Goal: Information Seeking & Learning: Learn about a topic

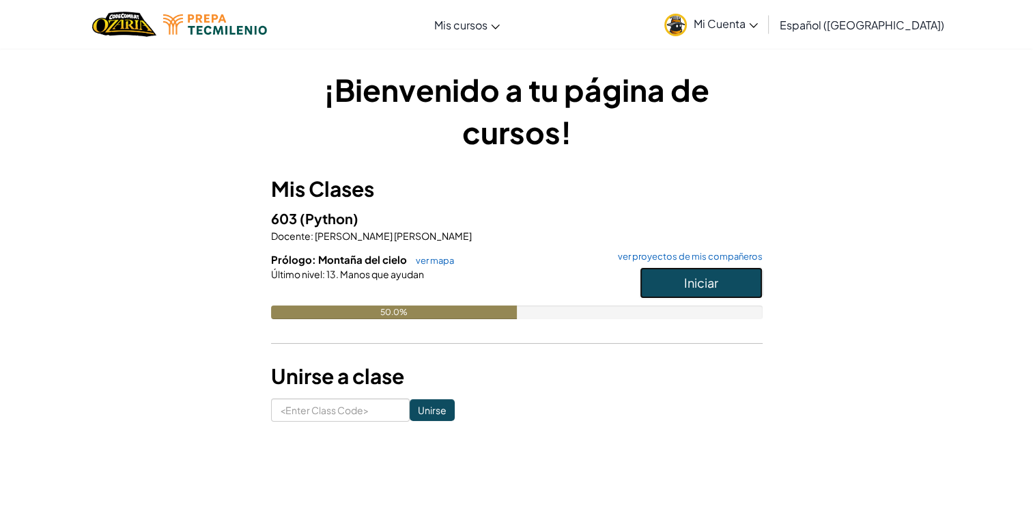
click at [708, 270] on button "Iniciar" at bounding box center [701, 282] width 123 height 31
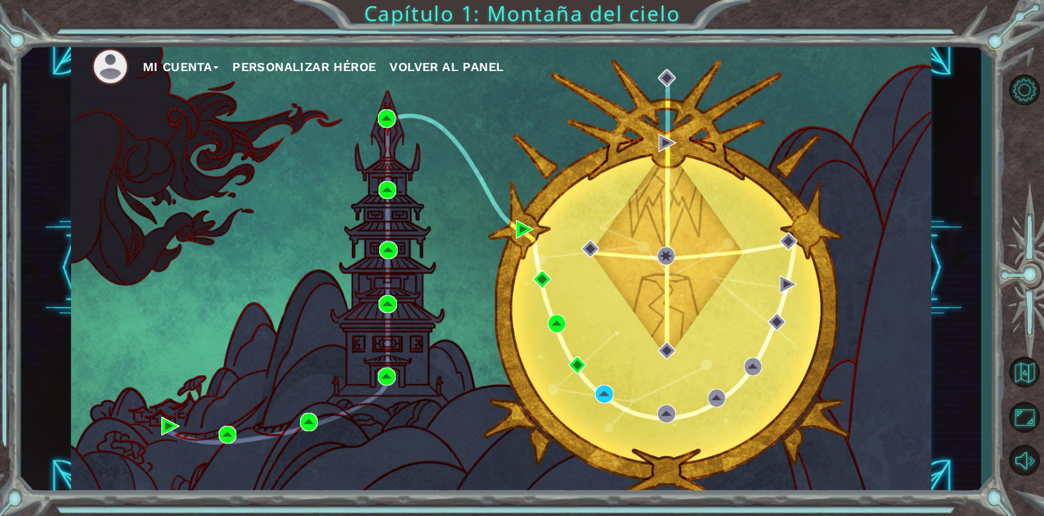
click at [590, 396] on div "Mi Cuenta Personalizar héroe Volver al panel" at bounding box center [501, 268] width 861 height 454
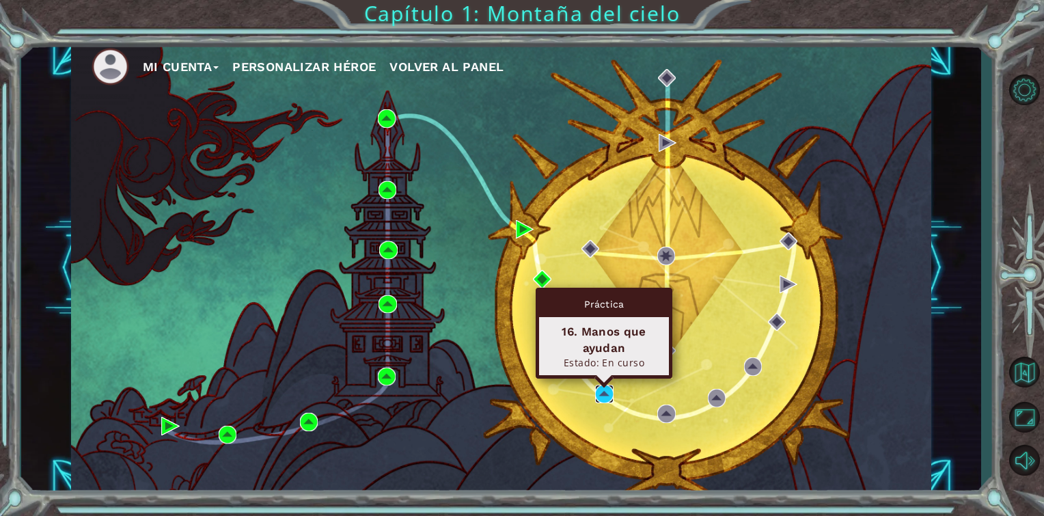
click at [600, 392] on img at bounding box center [604, 394] width 18 height 18
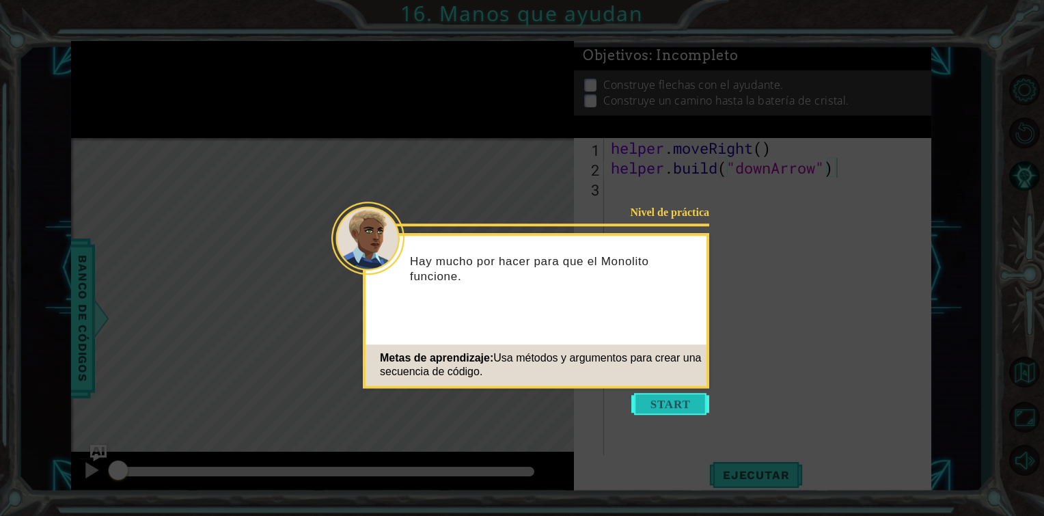
click at [671, 404] on button "Start" at bounding box center [670, 404] width 78 height 22
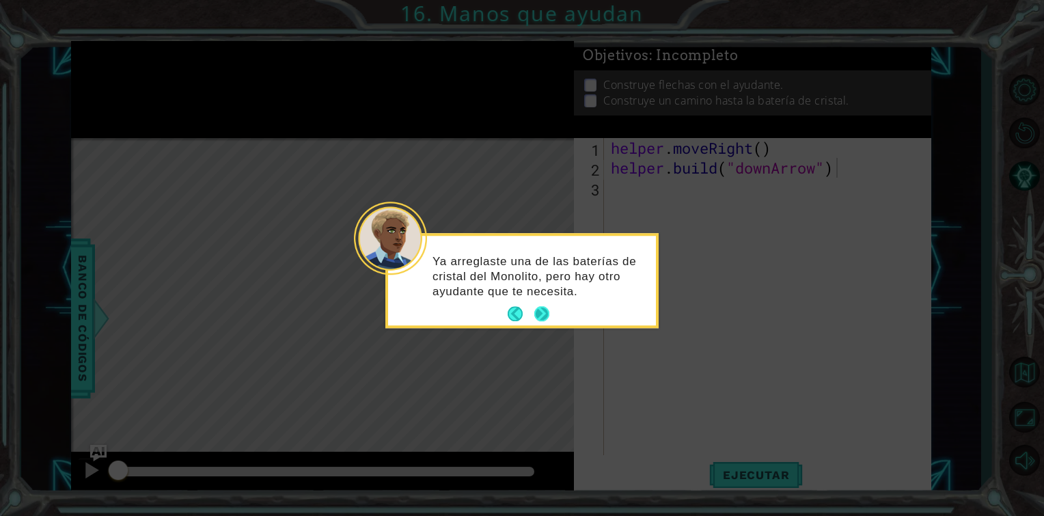
click at [536, 309] on button "Next" at bounding box center [542, 314] width 16 height 16
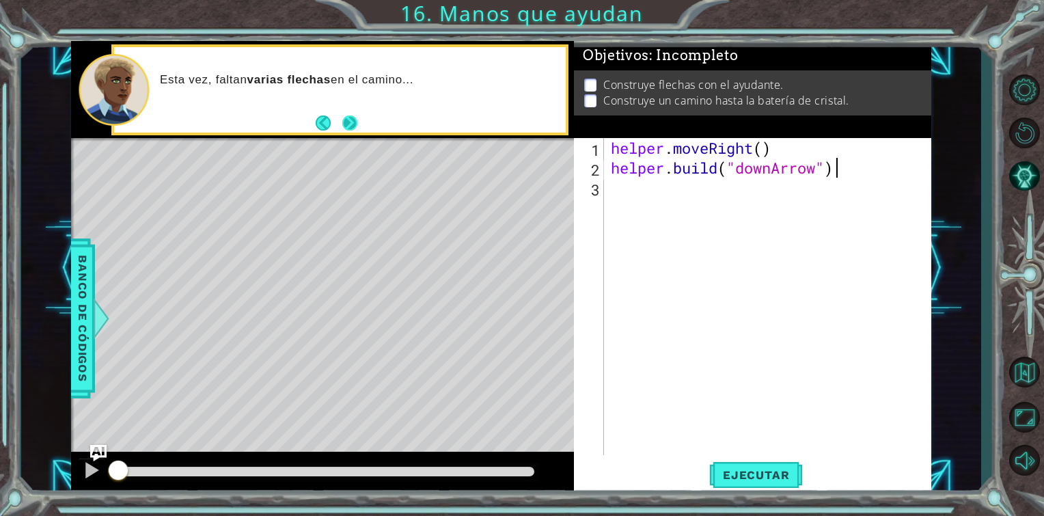
click at [355, 122] on button "Next" at bounding box center [350, 123] width 18 height 18
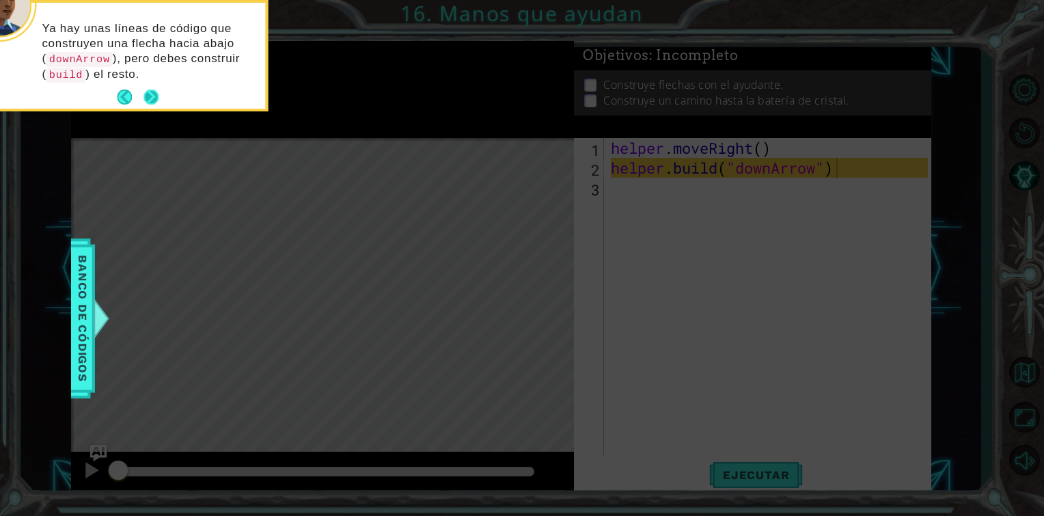
click at [158, 93] on button "Next" at bounding box center [151, 97] width 20 height 20
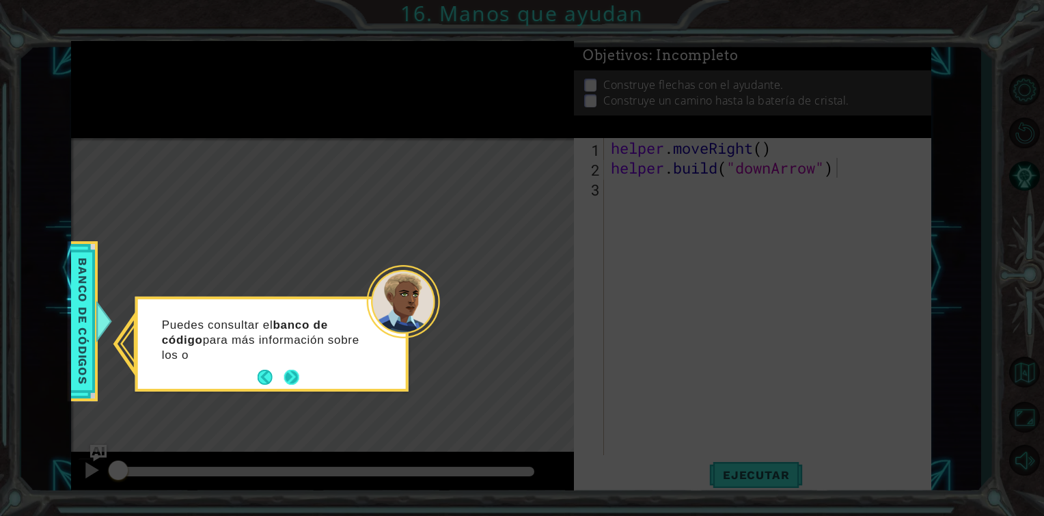
click at [286, 384] on button "Next" at bounding box center [291, 377] width 21 height 21
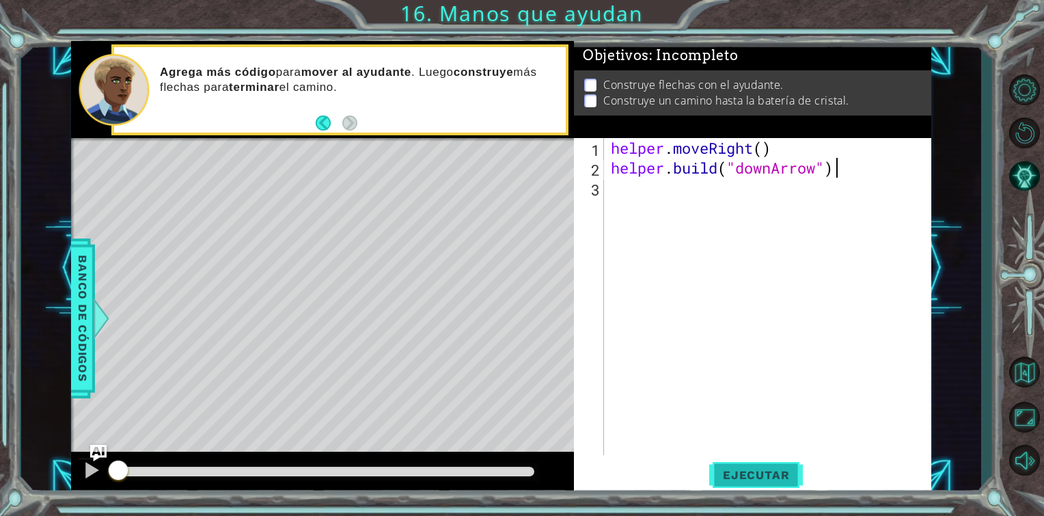
click at [712, 473] on span "Ejecutar" at bounding box center [756, 475] width 94 height 14
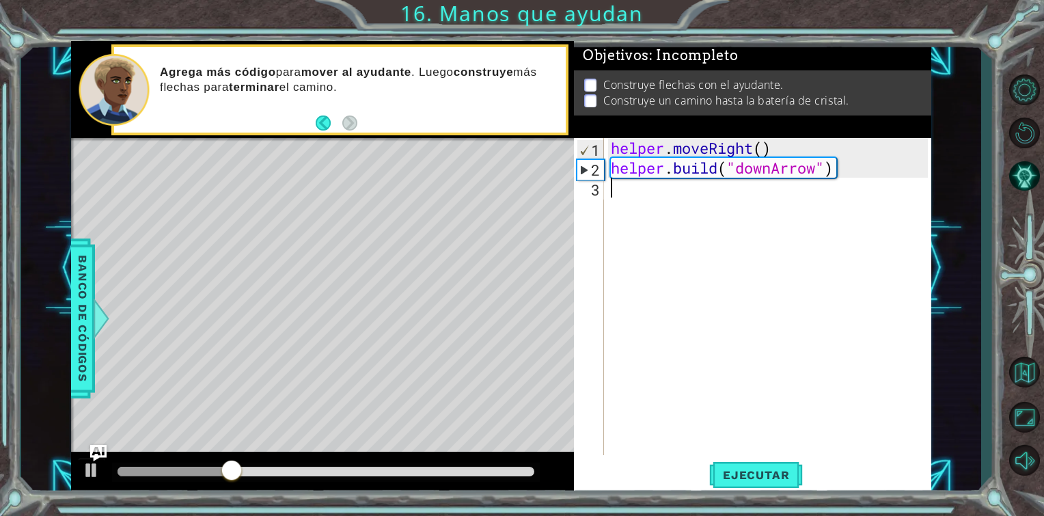
click at [651, 205] on div "helper . moveRight ( ) helper . build ( "downArrow" )" at bounding box center [771, 316] width 327 height 357
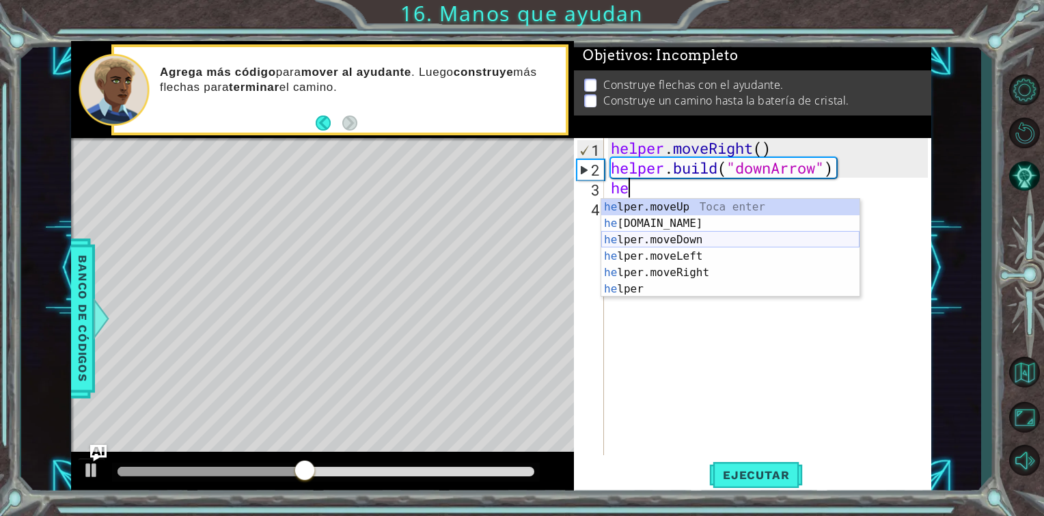
click at [650, 240] on div "he lper.moveUp Toca enter he [DOMAIN_NAME] Toca enter he lper.moveDown Toca ent…" at bounding box center [730, 264] width 258 height 131
type textarea "helper.moveDown(1)"
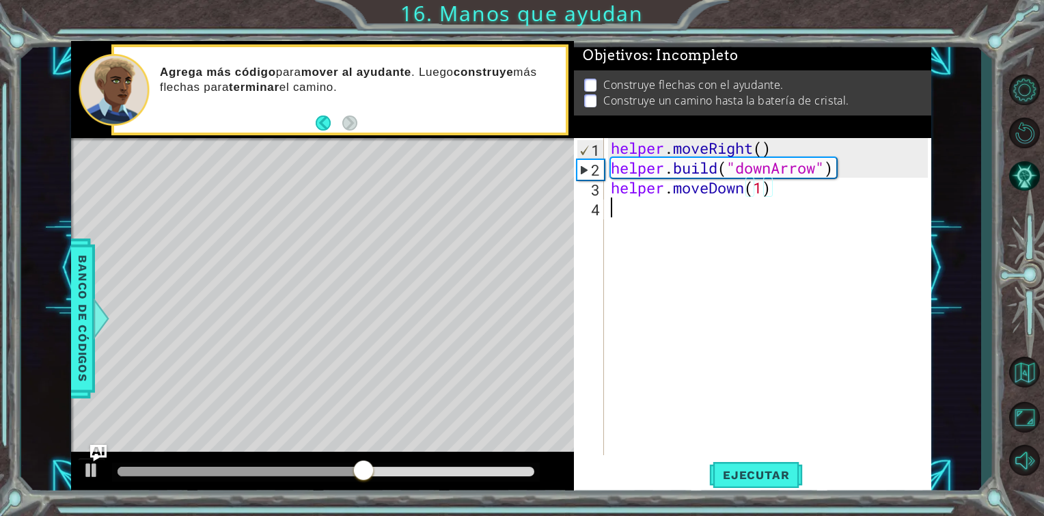
click at [652, 217] on div "helper . moveRight ( ) helper . build ( "downArrow" ) helper . moveDown ( 1 )" at bounding box center [771, 316] width 327 height 357
click at [788, 484] on button "Ejecutar" at bounding box center [756, 475] width 94 height 36
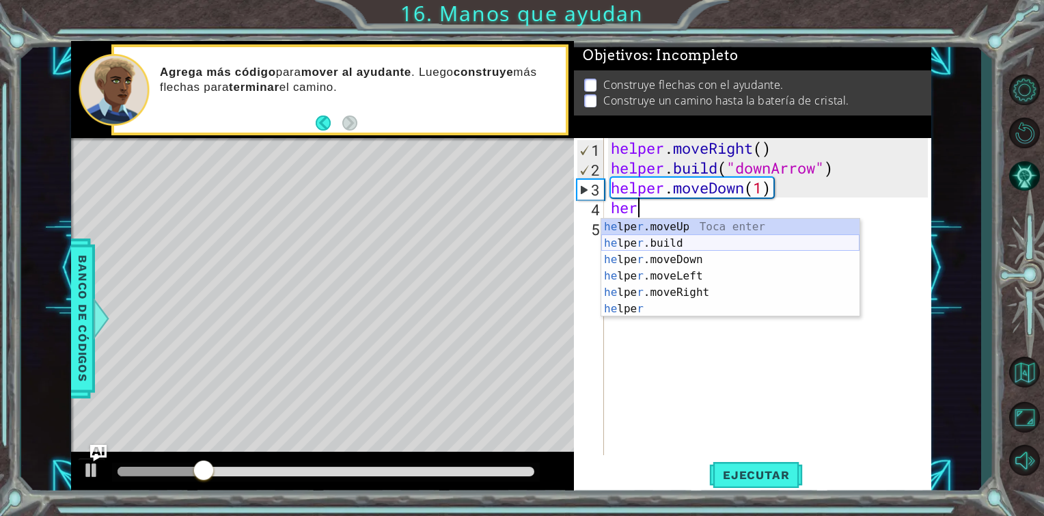
click at [663, 243] on div "he lpe r .moveUp Toca enter he lpe r .build Toca enter he lpe r .moveDown Toca …" at bounding box center [730, 284] width 258 height 131
type textarea "[DOMAIN_NAME]("rightArrow")"
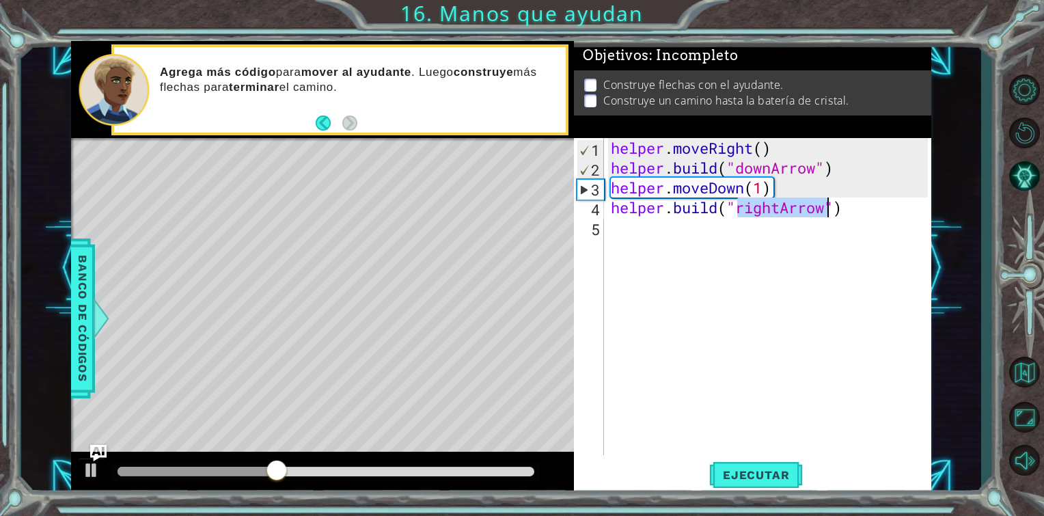
click at [764, 266] on div "helper . moveRight ( ) helper . build ( "downArrow" ) helper . moveDown ( 1 ) h…" at bounding box center [771, 316] width 327 height 357
click at [759, 486] on button "Ejecutar" at bounding box center [756, 475] width 94 height 36
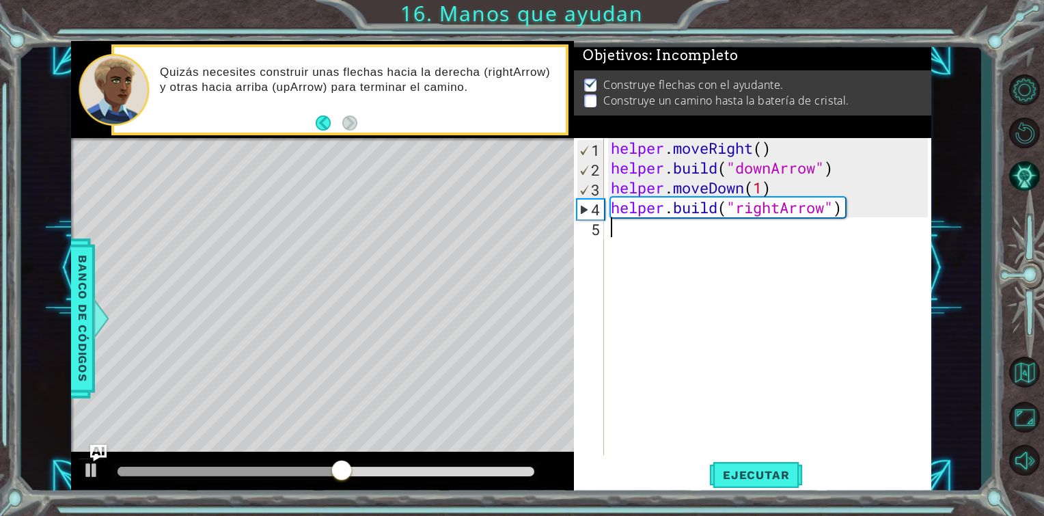
click at [630, 238] on div "helper . moveRight ( ) helper . build ( "downArrow" ) helper . moveDown ( 1 ) h…" at bounding box center [771, 316] width 327 height 357
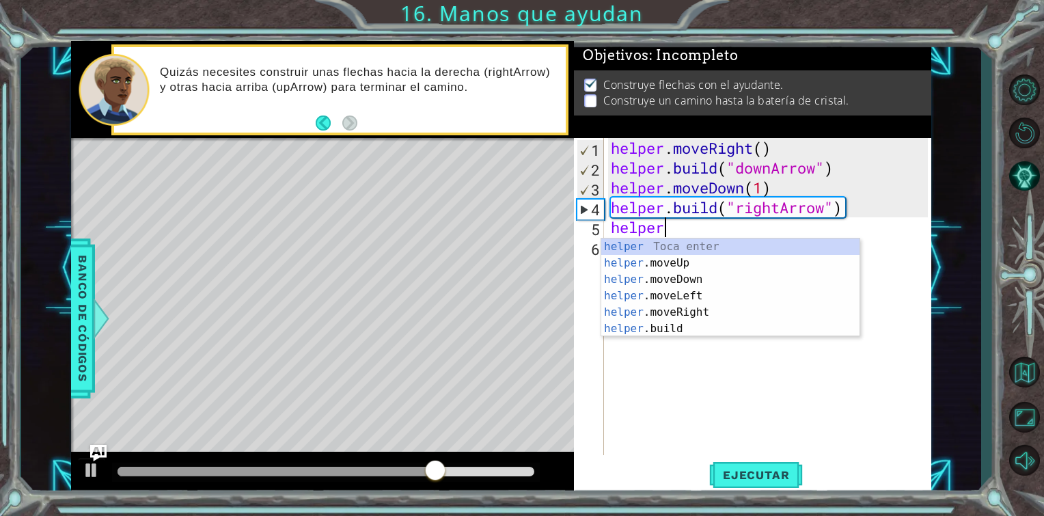
scroll to position [0, 1]
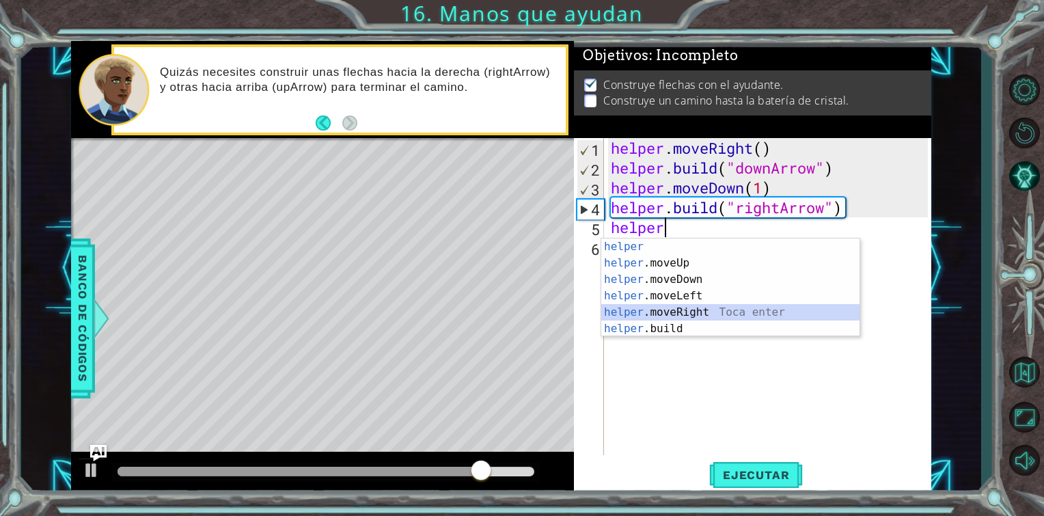
click at [664, 311] on div "helper Toca enter helper .moveUp Toca enter helper .moveDown Toca enter helper …" at bounding box center [730, 303] width 258 height 131
type textarea "helper.moveRight(1)"
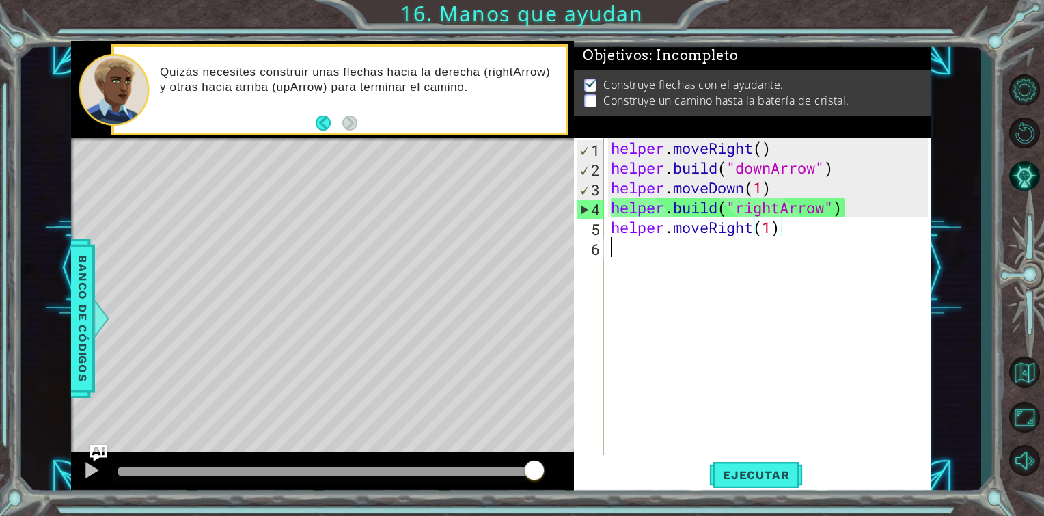
click at [635, 251] on div "helper . moveRight ( ) helper . build ( "downArrow" ) helper . moveDown ( 1 ) h…" at bounding box center [771, 316] width 327 height 357
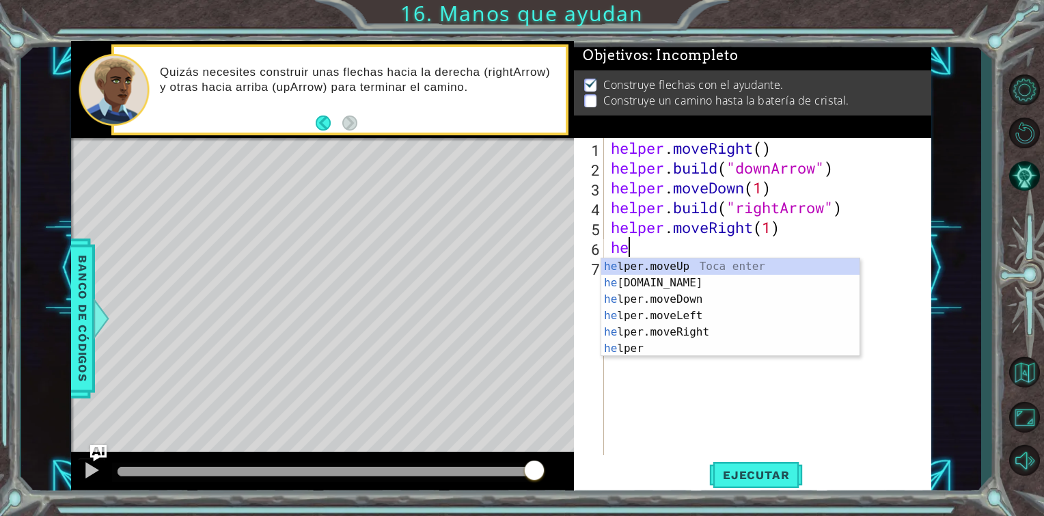
scroll to position [0, 0]
click at [653, 281] on div "he lpe r .moveUp Toca enter he lpe r .build Toca enter he lpe r .moveDown Toca …" at bounding box center [730, 323] width 258 height 131
type textarea "[DOMAIN_NAME]("rightArrow")"
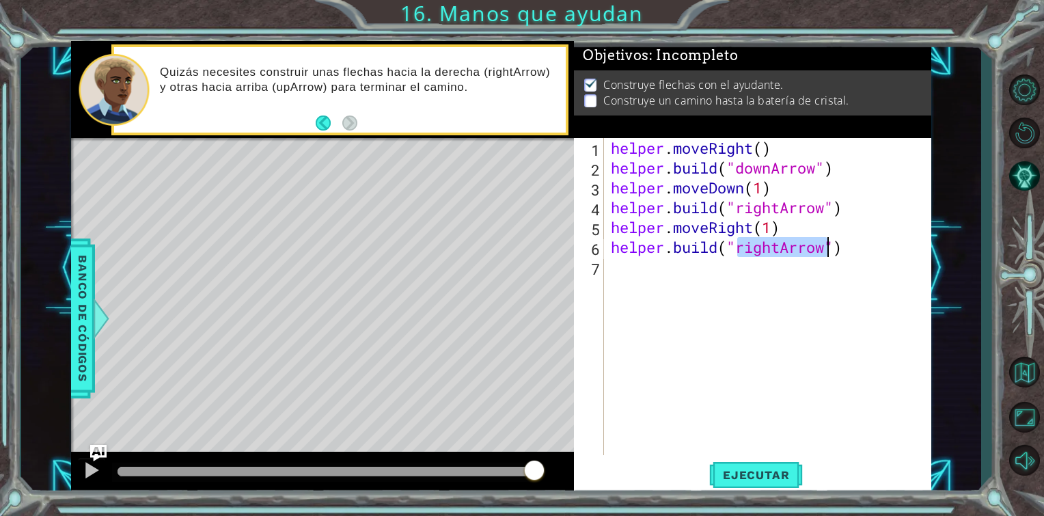
click at [790, 271] on div "helper . moveRight ( ) helper . build ( "downArrow" ) helper . moveDown ( 1 ) h…" at bounding box center [771, 316] width 327 height 357
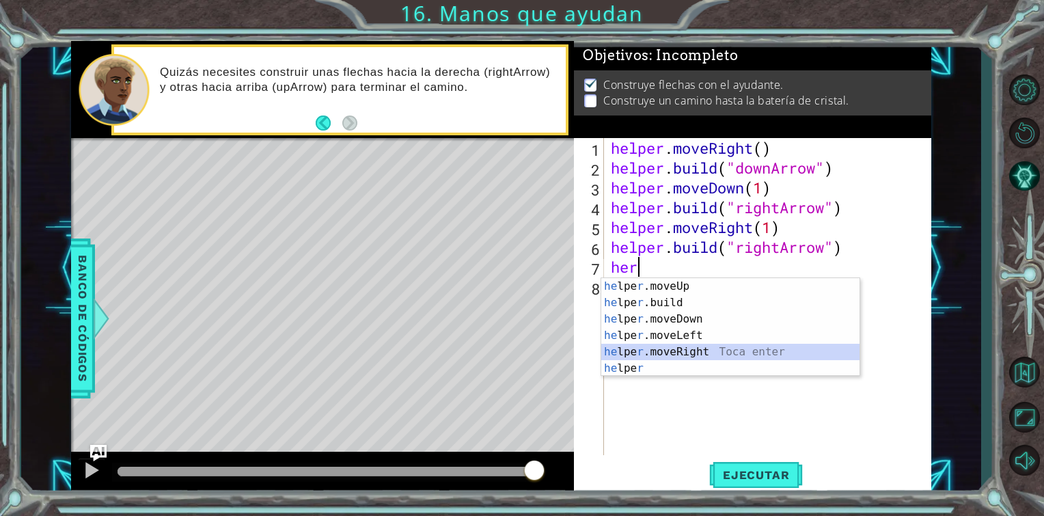
click at [672, 353] on div "he lpe r .moveUp Toca enter he lpe r .build Toca enter he lpe r .moveDown Toca …" at bounding box center [730, 343] width 258 height 131
type textarea "helper.moveRight(1)"
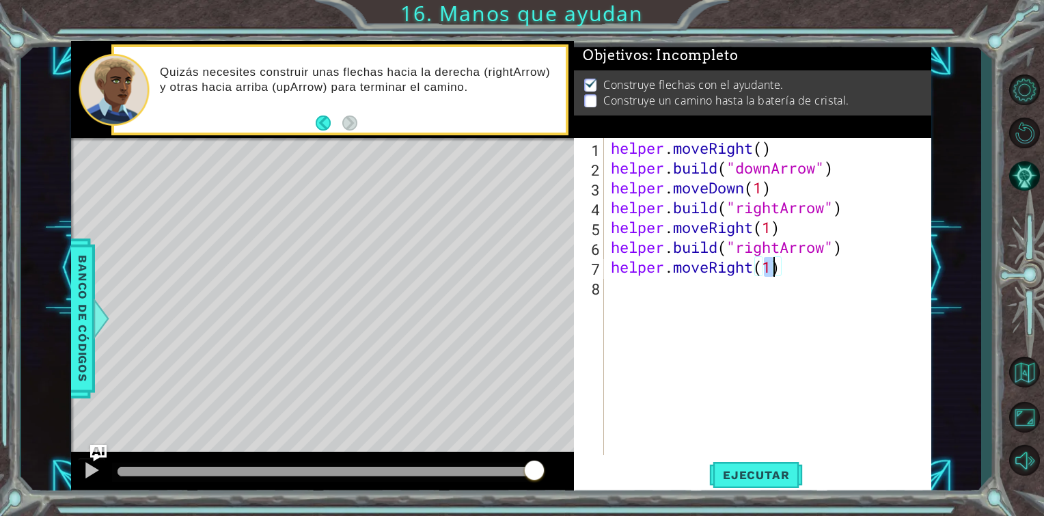
click at [653, 298] on div "helper . moveRight ( ) helper . build ( "downArrow" ) helper . moveDown ( 1 ) h…" at bounding box center [771, 316] width 327 height 357
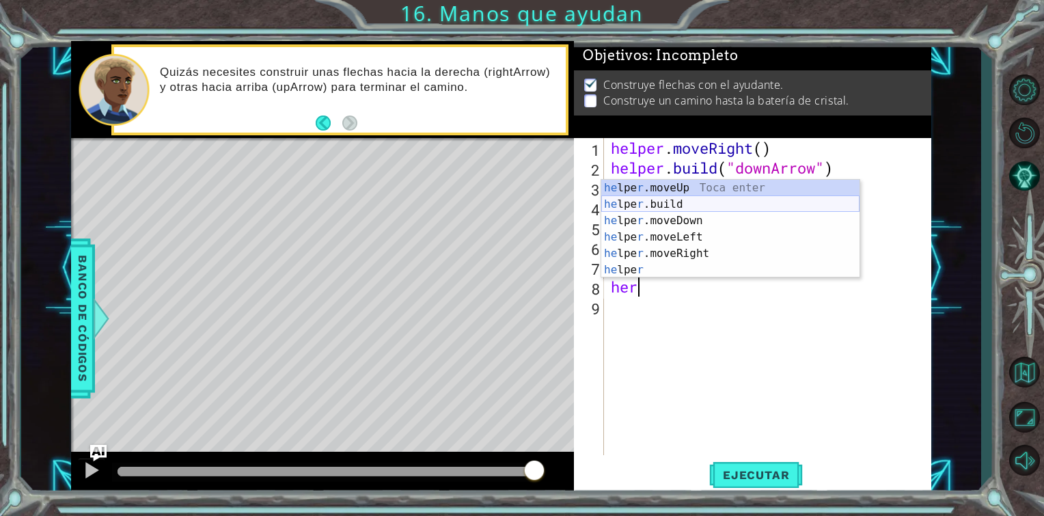
click at [680, 201] on div "he lpe r .moveUp Toca enter he lpe r .build Toca enter he lpe r .moveDown Toca …" at bounding box center [730, 245] width 258 height 131
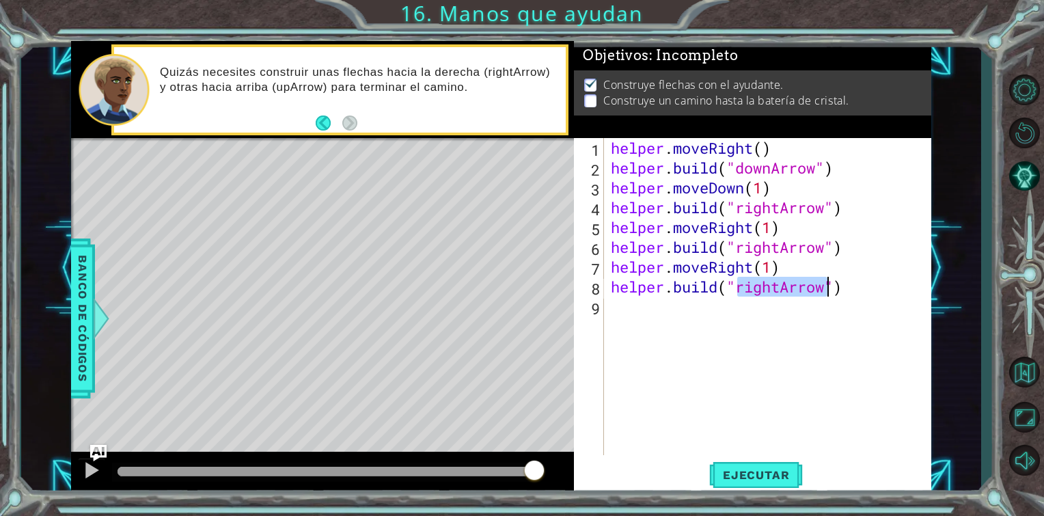
click at [773, 283] on div "helper . moveRight ( ) helper . build ( "downArrow" ) helper . moveDown ( 1 ) h…" at bounding box center [768, 296] width 320 height 317
click at [792, 290] on div "helper . moveRight ( ) helper . build ( "downArrow" ) helper . moveDown ( 1 ) h…" at bounding box center [771, 316] width 327 height 357
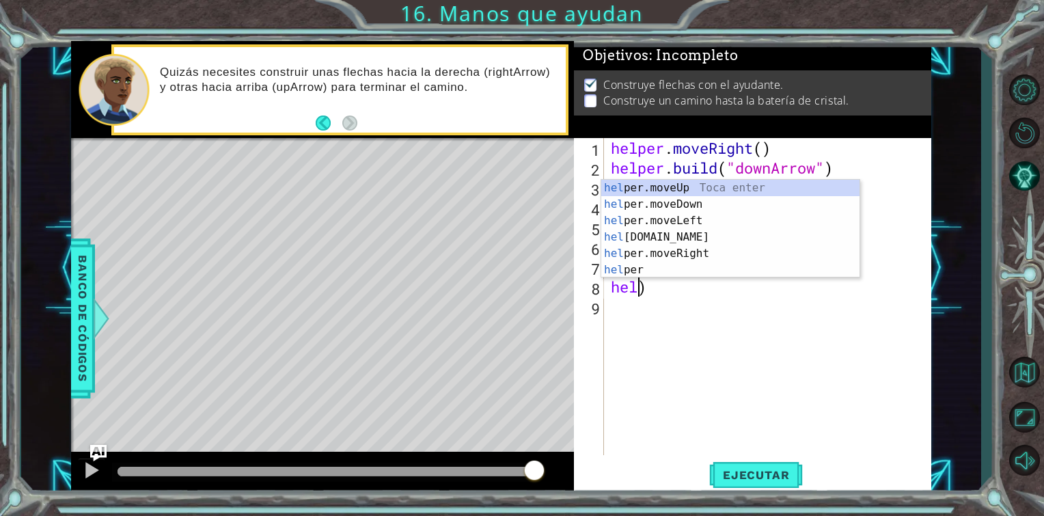
scroll to position [0, 0]
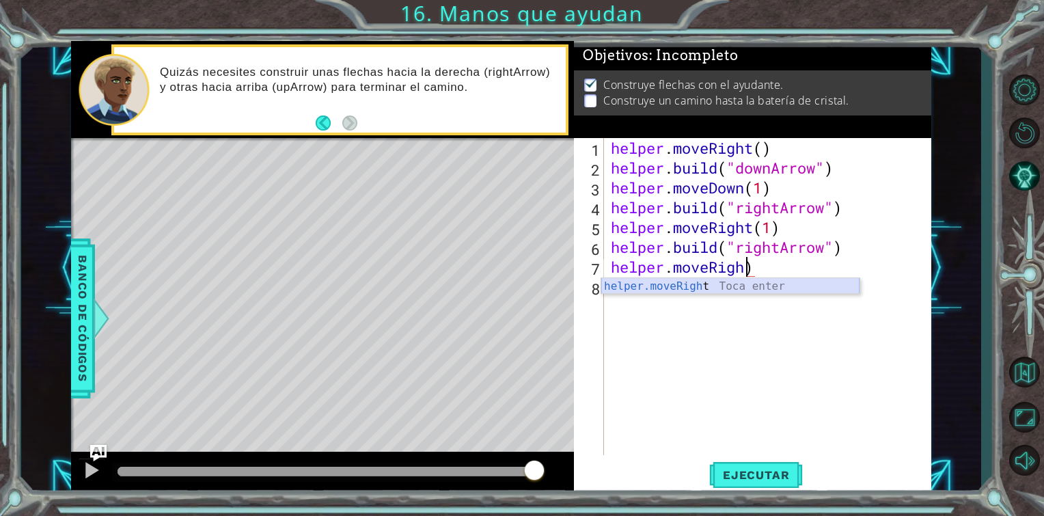
click at [685, 287] on div "helper.moveRigh t Toca enter" at bounding box center [730, 302] width 258 height 49
type textarea "helper.moveRight(1)"
click at [685, 287] on div "helper . moveRight ( ) helper . build ( "downArrow" ) helper . moveDown ( 1 ) h…" at bounding box center [771, 316] width 327 height 357
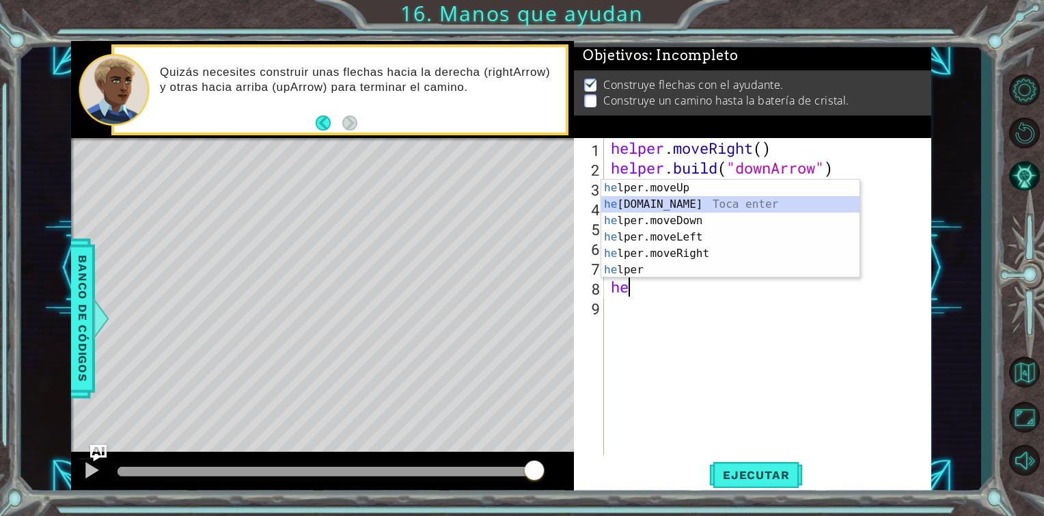
click at [686, 202] on div "he lper.moveUp Toca enter he [DOMAIN_NAME] Toca enter he lper.moveDown Toca ent…" at bounding box center [730, 245] width 258 height 131
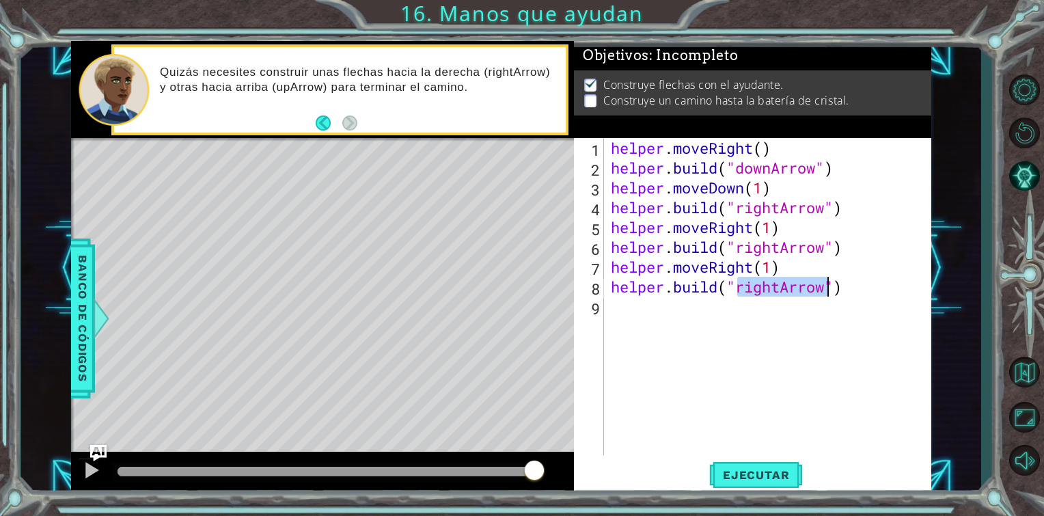
click at [767, 290] on div "helper . moveRight ( ) helper . build ( "downArrow" ) helper . moveDown ( 1 ) h…" at bounding box center [768, 296] width 320 height 317
click at [773, 290] on div "helper . moveRight ( ) helper . build ( "downArrow" ) helper . moveDown ( 1 ) h…" at bounding box center [771, 316] width 327 height 357
type textarea "[DOMAIN_NAME]("upArrow")"
click at [750, 468] on span "Ejecutar" at bounding box center [756, 475] width 94 height 14
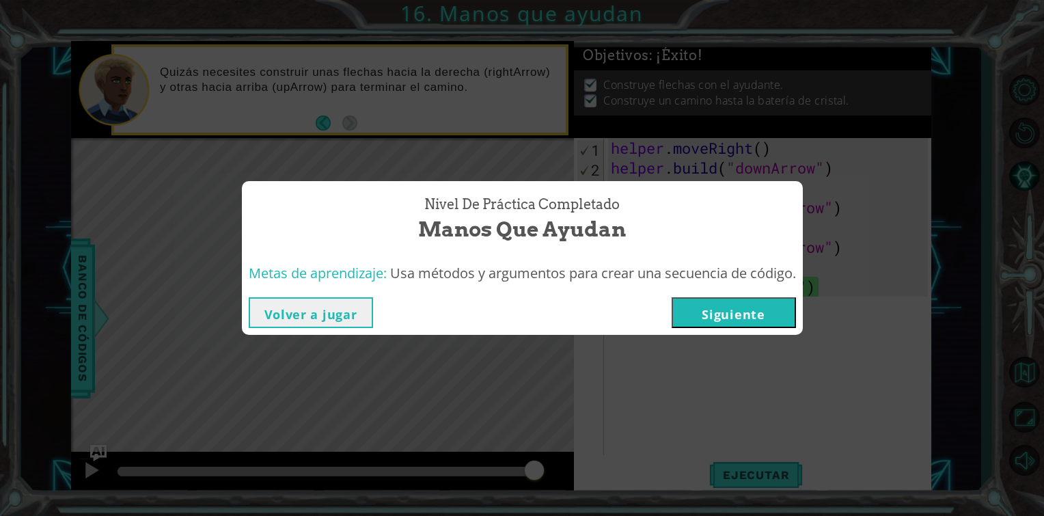
click at [765, 320] on button "Siguiente" at bounding box center [733, 312] width 124 height 31
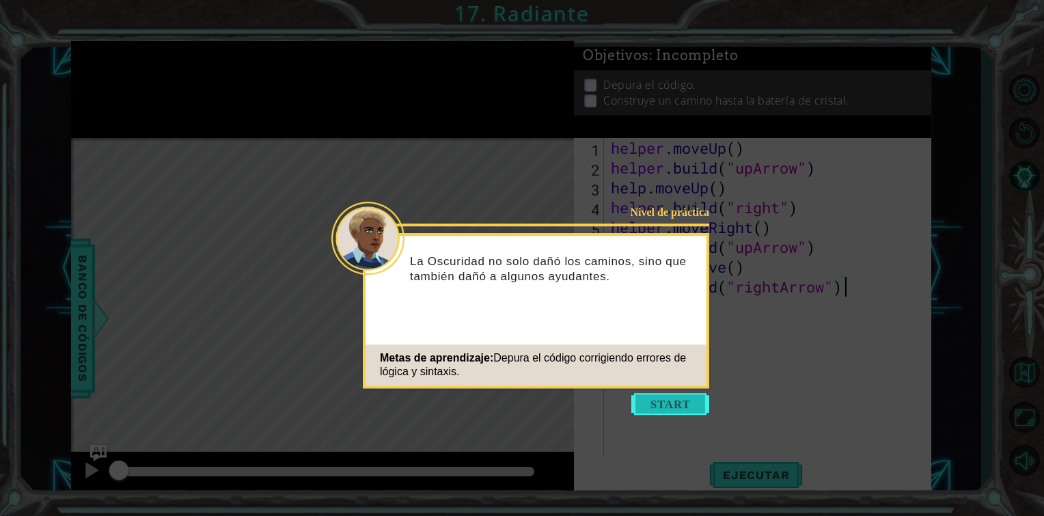
click at [661, 408] on button "Start" at bounding box center [670, 404] width 78 height 22
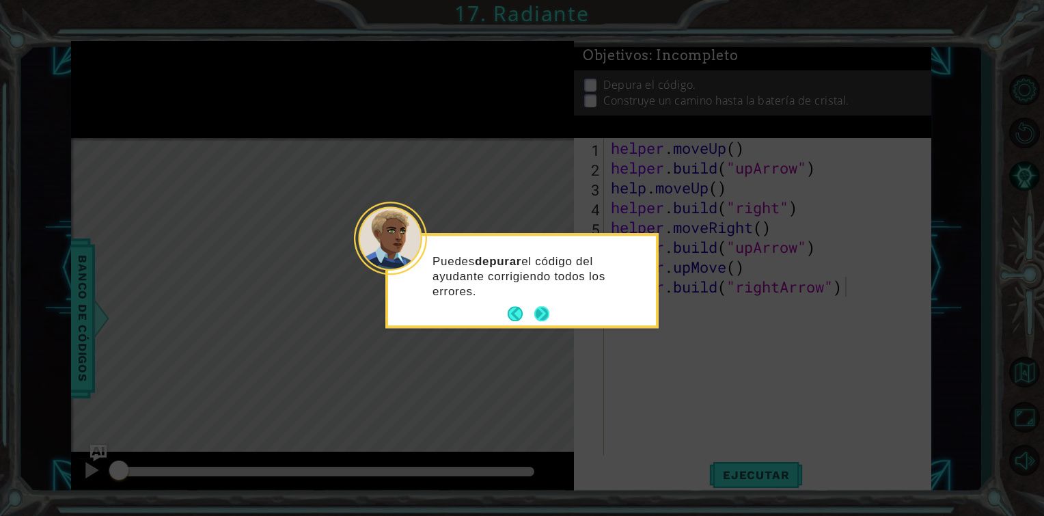
click at [542, 313] on button "Next" at bounding box center [542, 314] width 20 height 20
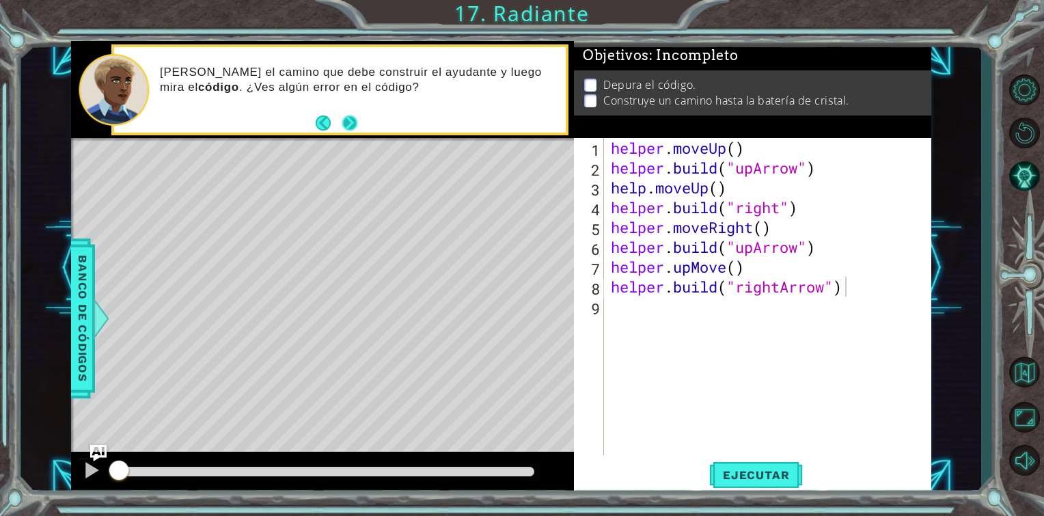
click at [347, 120] on button "Next" at bounding box center [349, 123] width 21 height 21
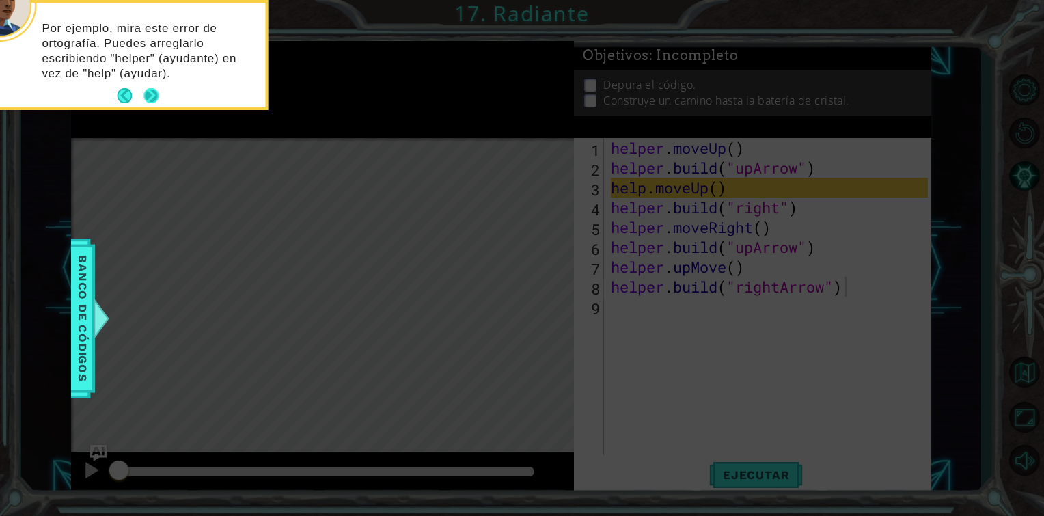
click at [145, 85] on footer at bounding box center [138, 95] width 42 height 20
click at [148, 96] on button "Next" at bounding box center [151, 96] width 16 height 16
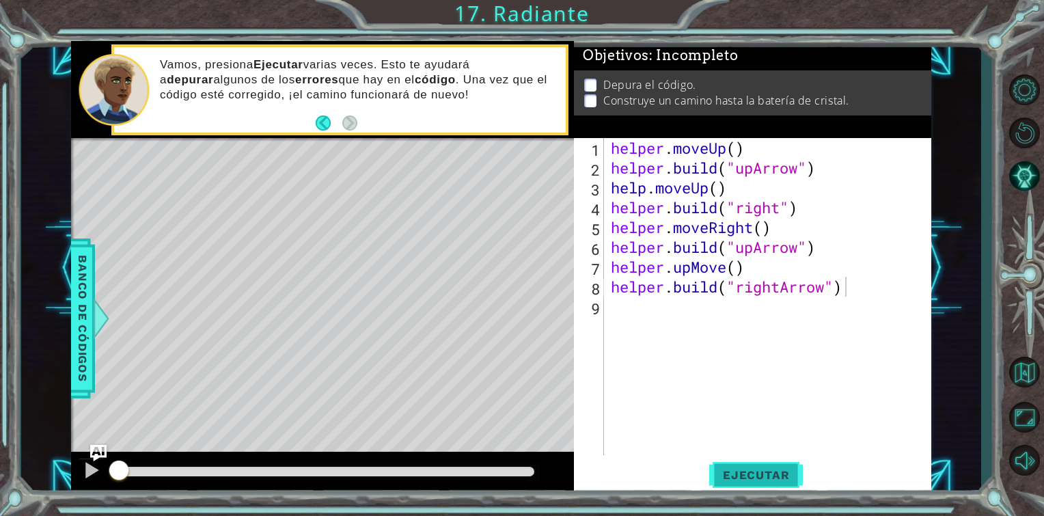
click at [751, 462] on button "Ejecutar" at bounding box center [756, 475] width 94 height 36
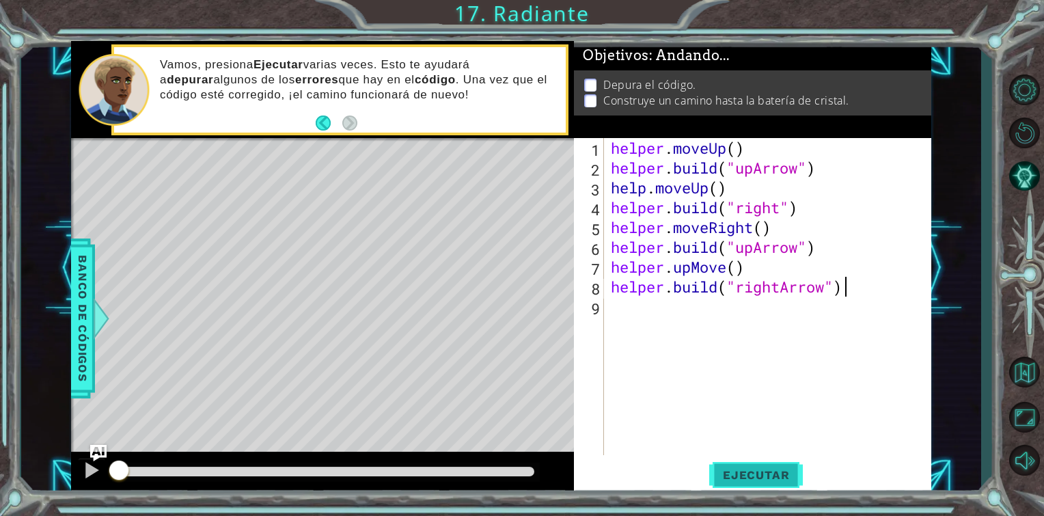
click at [751, 462] on button "Ejecutar" at bounding box center [756, 475] width 94 height 36
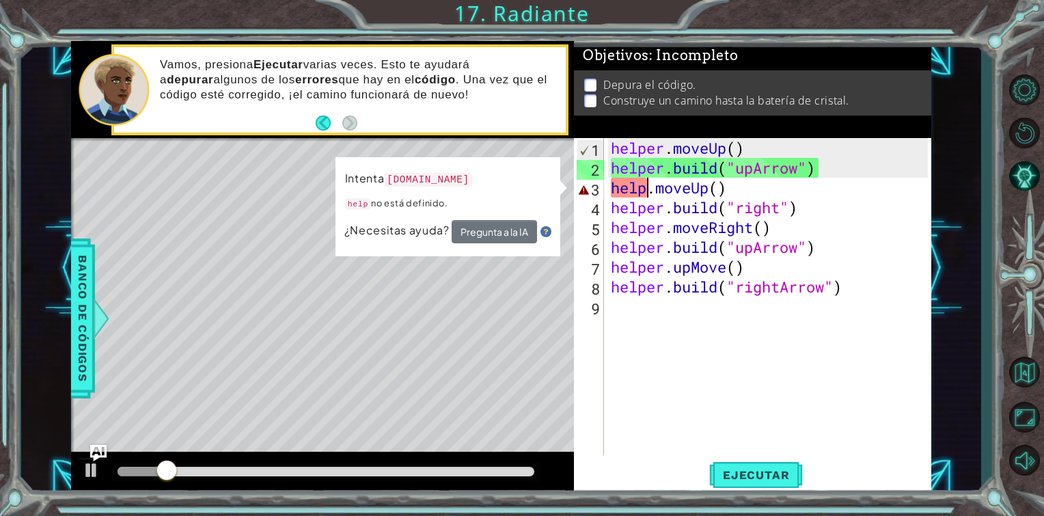
click at [643, 186] on div "helper . moveUp ( ) helper . build ( "upArrow" ) help . moveUp ( ) helper . bui…" at bounding box center [771, 316] width 327 height 357
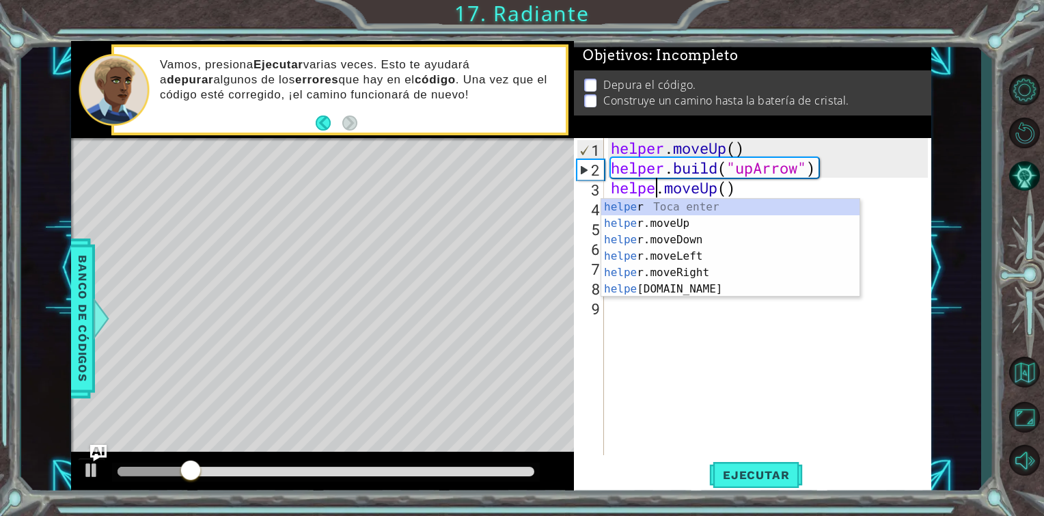
scroll to position [0, 2]
type textarea "helper.moveUp()"
click at [663, 322] on div "helper . moveUp ( ) helper . build ( "upArrow" ) helper . moveUp ( ) helper . b…" at bounding box center [771, 316] width 327 height 357
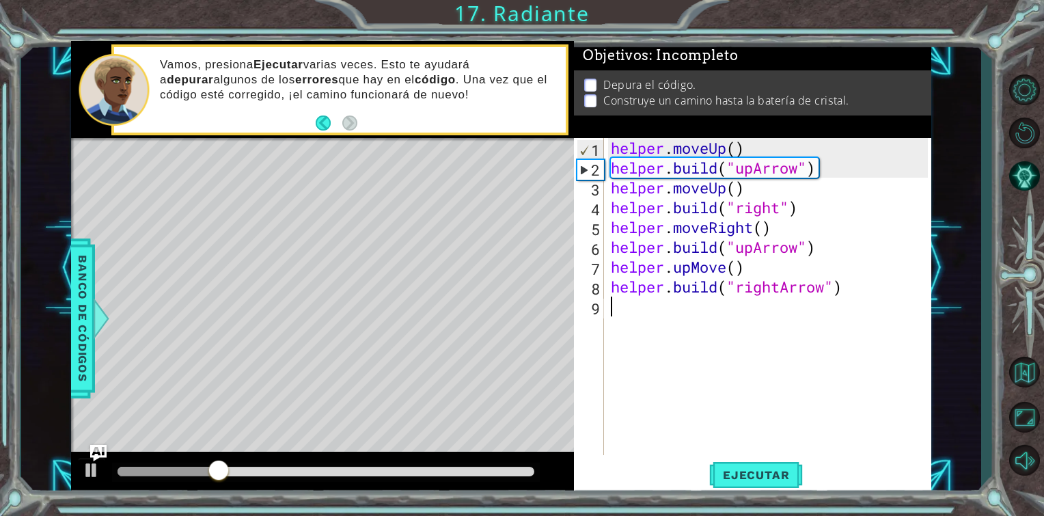
scroll to position [0, 0]
click at [738, 475] on span "Ejecutar" at bounding box center [756, 475] width 94 height 14
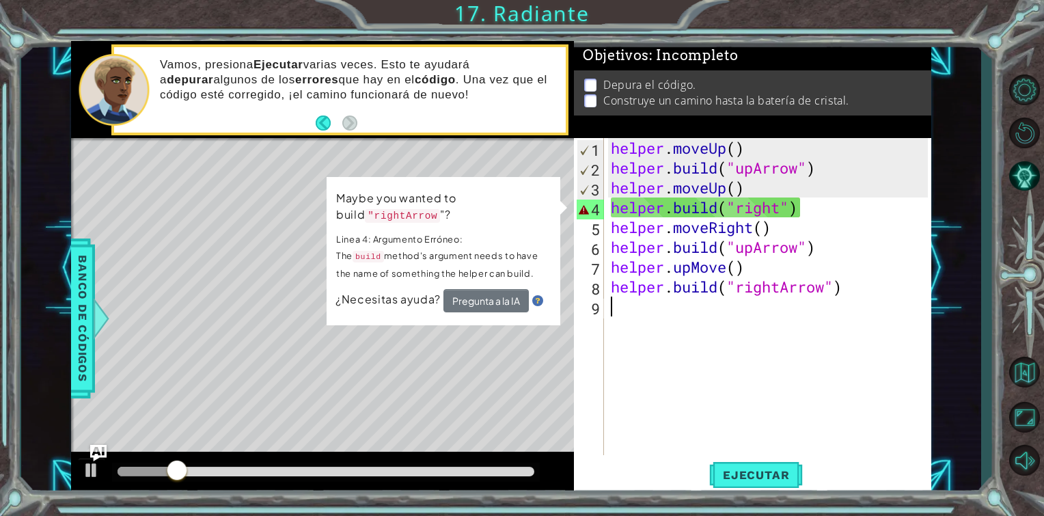
click at [781, 207] on div "helper . moveUp ( ) helper . build ( "upArrow" ) helper . moveUp ( ) helper . b…" at bounding box center [771, 316] width 327 height 357
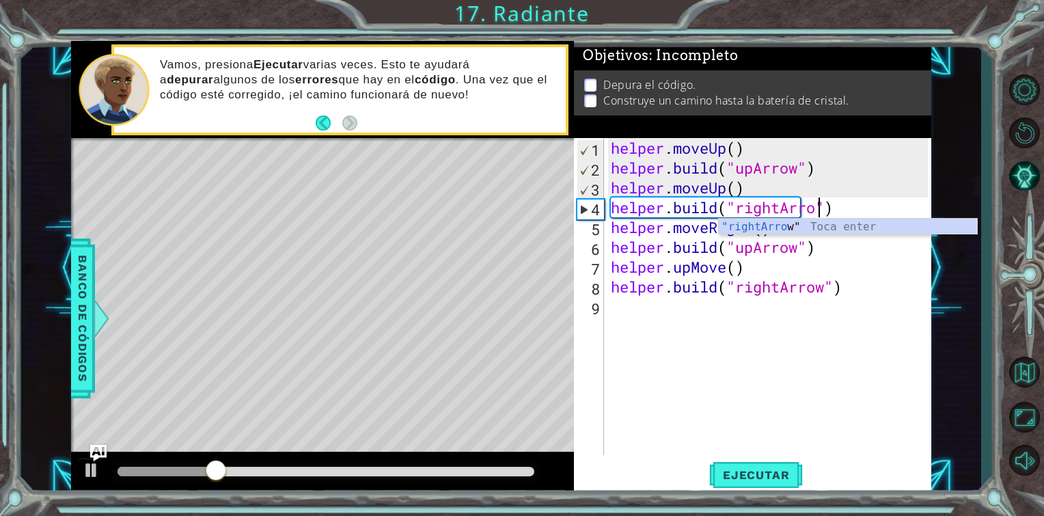
scroll to position [0, 9]
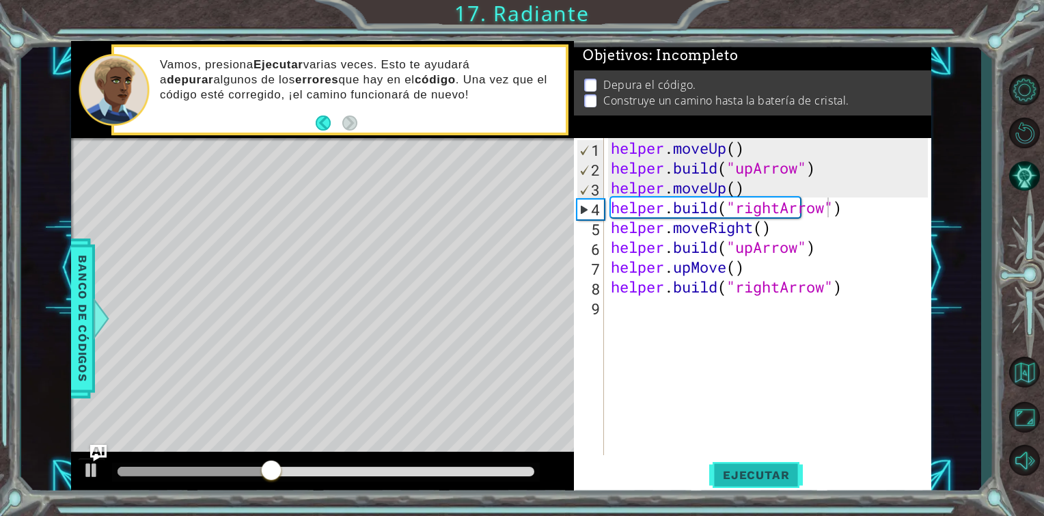
click at [779, 475] on span "Ejecutar" at bounding box center [756, 475] width 94 height 14
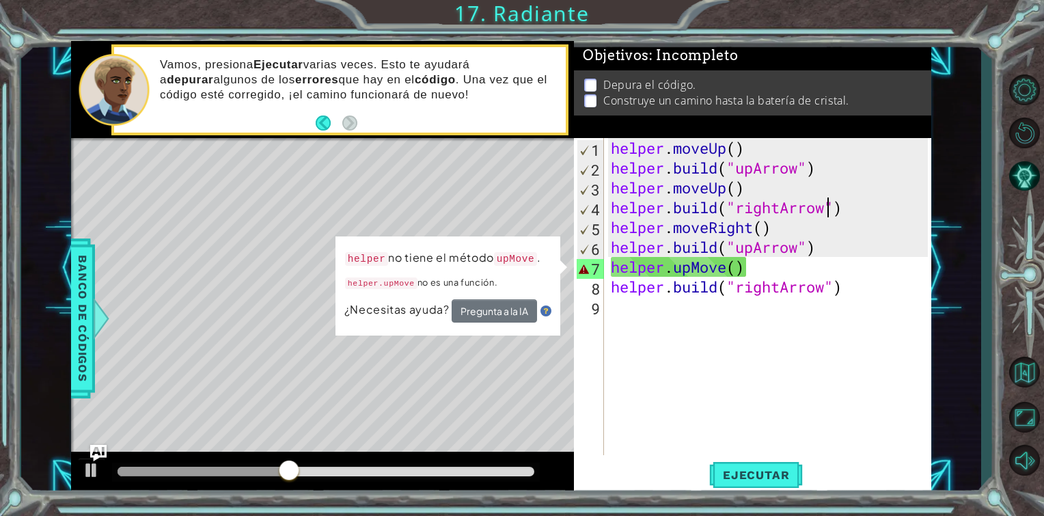
click at [727, 262] on div "helper . moveUp ( ) helper . build ( "upArrow" ) helper . moveUp ( ) helper . b…" at bounding box center [771, 316] width 327 height 357
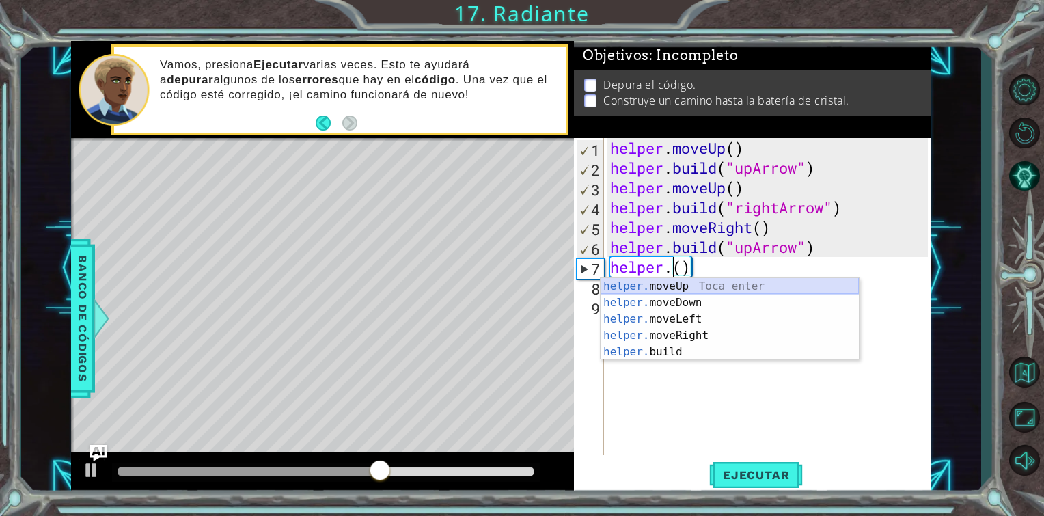
click at [672, 290] on div "helper. moveUp Toca enter helper. moveDown Toca enter helper. moveLeft Toca ent…" at bounding box center [729, 335] width 258 height 115
type textarea "helper.moveUp(1)"
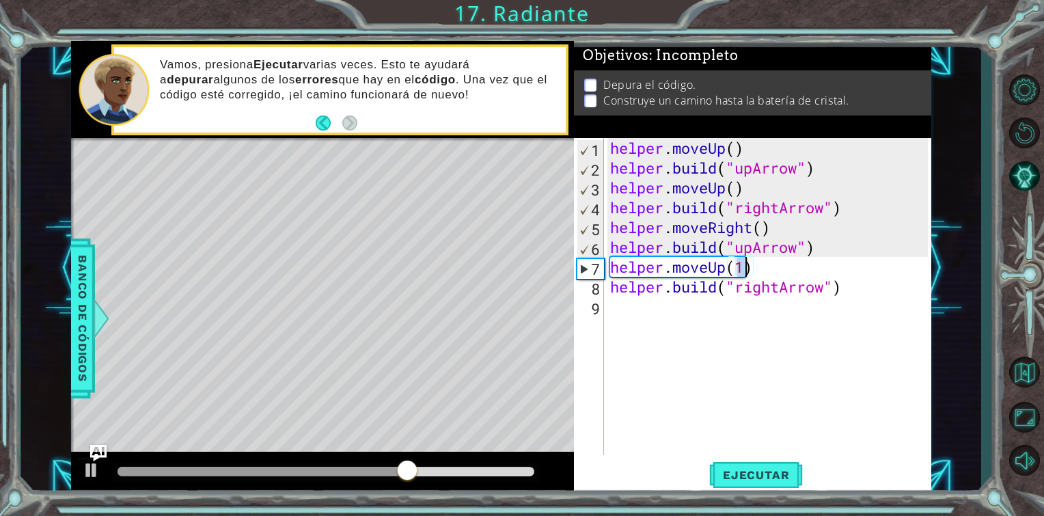
click at [754, 492] on div "helper.moveUp(1) 1 2 3 4 5 6 7 8 9 helper . moveUp ( ) helper . build ( "upArro…" at bounding box center [752, 316] width 357 height 357
click at [755, 475] on span "Ejecutar" at bounding box center [756, 475] width 94 height 14
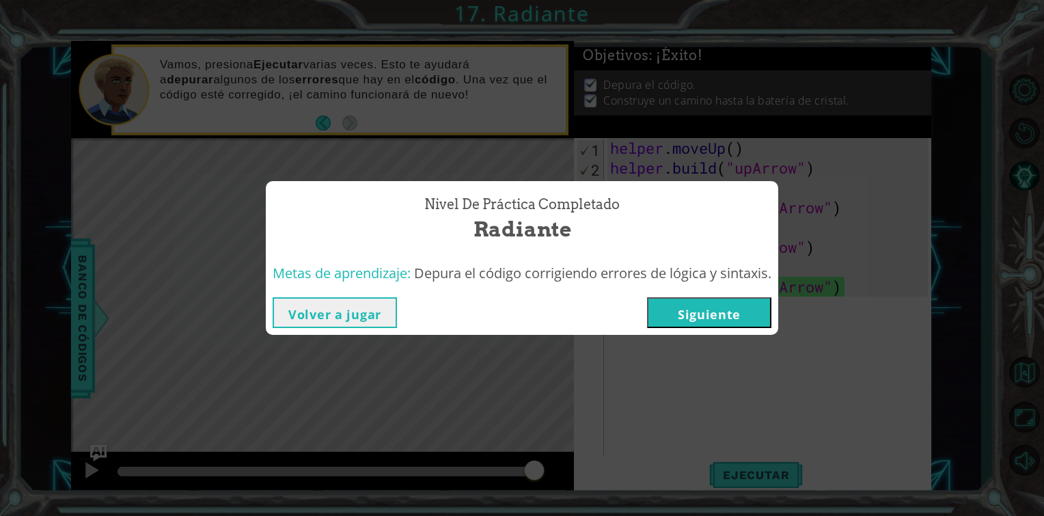
click at [730, 307] on button "Siguiente" at bounding box center [709, 312] width 124 height 31
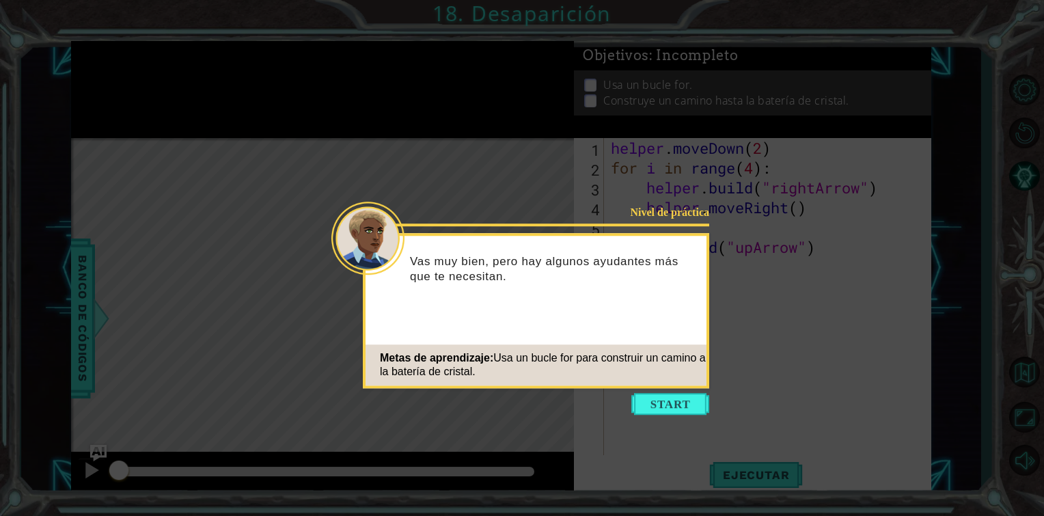
drag, startPoint x: 665, startPoint y: 402, endPoint x: 590, endPoint y: 375, distance: 80.0
click at [590, 375] on div "Metas de aprendizaje: Usa un bucle for para construir un camino a la batería de…" at bounding box center [535, 364] width 341 height 41
click at [641, 404] on button "Start" at bounding box center [670, 404] width 78 height 22
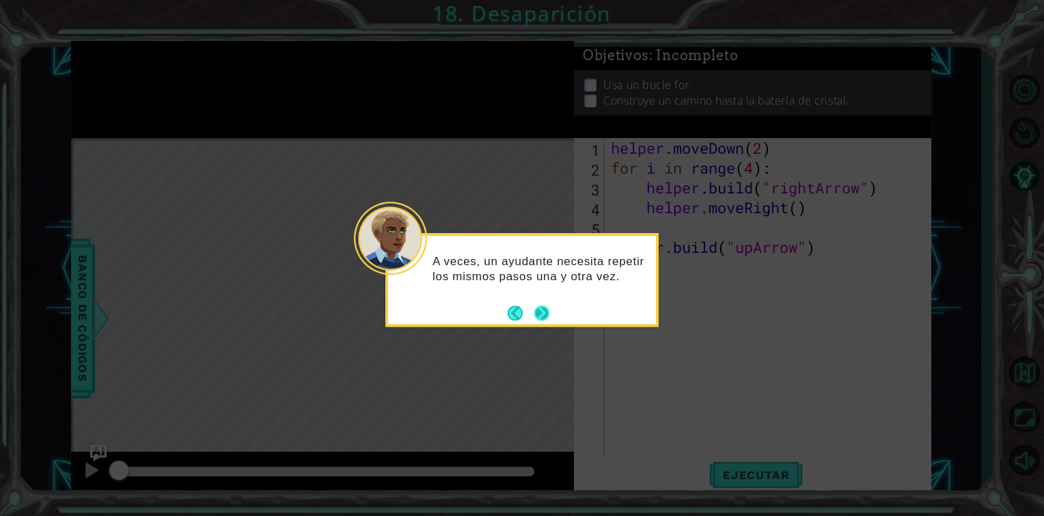
click at [545, 311] on button "Next" at bounding box center [541, 313] width 20 height 20
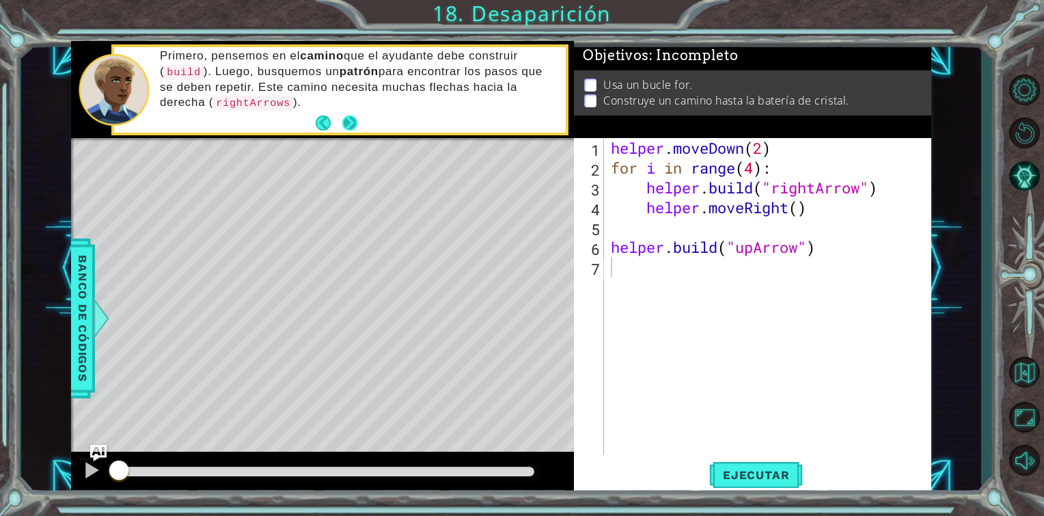
click at [355, 117] on button "Next" at bounding box center [349, 123] width 25 height 25
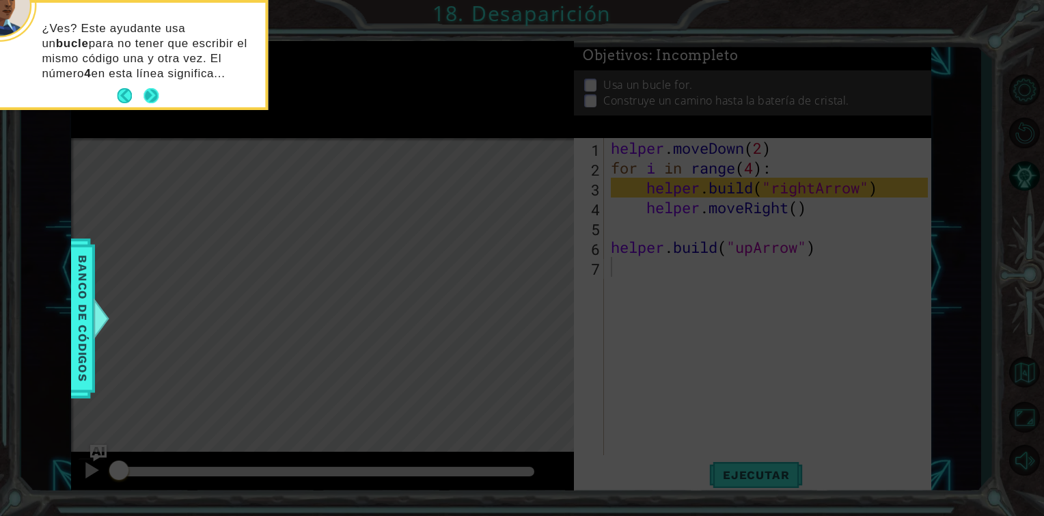
click at [150, 89] on button "Next" at bounding box center [151, 96] width 23 height 23
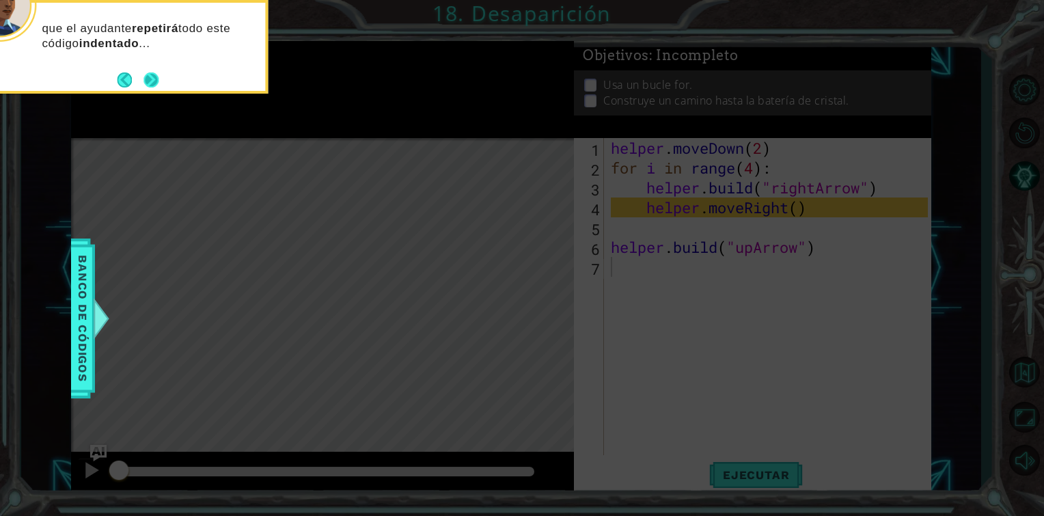
click at [150, 72] on button "Next" at bounding box center [151, 80] width 16 height 16
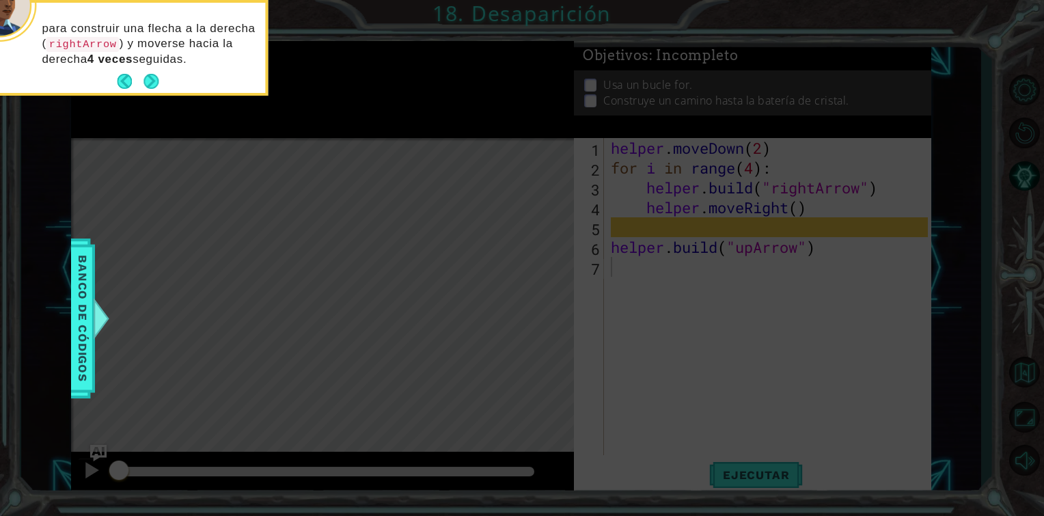
click at [150, 73] on button "Next" at bounding box center [151, 81] width 16 height 16
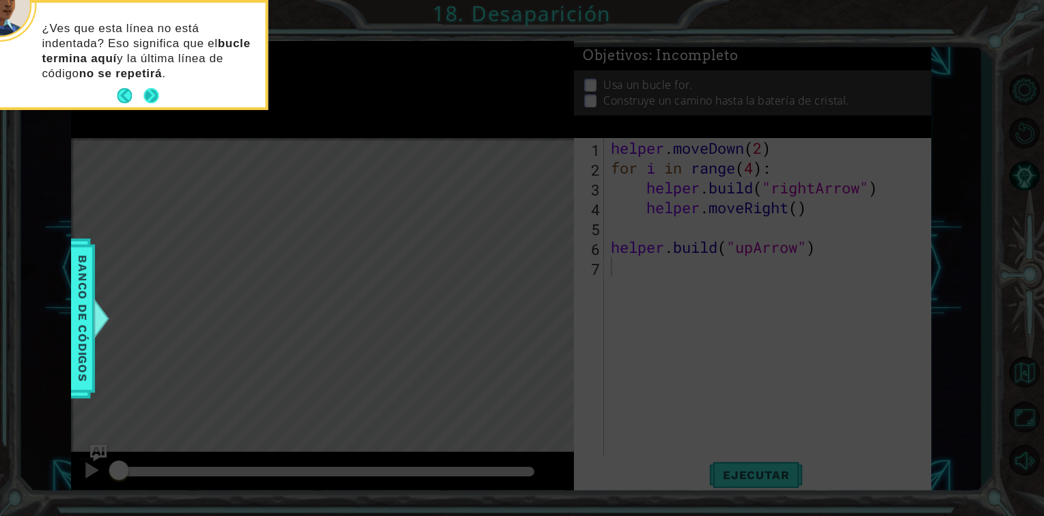
click at [143, 95] on button "Next" at bounding box center [151, 95] width 16 height 16
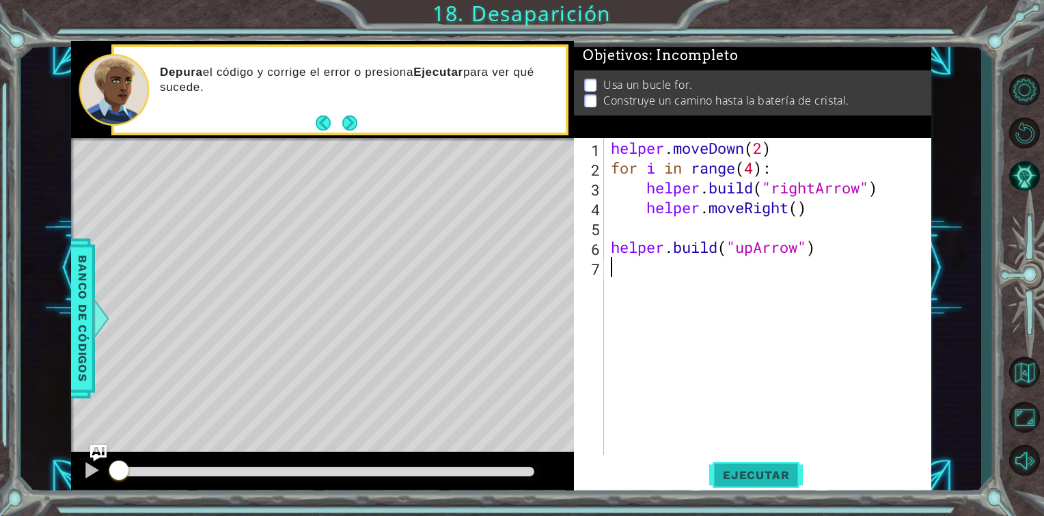
click at [740, 459] on button "Ejecutar" at bounding box center [756, 475] width 94 height 36
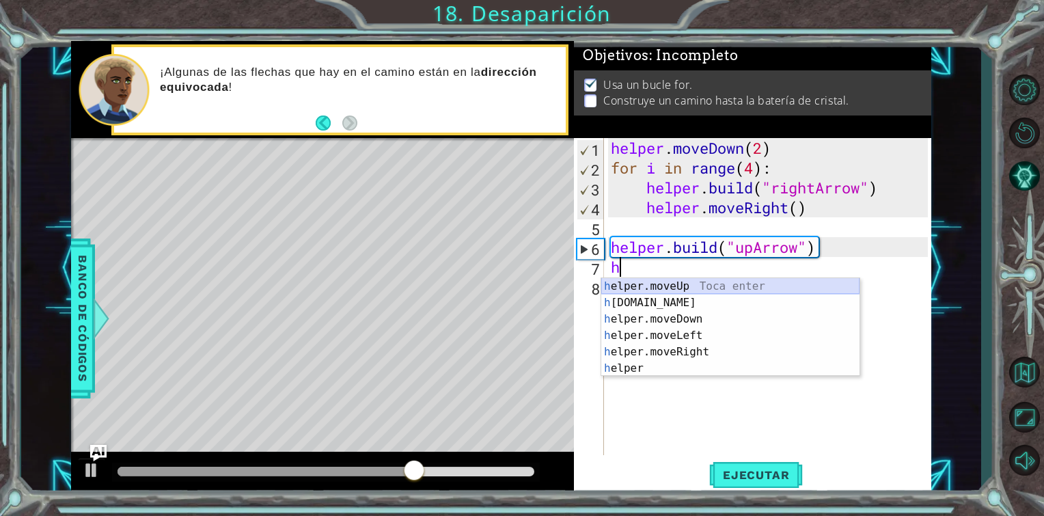
click at [690, 285] on div "h elper.moveUp Toca enter h [DOMAIN_NAME] Toca enter h elper.moveDown Toca ente…" at bounding box center [730, 343] width 258 height 131
type textarea "helper.moveUp(1)"
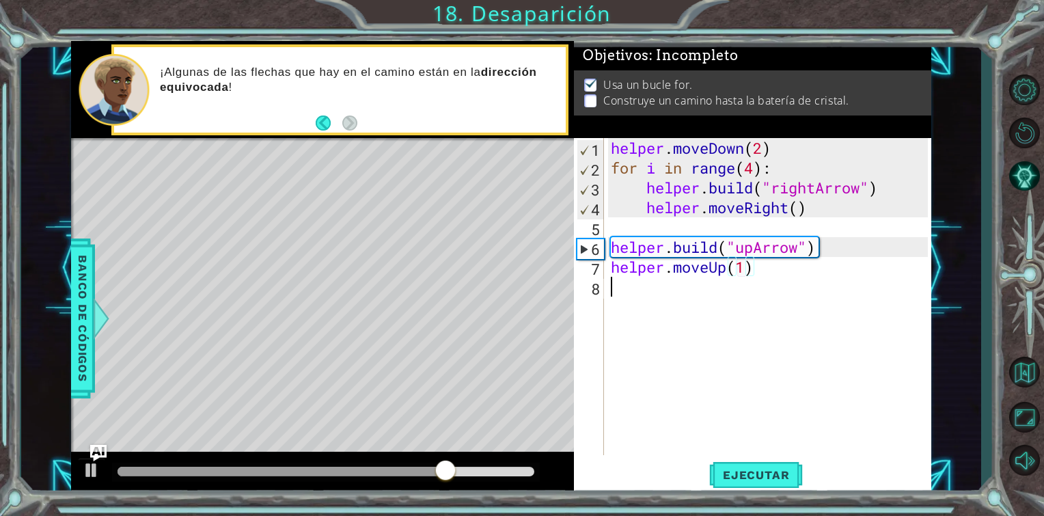
click at [690, 285] on div "helper . moveDown ( 2 ) for i in range ( 4 ) : helper . build ( "rightArrow" ) …" at bounding box center [771, 316] width 327 height 357
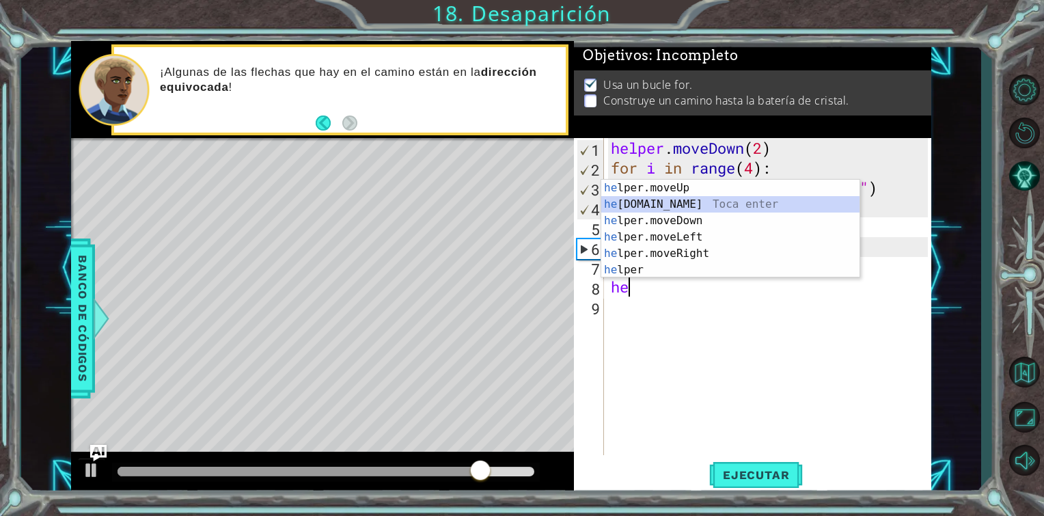
click at [678, 197] on div "he lper.moveUp Toca enter he [DOMAIN_NAME] Toca enter he lper.moveDown Toca ent…" at bounding box center [730, 245] width 258 height 131
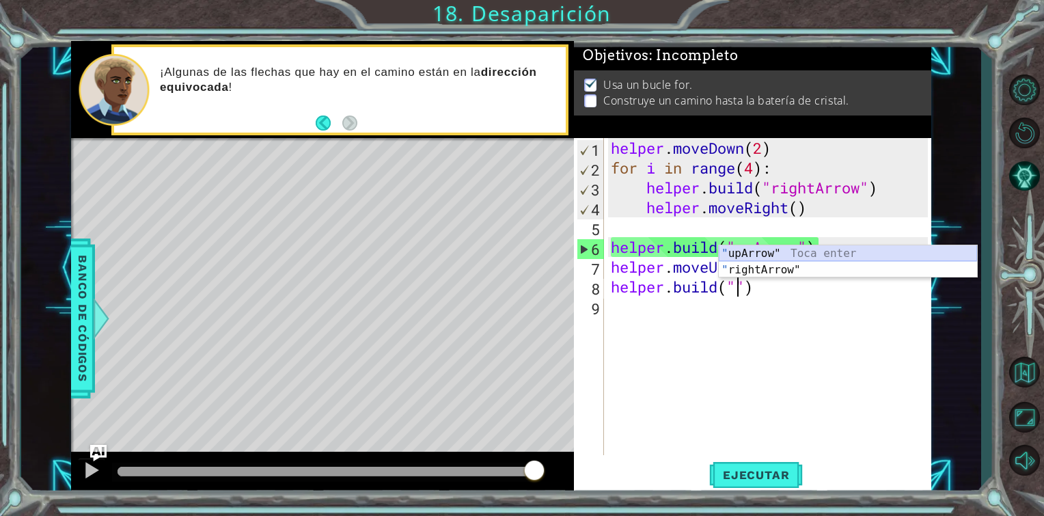
click at [825, 256] on div "" upArrow" Toca enter " rightArrow" Toca enter" at bounding box center [848, 278] width 258 height 66
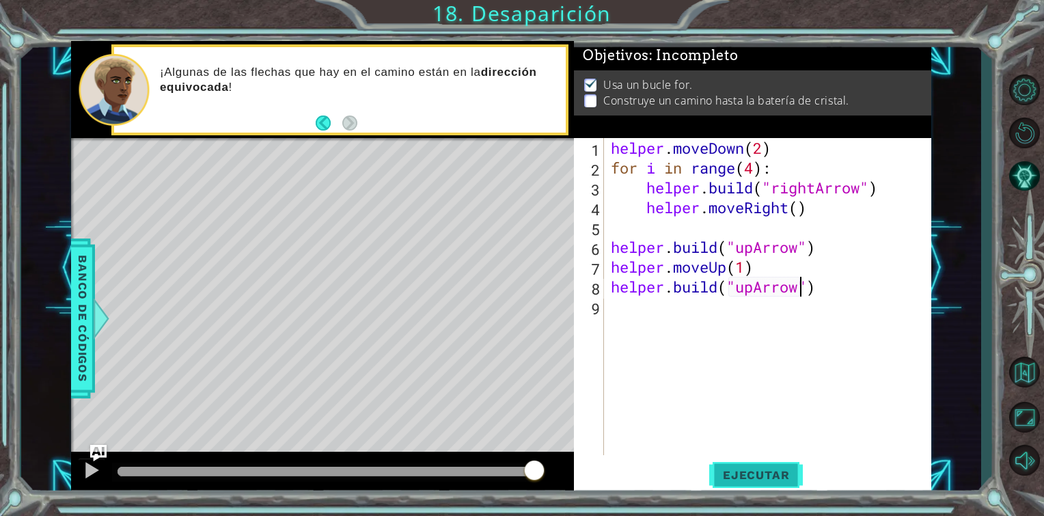
type textarea "[DOMAIN_NAME]("upArrow")"
click at [747, 462] on button "Ejecutar" at bounding box center [756, 475] width 94 height 36
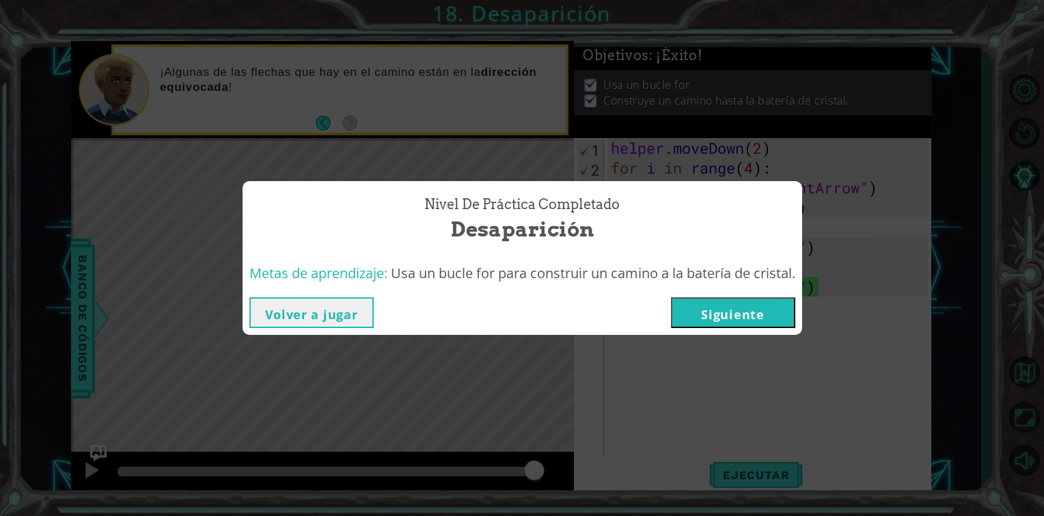
click at [717, 310] on button "Siguiente" at bounding box center [733, 312] width 124 height 31
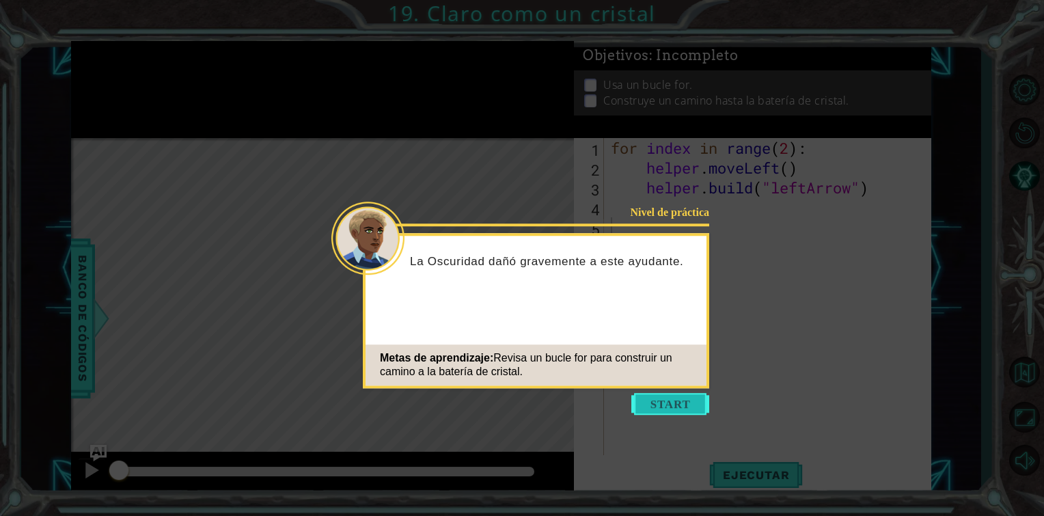
click at [669, 411] on button "Start" at bounding box center [670, 404] width 78 height 22
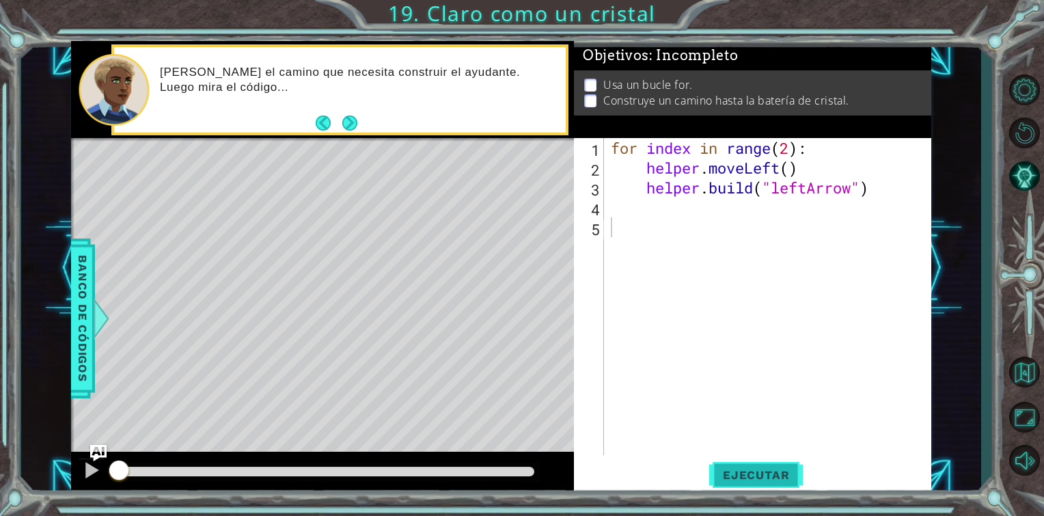
click at [722, 457] on button "Ejecutar" at bounding box center [756, 475] width 94 height 36
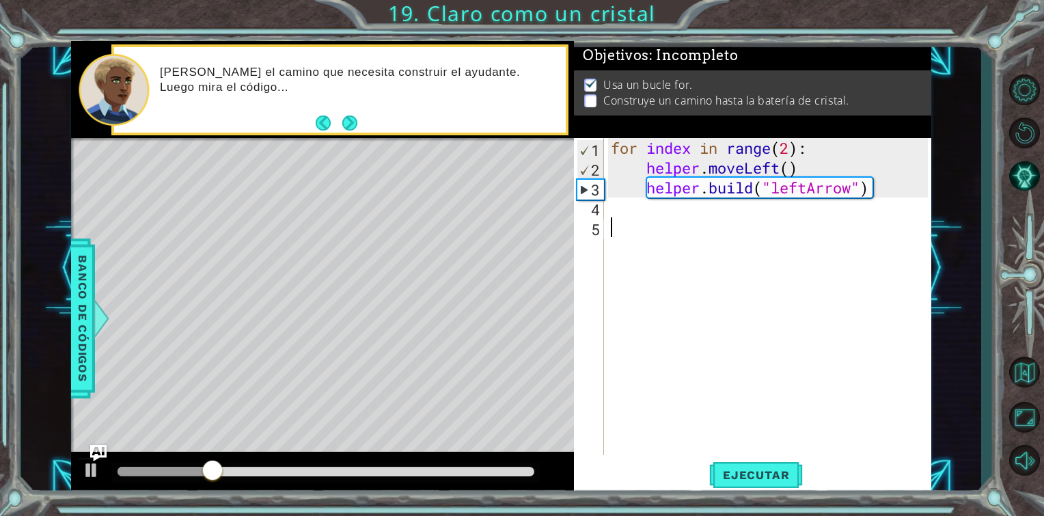
click at [749, 225] on div "for index in range ( 2 ) : helper . moveLeft ( ) helper . build ( "leftArrow" )" at bounding box center [771, 316] width 327 height 357
click at [743, 221] on div "for index in range ( 2 ) : helper . moveLeft ( ) helper . build ( "leftArrow" )" at bounding box center [771, 316] width 327 height 357
click at [628, 210] on div "for index in range ( 2 ) : helper . moveLeft ( ) helper . build ( "leftArrow" )" at bounding box center [771, 316] width 327 height 357
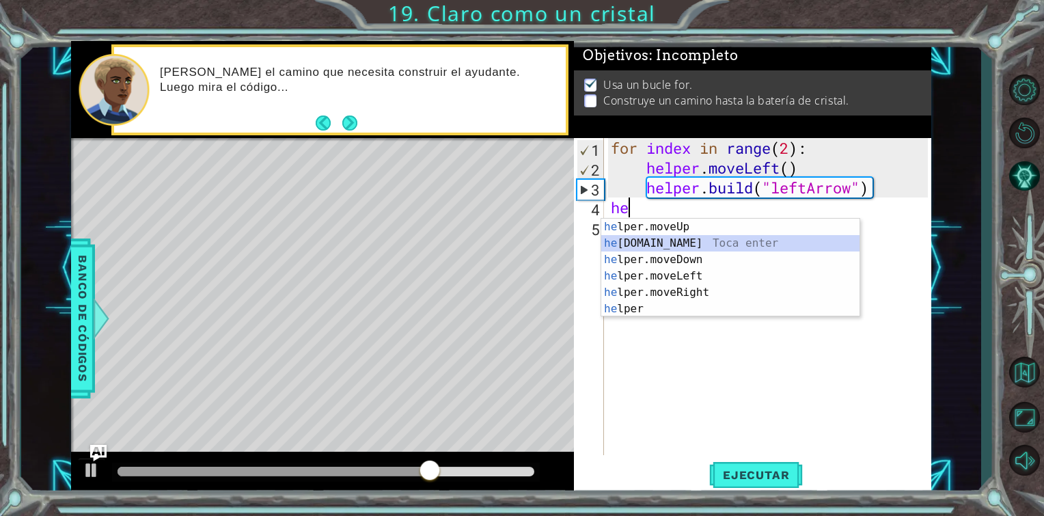
click at [702, 245] on div "he lper.moveUp Toca enter he [DOMAIN_NAME] Toca enter he lper.moveDown Toca ent…" at bounding box center [730, 284] width 258 height 131
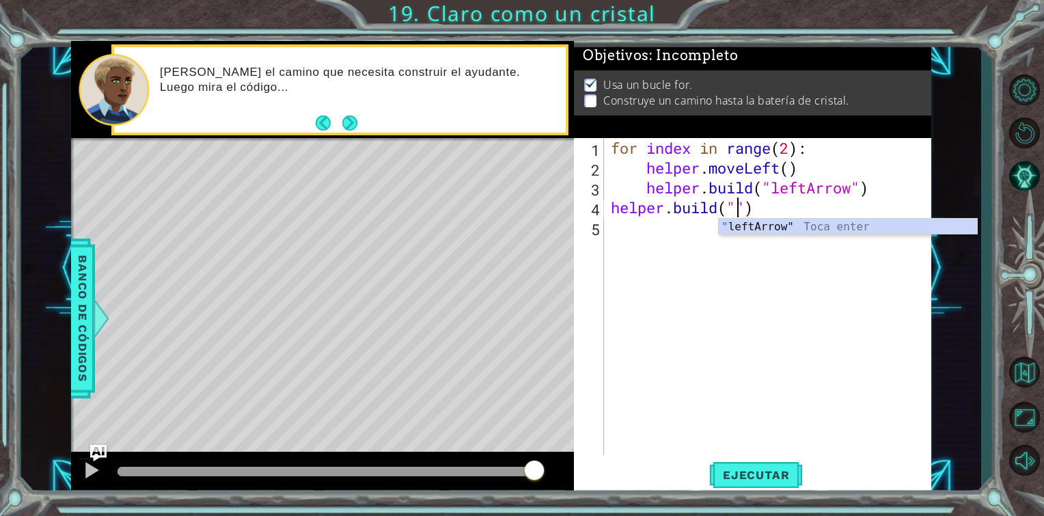
click at [780, 229] on div "" leftArrow" Toca enter" at bounding box center [848, 243] width 258 height 49
type textarea "[DOMAIN_NAME]("leftArrow")"
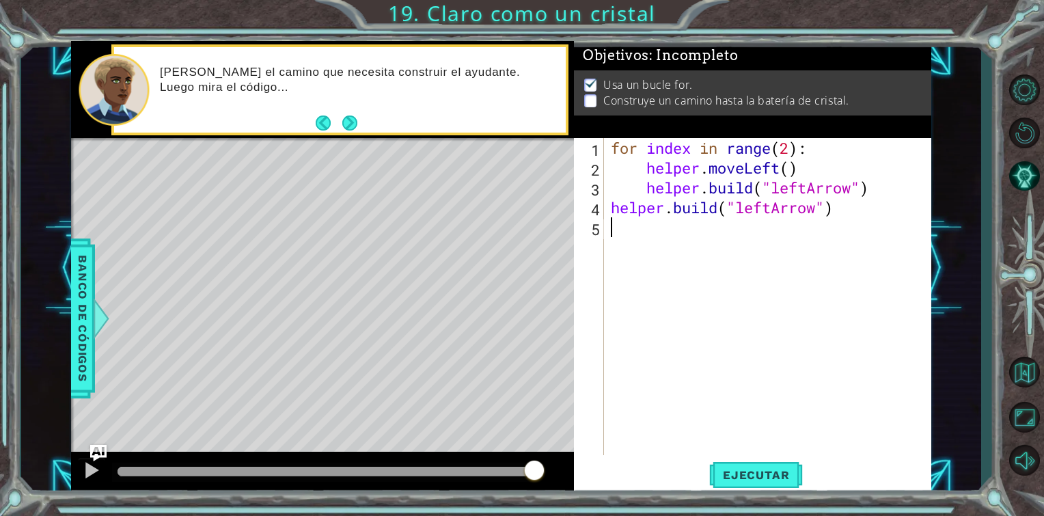
click at [711, 232] on div "for index in range ( 2 ) : helper . moveLeft ( ) helper . build ( "leftArrow" )…" at bounding box center [771, 316] width 327 height 357
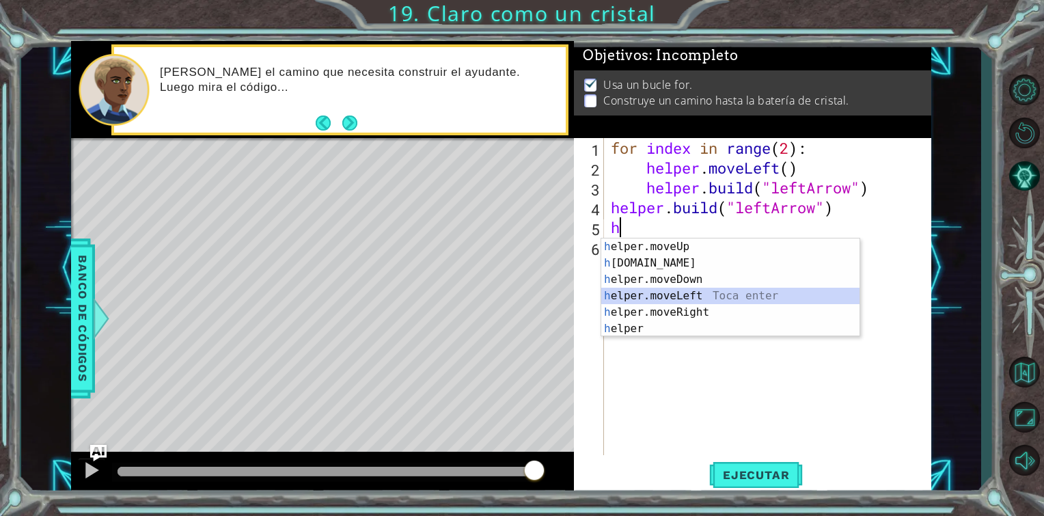
click at [686, 295] on div "h elper.moveUp Toca enter h [DOMAIN_NAME] Toca enter h elper.moveDown Toca ente…" at bounding box center [730, 303] width 258 height 131
type textarea "helper.moveLeft(1)"
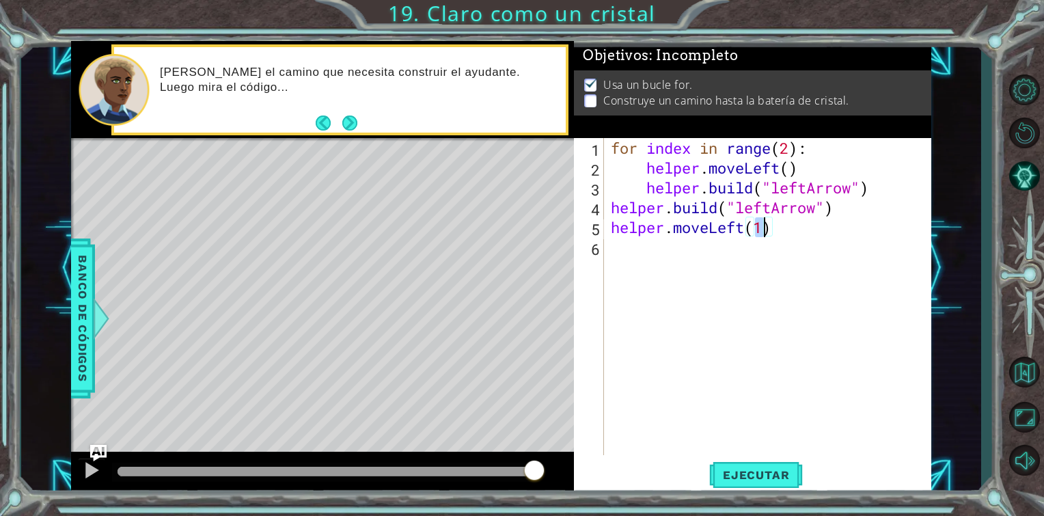
click at [679, 251] on div "for index in range ( 2 ) : helper . moveLeft ( ) helper . build ( "leftArrow" )…" at bounding box center [771, 316] width 327 height 357
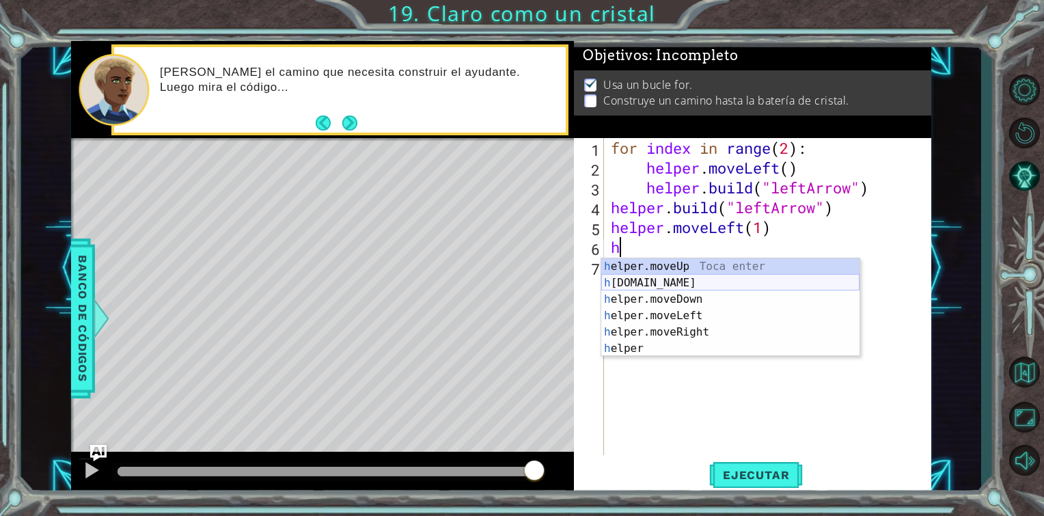
click at [627, 284] on div "h elper.moveUp Toca enter h [DOMAIN_NAME] Toca enter h elper.moveDown Toca ente…" at bounding box center [730, 323] width 258 height 131
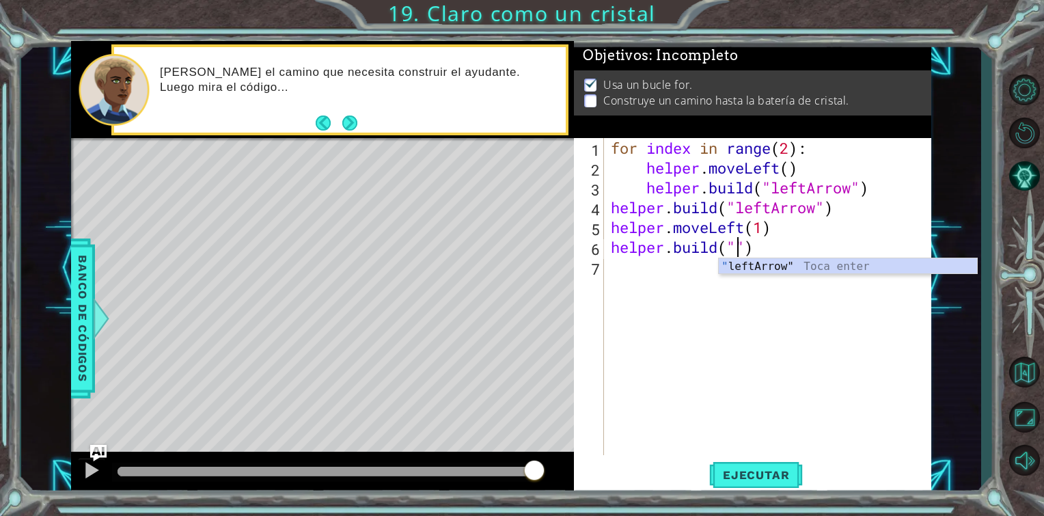
click at [831, 270] on div "" leftArrow" Toca enter" at bounding box center [848, 282] width 258 height 49
type textarea "[DOMAIN_NAME]("leftArrow")"
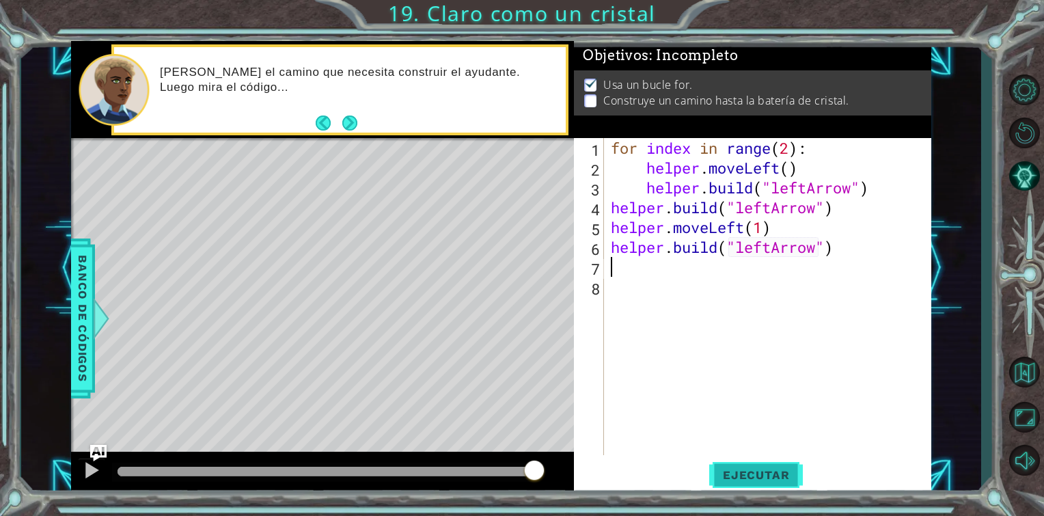
click at [762, 482] on button "Ejecutar" at bounding box center [756, 475] width 94 height 36
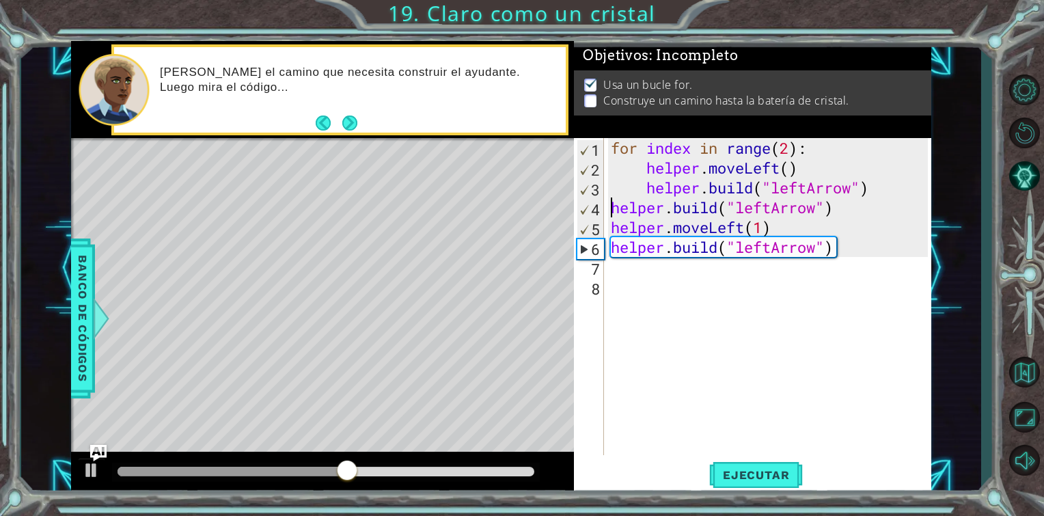
click at [608, 206] on div "for index in range ( 2 ) : helper . moveLeft ( ) helper . build ( "leftArrow" )…" at bounding box center [771, 316] width 327 height 357
type textarea "[DOMAIN_NAME]("leftArrow")"
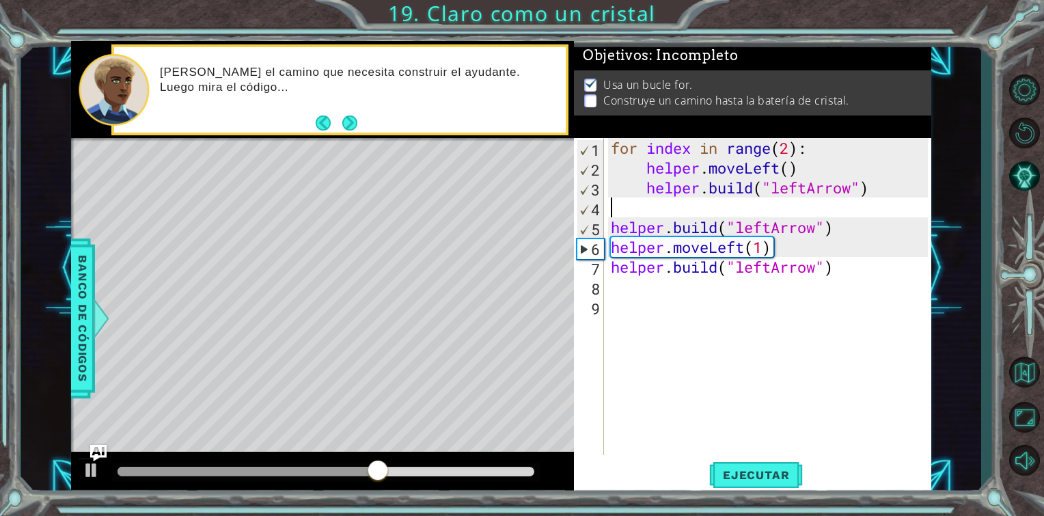
click at [614, 206] on div "for index in range ( 2 ) : helper . moveLeft ( ) helper . build ( "leftArrow" )…" at bounding box center [771, 316] width 327 height 357
type textarea "g"
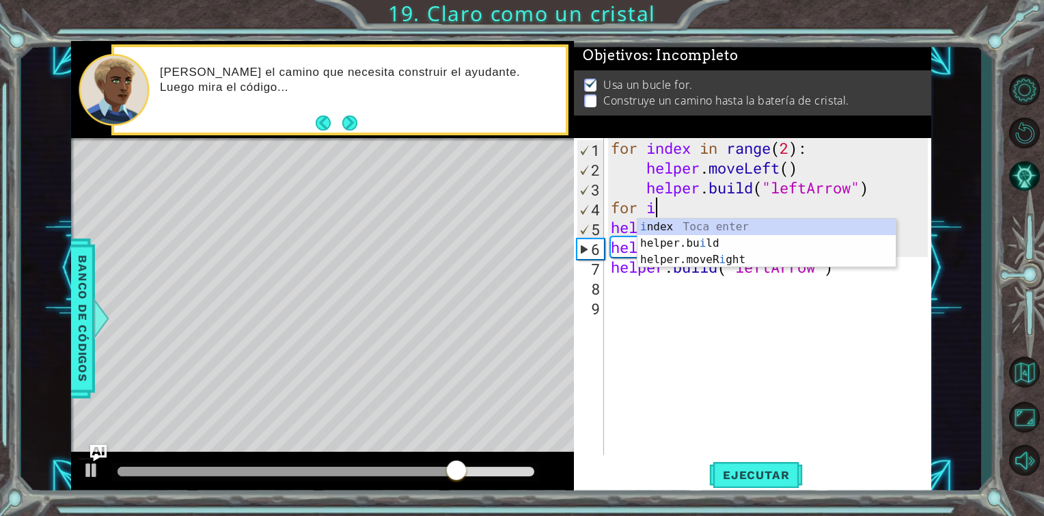
scroll to position [0, 1]
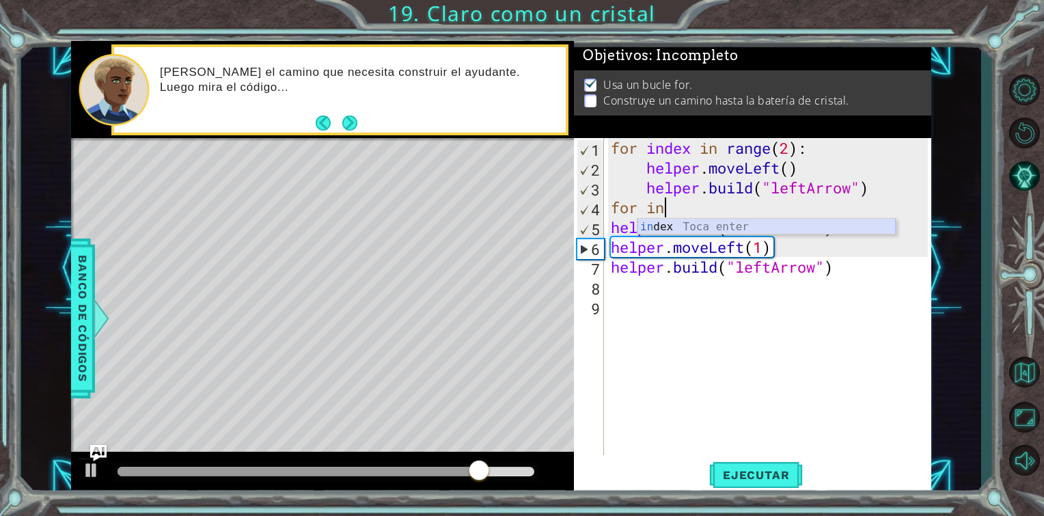
click at [686, 223] on div "in dex Toca enter" at bounding box center [766, 243] width 258 height 49
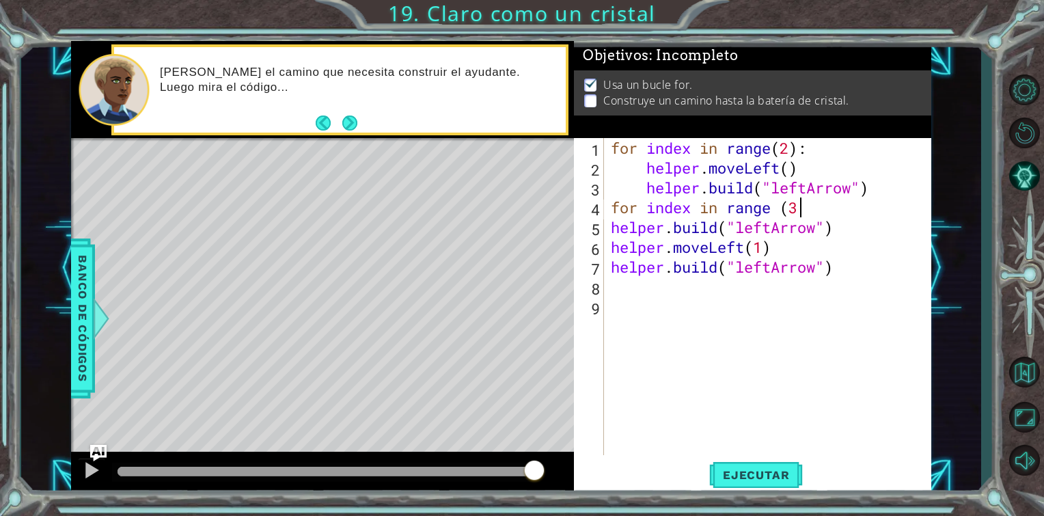
scroll to position [0, 8]
drag, startPoint x: 842, startPoint y: 264, endPoint x: 609, endPoint y: 273, distance: 232.4
click at [609, 273] on div "for index in range ( 2 ) : helper . moveLeft ( ) helper . build ( "leftArrow" )…" at bounding box center [771, 316] width 327 height 357
type textarea "[DOMAIN_NAME]("leftArrow")"
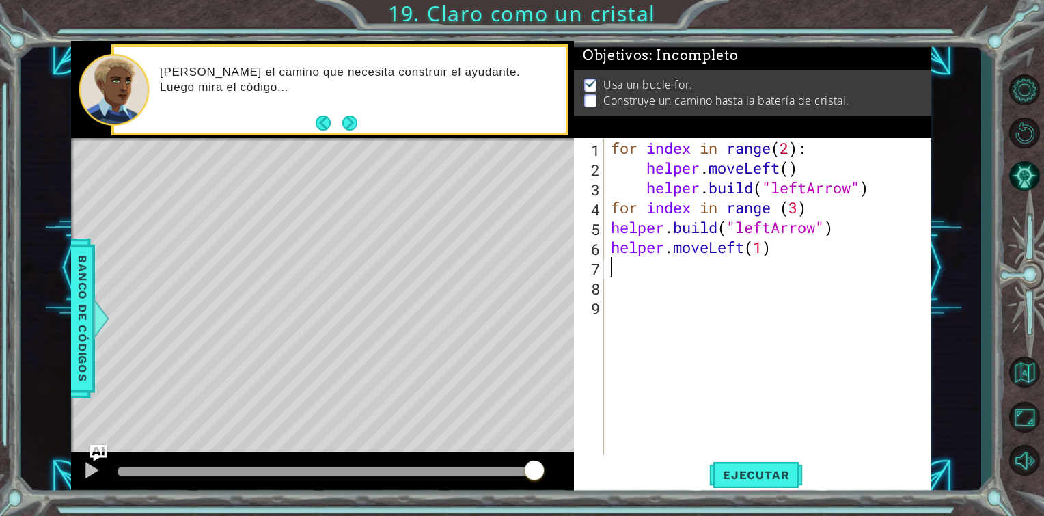
click at [613, 232] on div "for index in range ( 2 ) : helper . moveLeft ( ) helper . build ( "leftArrow" )…" at bounding box center [771, 316] width 327 height 357
click at [613, 250] on div "for index in range ( 2 ) : helper . moveLeft ( ) helper . build ( "leftArrow" )…" at bounding box center [771, 316] width 327 height 357
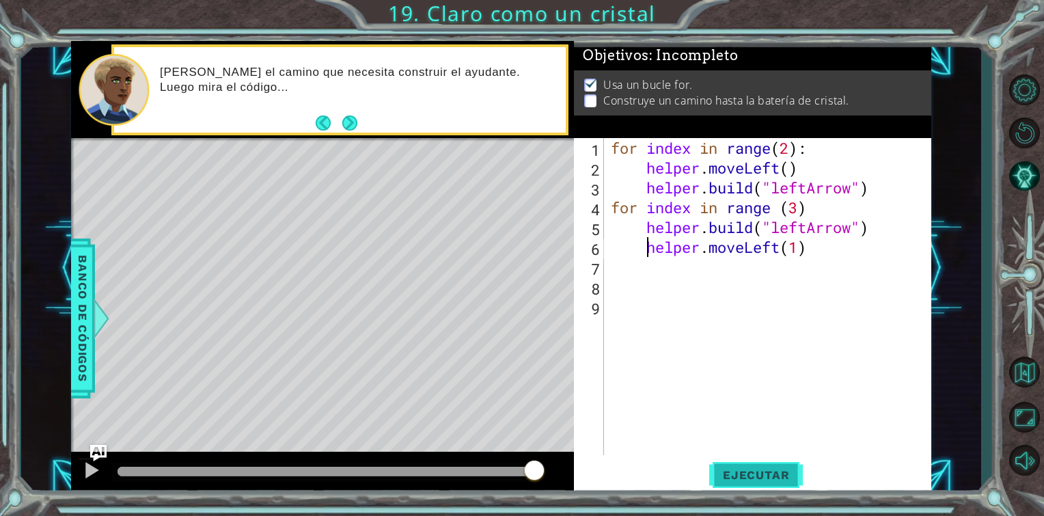
click at [768, 478] on span "Ejecutar" at bounding box center [756, 475] width 94 height 14
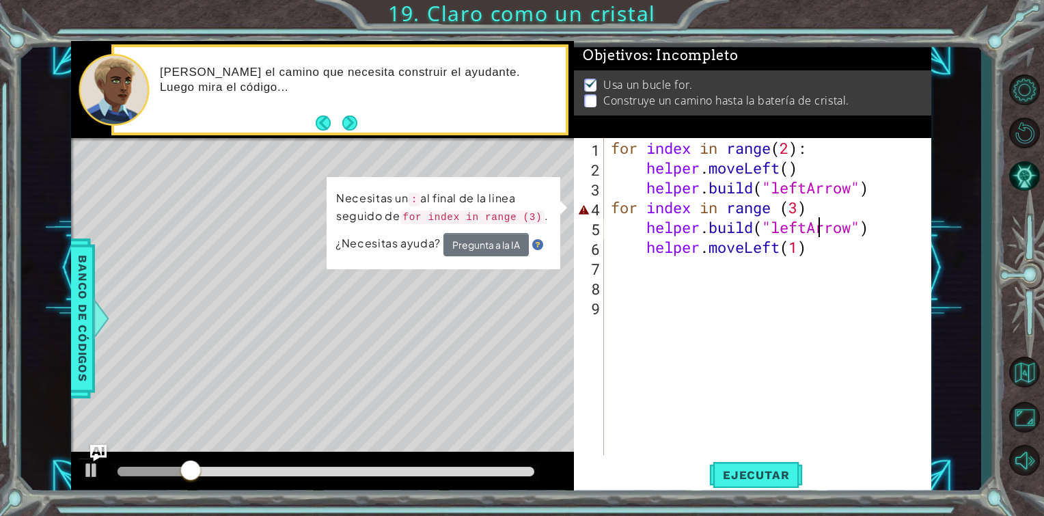
click at [822, 219] on div "for index in range ( 2 ) : helper . moveLeft ( ) helper . build ( "leftArrow" )…" at bounding box center [771, 316] width 327 height 357
click at [807, 208] on div "for index in range ( 2 ) : helper . moveLeft ( ) helper . build ( "leftArrow" )…" at bounding box center [771, 316] width 327 height 357
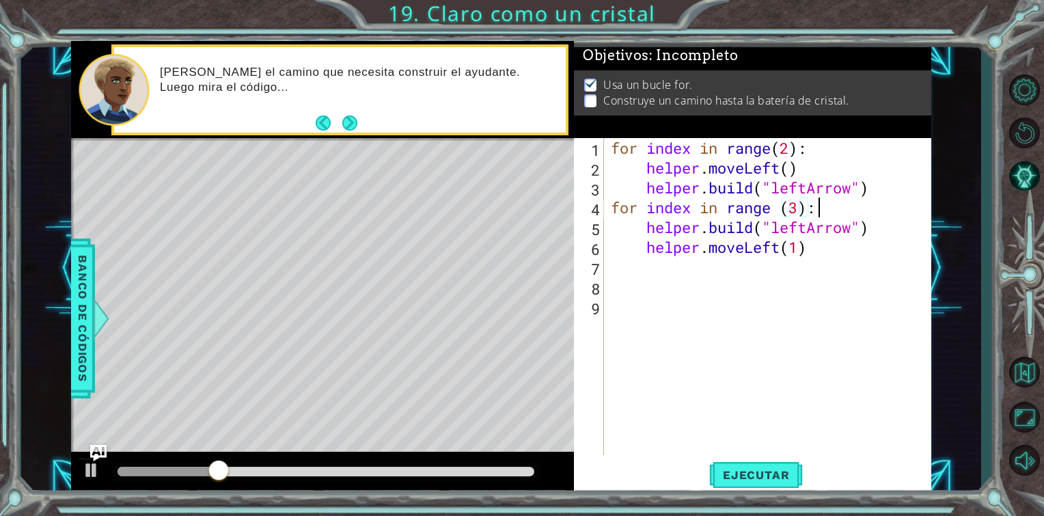
scroll to position [0, 8]
type textarea "for index in range (3):"
click at [766, 469] on span "Ejecutar" at bounding box center [756, 475] width 94 height 14
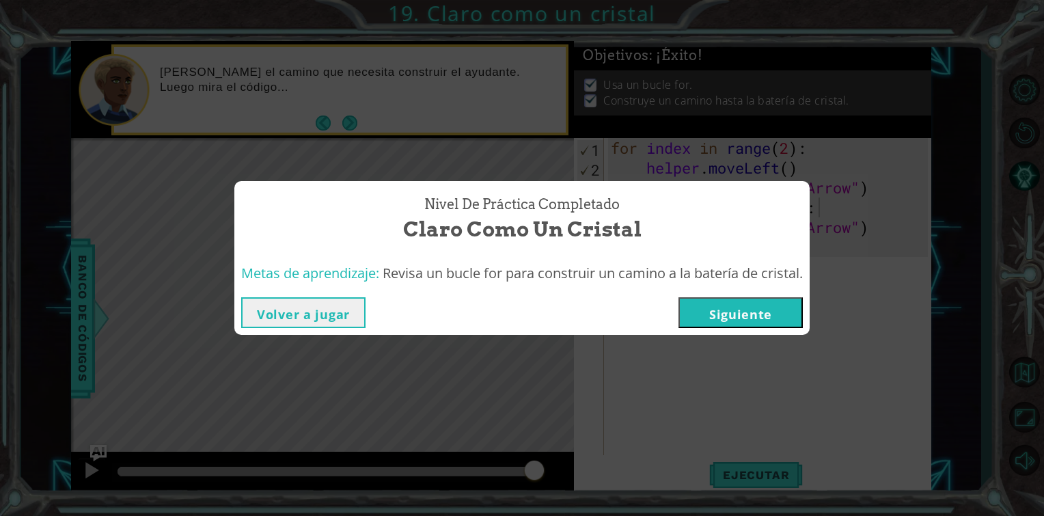
click at [749, 309] on button "Siguiente" at bounding box center [740, 312] width 124 height 31
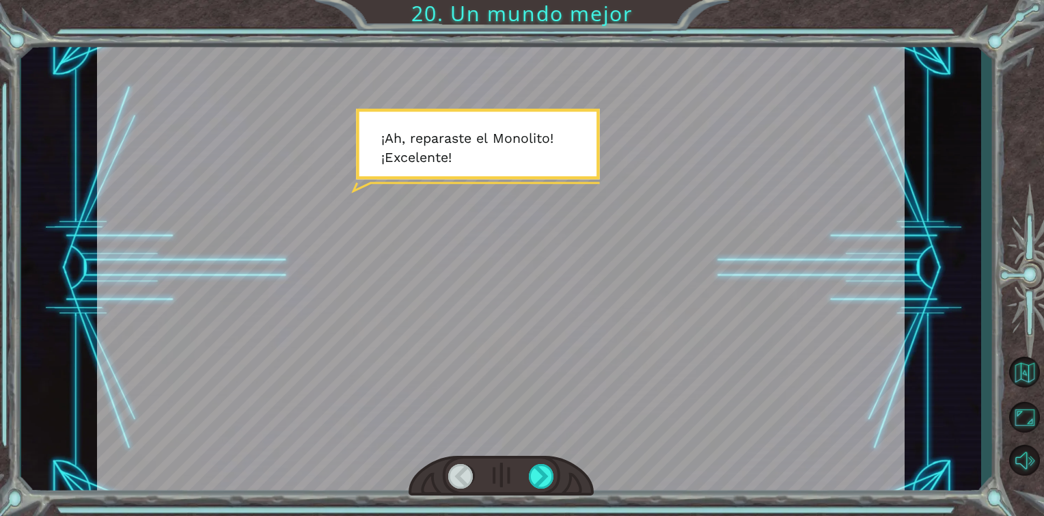
click at [748, 186] on div at bounding box center [500, 268] width 807 height 454
click at [536, 473] on div at bounding box center [542, 476] width 26 height 25
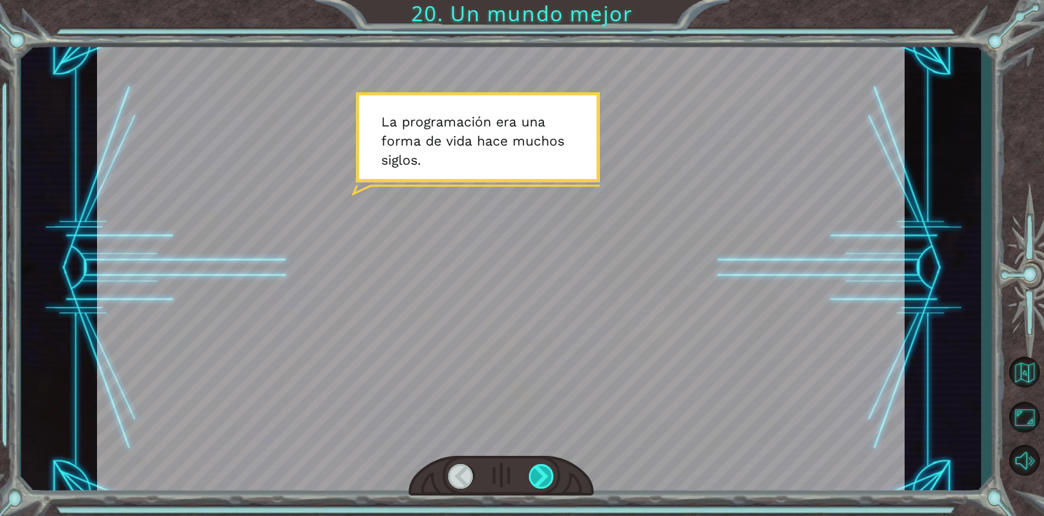
click at [536, 473] on div at bounding box center [542, 476] width 26 height 25
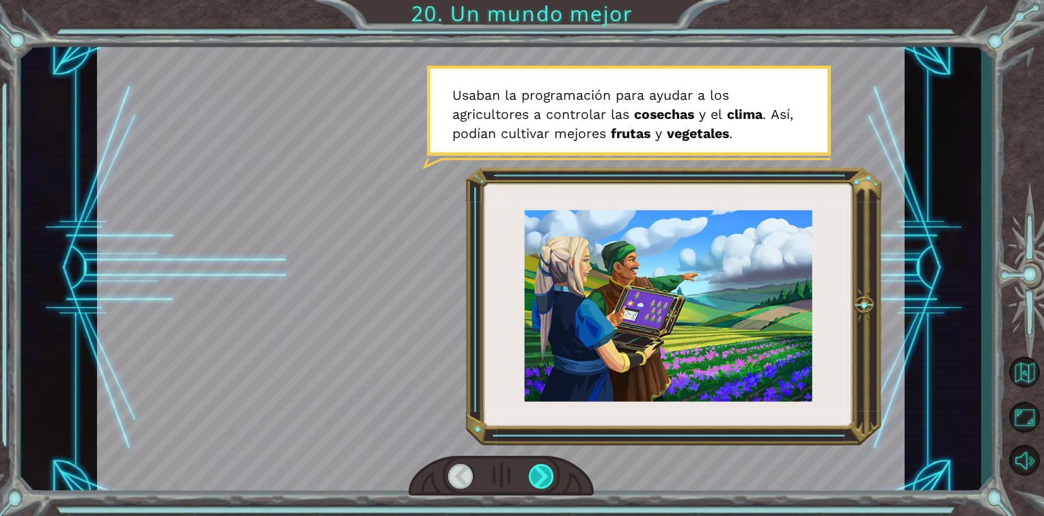
click at [536, 473] on div at bounding box center [542, 476] width 26 height 25
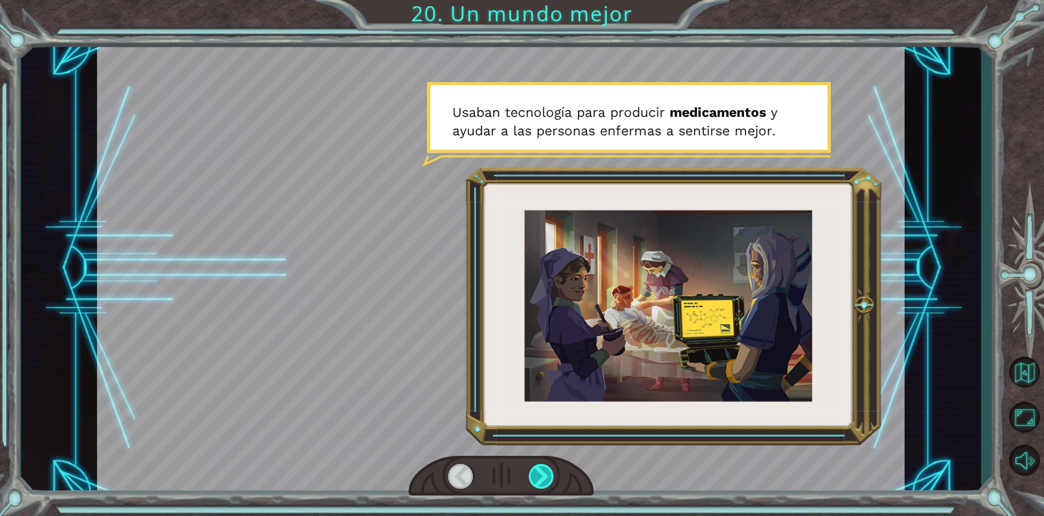
click at [536, 473] on div at bounding box center [542, 476] width 26 height 25
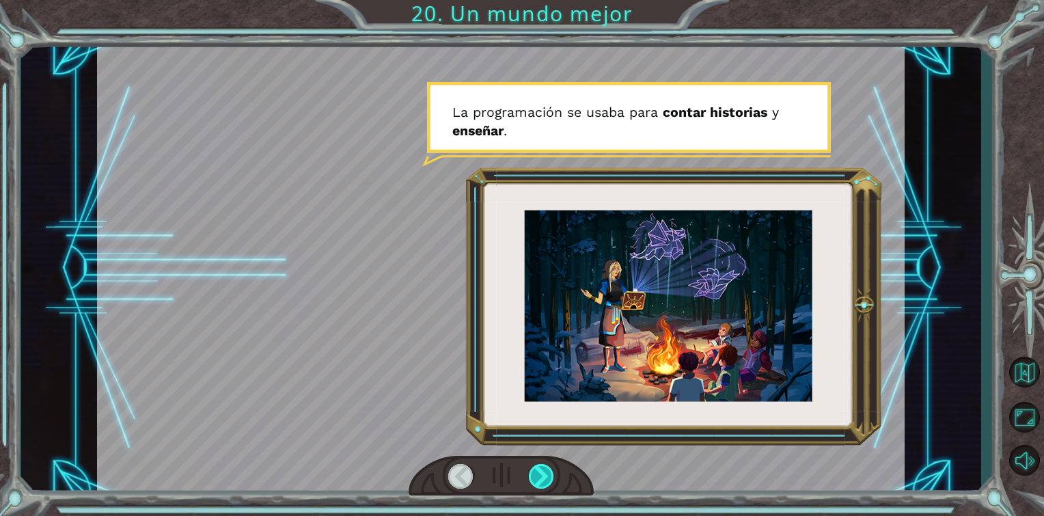
click at [536, 473] on div at bounding box center [542, 476] width 26 height 25
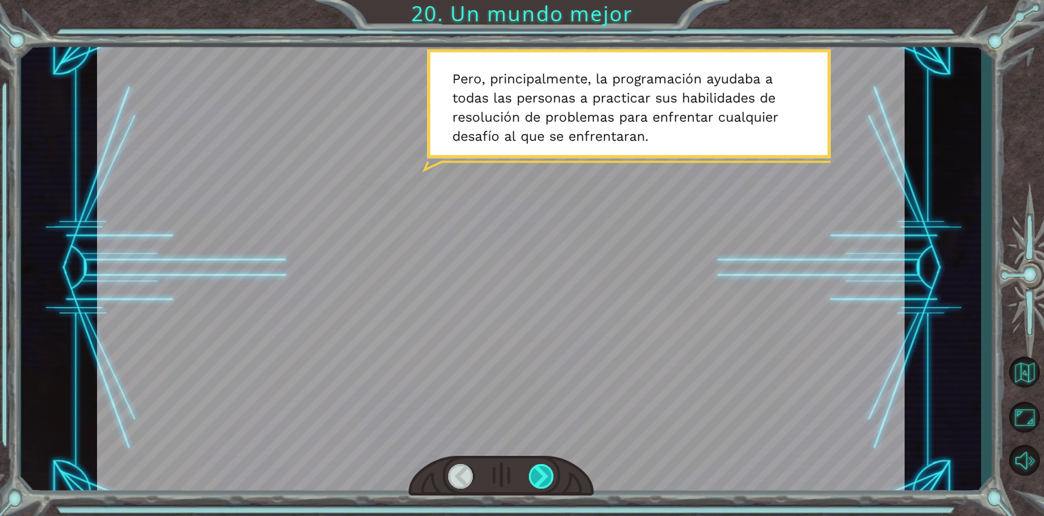
click at [536, 473] on div at bounding box center [542, 476] width 26 height 25
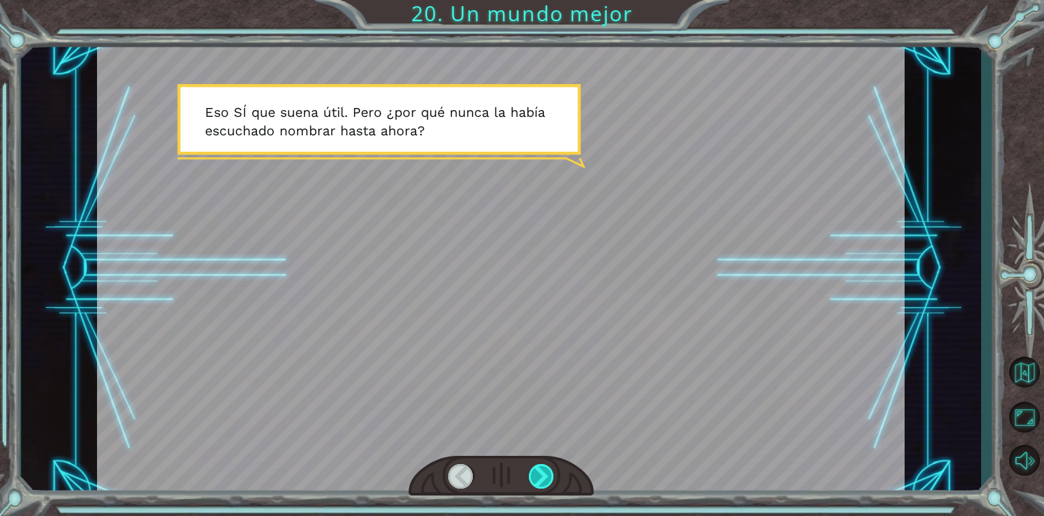
click at [536, 473] on div at bounding box center [542, 476] width 26 height 25
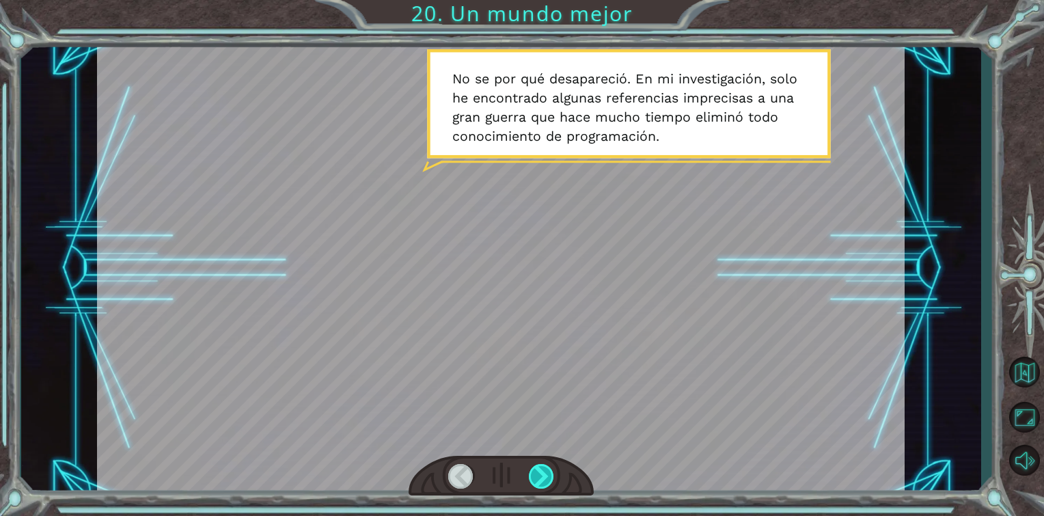
click at [536, 473] on div at bounding box center [542, 476] width 26 height 25
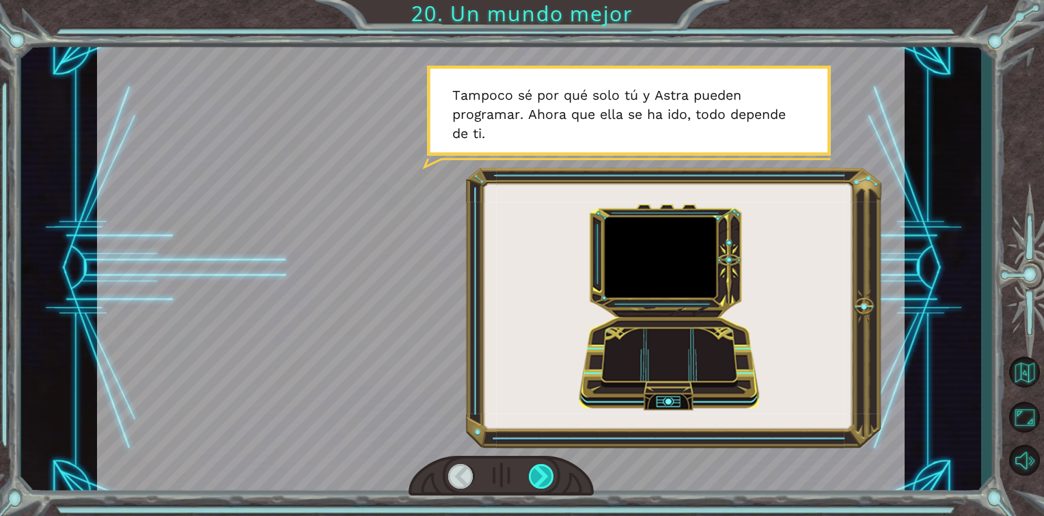
click at [536, 473] on div at bounding box center [542, 476] width 26 height 25
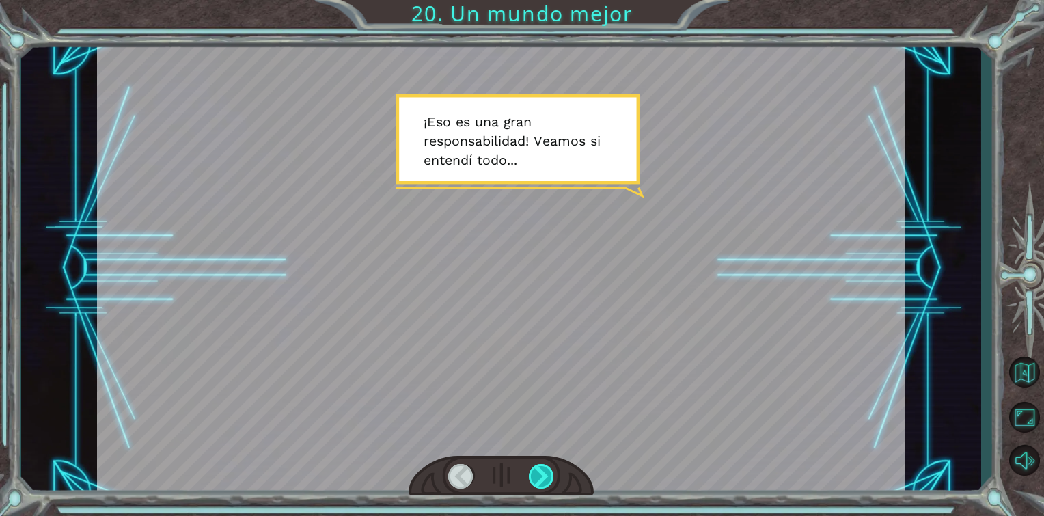
click at [536, 473] on div at bounding box center [542, 476] width 26 height 25
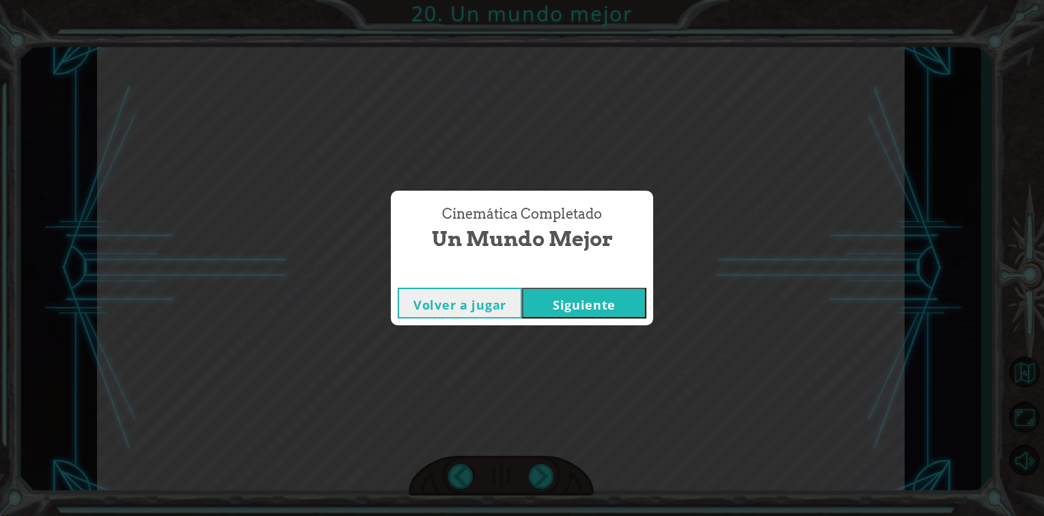
click at [588, 317] on button "Siguiente" at bounding box center [584, 303] width 124 height 31
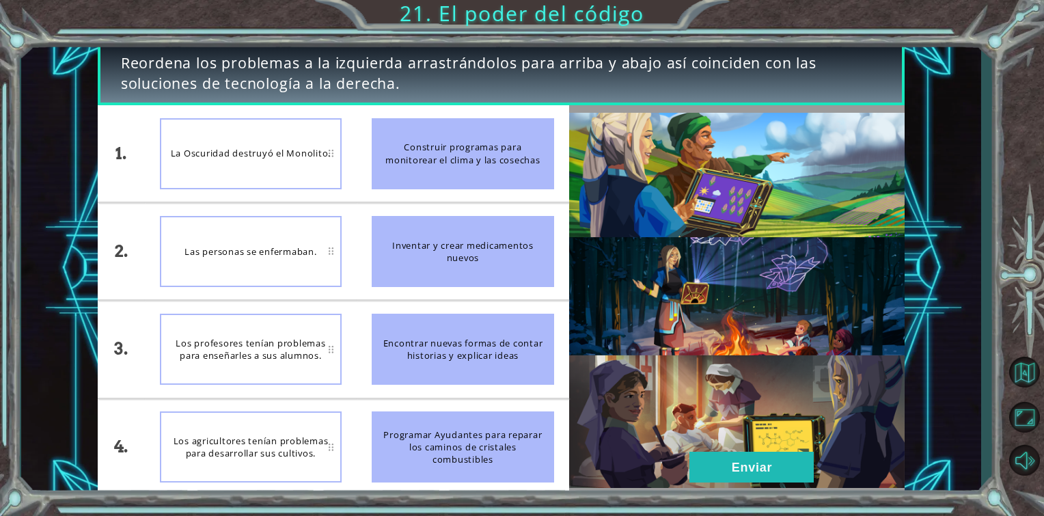
drag, startPoint x: 413, startPoint y: 143, endPoint x: 324, endPoint y: 227, distance: 122.7
click at [324, 227] on div "1. 2. 3. 4. La Oscuridad destruyó el Monolito. Las personas se enfermaban. Los …" at bounding box center [333, 300] width 471 height 390
drag, startPoint x: 324, startPoint y: 227, endPoint x: 414, endPoint y: 222, distance: 90.3
drag, startPoint x: 414, startPoint y: 222, endPoint x: 385, endPoint y: 238, distance: 32.7
click at [385, 238] on div "Inventar y crear medicamentos nuevos" at bounding box center [463, 251] width 182 height 71
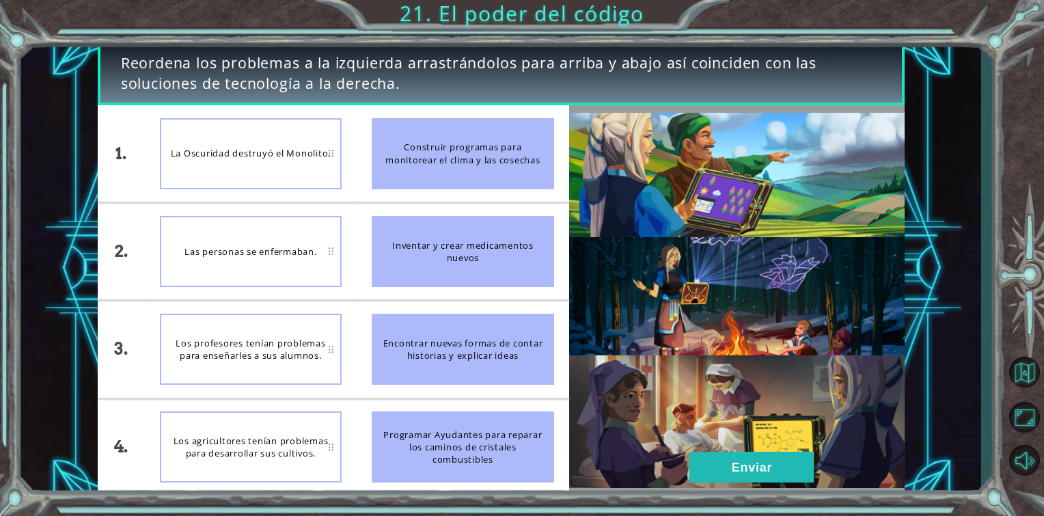
drag, startPoint x: 265, startPoint y: 172, endPoint x: 454, endPoint y: 158, distance: 189.1
drag, startPoint x: 454, startPoint y: 158, endPoint x: 479, endPoint y: 132, distance: 36.2
click at [479, 132] on div "Construir programas para monitorear el clima y las cosechas" at bounding box center [463, 153] width 182 height 71
drag, startPoint x: 479, startPoint y: 132, endPoint x: 489, endPoint y: 219, distance: 88.0
click at [489, 219] on ul "Construir programas para monitorear el clima y las cosechas Inventar y crear me…" at bounding box center [463, 300] width 212 height 390
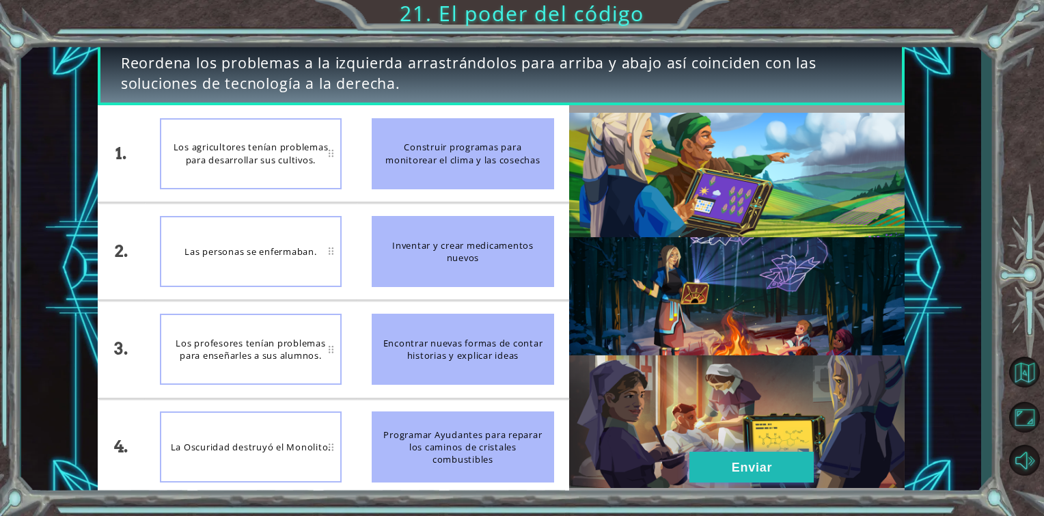
click at [776, 473] on button "Enviar" at bounding box center [751, 467] width 124 height 31
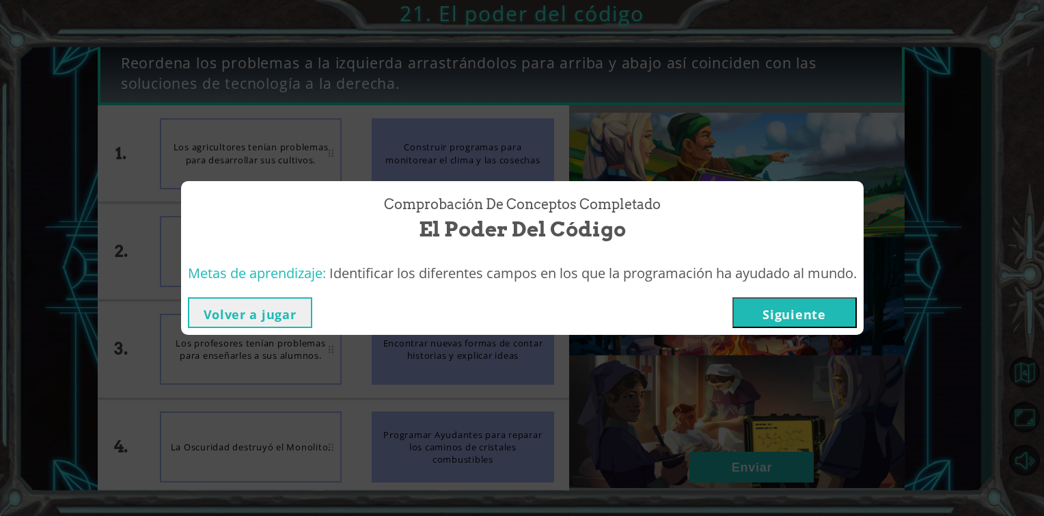
click at [825, 309] on button "Siguiente" at bounding box center [794, 312] width 124 height 31
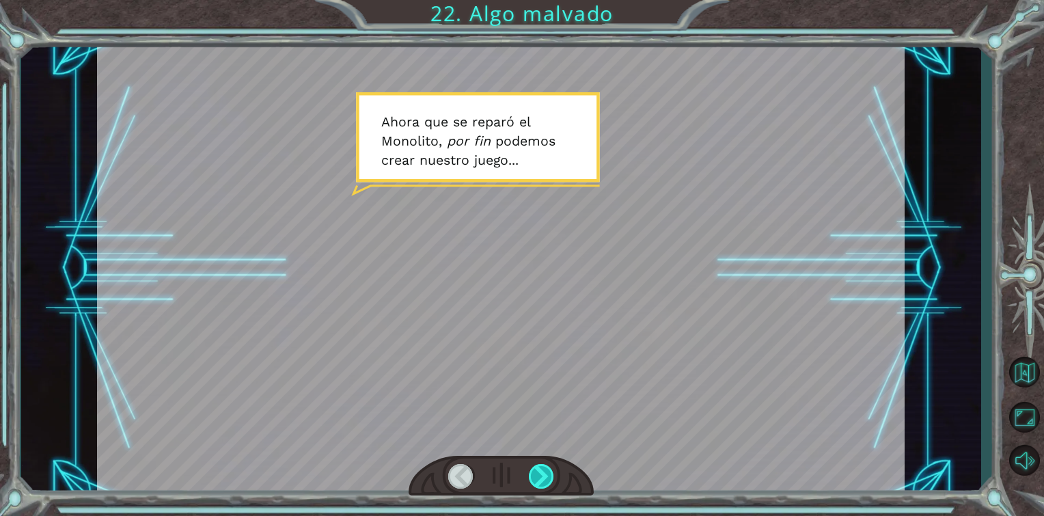
click at [549, 480] on div at bounding box center [542, 476] width 26 height 25
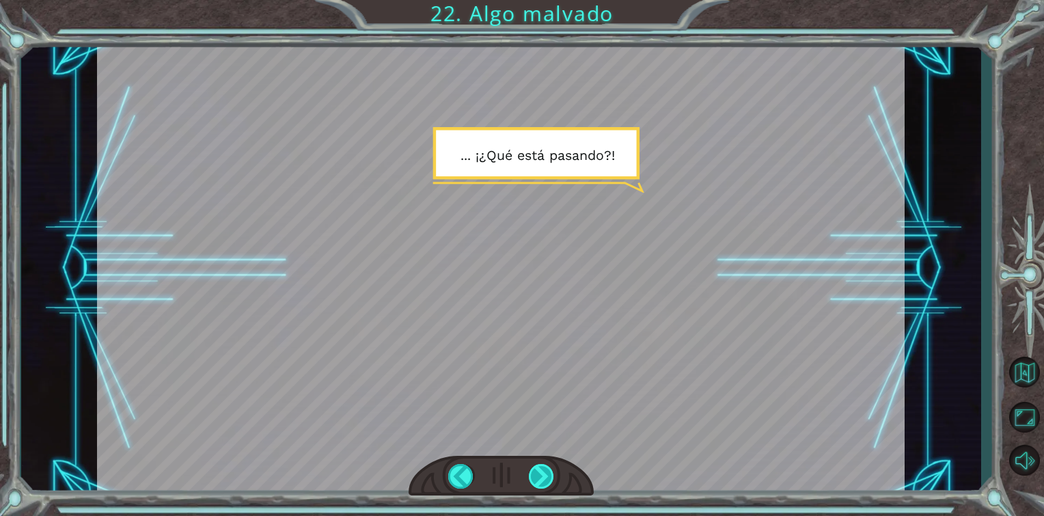
click at [549, 480] on div at bounding box center [542, 476] width 26 height 25
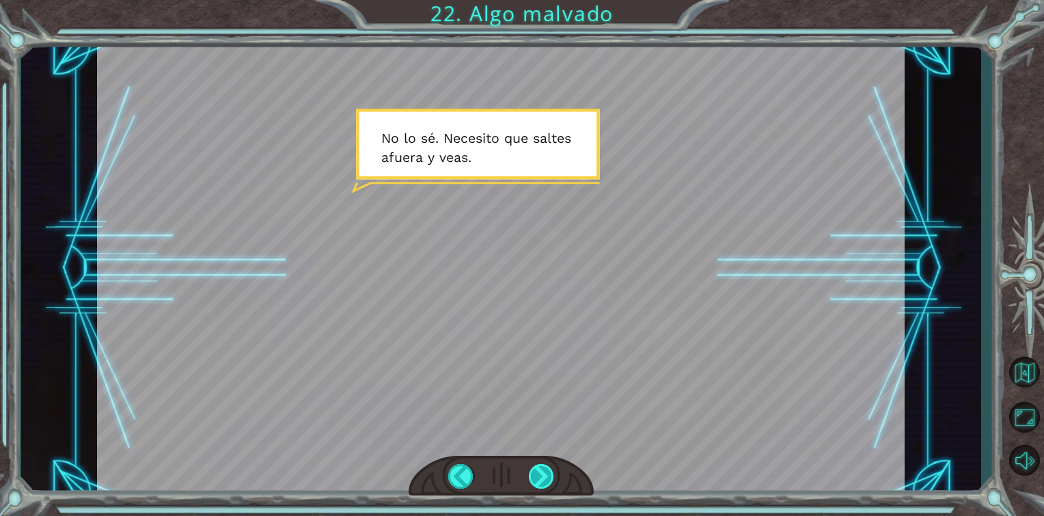
click at [549, 480] on div at bounding box center [542, 476] width 26 height 25
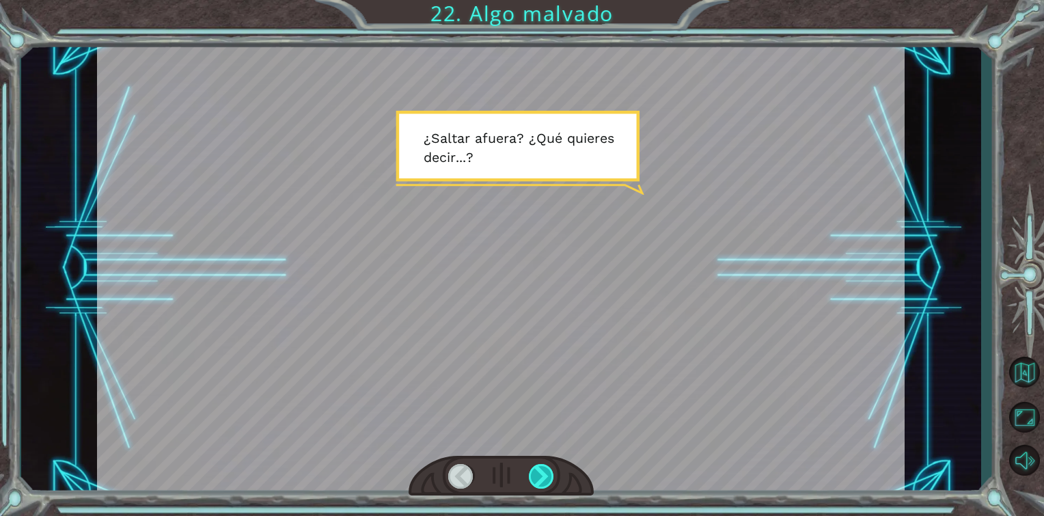
click at [549, 480] on div at bounding box center [542, 476] width 26 height 25
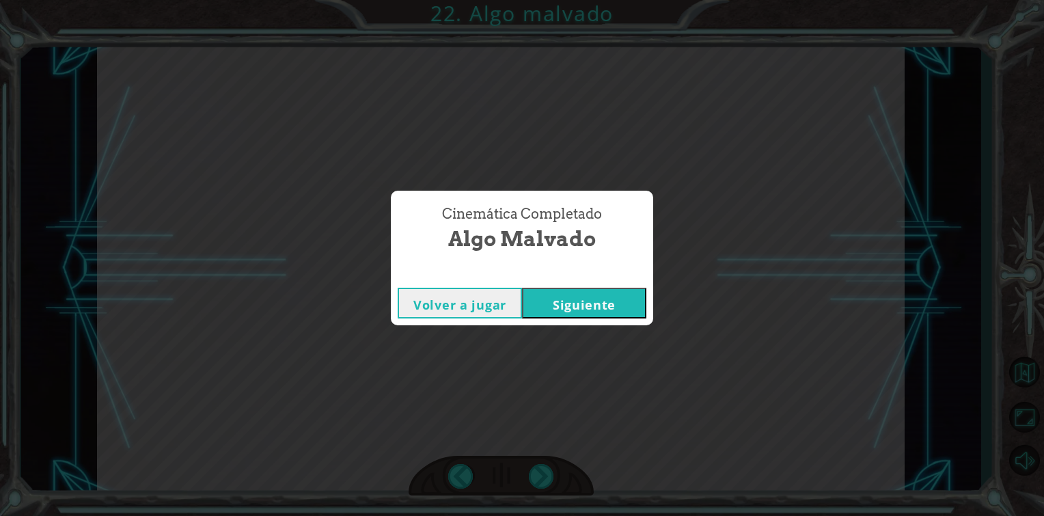
click at [578, 317] on button "Siguiente" at bounding box center [584, 303] width 124 height 31
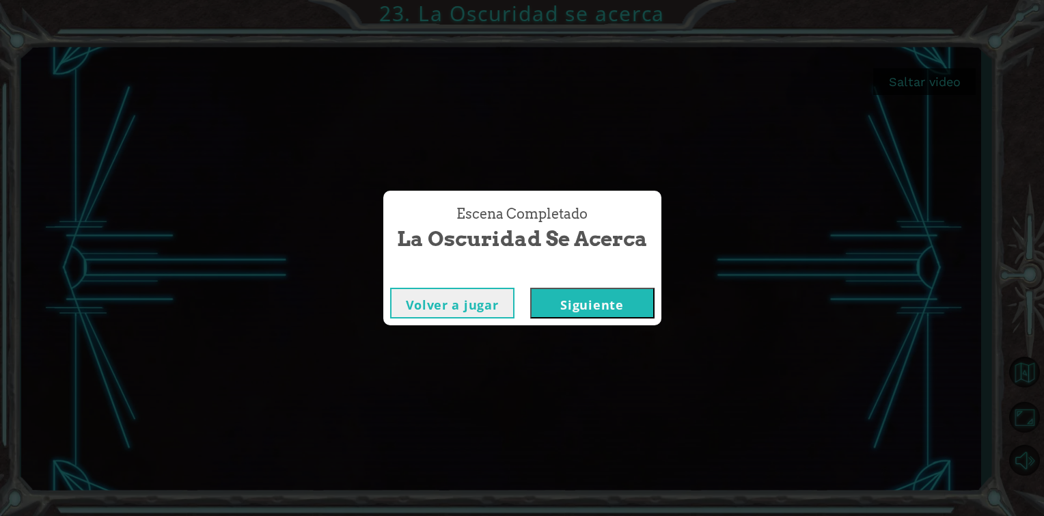
click at [579, 300] on button "Siguiente" at bounding box center [592, 303] width 124 height 31
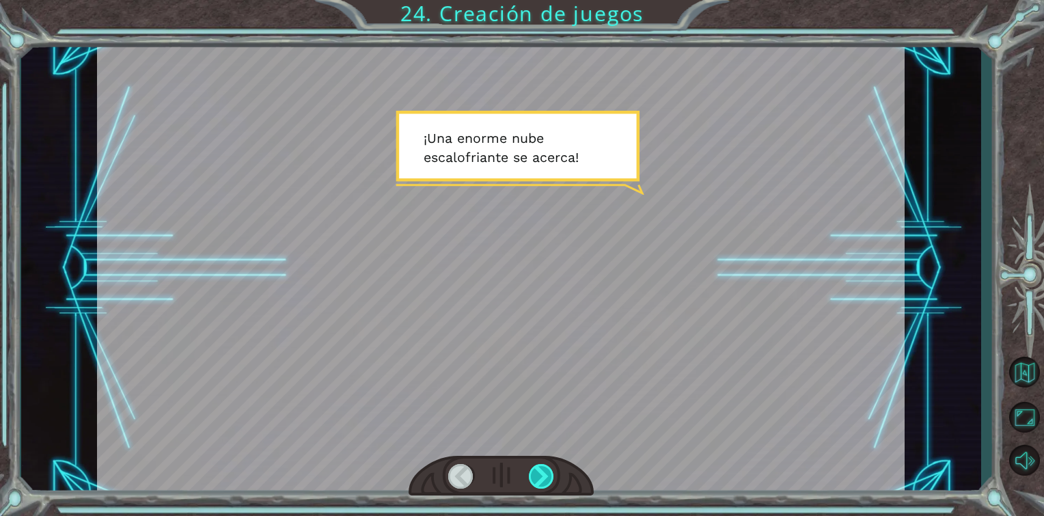
click at [553, 467] on div at bounding box center [542, 476] width 26 height 25
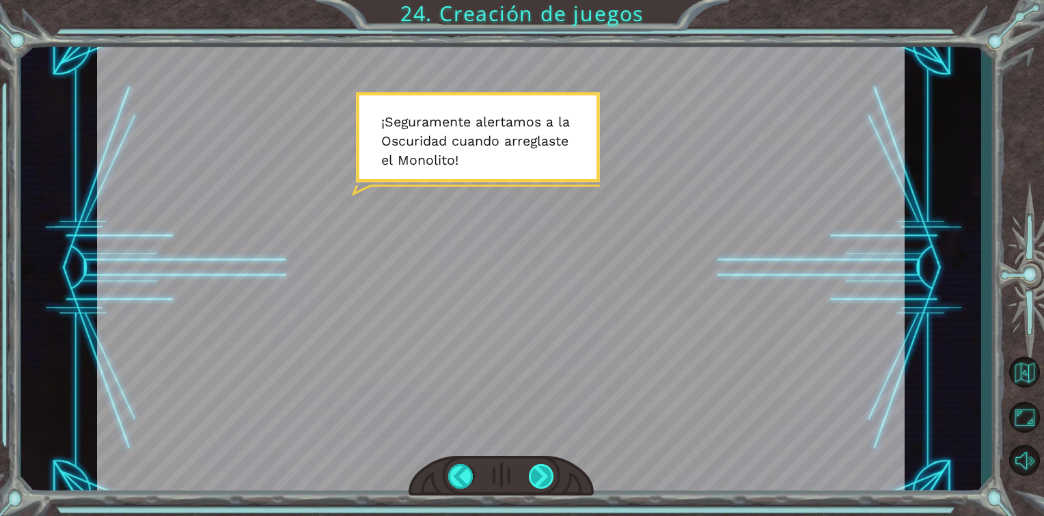
click at [546, 473] on div at bounding box center [542, 476] width 26 height 25
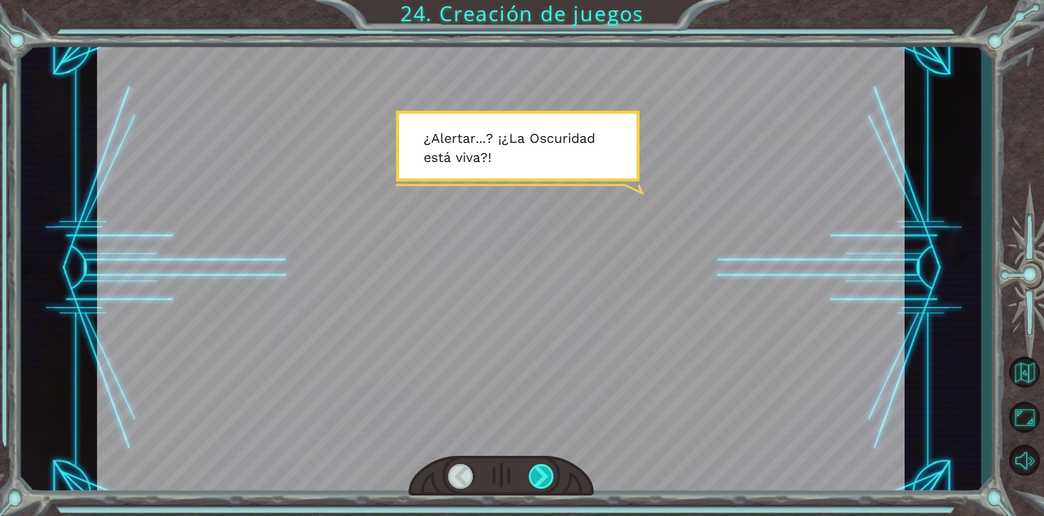
drag, startPoint x: 546, startPoint y: 473, endPoint x: 537, endPoint y: 478, distance: 11.0
click at [537, 478] on div at bounding box center [542, 476] width 26 height 25
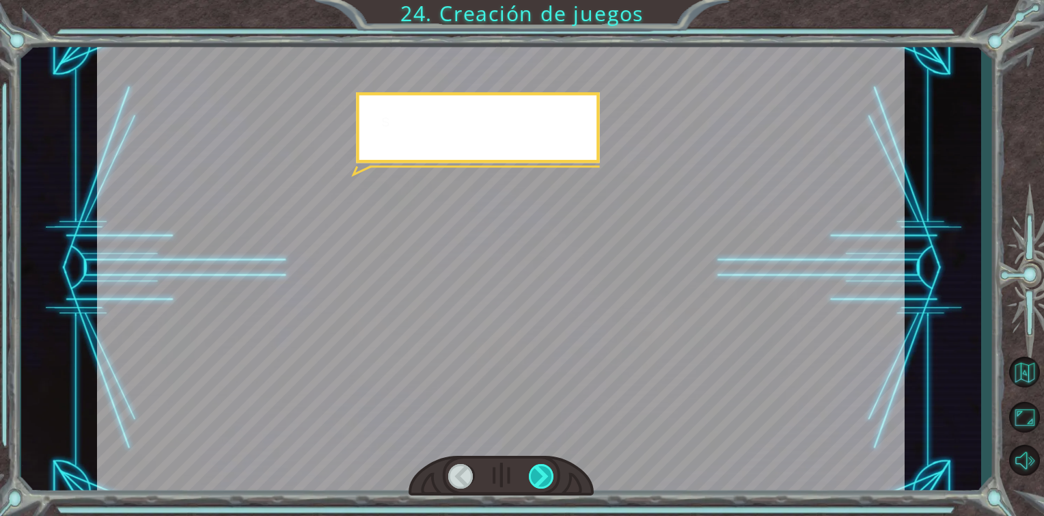
click at [537, 478] on div at bounding box center [542, 476] width 26 height 25
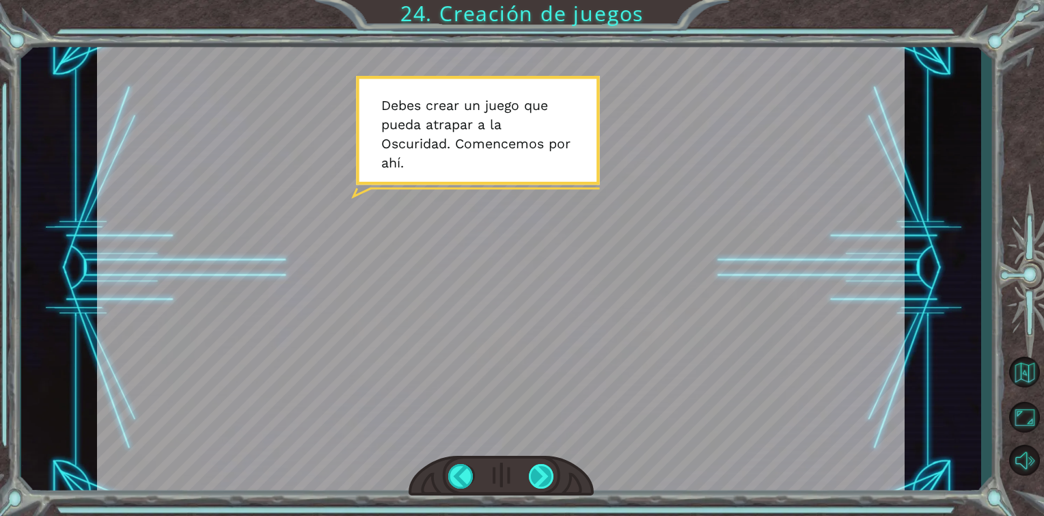
click at [541, 480] on div at bounding box center [542, 476] width 26 height 25
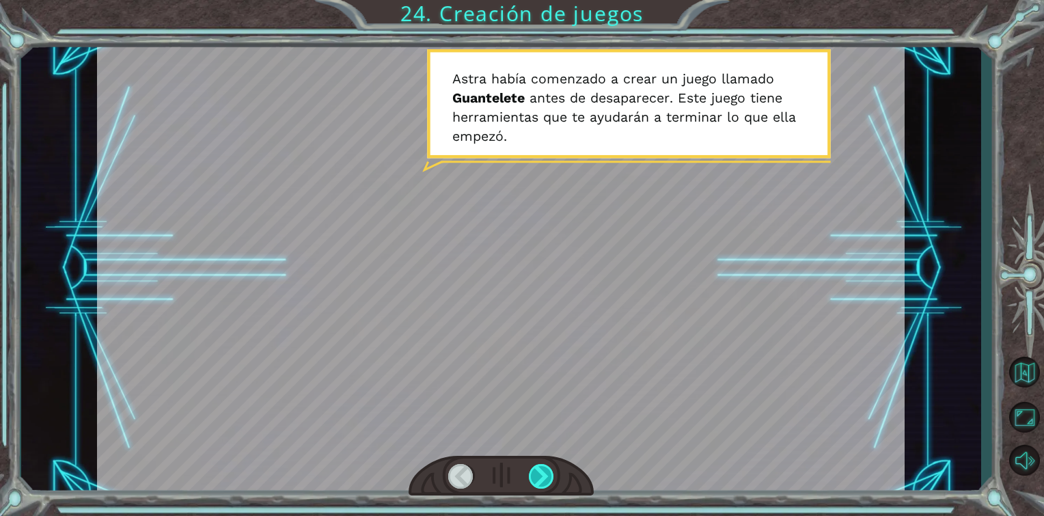
click at [541, 480] on div at bounding box center [542, 476] width 26 height 25
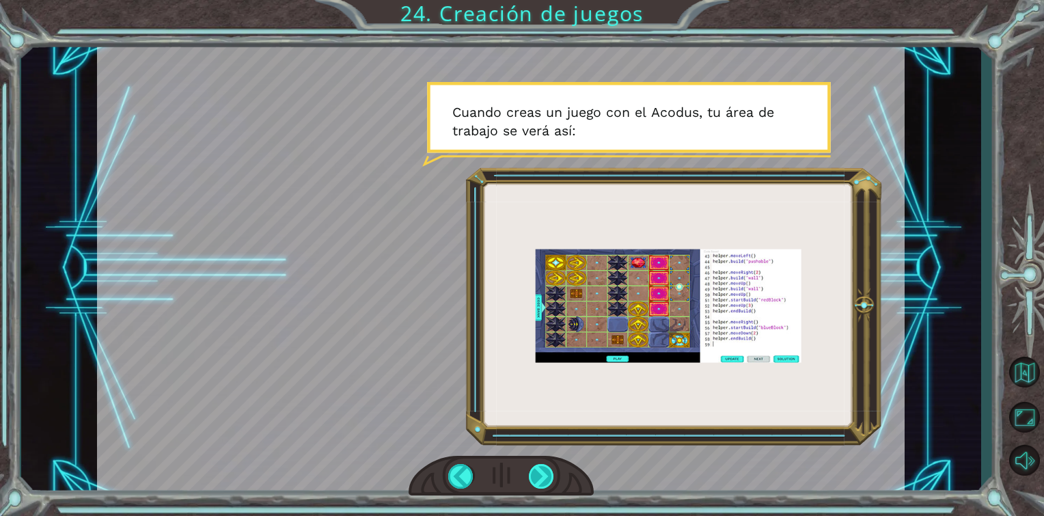
click at [541, 480] on div at bounding box center [542, 476] width 26 height 25
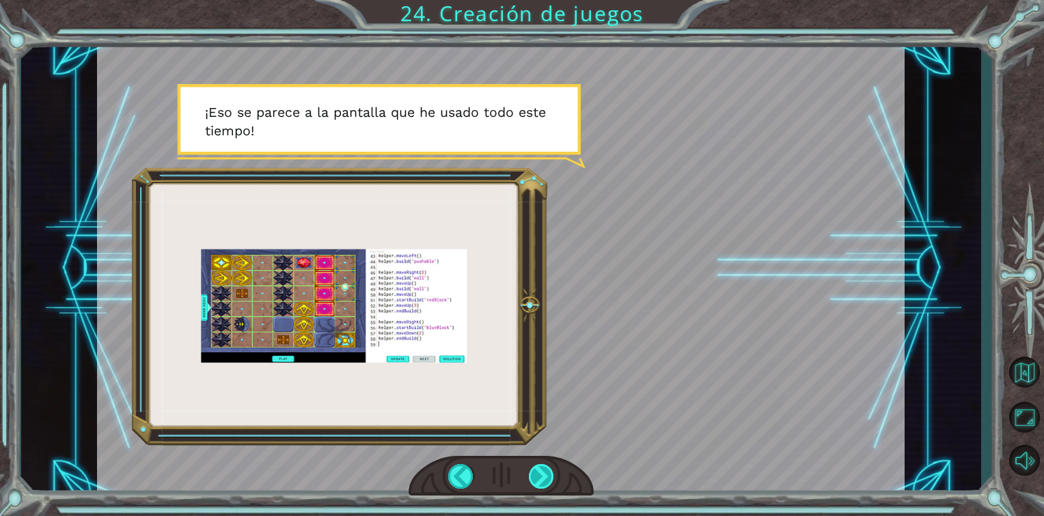
click at [541, 480] on div at bounding box center [542, 476] width 26 height 25
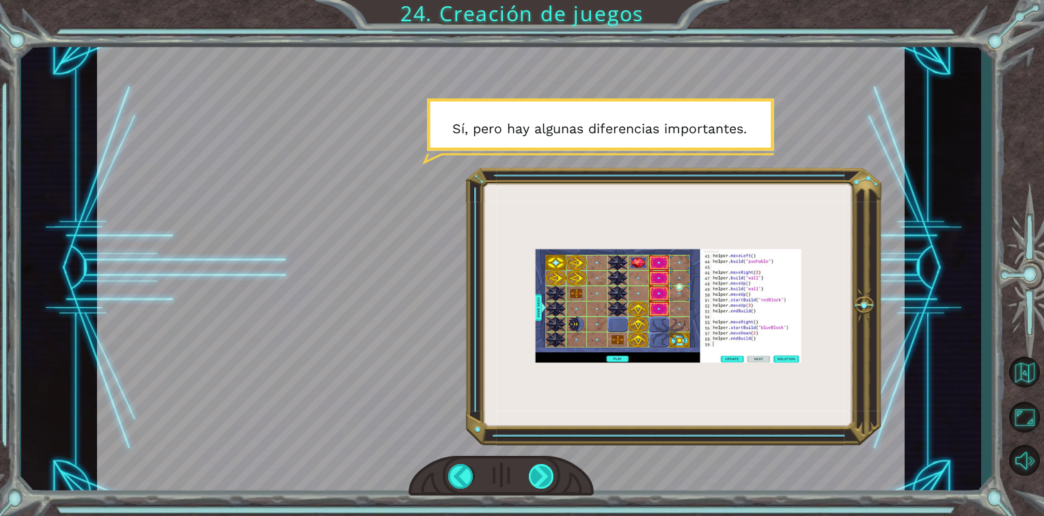
click at [541, 480] on div at bounding box center [542, 476] width 26 height 25
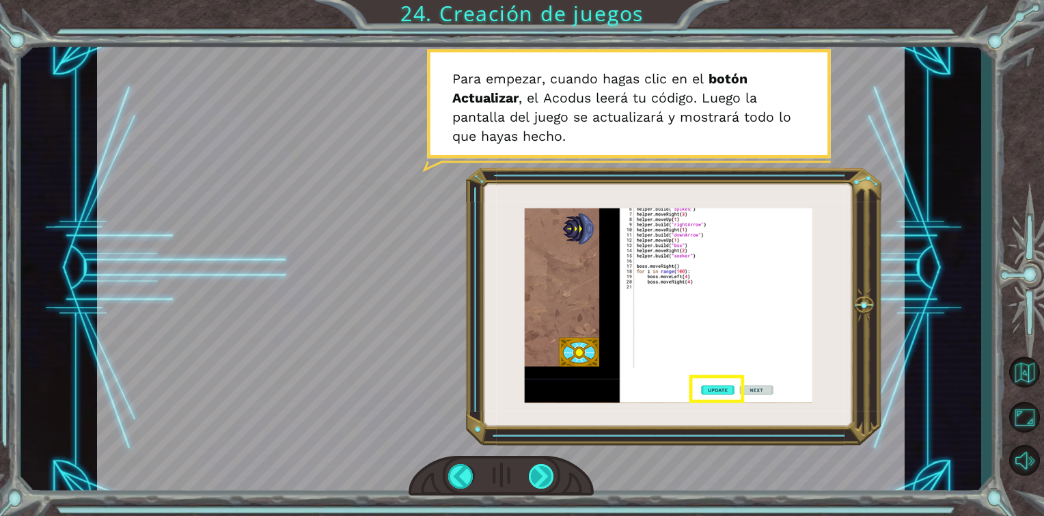
click at [541, 480] on div at bounding box center [542, 476] width 26 height 25
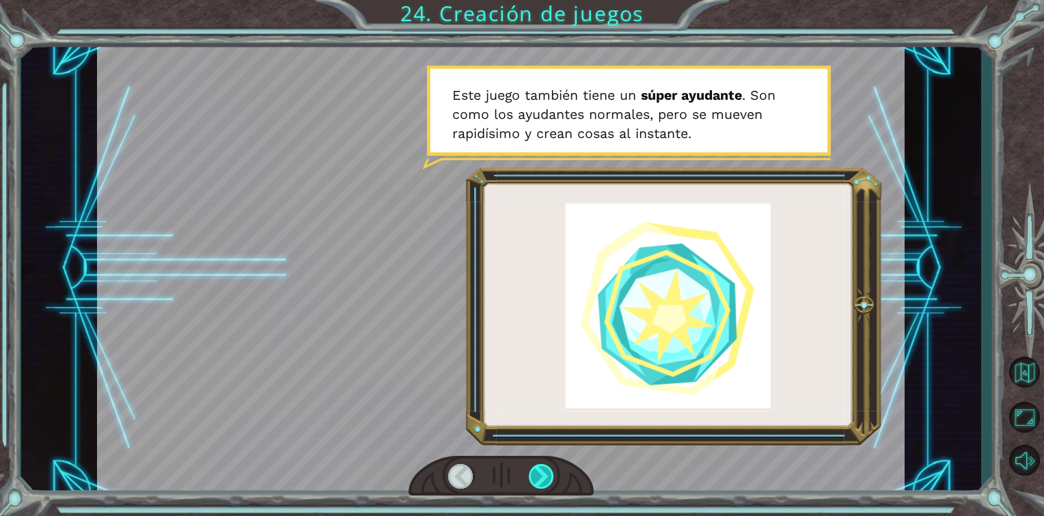
click at [541, 480] on div at bounding box center [542, 476] width 26 height 25
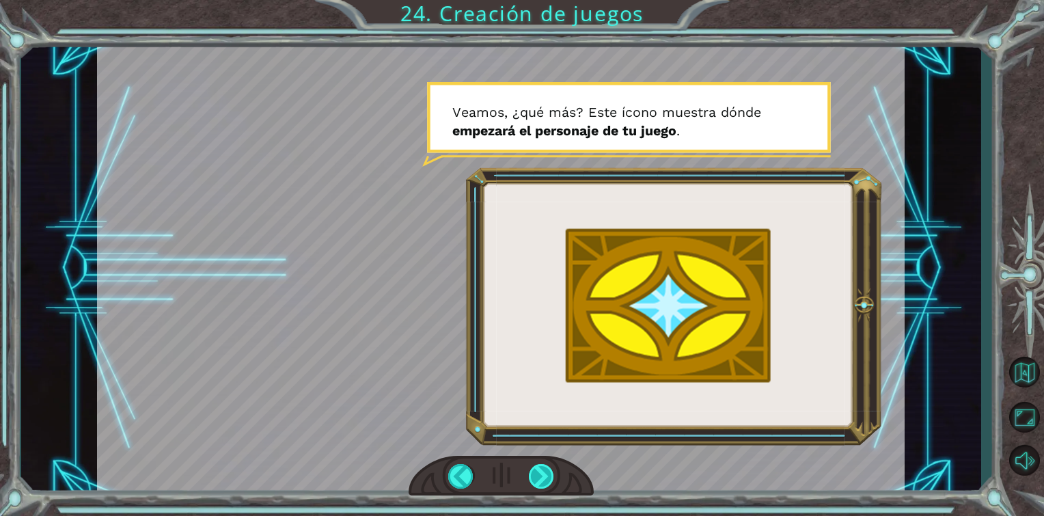
click at [541, 480] on div at bounding box center [542, 476] width 26 height 25
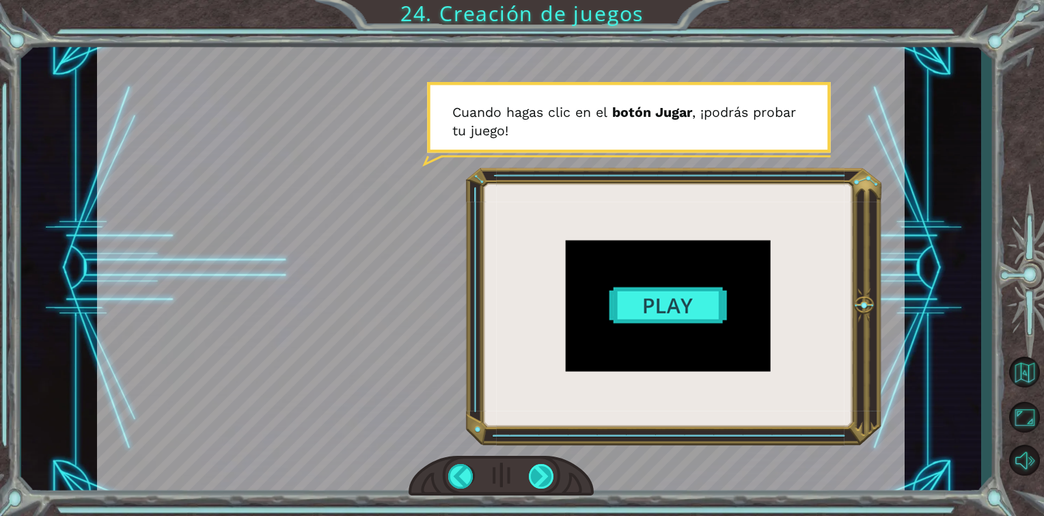
click at [541, 480] on div at bounding box center [542, 476] width 26 height 25
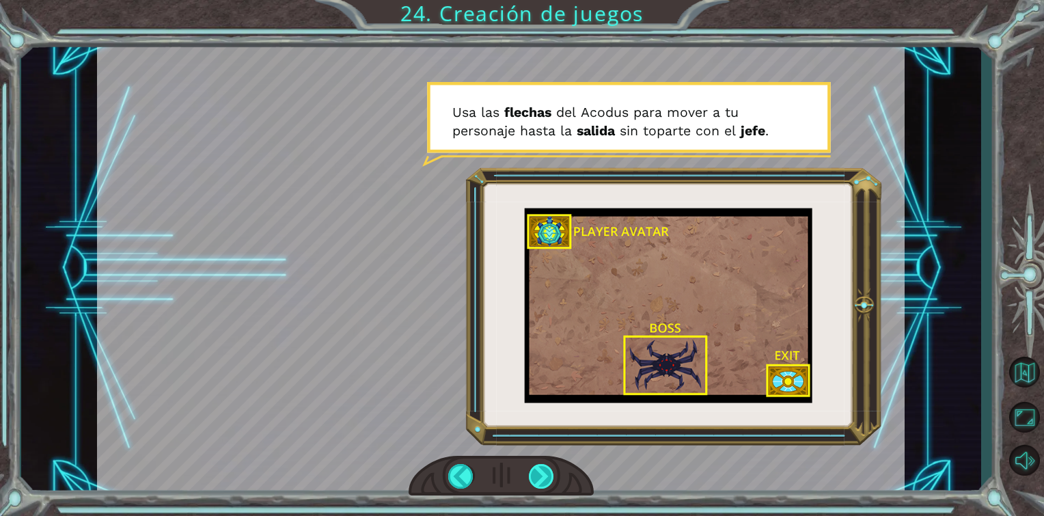
click at [541, 480] on div at bounding box center [542, 476] width 26 height 25
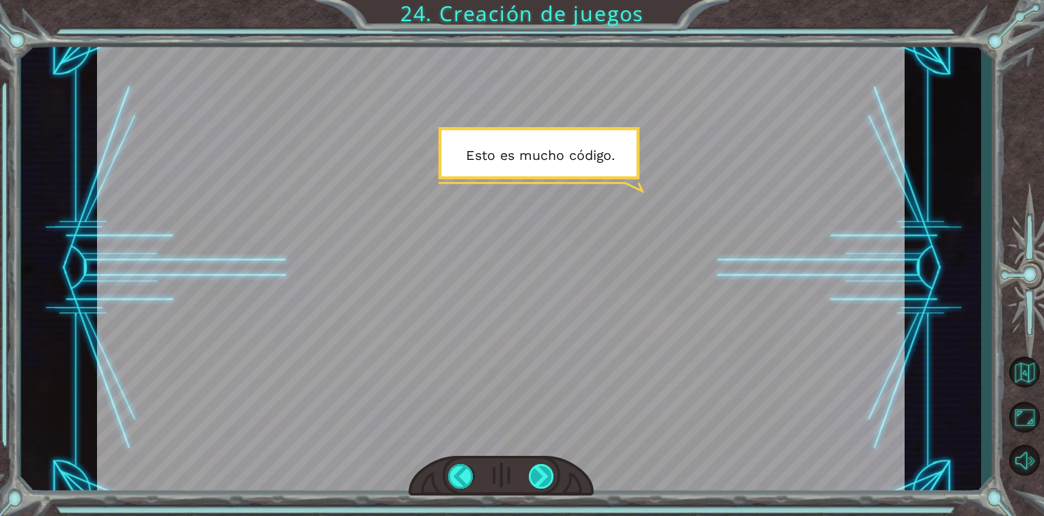
click at [541, 480] on div at bounding box center [542, 476] width 26 height 25
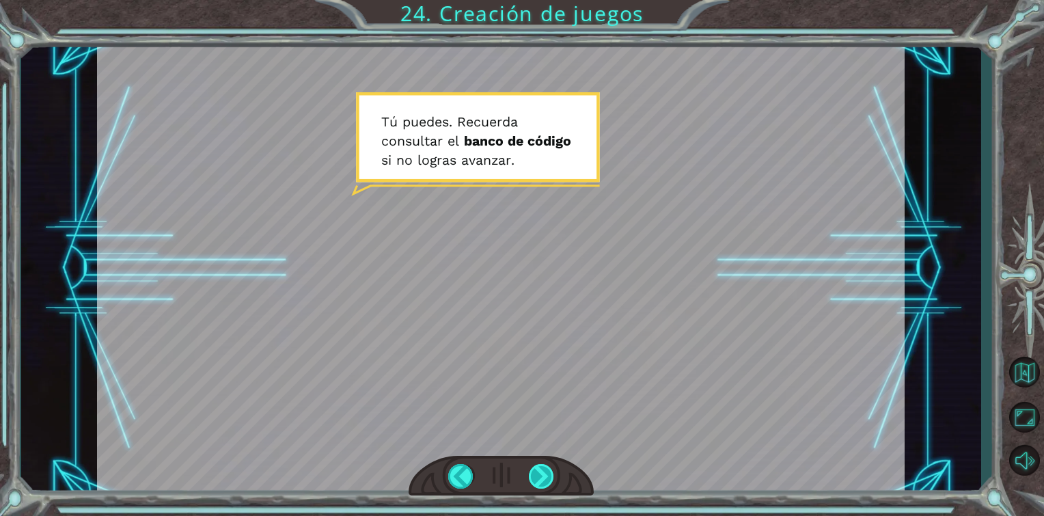
click at [541, 480] on div at bounding box center [542, 476] width 26 height 25
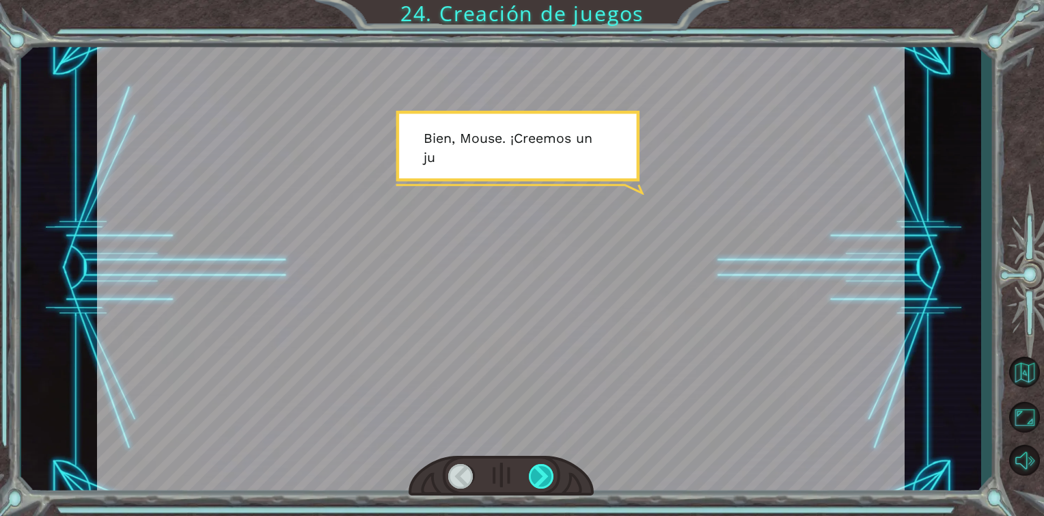
click at [541, 480] on div at bounding box center [542, 476] width 26 height 25
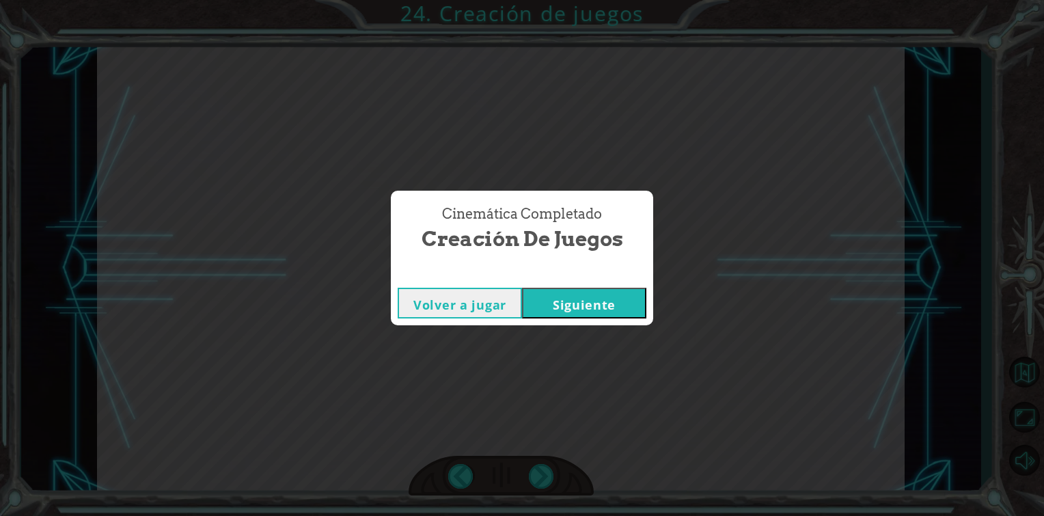
click at [574, 311] on button "Siguiente" at bounding box center [584, 303] width 124 height 31
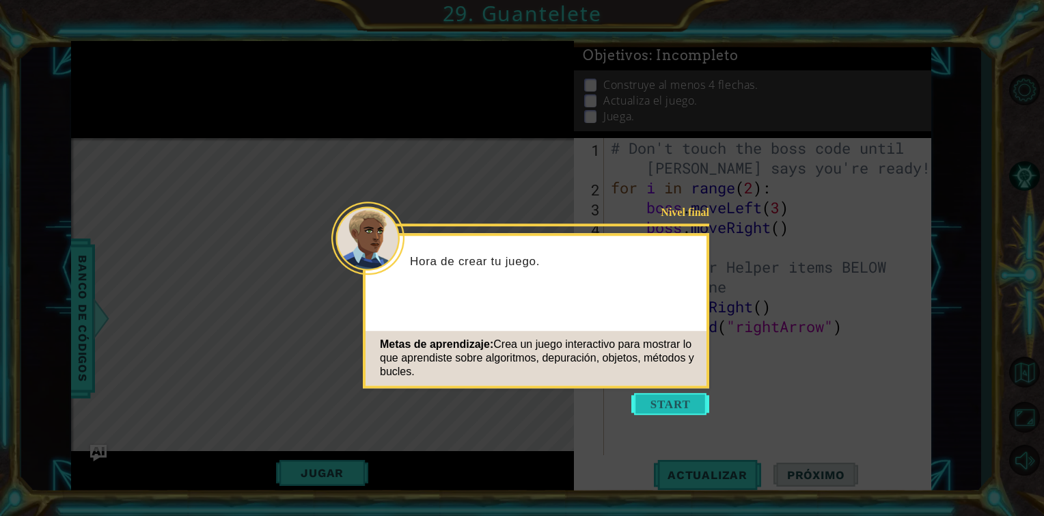
click at [654, 408] on button "Start" at bounding box center [670, 404] width 78 height 22
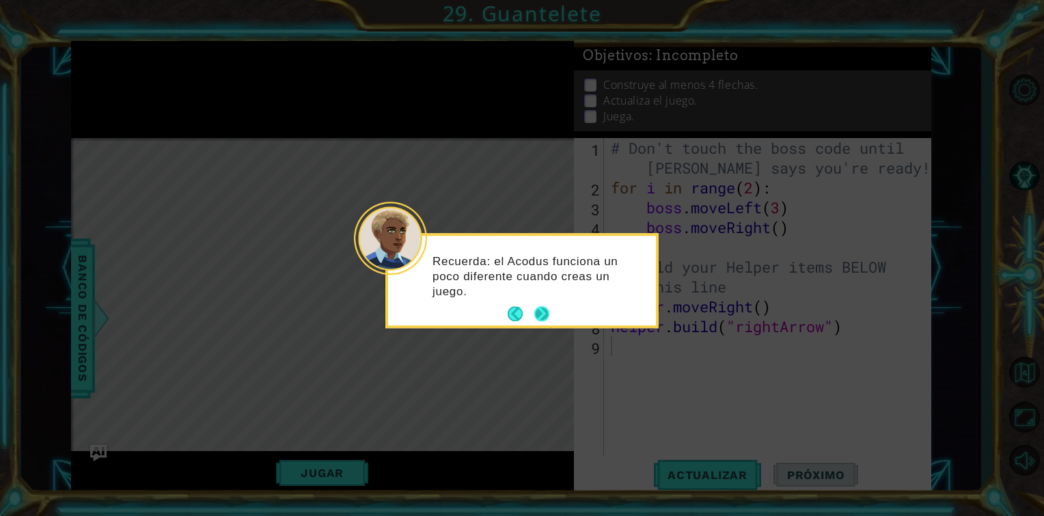
click at [545, 311] on button "Next" at bounding box center [541, 314] width 16 height 16
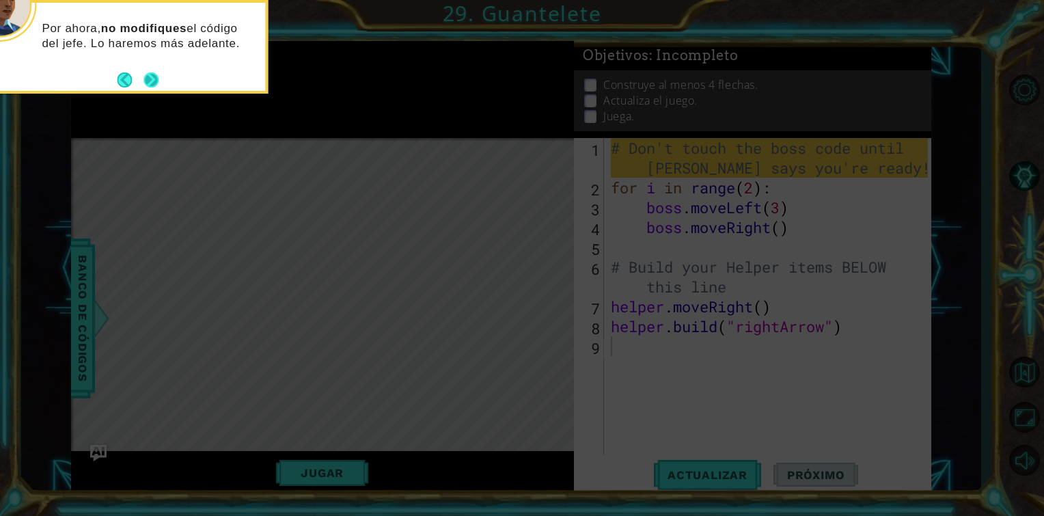
click at [153, 79] on button "Next" at bounding box center [151, 80] width 25 height 25
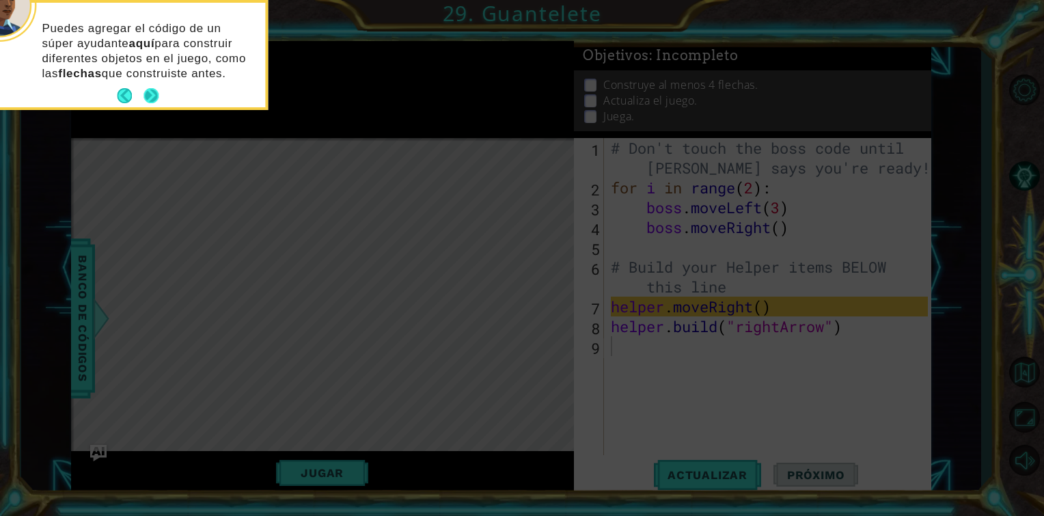
click at [153, 98] on button "Next" at bounding box center [151, 96] width 22 height 22
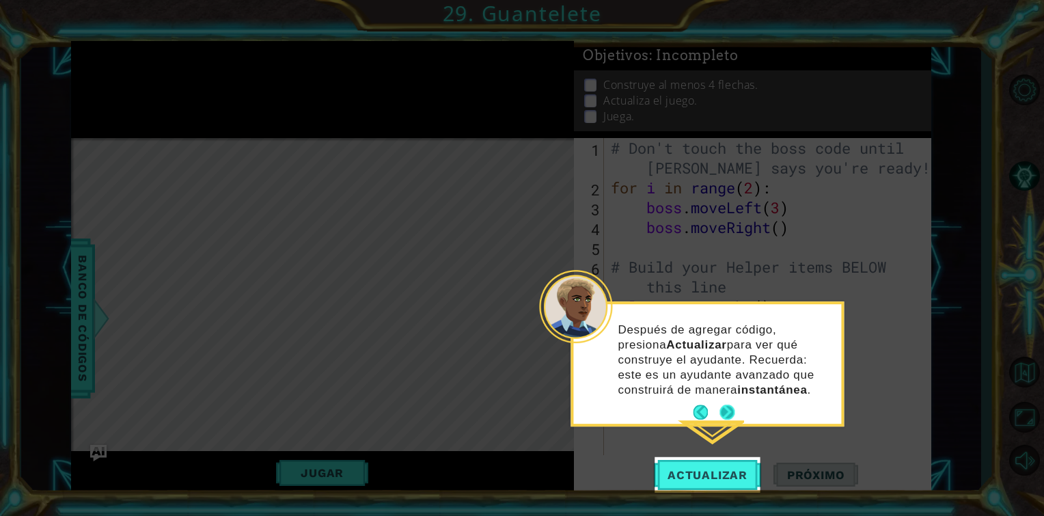
click at [727, 413] on button "Next" at bounding box center [726, 412] width 25 height 25
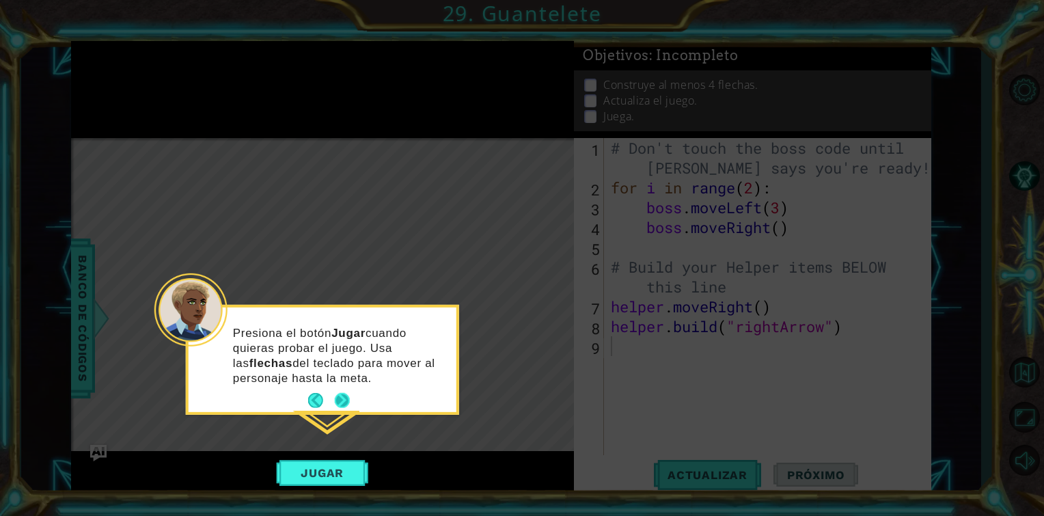
click at [344, 402] on button "Next" at bounding box center [341, 400] width 17 height 17
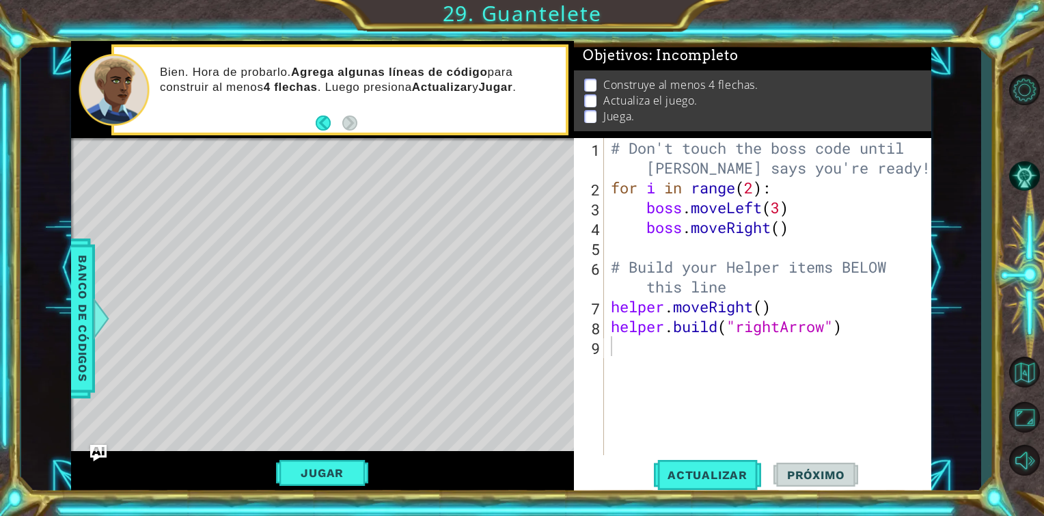
click at [631, 348] on div "# Don't touch the boss code until [PERSON_NAME] says you're ready! for i in ran…" at bounding box center [771, 326] width 327 height 376
type textarea "i"
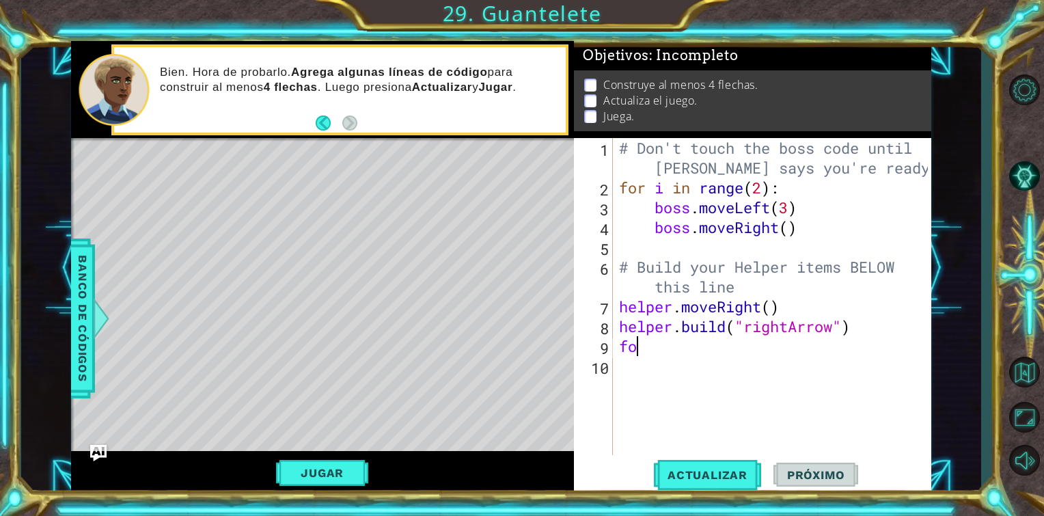
type textarea "f"
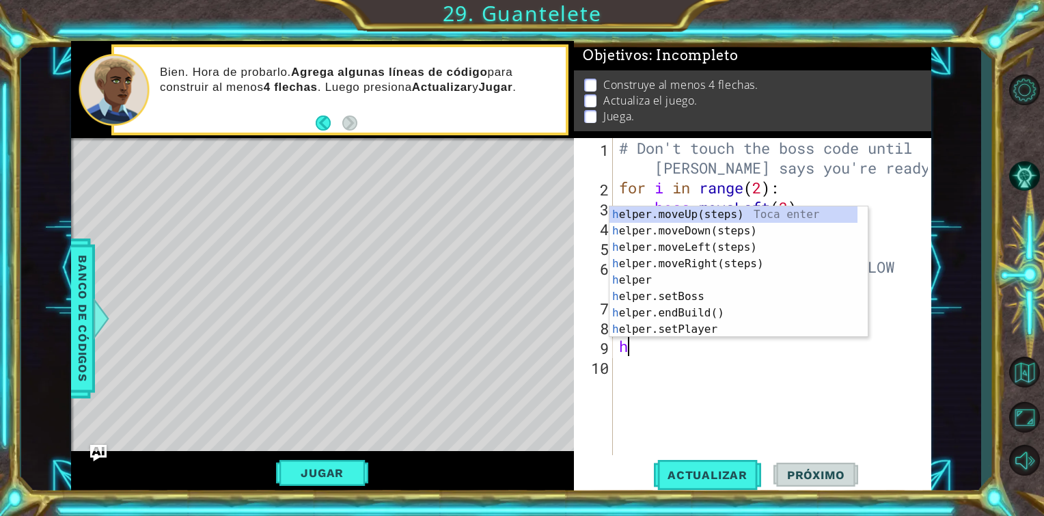
type textarea "he"
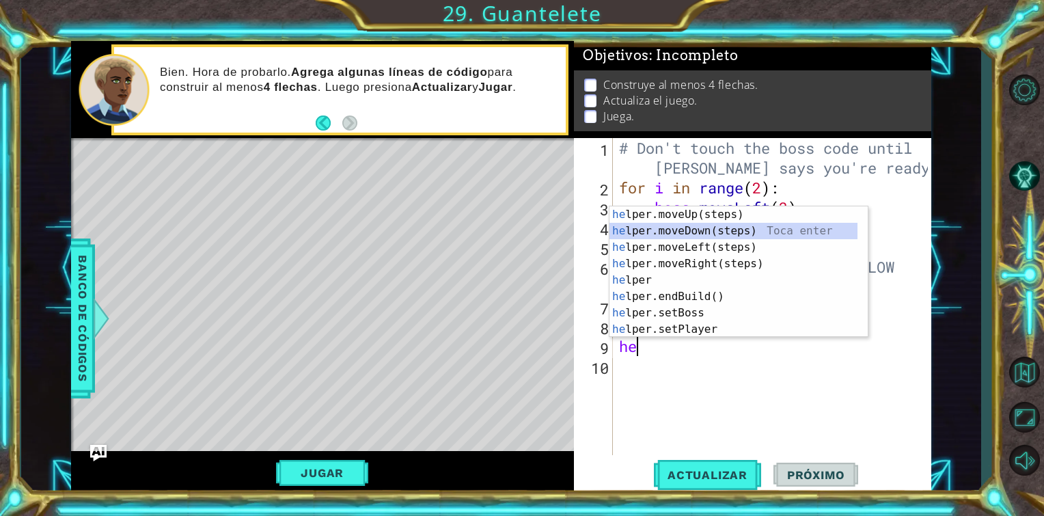
click at [705, 236] on div "he lper.moveUp(steps) Toca enter he lper.moveDown(steps) Toca enter he lper.mov…" at bounding box center [733, 288] width 248 height 164
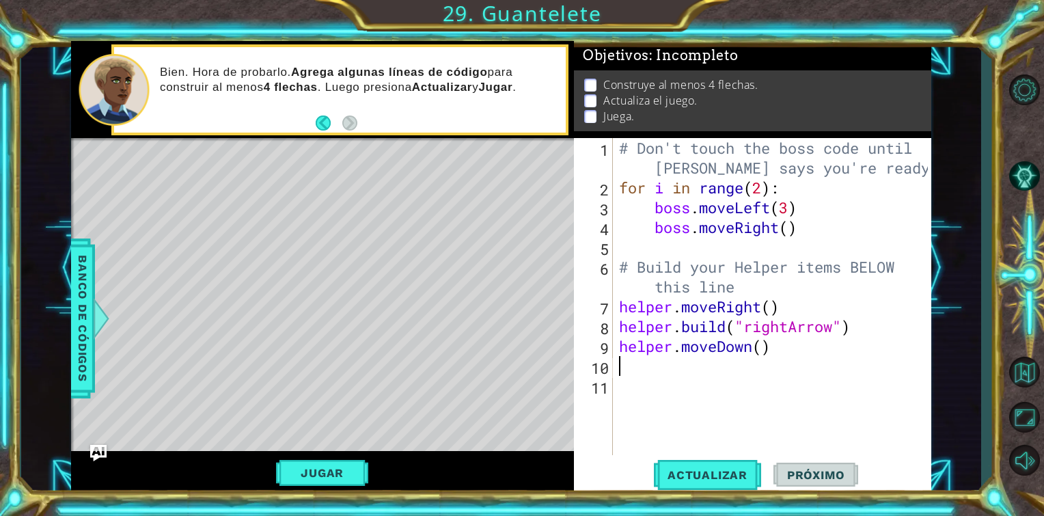
click at [637, 370] on div "# Don't touch the boss code until [PERSON_NAME] says you're ready! for i in ran…" at bounding box center [775, 326] width 318 height 376
click at [686, 475] on span "Actualizar" at bounding box center [707, 475] width 107 height 14
type textarea "h"
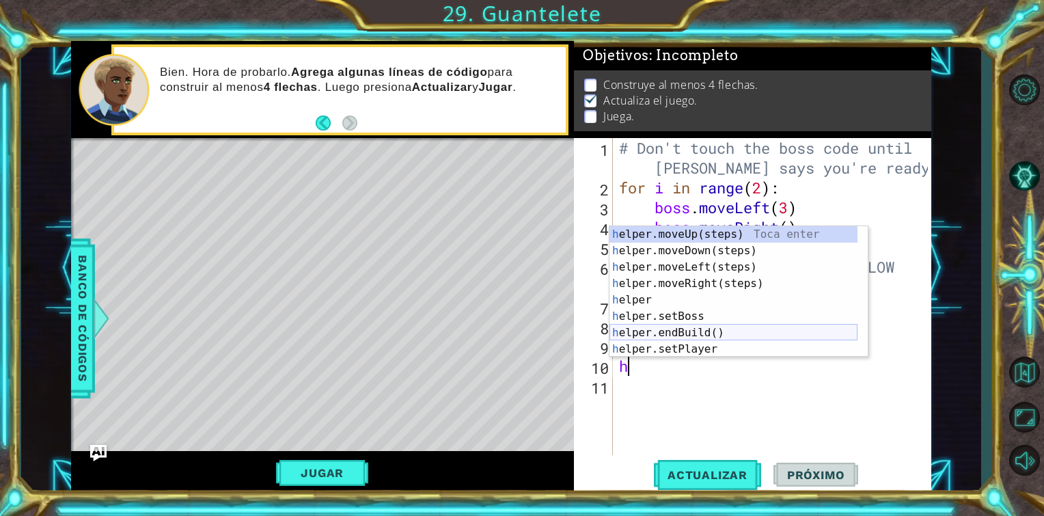
click at [684, 331] on div "h elper.moveUp(steps) Toca enter h elper.moveDown(steps) Toca enter h elper.mov…" at bounding box center [733, 308] width 248 height 164
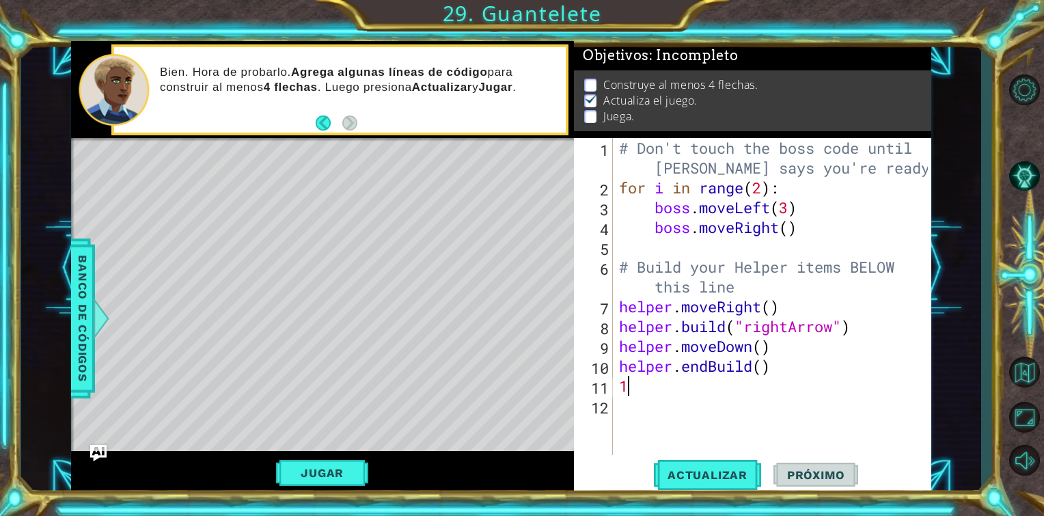
click at [760, 372] on div "# Don't touch the boss code until [PERSON_NAME] says you're ready! for i in ran…" at bounding box center [775, 326] width 318 height 376
click at [713, 389] on div "# Don't touch the boss code until [PERSON_NAME] says you're ready! for i in ran…" at bounding box center [775, 326] width 318 height 376
type textarea "1"
click at [762, 372] on div "# Don't touch the boss code until [PERSON_NAME] says you're ready! for i in ran…" at bounding box center [775, 326] width 318 height 376
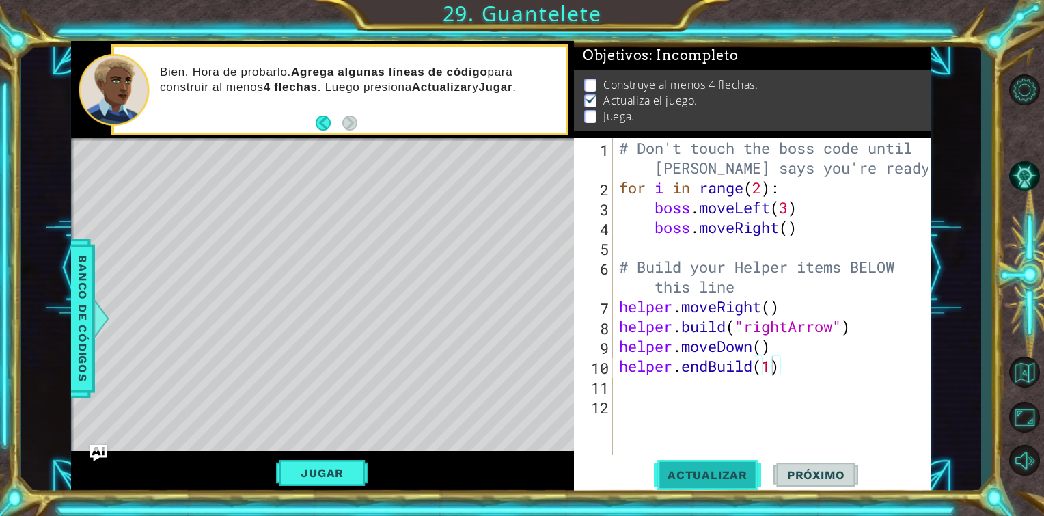
click at [705, 473] on span "Actualizar" at bounding box center [707, 475] width 107 height 14
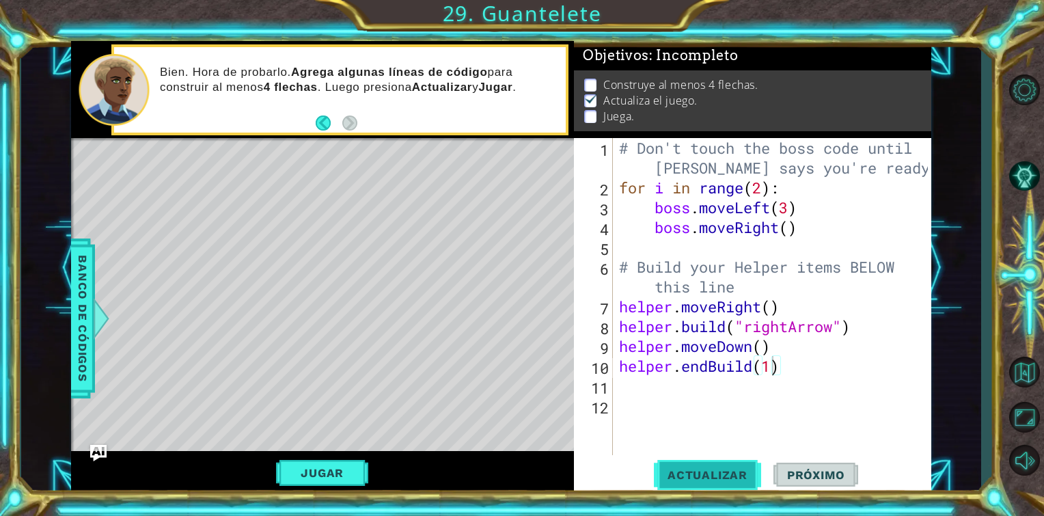
click at [675, 471] on span "Actualizar" at bounding box center [707, 475] width 107 height 14
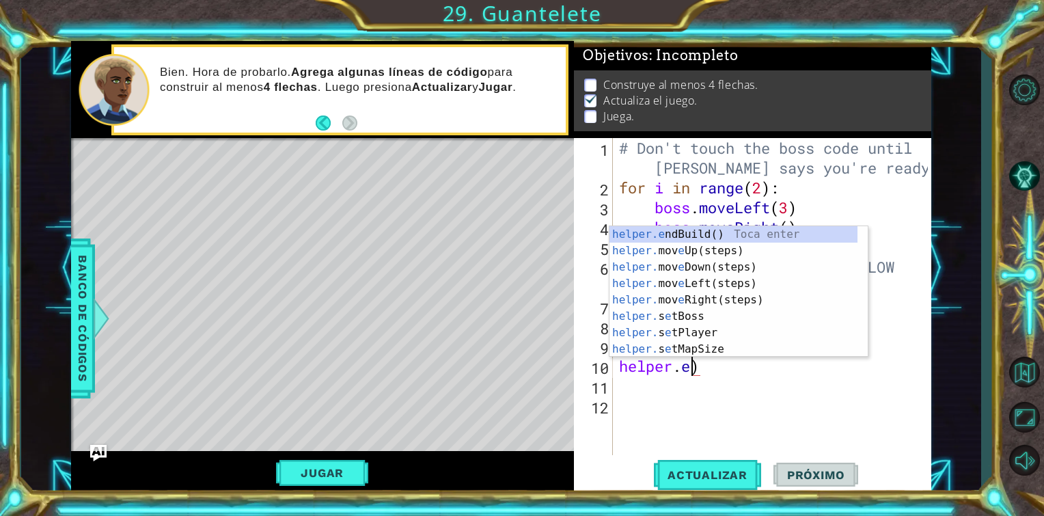
scroll to position [0, 2]
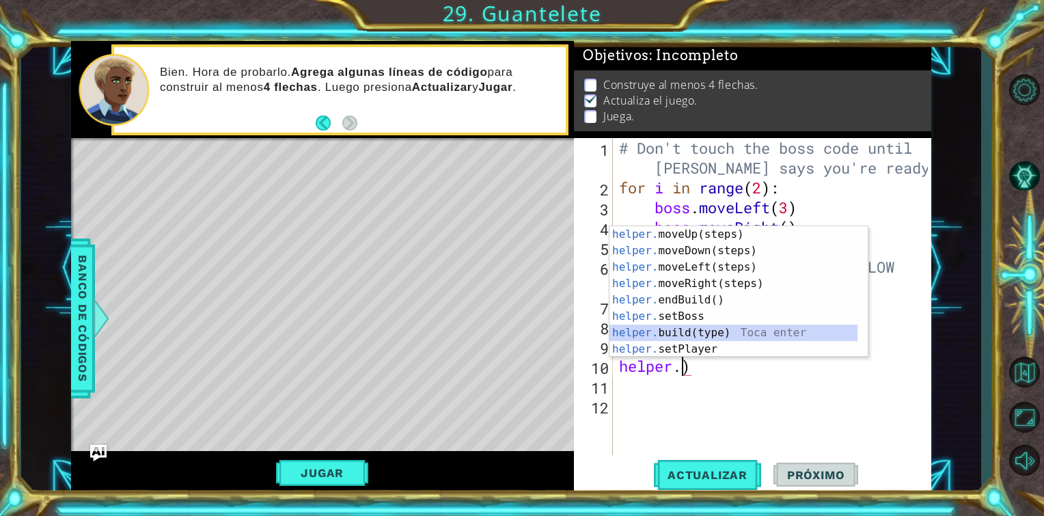
click at [724, 331] on div "helper. moveUp(steps) Toca enter helper. moveDown(steps) Toca enter helper. mov…" at bounding box center [733, 308] width 248 height 164
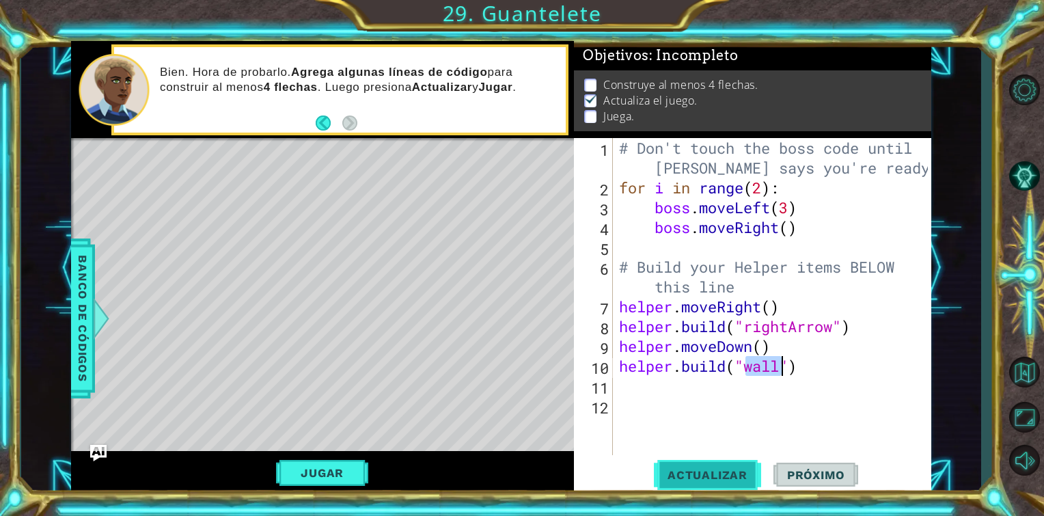
click at [729, 466] on button "Actualizar" at bounding box center [707, 475] width 107 height 36
type textarea "[DOMAIN_NAME]("downArrow")"
click at [741, 462] on button "Actualizar" at bounding box center [707, 475] width 107 height 36
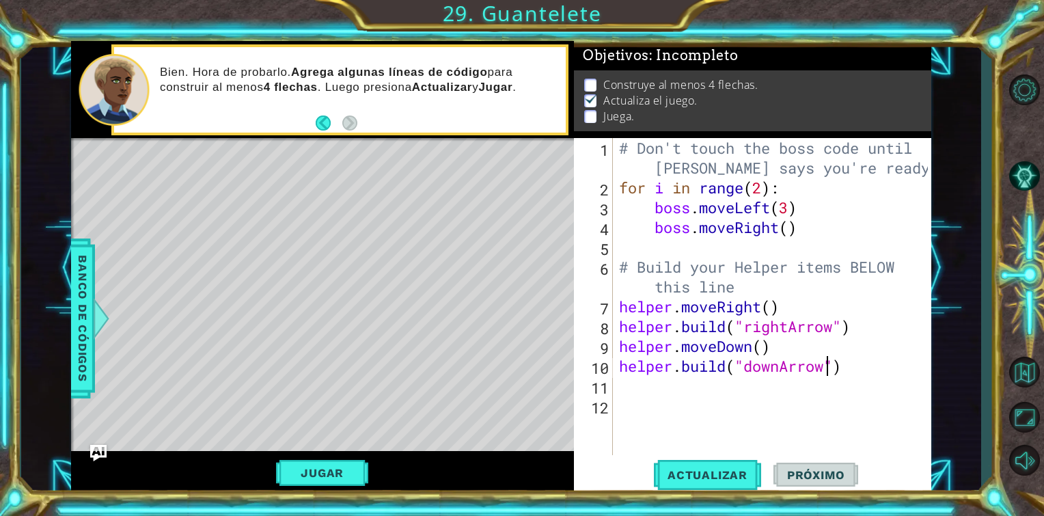
click at [669, 399] on div "# Don't touch the boss code until [PERSON_NAME] says you're ready! for i in ran…" at bounding box center [775, 326] width 318 height 376
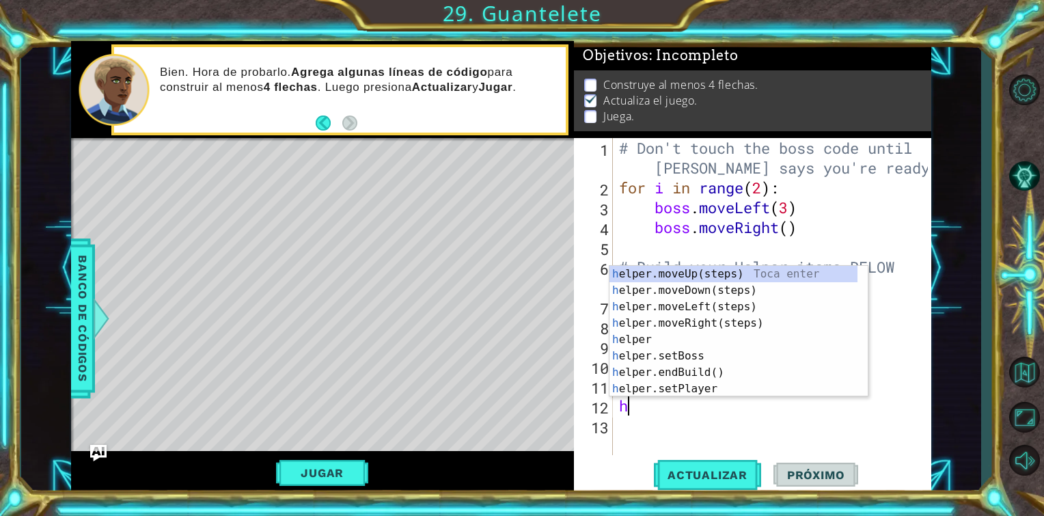
type textarea "h"
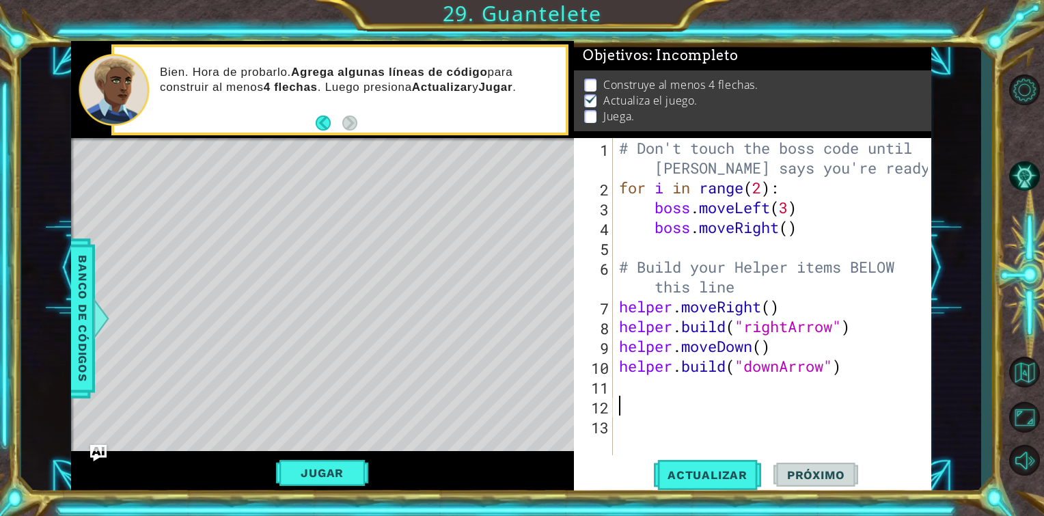
click at [618, 348] on div "# Don't touch the boss code until [PERSON_NAME] says you're ready! for i in ran…" at bounding box center [775, 326] width 318 height 376
type textarea "helper.moveDown()"
click at [627, 400] on div "# Don't touch the boss code until [PERSON_NAME] says you're ready! for i in ran…" at bounding box center [775, 326] width 318 height 376
click at [624, 389] on div "# Don't touch the boss code until [PERSON_NAME] says you're ready! for i in ran…" at bounding box center [775, 326] width 318 height 376
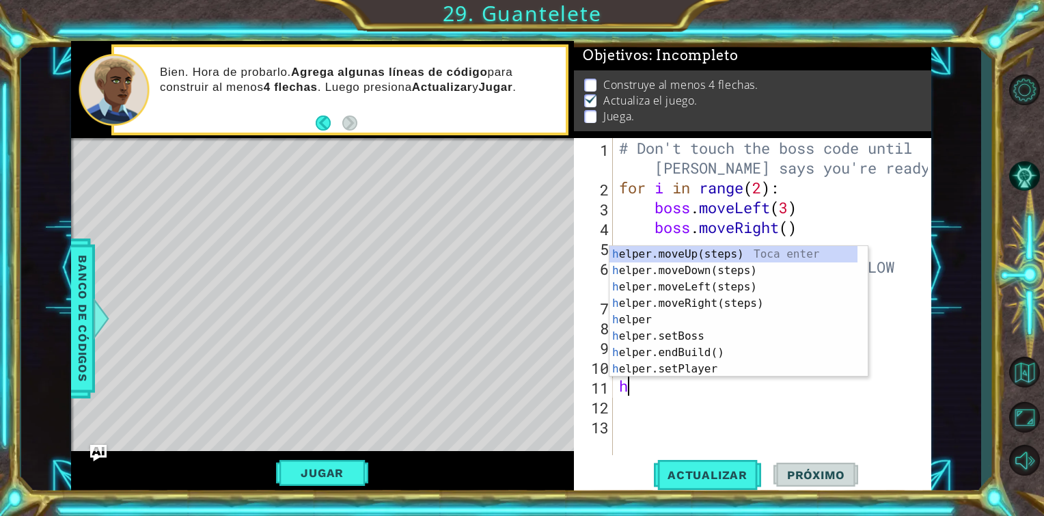
type textarea "he"
click at [691, 269] on div "he lper.moveUp(steps) Toca enter he lper.moveDown(steps) Toca enter he lper.mov…" at bounding box center [733, 328] width 248 height 164
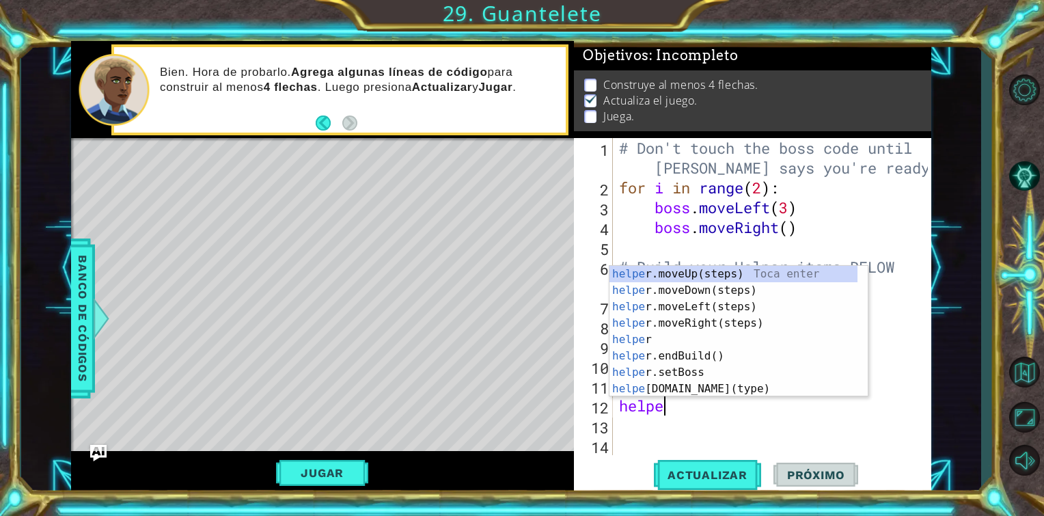
scroll to position [0, 1]
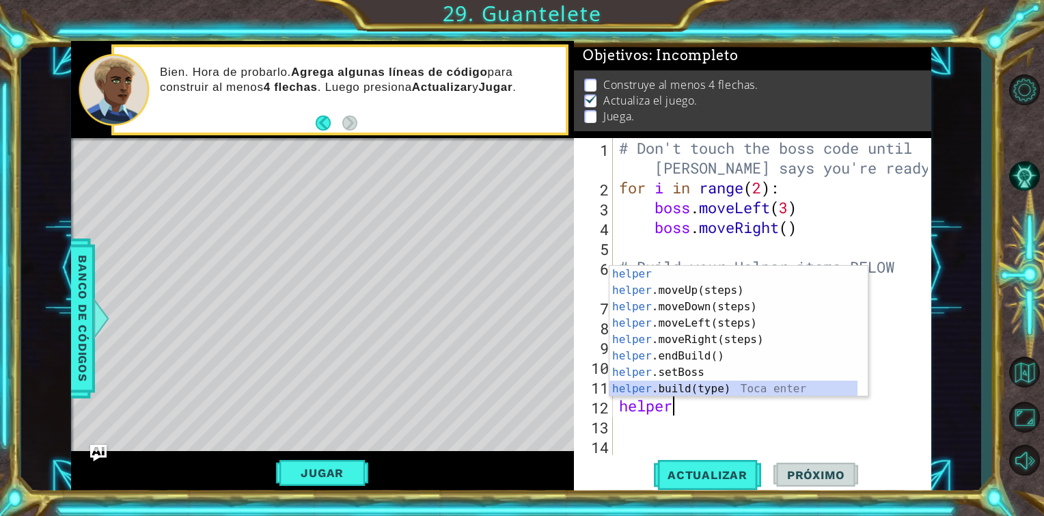
click at [680, 391] on div "helper Toca enter helper .moveUp(steps) Toca enter helper .moveDown(steps) Toca…" at bounding box center [733, 348] width 248 height 164
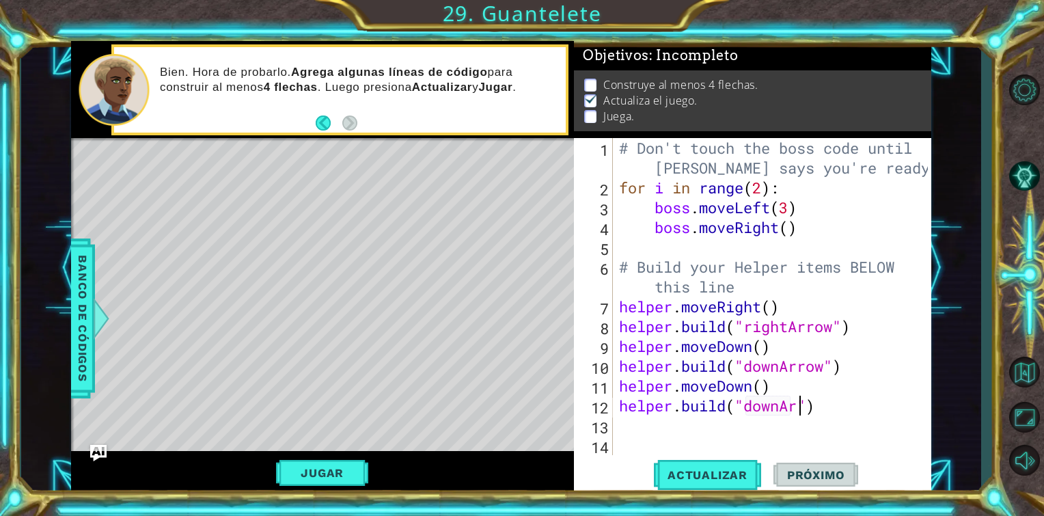
scroll to position [0, 8]
type textarea "[DOMAIN_NAME]("downArrow")"
click at [698, 435] on div "# Don't touch the boss code until [PERSON_NAME] says you're ready! for i in ran…" at bounding box center [775, 326] width 318 height 376
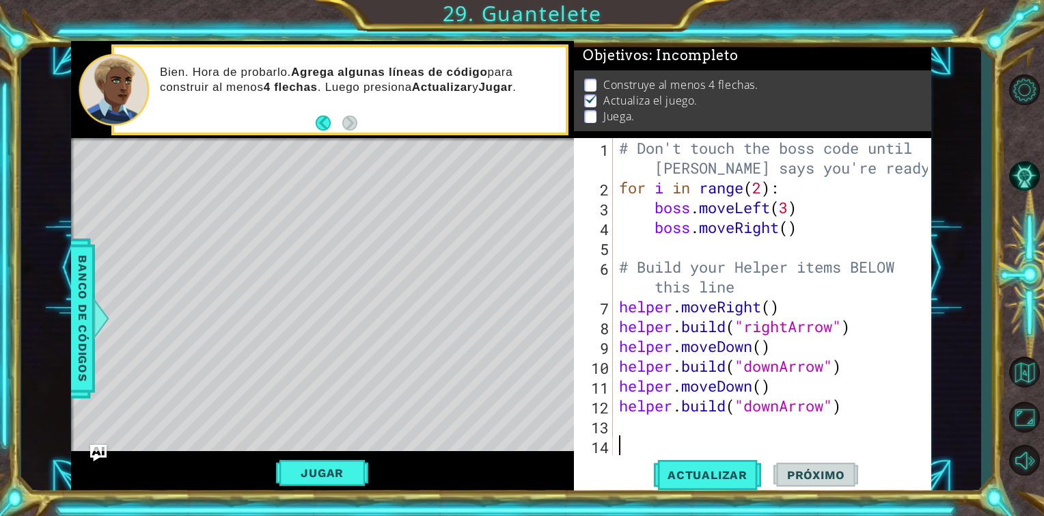
click at [671, 428] on div "# Don't touch the boss code until [PERSON_NAME] says you're ready! for i in ran…" at bounding box center [775, 326] width 318 height 376
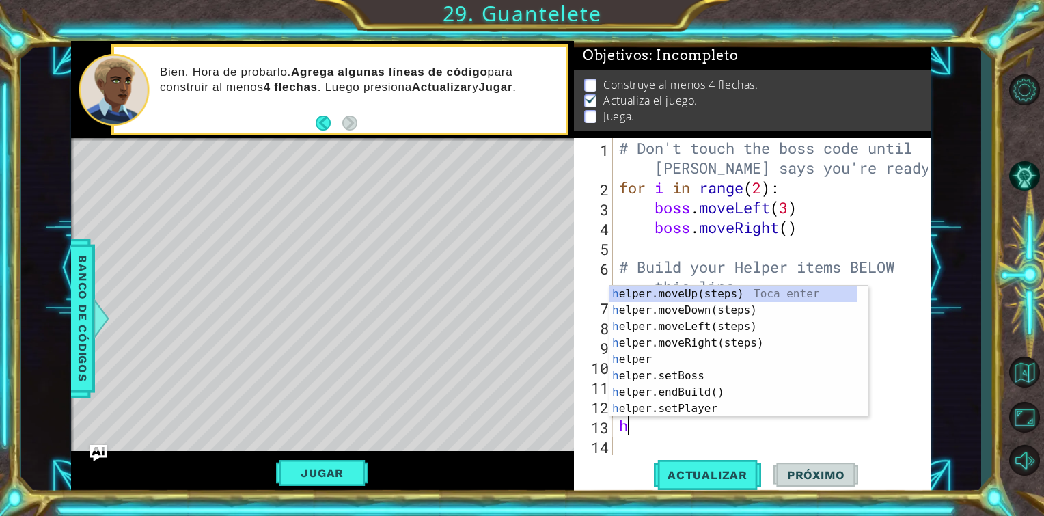
type textarea "he"
click at [691, 309] on div "he lper.moveUp(steps) Toca enter he lper.moveDown(steps) Toca enter he lper.mov…" at bounding box center [733, 368] width 248 height 164
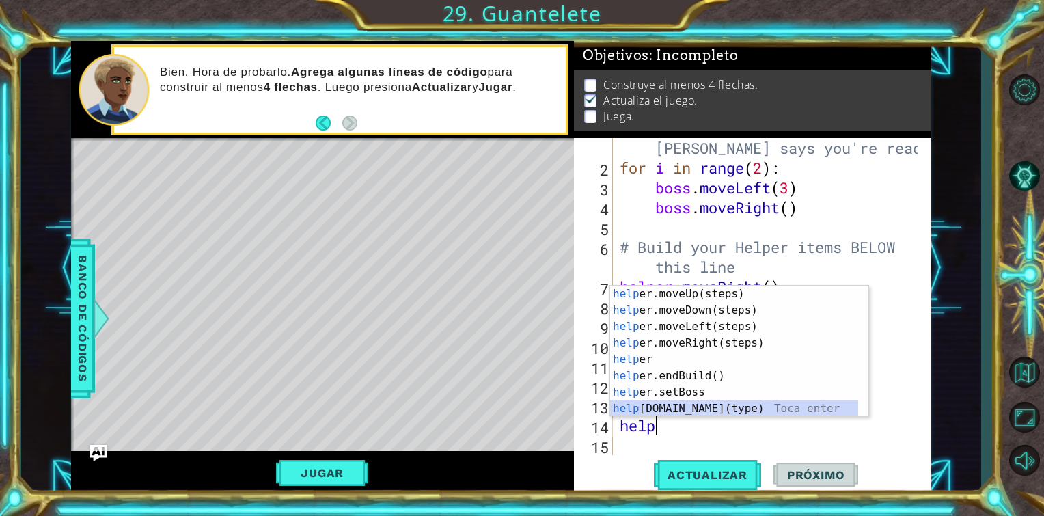
click at [680, 406] on div "help er.moveUp(steps) Toca enter help er.moveDown(steps) Toca enter help er.mov…" at bounding box center [734, 368] width 248 height 164
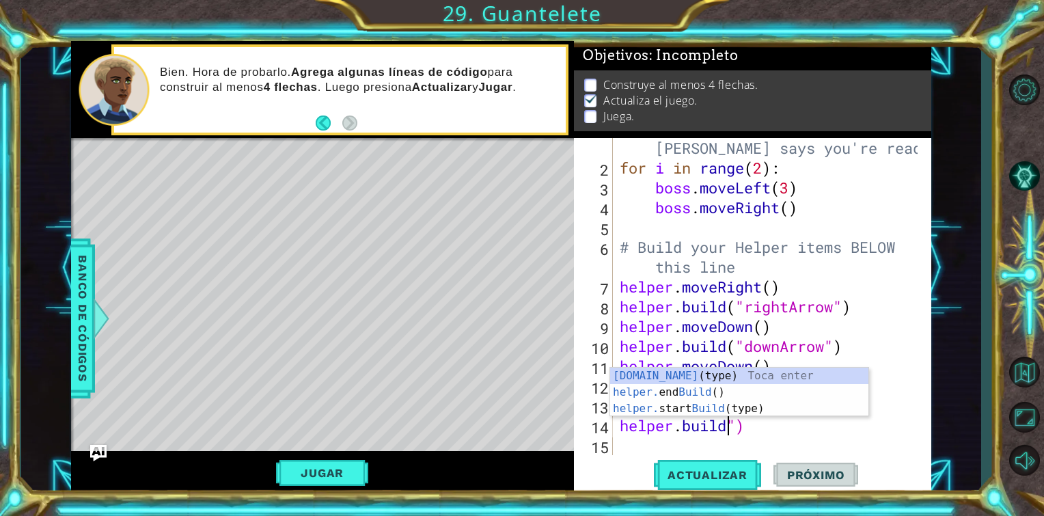
scroll to position [0, 5]
click at [703, 374] on div "[DOMAIN_NAME] (type) Toca enter helper. end Build () Toca enter helper. start B…" at bounding box center [739, 408] width 258 height 82
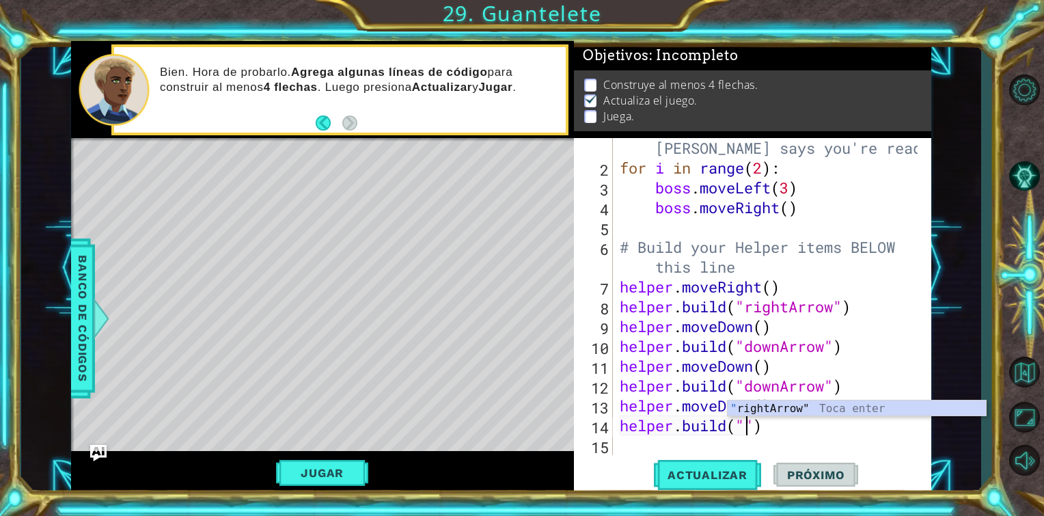
scroll to position [0, 5]
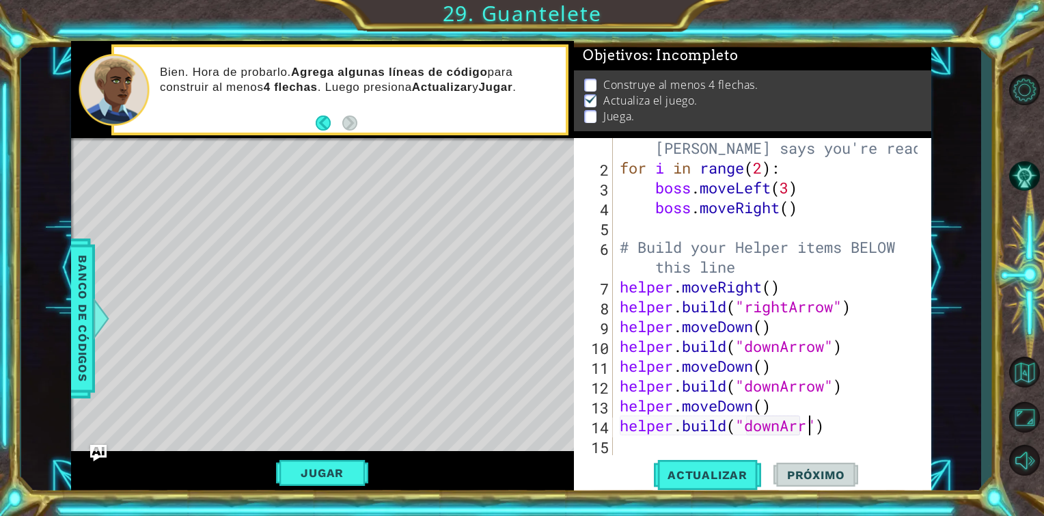
type textarea "[DOMAIN_NAME]("downArrow")"
click at [637, 451] on div "# Don't touch the boss code until [PERSON_NAME] says you're ready! for i in ran…" at bounding box center [770, 306] width 307 height 376
click at [738, 475] on span "Actualizar" at bounding box center [707, 475] width 107 height 14
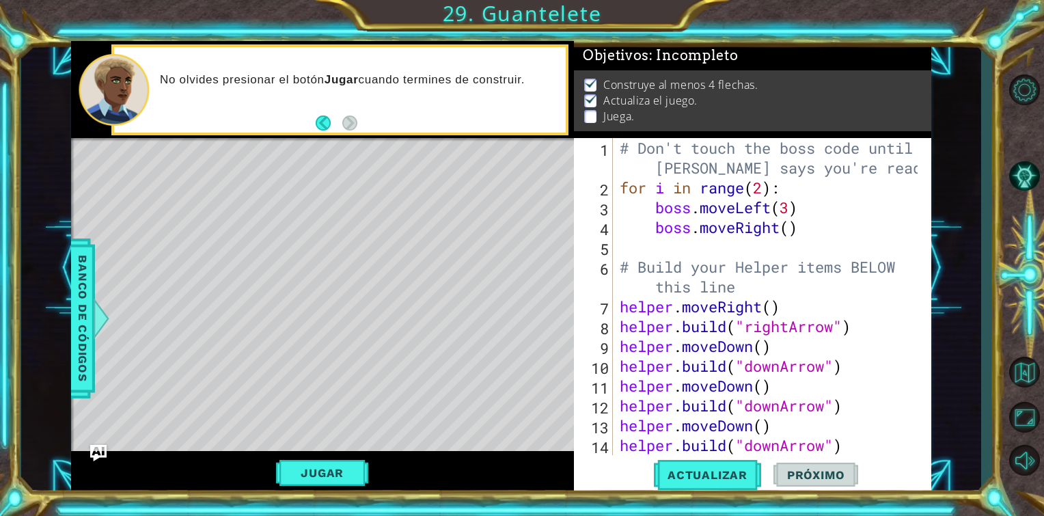
scroll to position [40, 0]
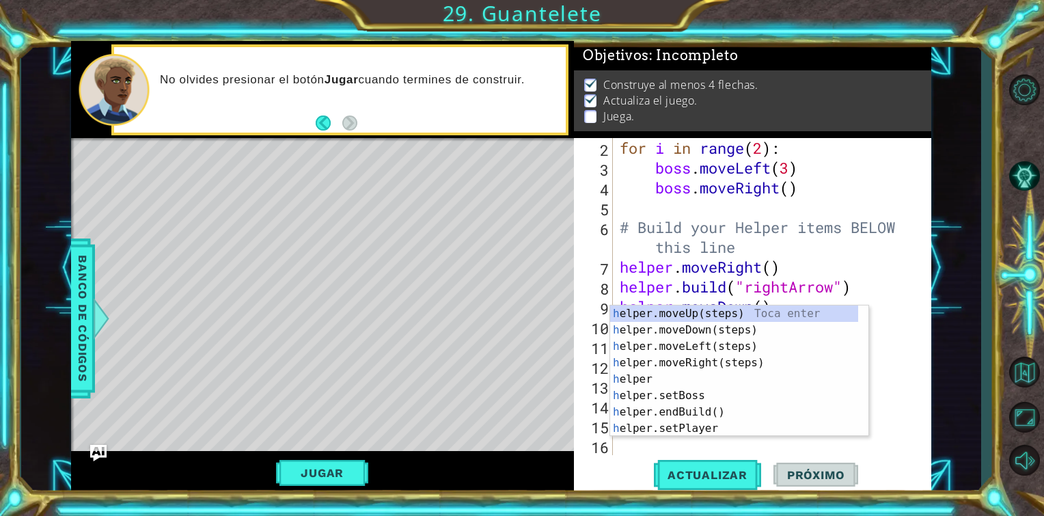
type textarea "he"
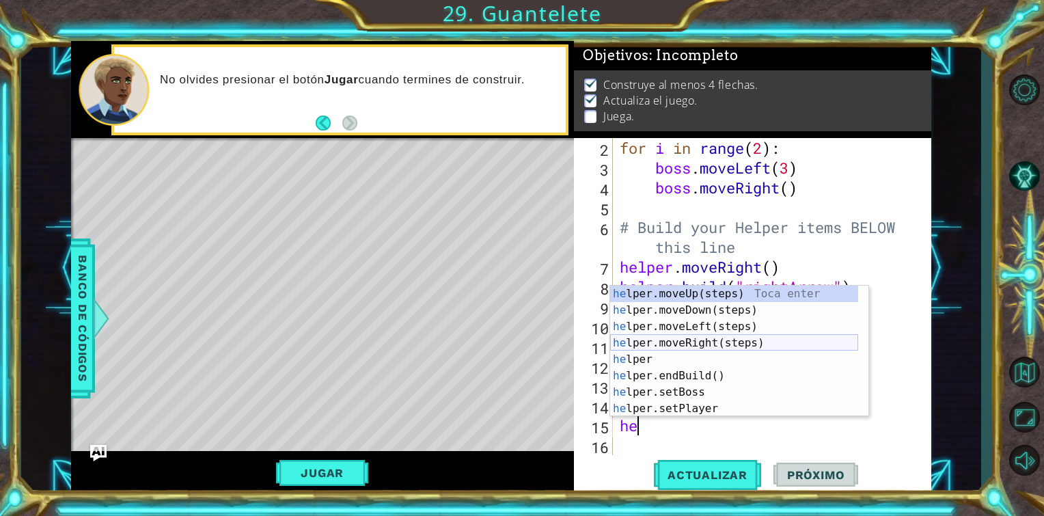
click at [720, 335] on div "he lper.moveUp(steps) Toca enter he lper.moveDown(steps) Toca enter he lper.mov…" at bounding box center [734, 368] width 248 height 164
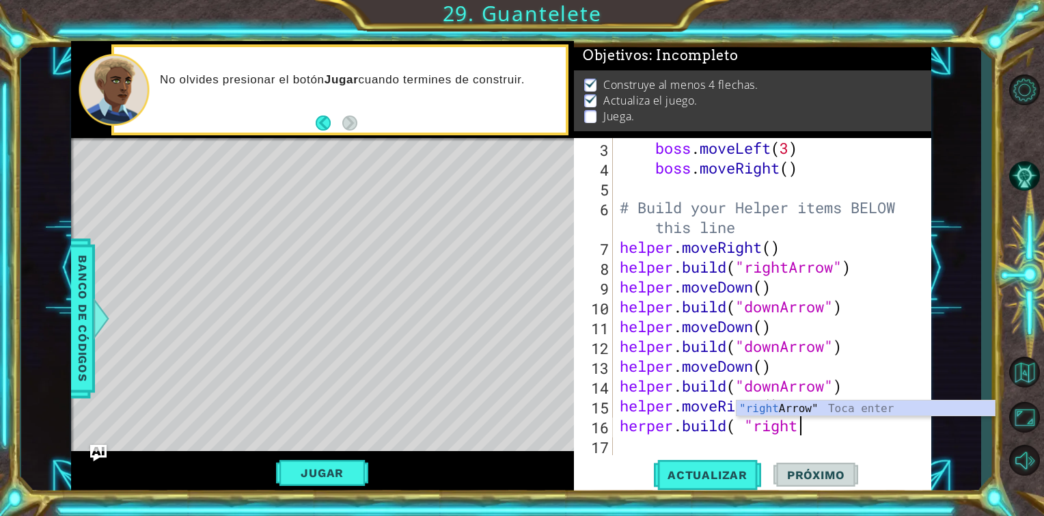
scroll to position [0, 8]
click at [895, 408] on div ""rightA rrow" Toca enter" at bounding box center [865, 424] width 258 height 49
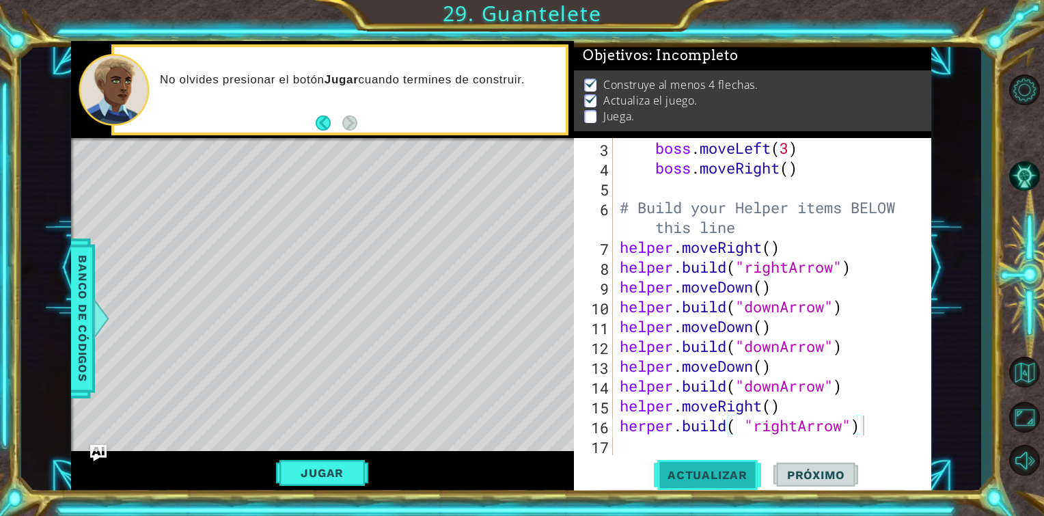
click at [673, 478] on span "Actualizar" at bounding box center [707, 475] width 107 height 14
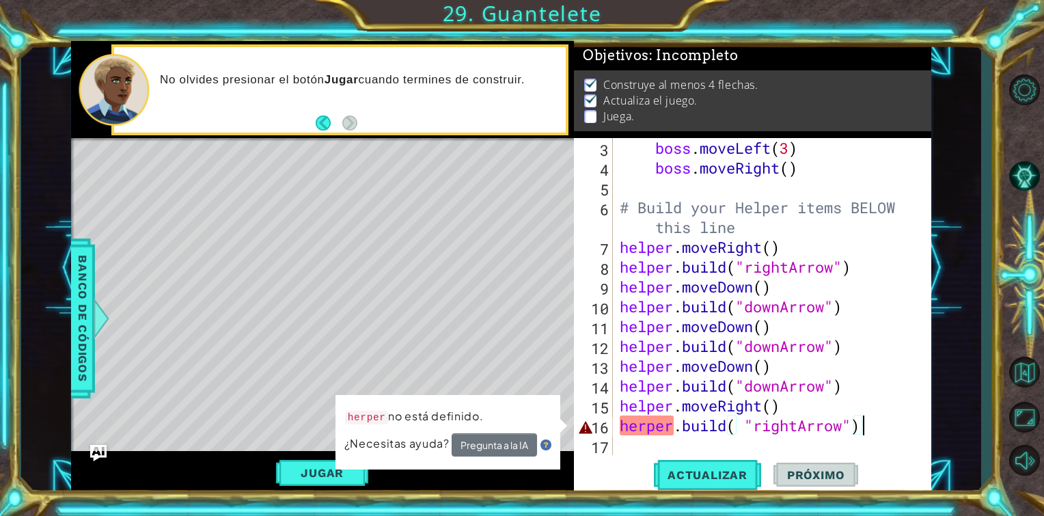
click at [669, 428] on div "boss . moveLeft ( 3 ) boss . moveRight ( ) # Build your Helper items BELOW this…" at bounding box center [770, 316] width 307 height 357
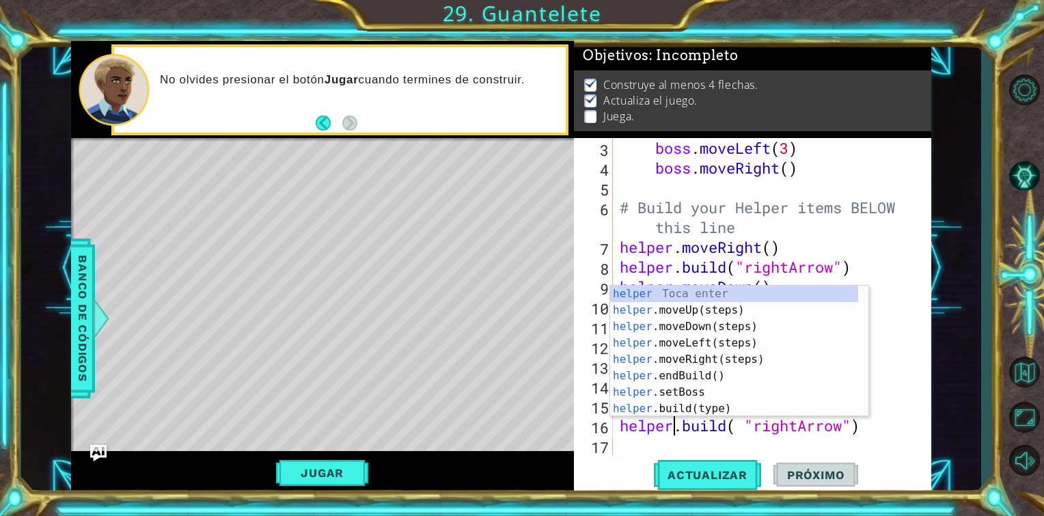
scroll to position [0, 2]
type textarea "[DOMAIN_NAME]( "rightArrow")"
drag, startPoint x: 675, startPoint y: 475, endPoint x: 641, endPoint y: 467, distance: 34.5
click at [641, 467] on div "Actualizar Próximo" at bounding box center [755, 475] width 357 height 36
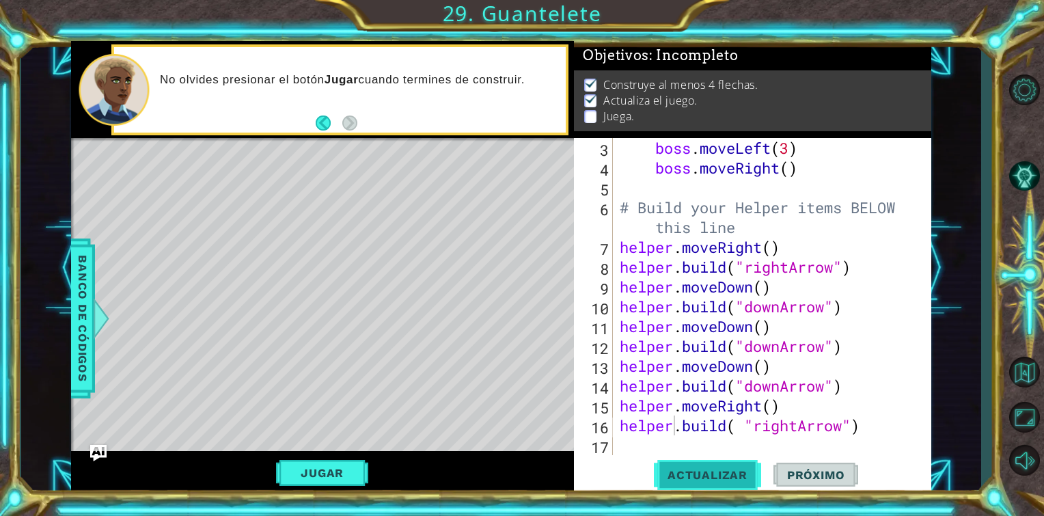
click at [678, 475] on span "Actualizar" at bounding box center [707, 475] width 107 height 14
click at [669, 441] on div "boss . moveLeft ( 3 ) boss . moveRight ( ) # Build your Helper items BELOW this…" at bounding box center [770, 316] width 307 height 357
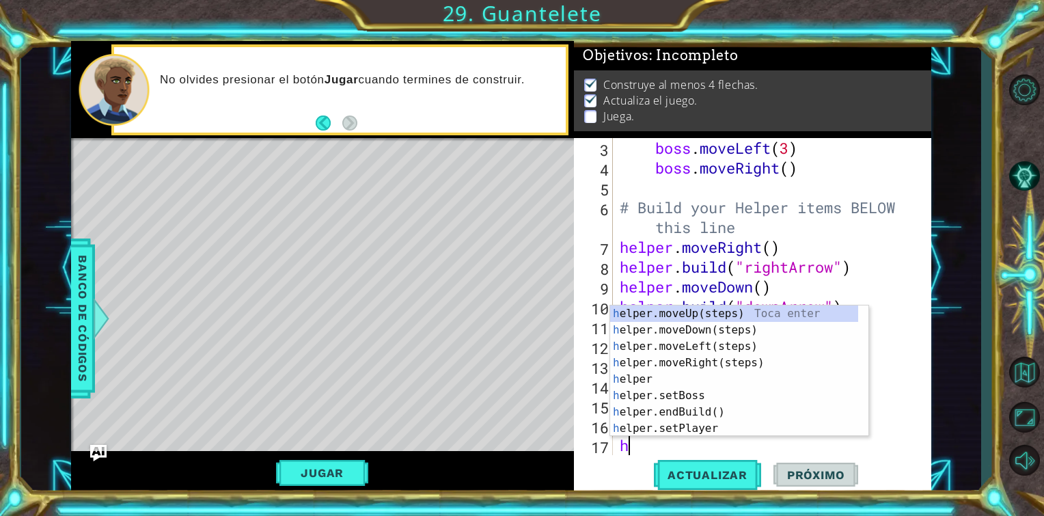
scroll to position [79, 0]
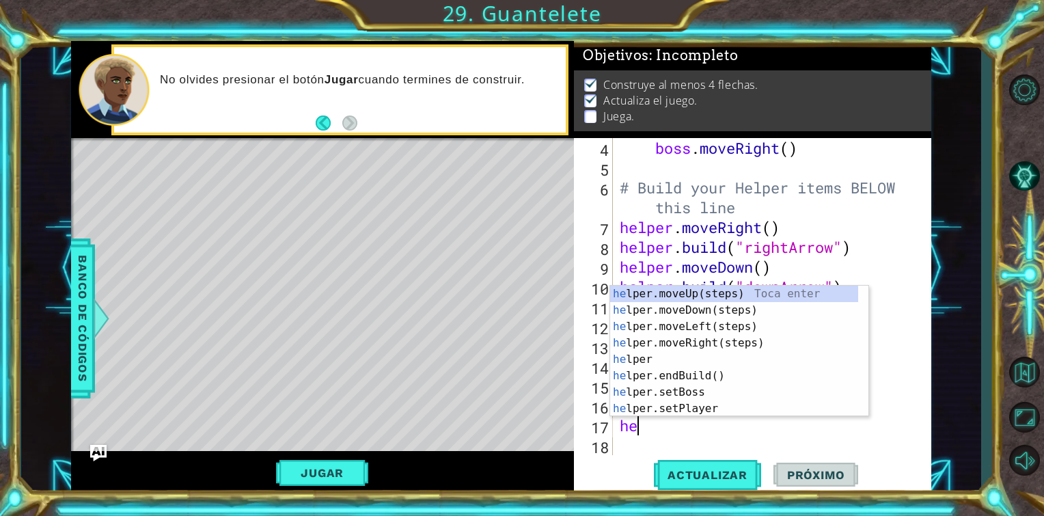
type textarea "hel"
click at [705, 345] on div "hel per.moveUp(steps) Toca enter hel per.moveDown(steps) Toca enter hel per.mov…" at bounding box center [734, 368] width 248 height 164
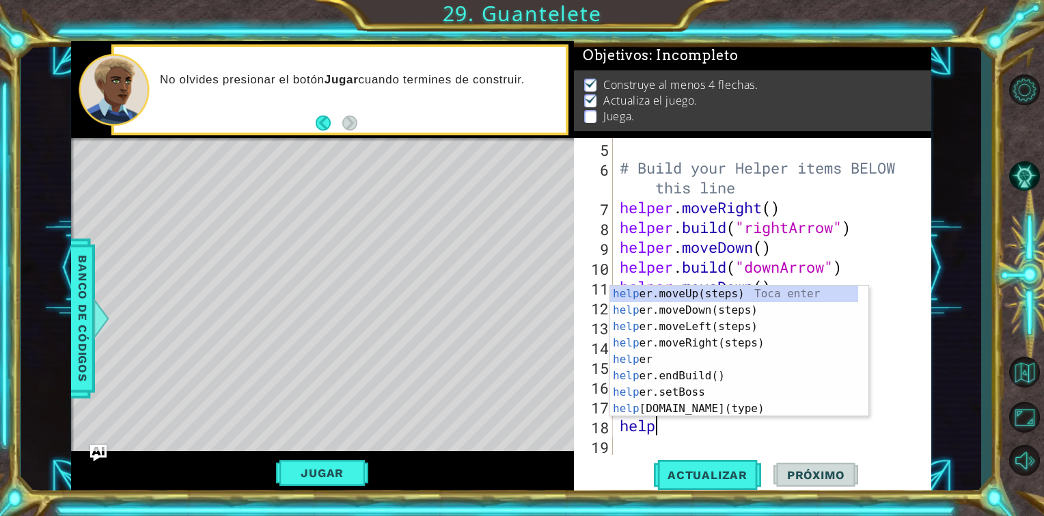
scroll to position [0, 1]
click at [729, 406] on div "helpe [PERSON_NAME]moveUp(steps) Toca enter helpe r.moveDown(steps) Toca enter …" at bounding box center [734, 368] width 248 height 164
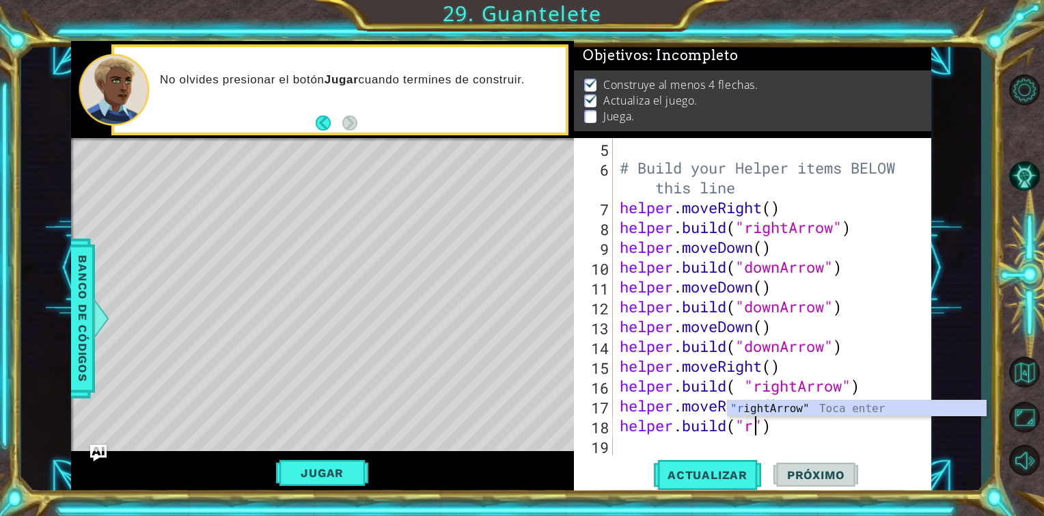
scroll to position [0, 5]
type textarea "[DOMAIN_NAME]("ri")"
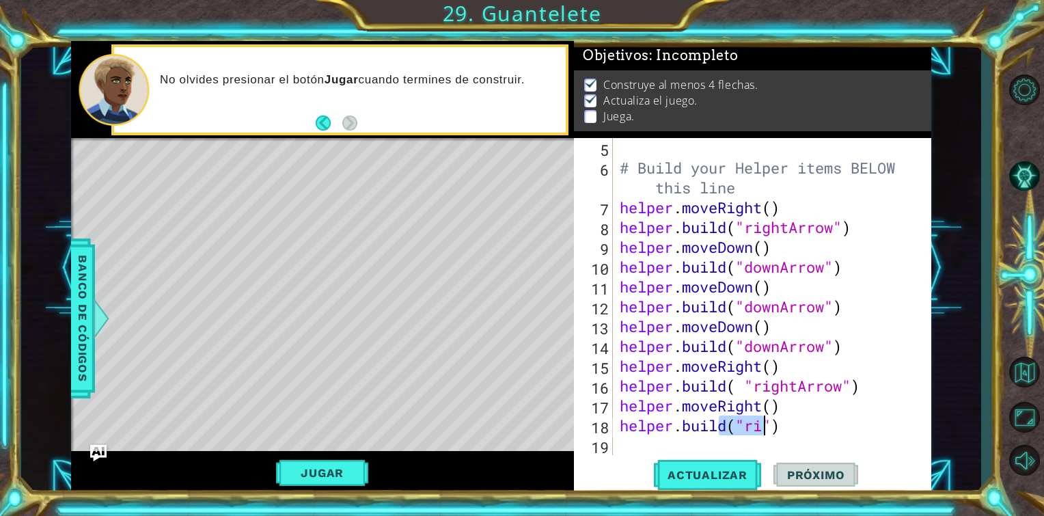
drag, startPoint x: 732, startPoint y: 407, endPoint x: 762, endPoint y: 428, distance: 36.2
click at [762, 428] on div "# Build your Helper items BELOW this line helper . moveRight ( ) helper . build…" at bounding box center [770, 316] width 307 height 357
click at [788, 418] on div "# Build your Helper items BELOW this line helper . moveRight ( ) helper . build…" at bounding box center [770, 316] width 307 height 357
click at [761, 423] on div "# Build your Helper items BELOW this line helper . moveRight ( ) helper . build…" at bounding box center [770, 316] width 307 height 357
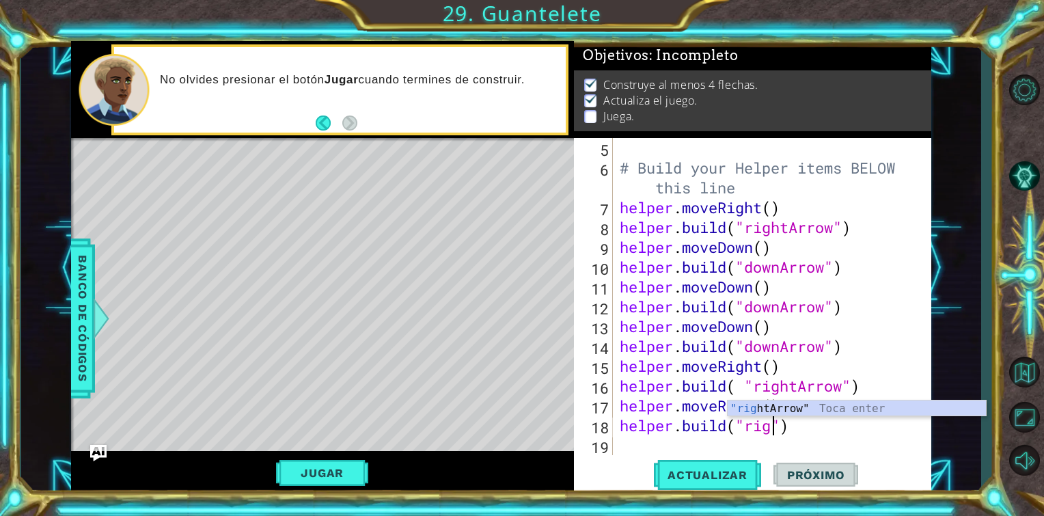
scroll to position [0, 7]
type textarea "[DOMAIN_NAME]("rightArrow")"
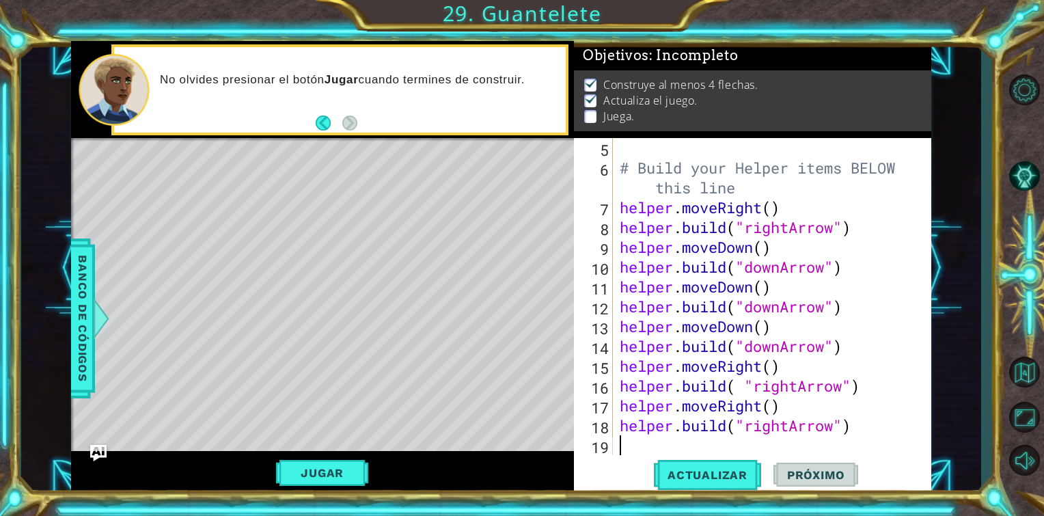
click at [683, 440] on div "# Build your Helper items BELOW this line helper . moveRight ( ) helper . build…" at bounding box center [770, 316] width 307 height 357
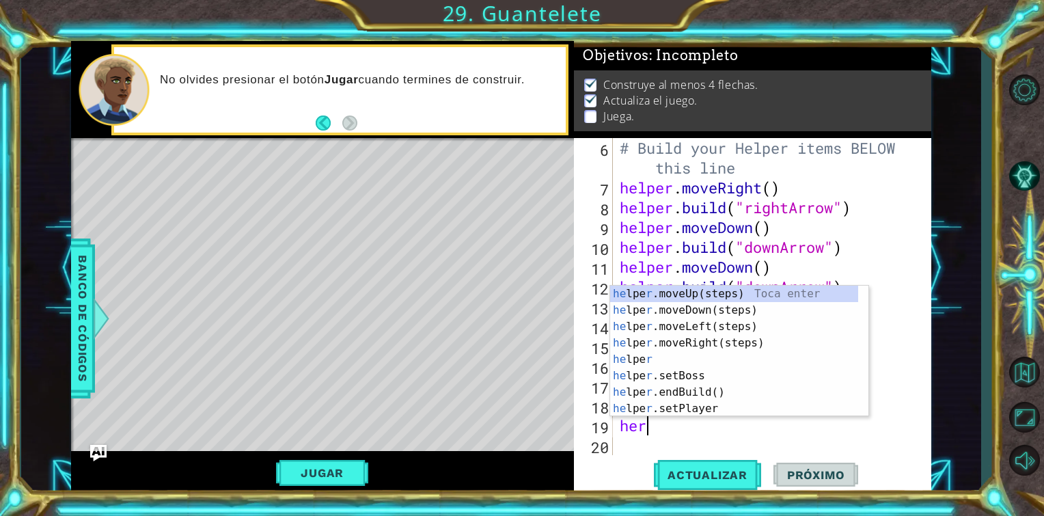
scroll to position [0, 0]
type textarea "h"
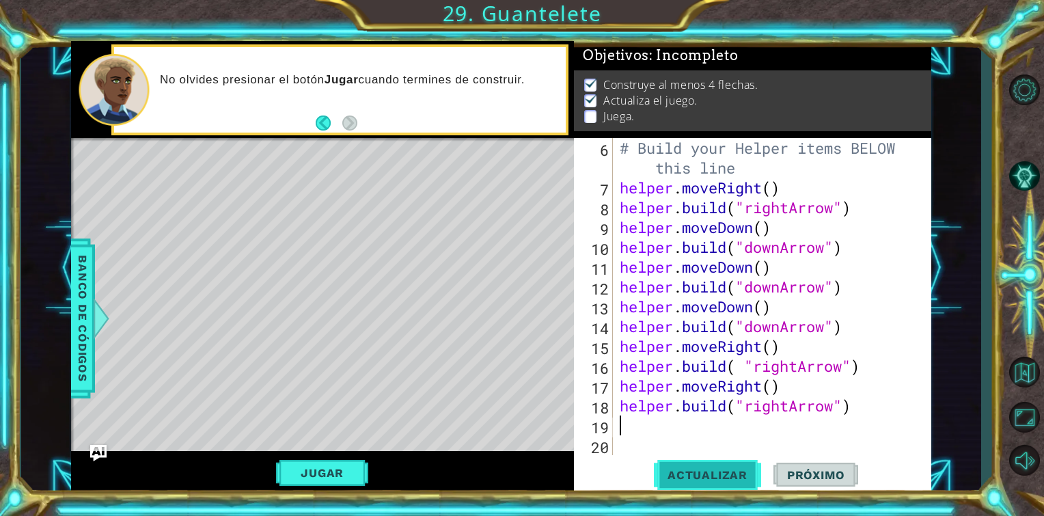
click at [717, 469] on span "Actualizar" at bounding box center [707, 475] width 107 height 14
click at [281, 469] on button "Jugar" at bounding box center [322, 473] width 92 height 26
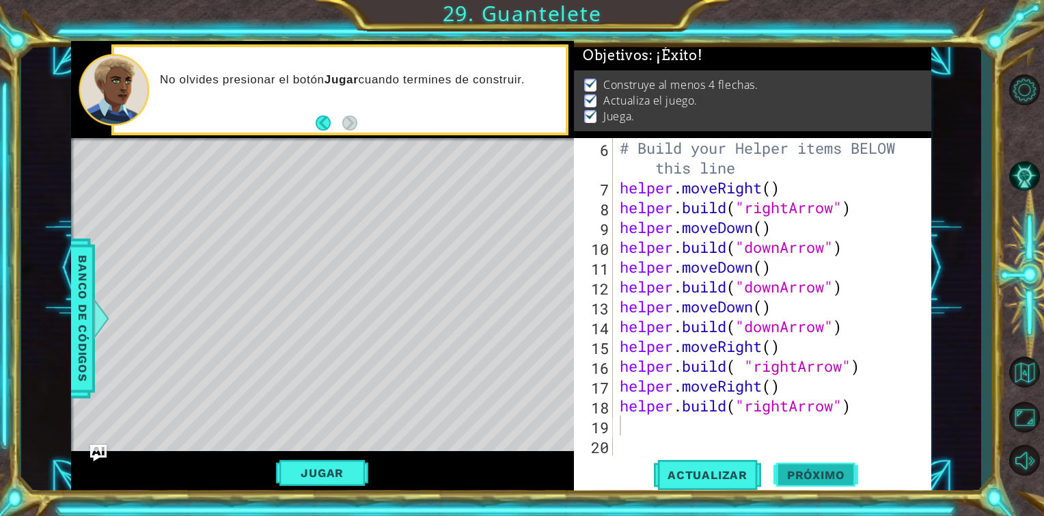
click at [788, 467] on button "Próximo" at bounding box center [815, 478] width 85 height 36
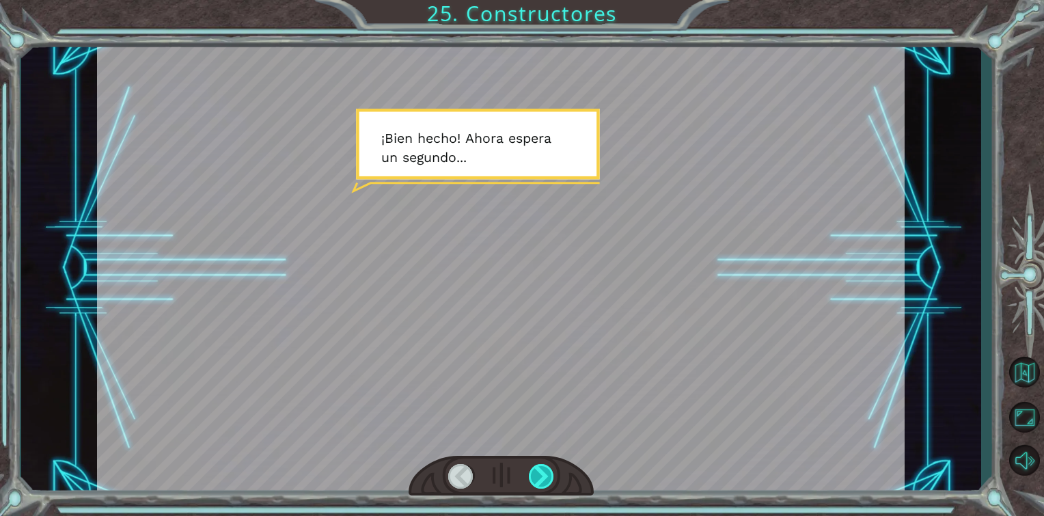
click at [531, 470] on div at bounding box center [542, 476] width 26 height 25
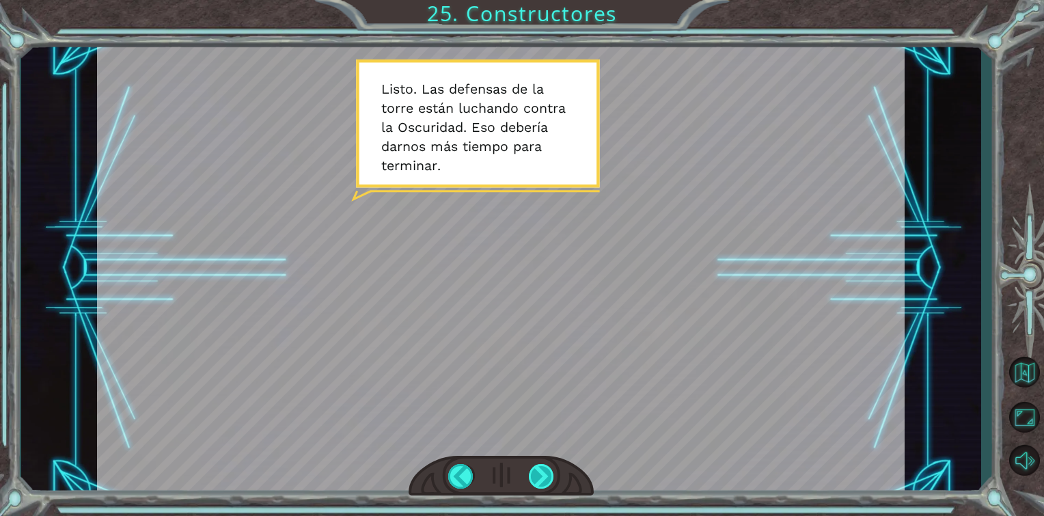
click at [536, 470] on div at bounding box center [542, 476] width 26 height 25
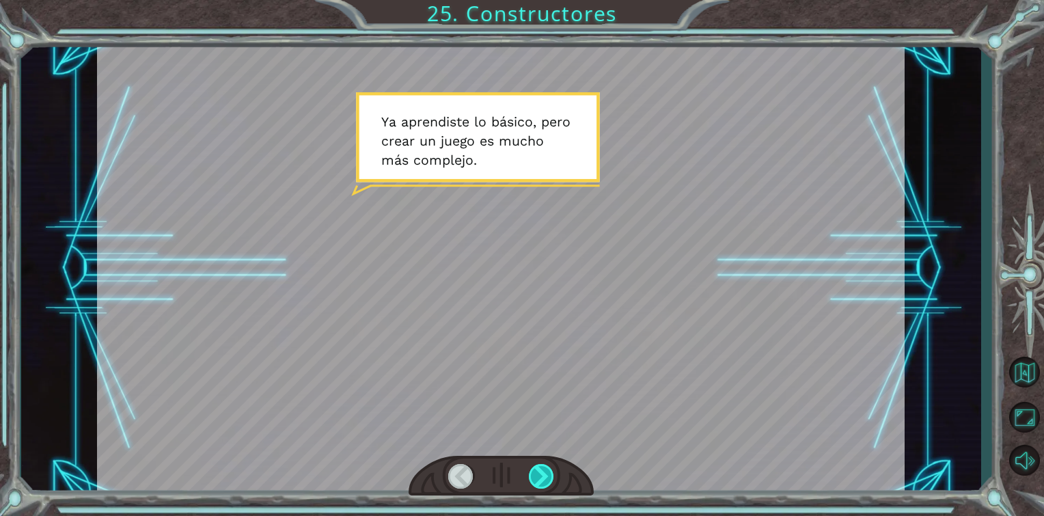
click at [536, 470] on div at bounding box center [542, 476] width 26 height 25
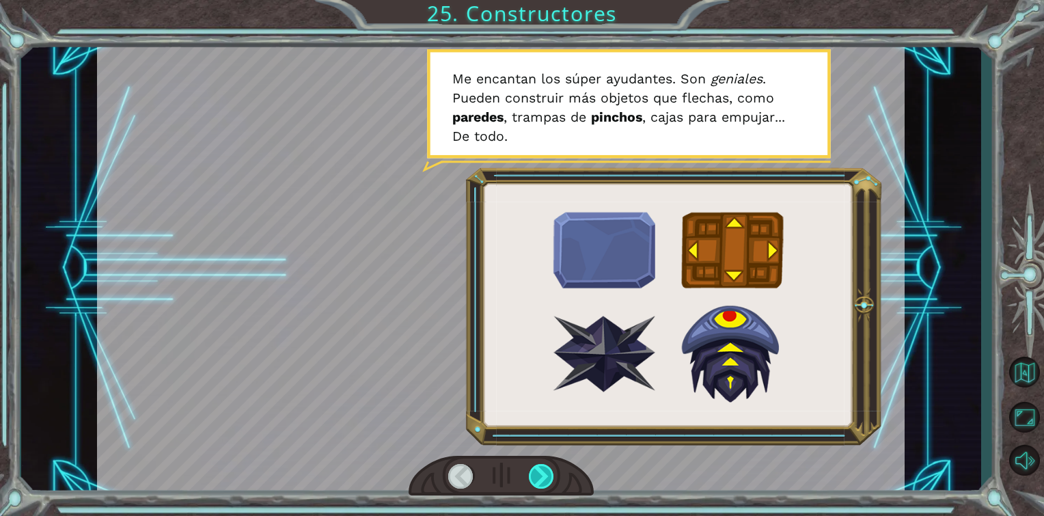
click at [536, 470] on div at bounding box center [542, 476] width 26 height 25
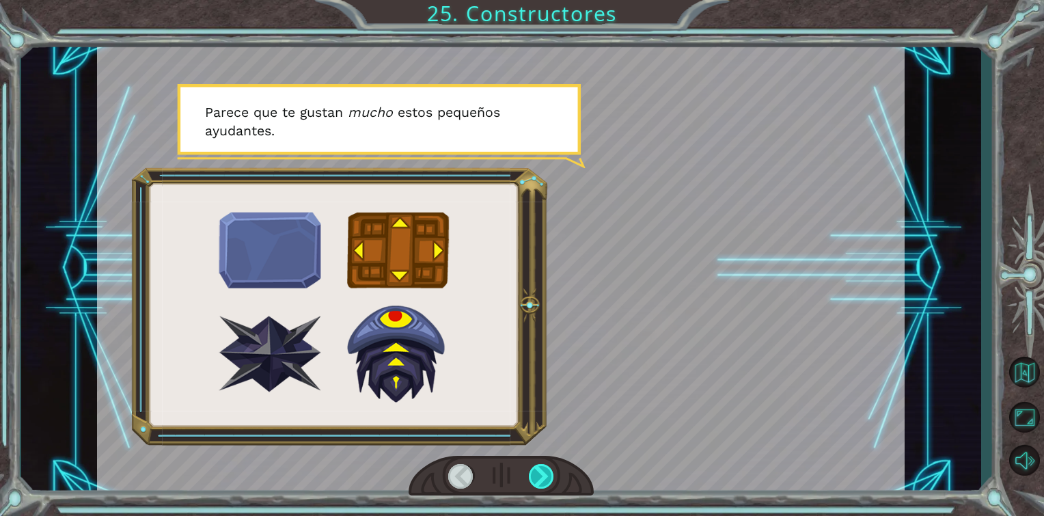
click at [536, 470] on div at bounding box center [542, 476] width 26 height 25
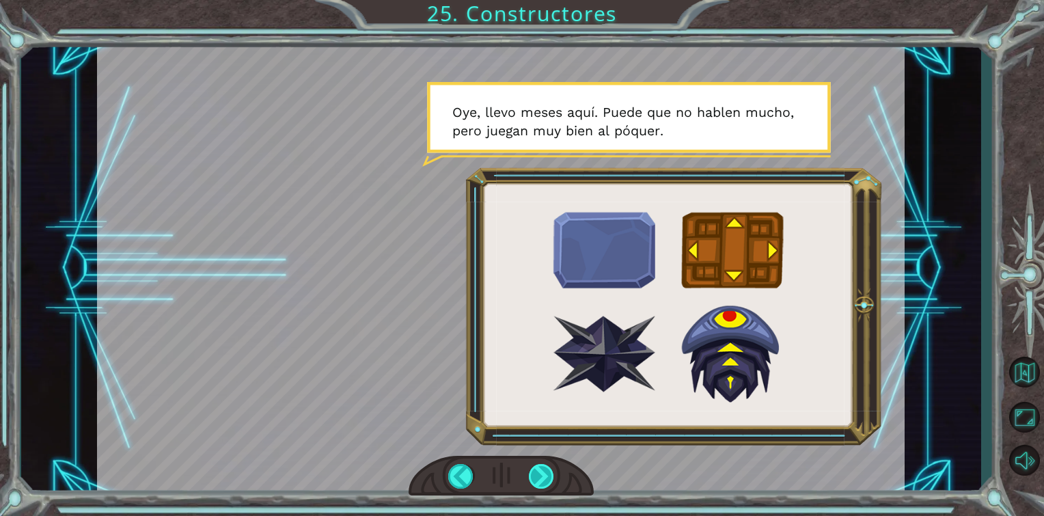
click at [541, 473] on div at bounding box center [542, 476] width 26 height 25
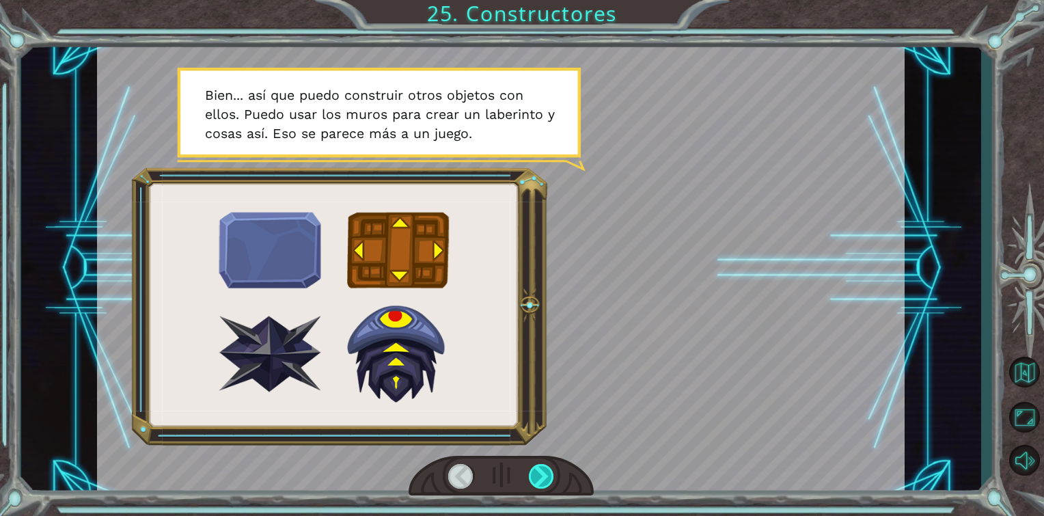
click at [541, 473] on div at bounding box center [542, 476] width 26 height 25
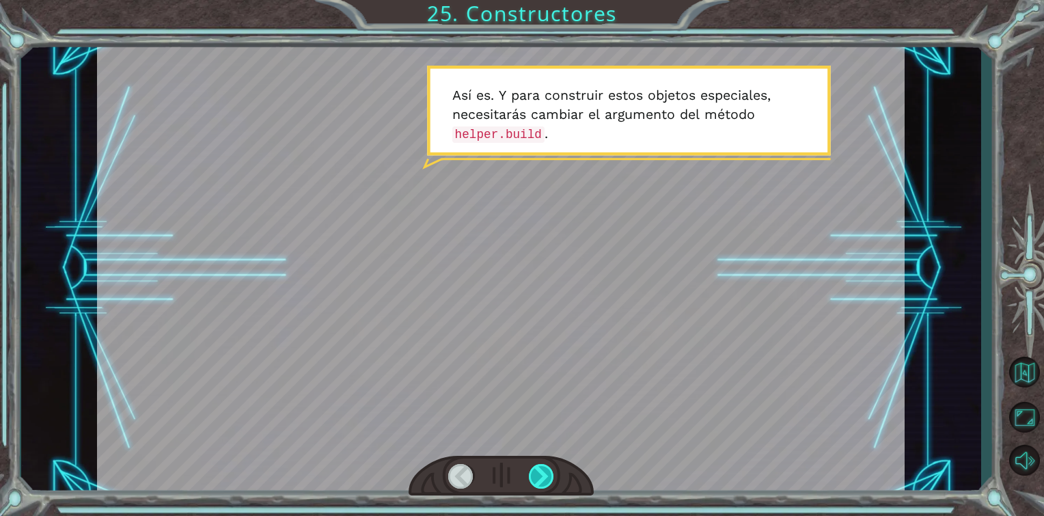
click at [541, 473] on div at bounding box center [542, 476] width 26 height 25
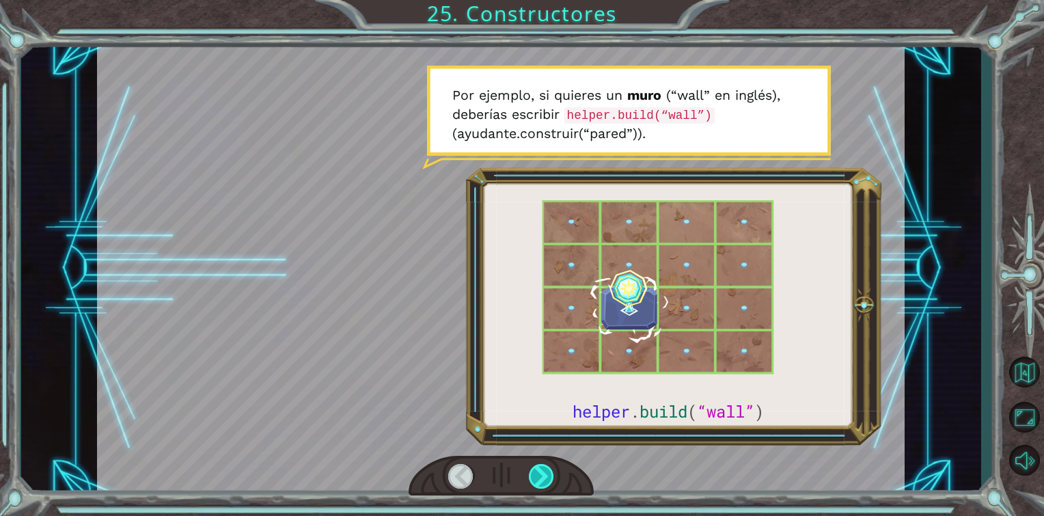
click at [541, 473] on div at bounding box center [542, 476] width 26 height 25
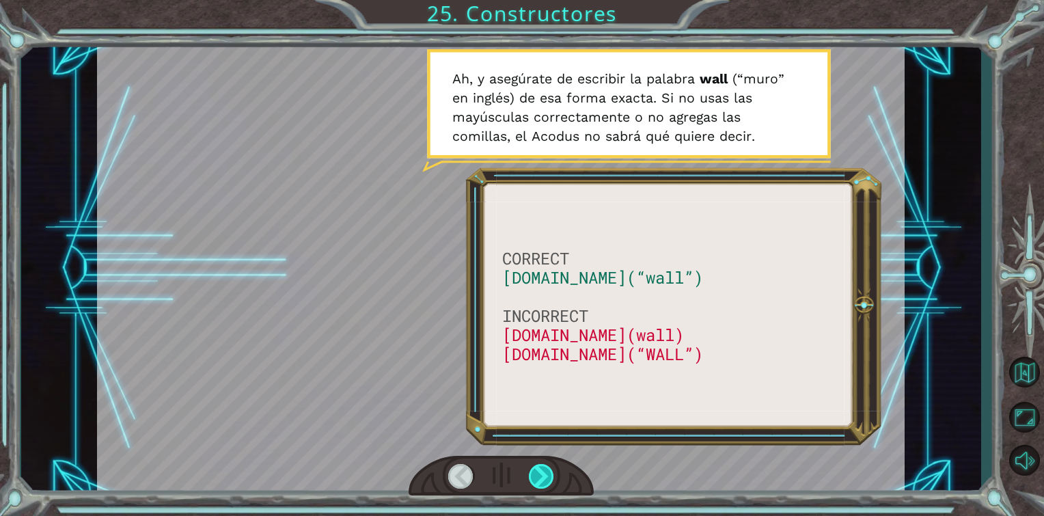
click at [541, 473] on div at bounding box center [542, 476] width 26 height 25
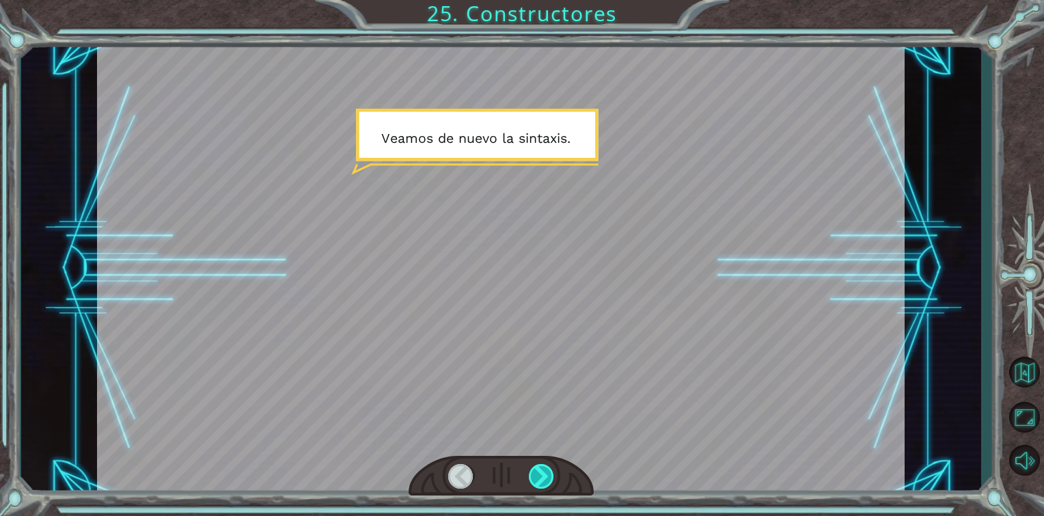
click at [541, 473] on div at bounding box center [542, 476] width 26 height 25
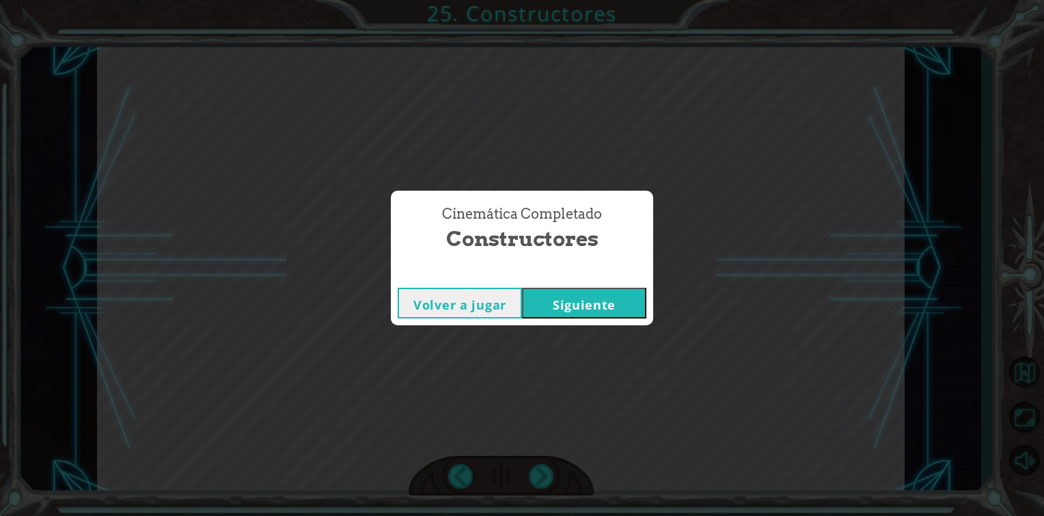
click at [574, 310] on button "Siguiente" at bounding box center [584, 303] width 124 height 31
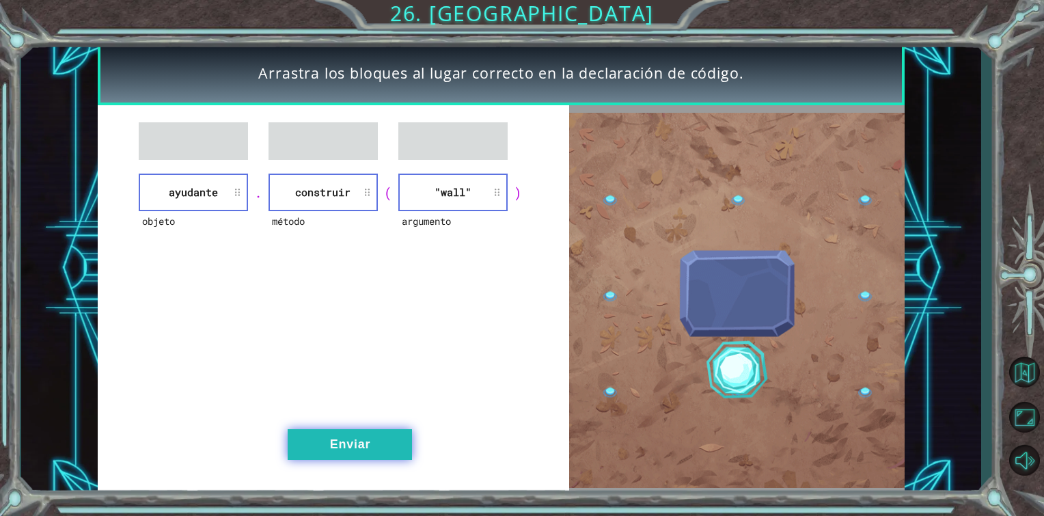
click at [340, 430] on div "objeto ayudante . método construir ( argumento "wall" ) Enviar" at bounding box center [333, 300] width 471 height 390
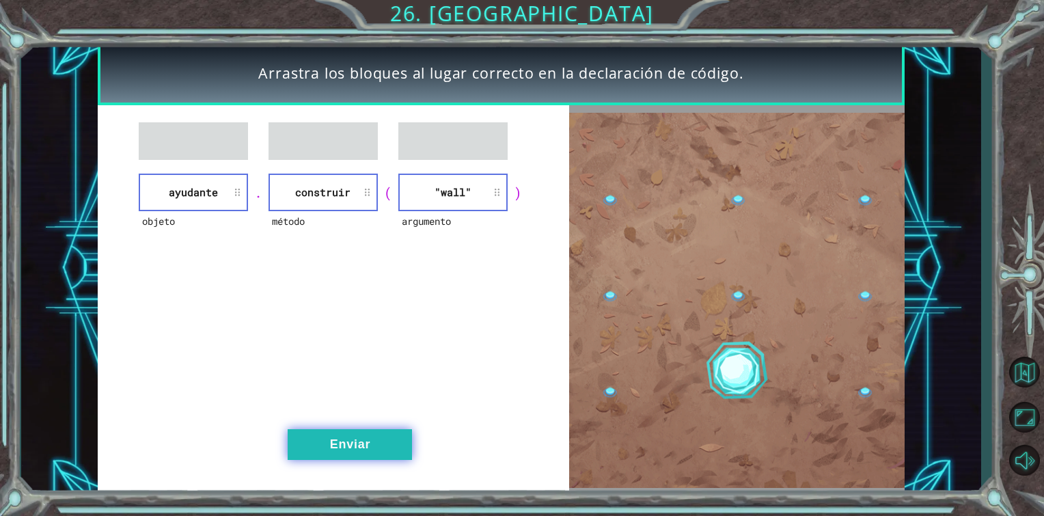
drag, startPoint x: 340, startPoint y: 430, endPoint x: 341, endPoint y: 459, distance: 29.4
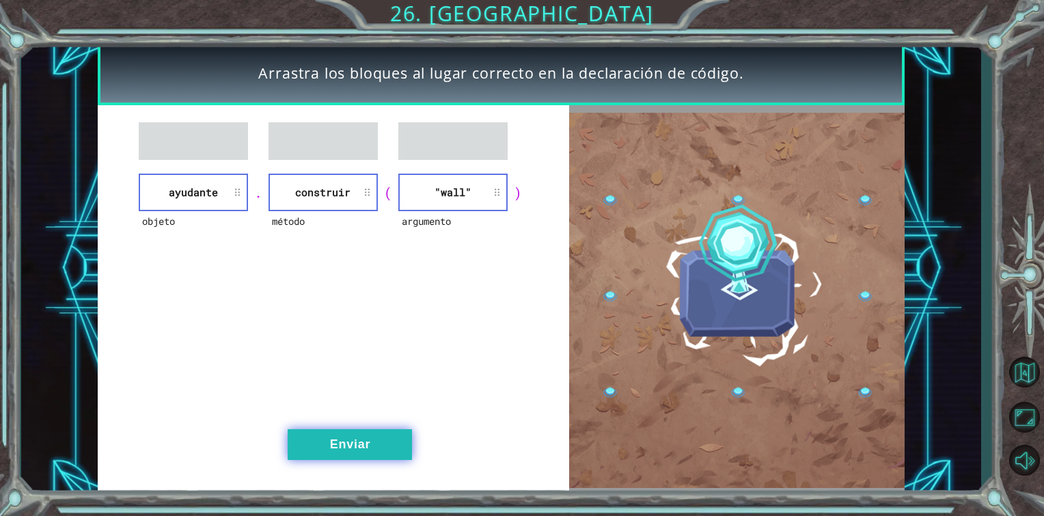
click at [341, 459] on button "Enviar" at bounding box center [350, 444] width 124 height 31
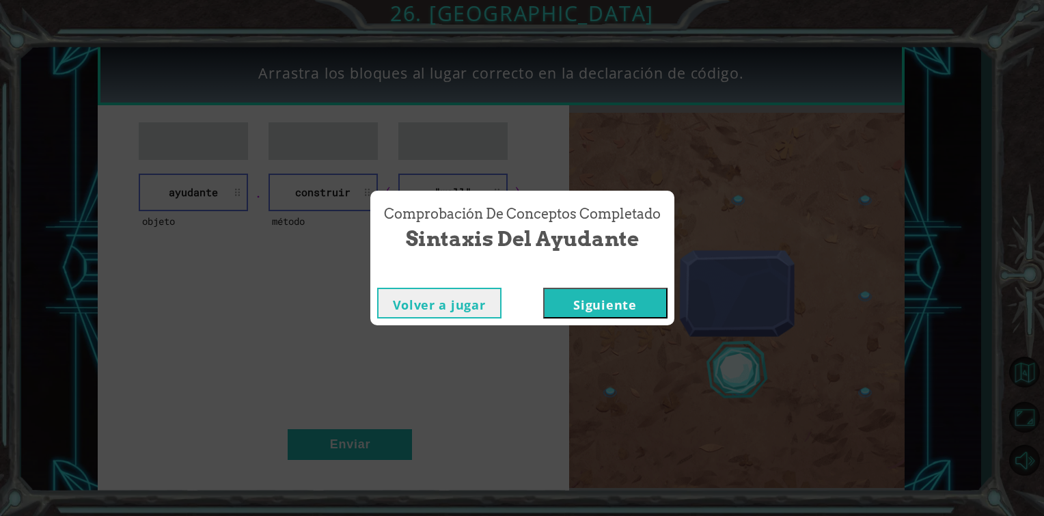
click at [604, 298] on button "Siguiente" at bounding box center [605, 303] width 124 height 31
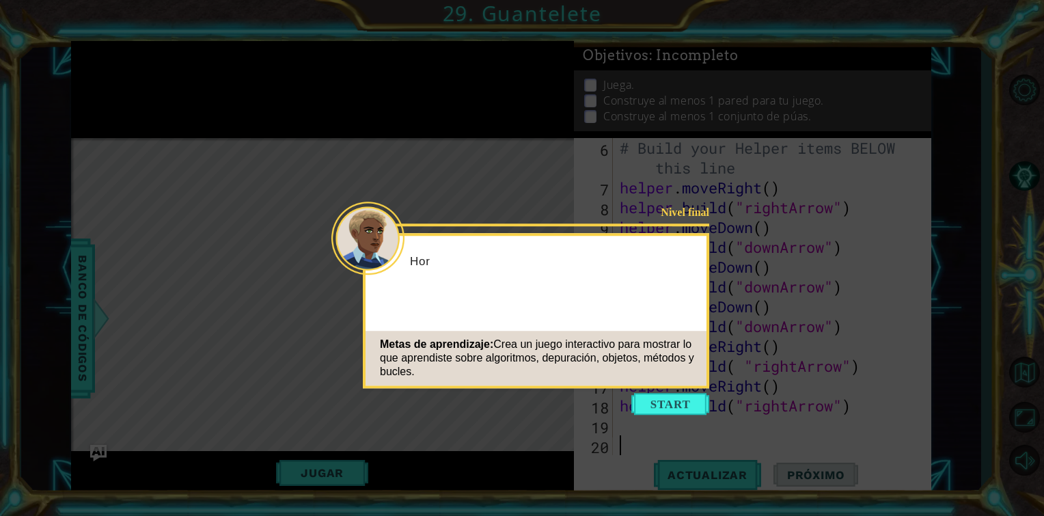
scroll to position [119, 0]
click at [650, 411] on button "Start" at bounding box center [670, 404] width 78 height 22
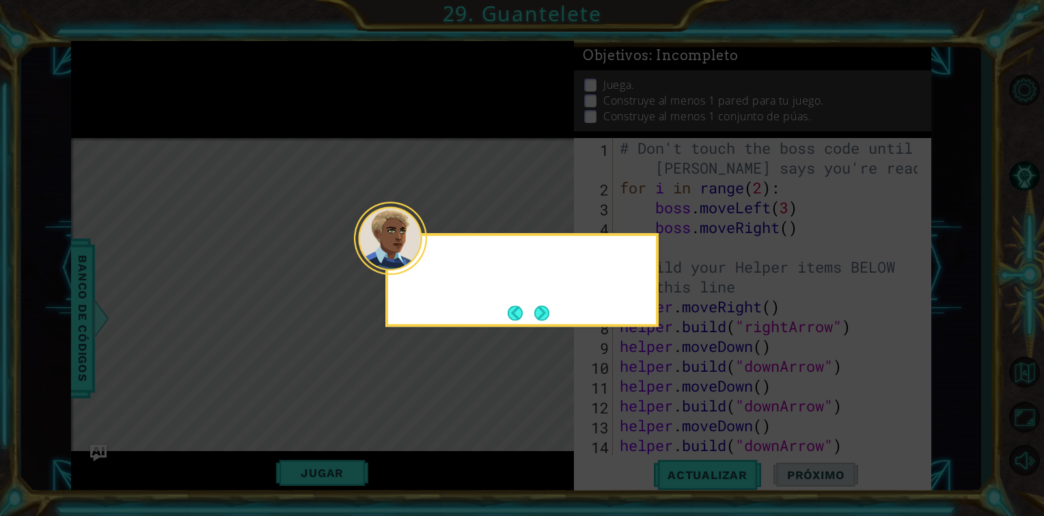
scroll to position [0, 0]
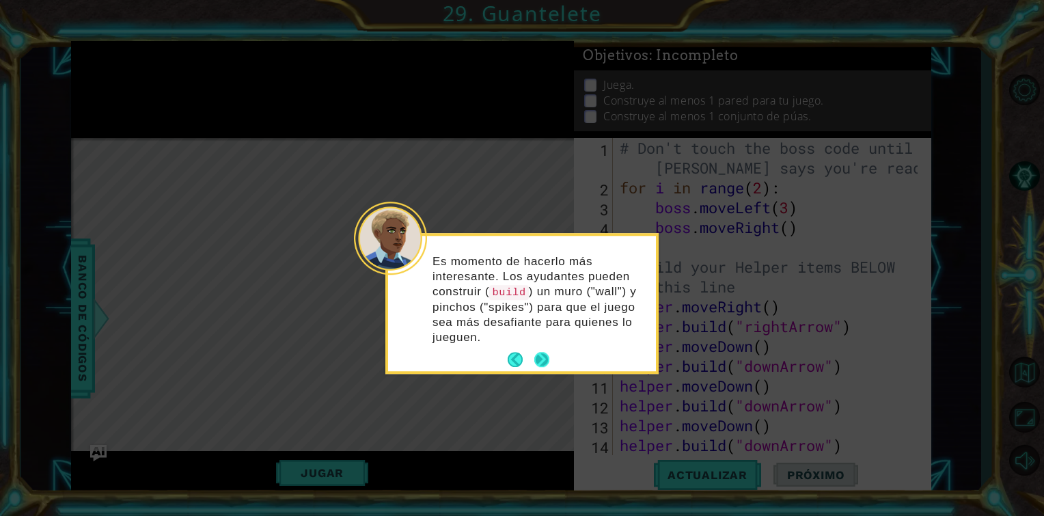
click at [541, 346] on div "Es momento de hacerlo más interesante. Los ayudantes pueden construir ( build )…" at bounding box center [522, 303] width 268 height 135
click at [542, 359] on button "Next" at bounding box center [542, 360] width 16 height 16
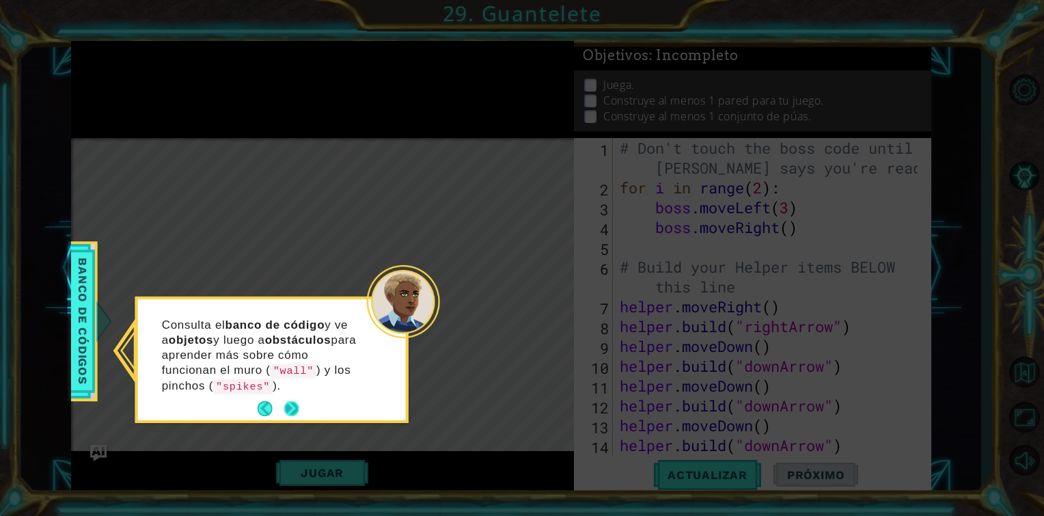
click at [292, 411] on button "Next" at bounding box center [291, 407] width 25 height 25
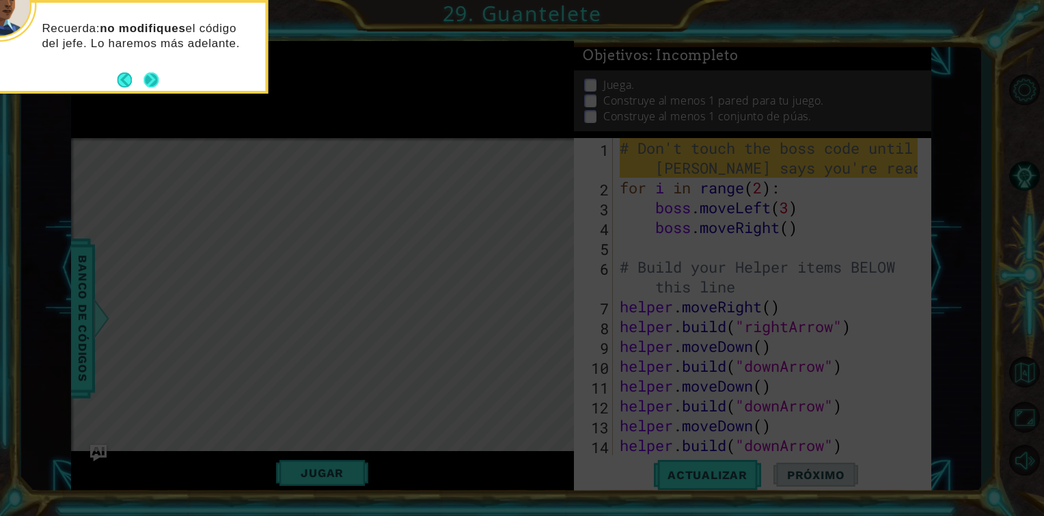
click at [154, 79] on button "Next" at bounding box center [151, 79] width 18 height 18
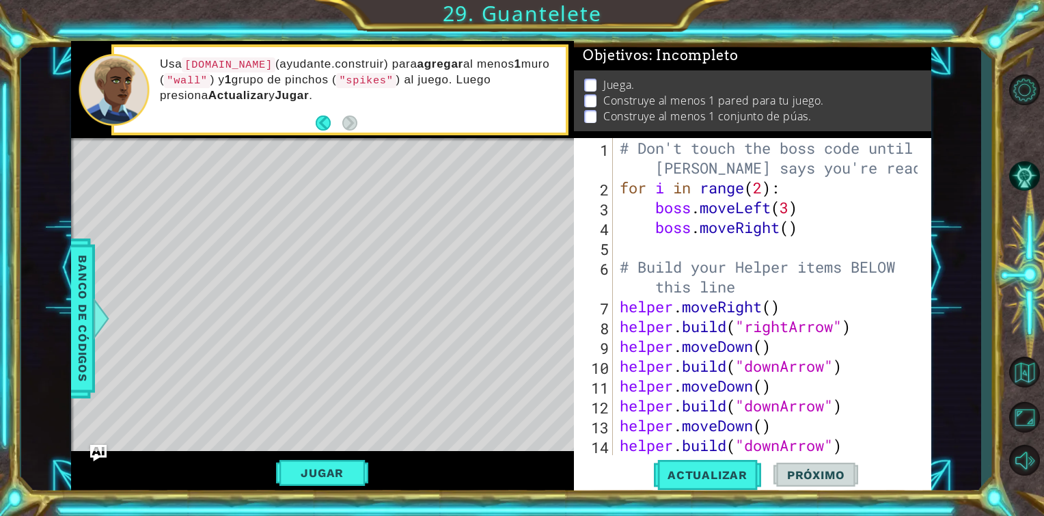
click at [628, 296] on div "# Don't touch the boss code until [PERSON_NAME] says you're ready! for i in ran…" at bounding box center [770, 326] width 307 height 376
type textarea "[DOMAIN_NAME]("downArrow")"
drag, startPoint x: 749, startPoint y: 474, endPoint x: 702, endPoint y: 375, distance: 109.4
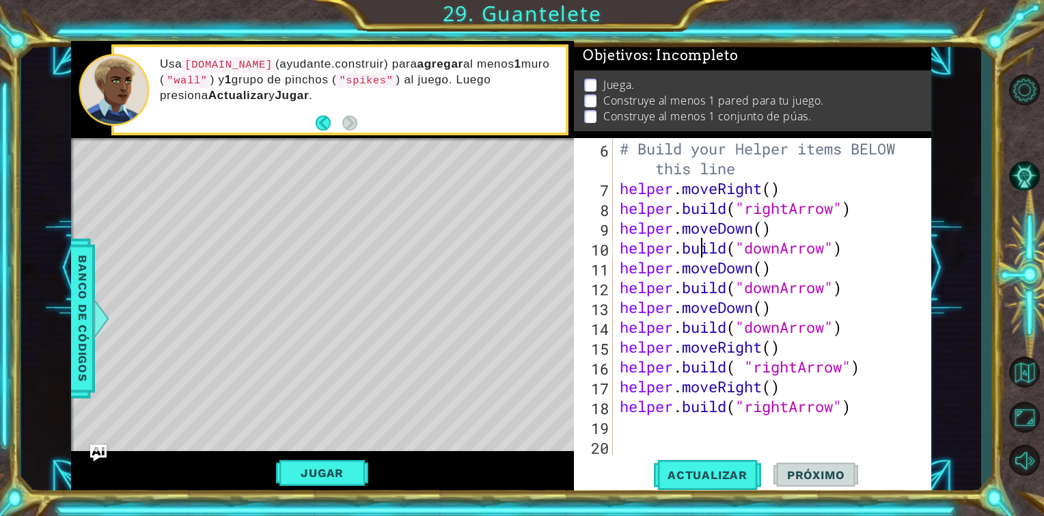
scroll to position [119, 0]
click at [678, 477] on span "Actualizar" at bounding box center [707, 475] width 107 height 14
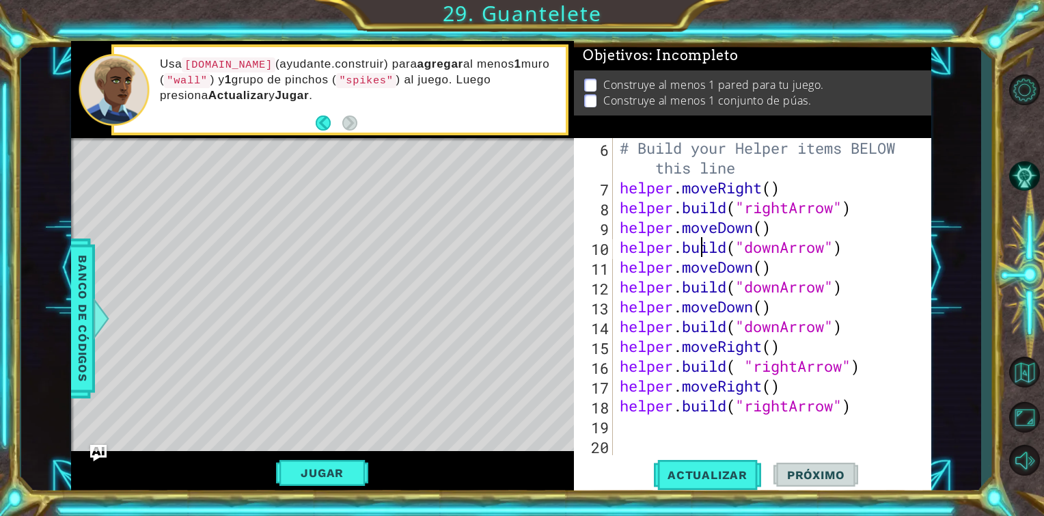
click at [651, 426] on div "# Build your Helper items BELOW this line helper . moveRight ( ) helper . build…" at bounding box center [770, 326] width 307 height 376
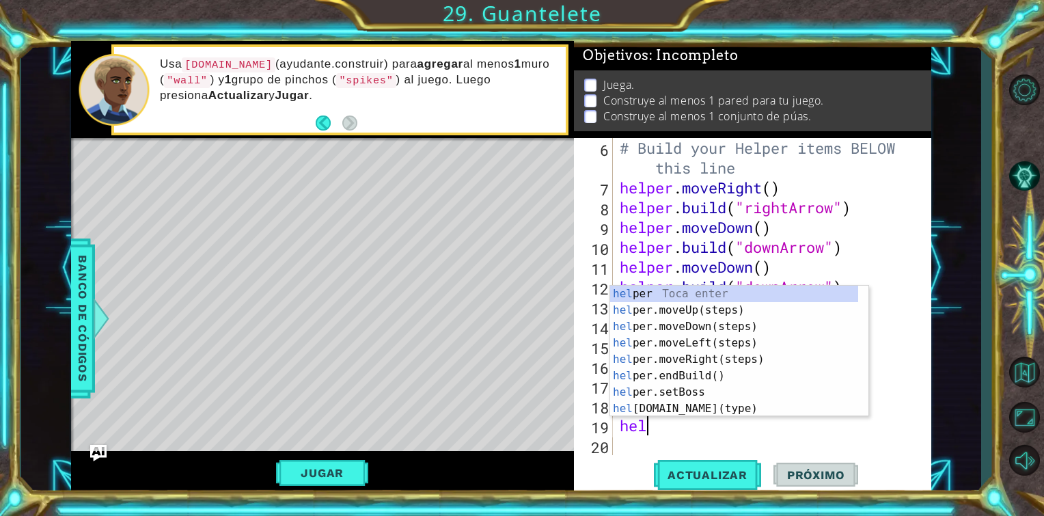
scroll to position [0, 0]
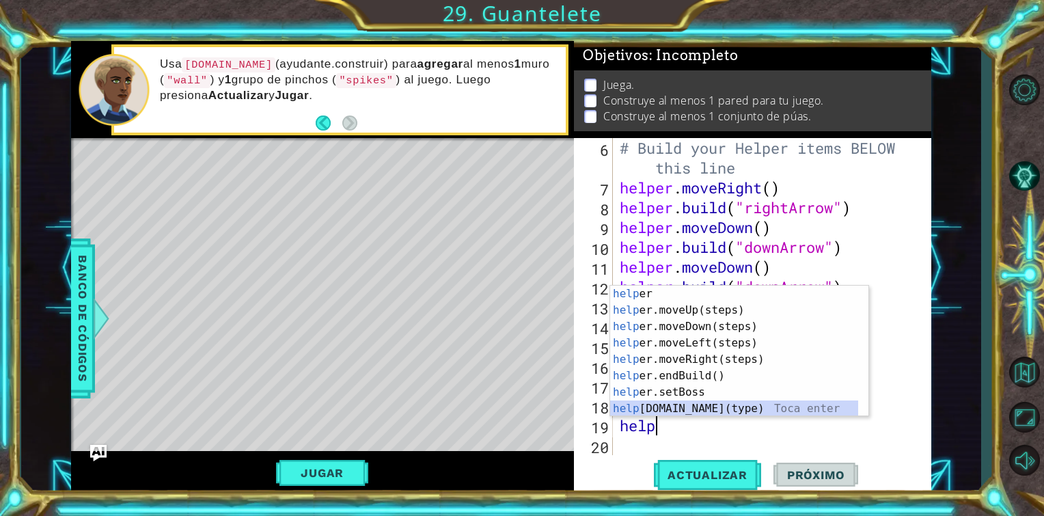
click at [688, 408] on div "help [PERSON_NAME] enter help er.moveUp(steps) Toca enter help er.moveDown(step…" at bounding box center [734, 368] width 248 height 164
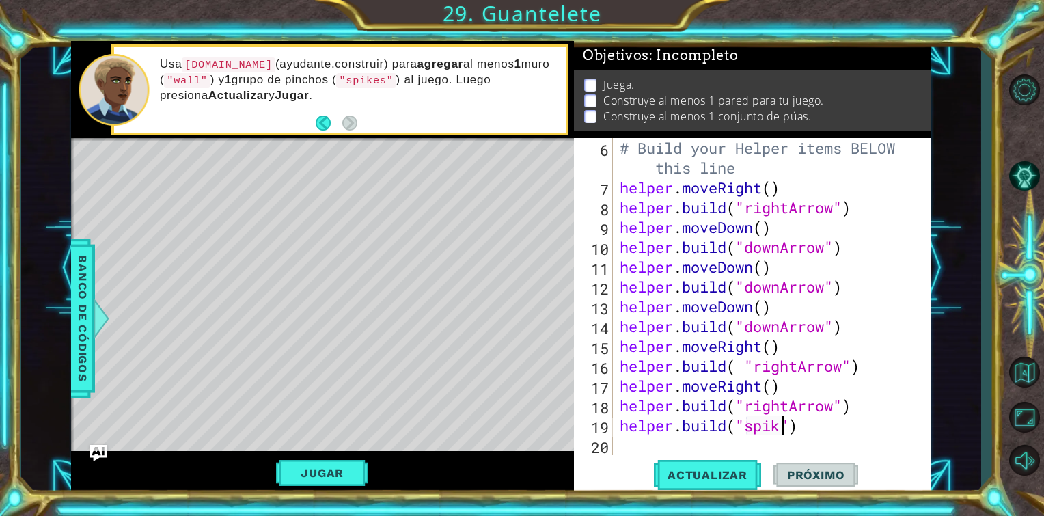
scroll to position [0, 8]
type textarea "[DOMAIN_NAME]("spikes")"
click at [657, 436] on div "# Build your Helper items BELOW this line helper . moveRight ( ) helper . build…" at bounding box center [770, 326] width 307 height 376
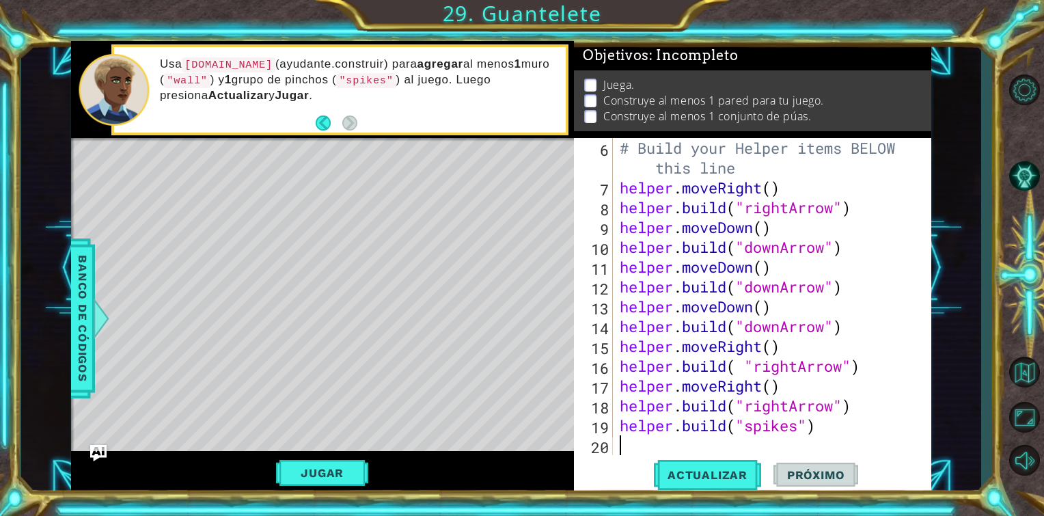
scroll to position [139, 0]
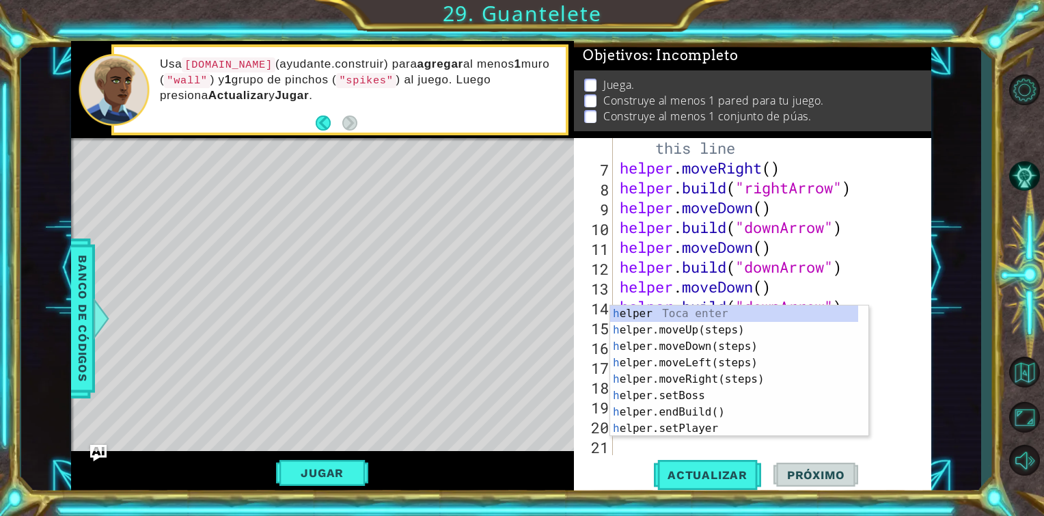
type textarea "he"
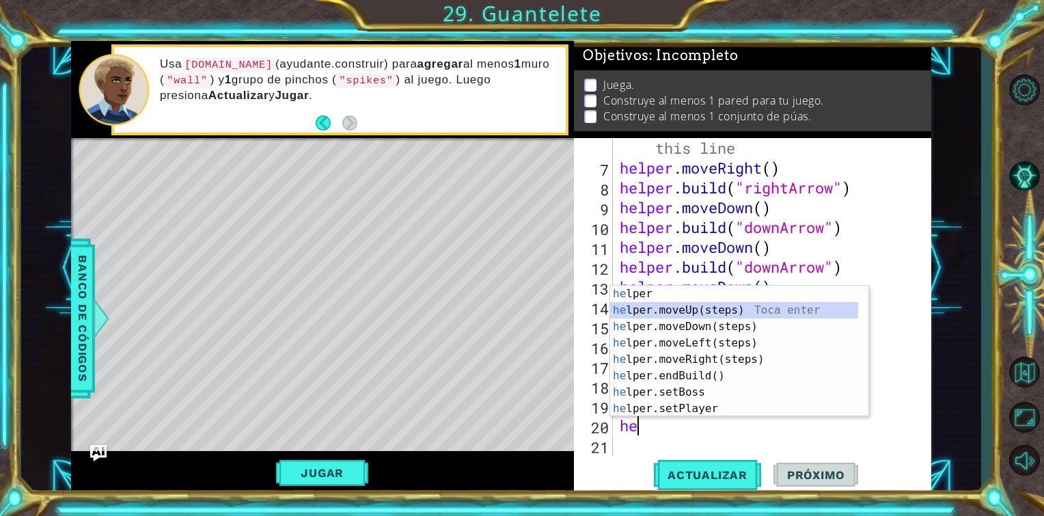
click at [706, 312] on div "he lper Toca enter he lper.moveUp(steps) Toca enter he lper.moveDown(steps) Toc…" at bounding box center [734, 368] width 248 height 164
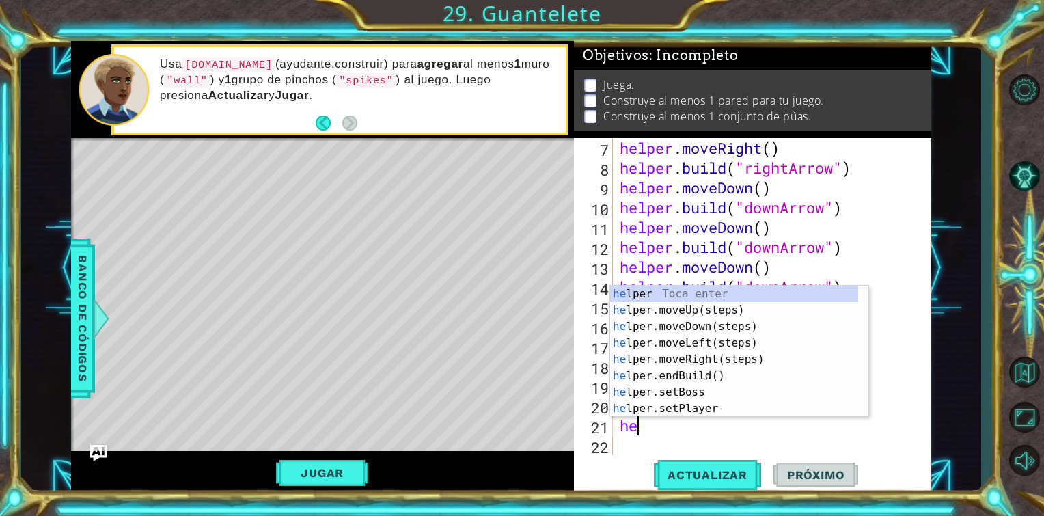
scroll to position [0, 0]
type textarea "helper"
click at [650, 317] on div "helper Toca enter helper .moveUp(steps) Toca enter helper .moveDown(steps) Toca…" at bounding box center [734, 368] width 248 height 164
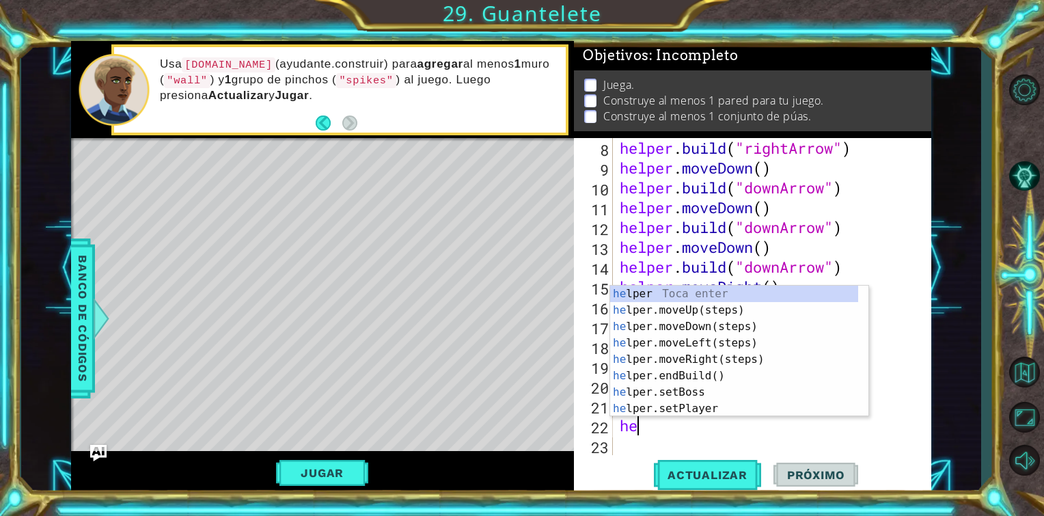
scroll to position [0, 0]
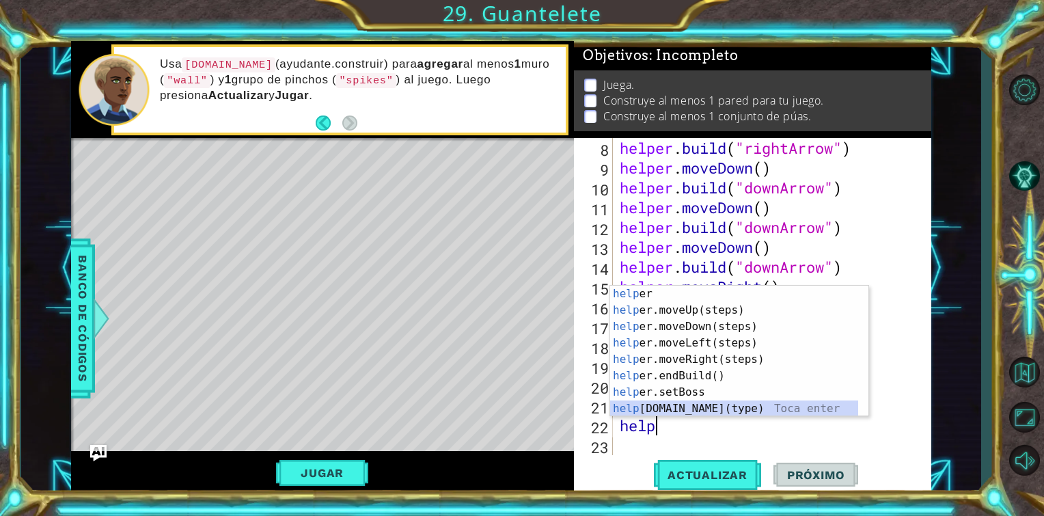
click at [663, 403] on div "help [PERSON_NAME] enter help er.moveUp(steps) Toca enter help er.moveDown(step…" at bounding box center [734, 368] width 248 height 164
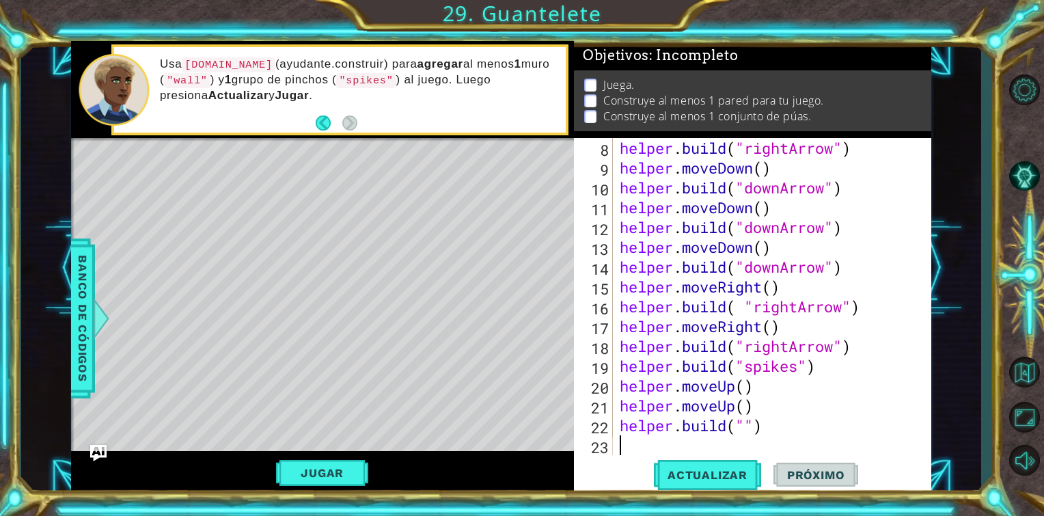
click at [719, 440] on div "helper . build ( "rightArrow" ) helper . moveDown ( ) helper . build ( "downArr…" at bounding box center [770, 316] width 307 height 357
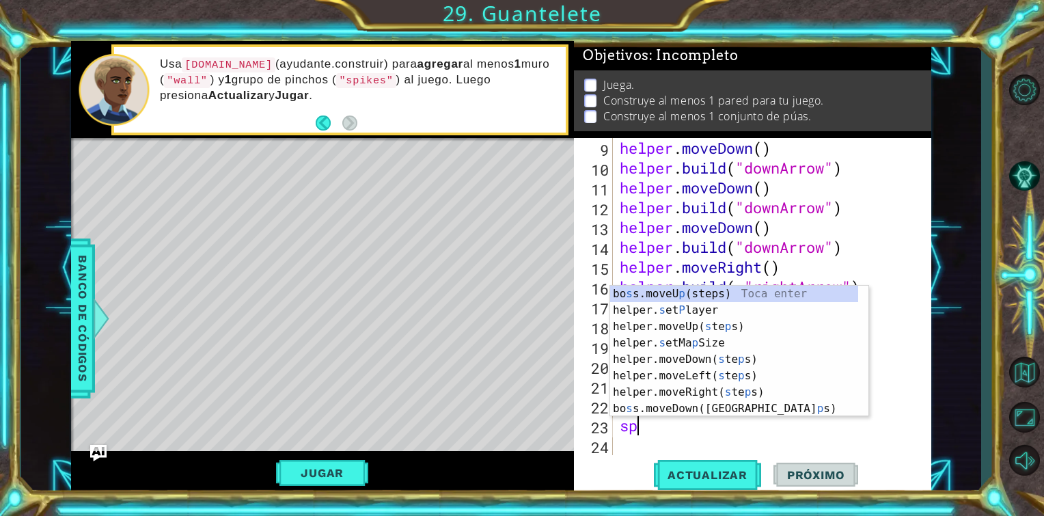
type textarea "s"
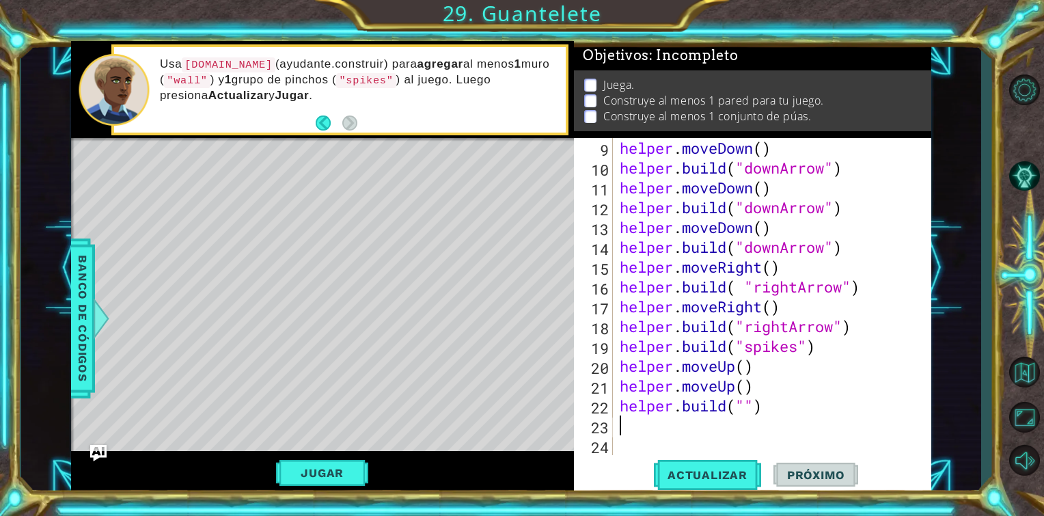
click at [749, 404] on div "helper . moveDown ( ) helper . build ( "downArrow" ) helper . moveDown ( ) help…" at bounding box center [770, 316] width 307 height 357
type textarea "[DOMAIN_NAME]("wall")"
click at [710, 481] on span "Actualizar" at bounding box center [707, 475] width 107 height 14
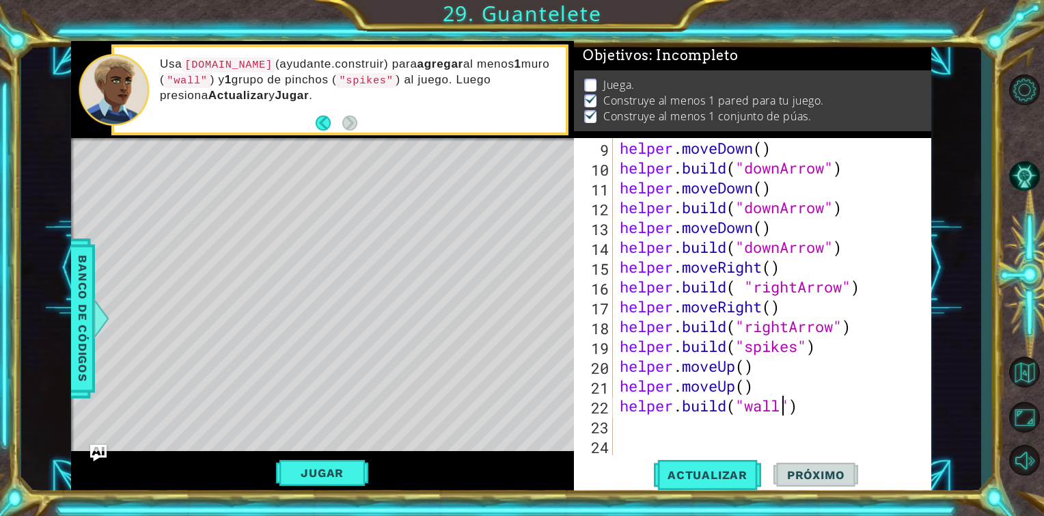
click at [661, 422] on div "helper . moveDown ( ) helper . build ( "downArrow" ) helper . moveDown ( ) help…" at bounding box center [770, 316] width 307 height 357
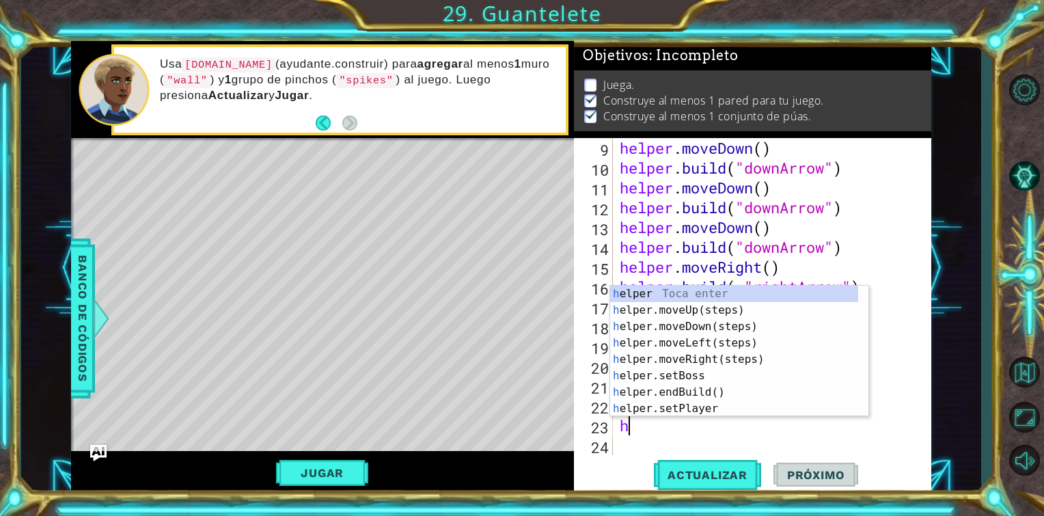
type textarea "he"
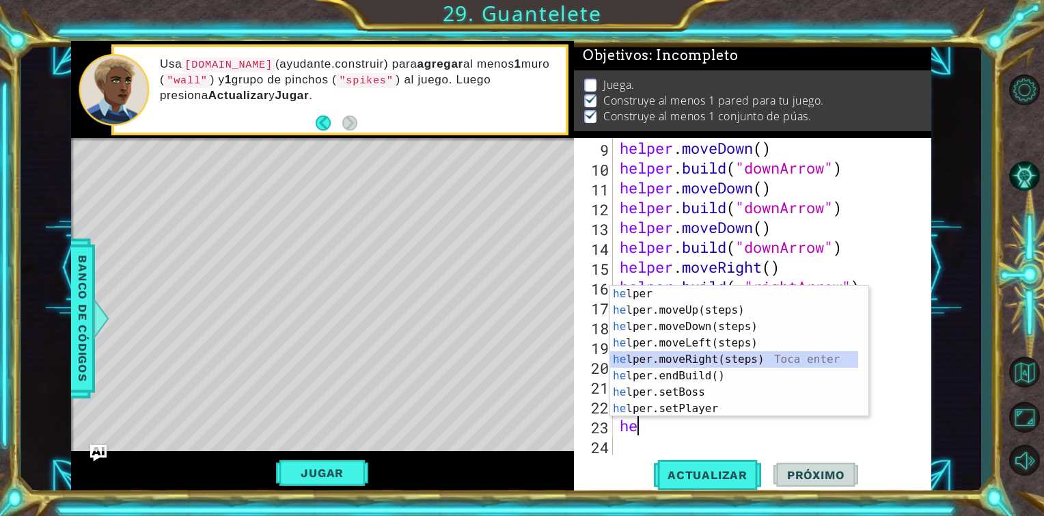
click at [694, 361] on div "he lper Toca enter he lper.moveUp(steps) Toca enter he lper.moveDown(steps) Toc…" at bounding box center [734, 368] width 248 height 164
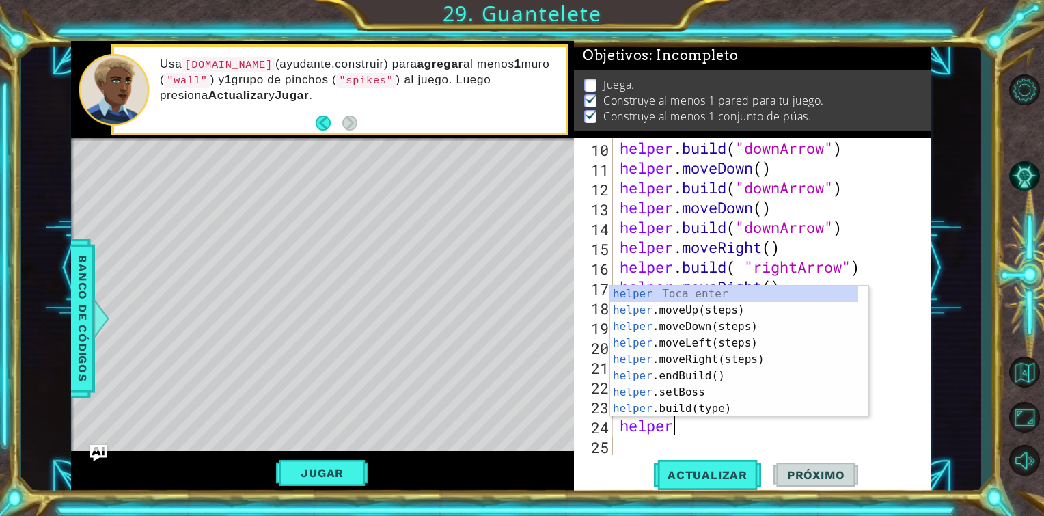
scroll to position [0, 2]
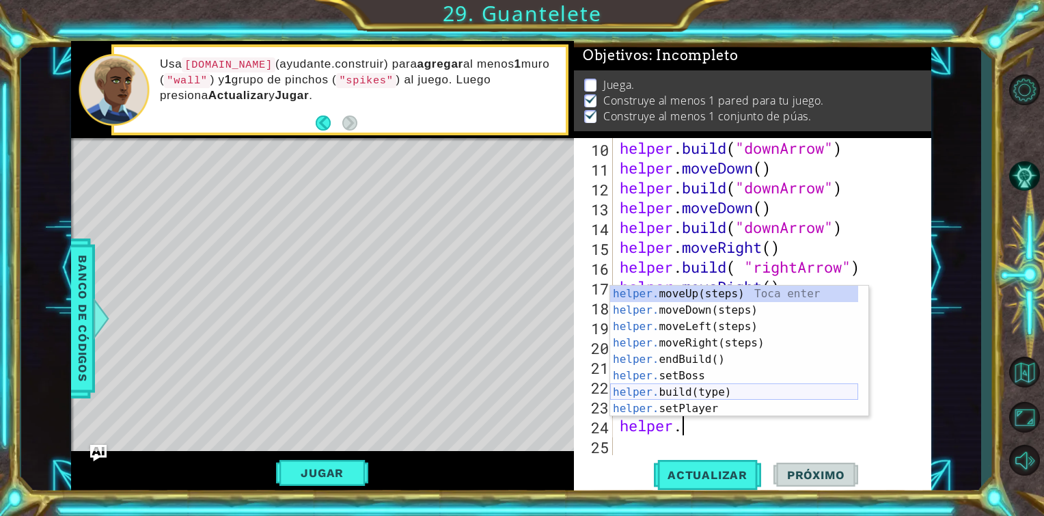
click at [689, 393] on div "helper. moveUp(steps) Toca enter helper. moveDown(steps) Toca enter helper. mov…" at bounding box center [734, 368] width 248 height 164
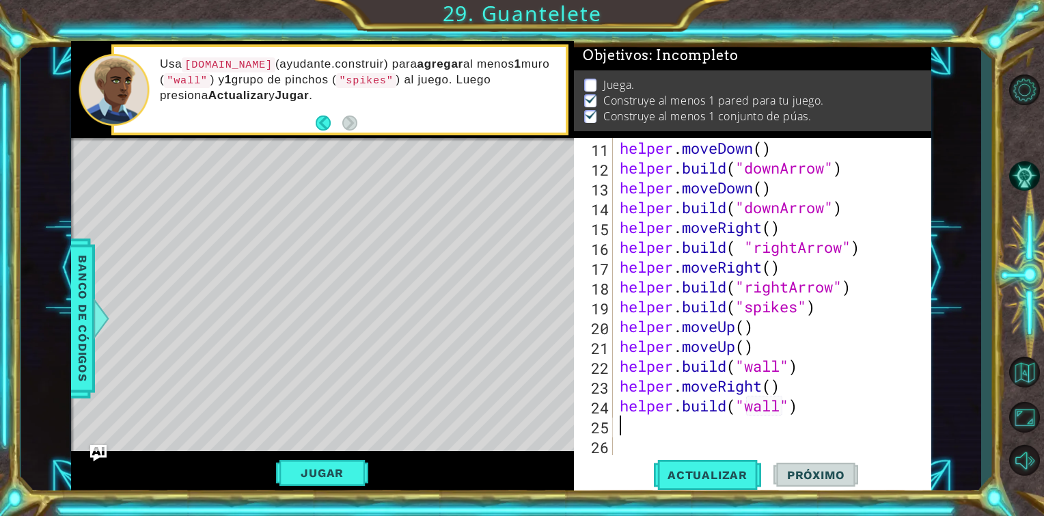
scroll to position [238, 0]
type textarea "[DOMAIN_NAME]("wall")"
click at [718, 486] on button "Actualizar" at bounding box center [707, 475] width 107 height 36
click at [642, 432] on div "helper . moveDown ( ) helper . build ( "downArrow" ) helper . moveDown ( ) help…" at bounding box center [770, 316] width 307 height 357
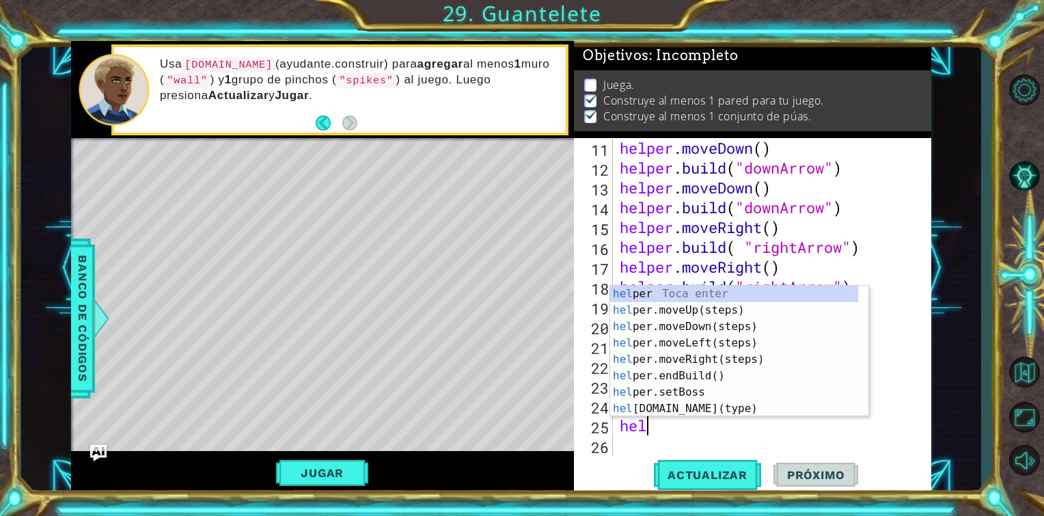
type textarea "help"
click at [670, 363] on div "help [PERSON_NAME] enter help er.moveUp(steps) Toca enter help er.moveDown(step…" at bounding box center [734, 368] width 248 height 164
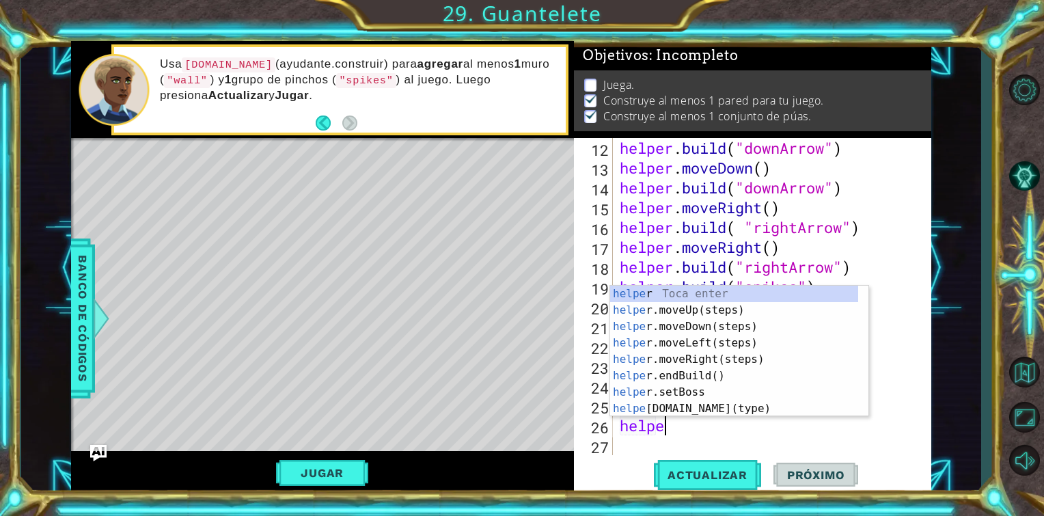
scroll to position [0, 1]
click at [655, 420] on div "helper . build ( "downArrow" ) helper . moveDown ( ) helper . build ( "downArro…" at bounding box center [770, 316] width 307 height 357
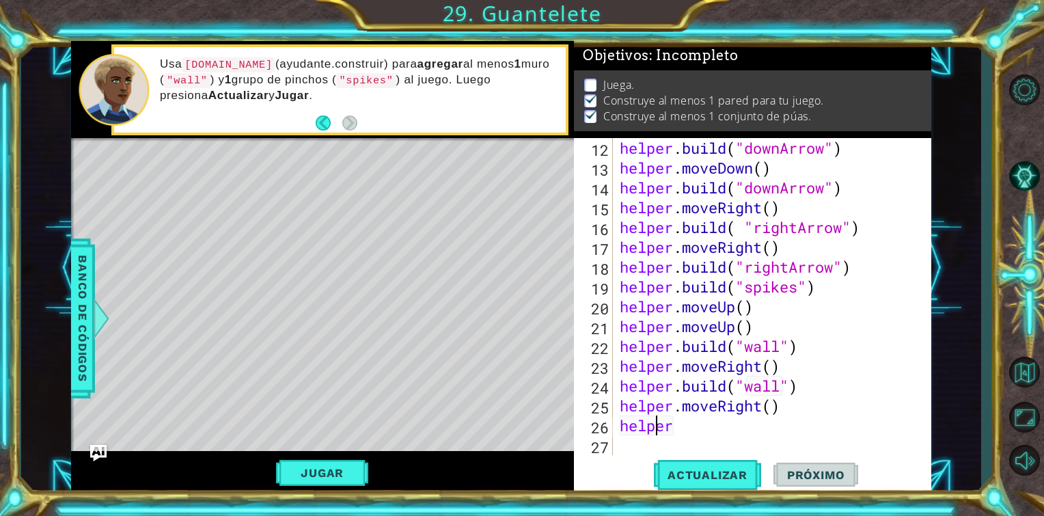
click at [678, 427] on div "helper . build ( "downArrow" ) helper . moveDown ( ) helper . build ( "downArro…" at bounding box center [770, 316] width 307 height 357
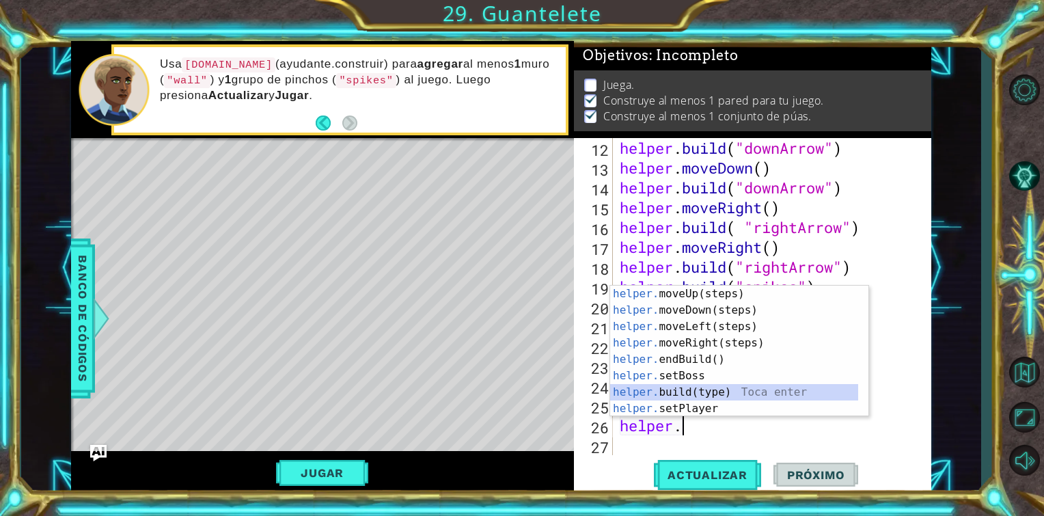
click at [684, 396] on div "helper. moveUp(steps) Toca enter helper. moveDown(steps) Toca enter helper. mov…" at bounding box center [734, 368] width 248 height 164
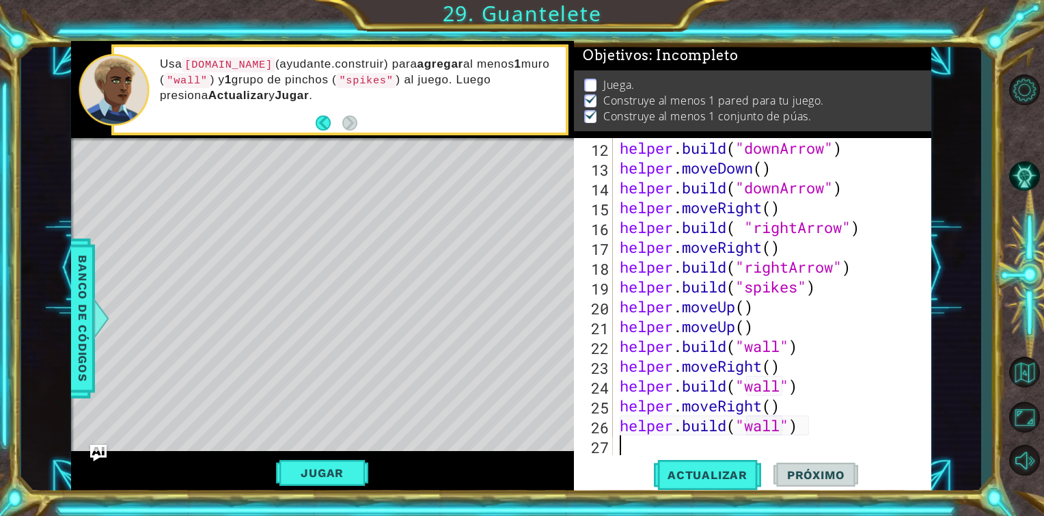
scroll to position [277, 0]
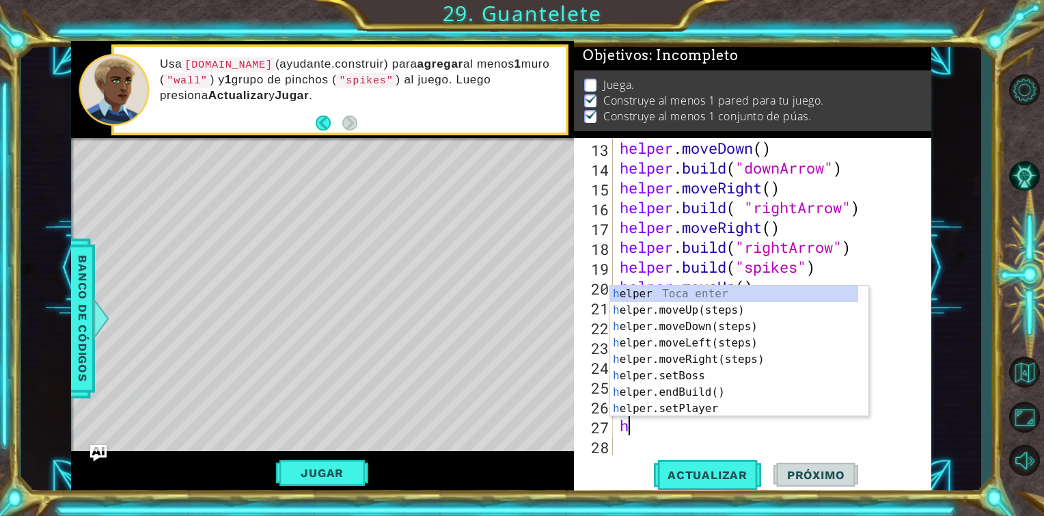
type textarea "[DOMAIN_NAME]("wall")he"
click at [742, 325] on div "he lper Toca enter he lper.moveUp(steps) Toca enter he lper.moveDown(steps) Toc…" at bounding box center [734, 368] width 248 height 164
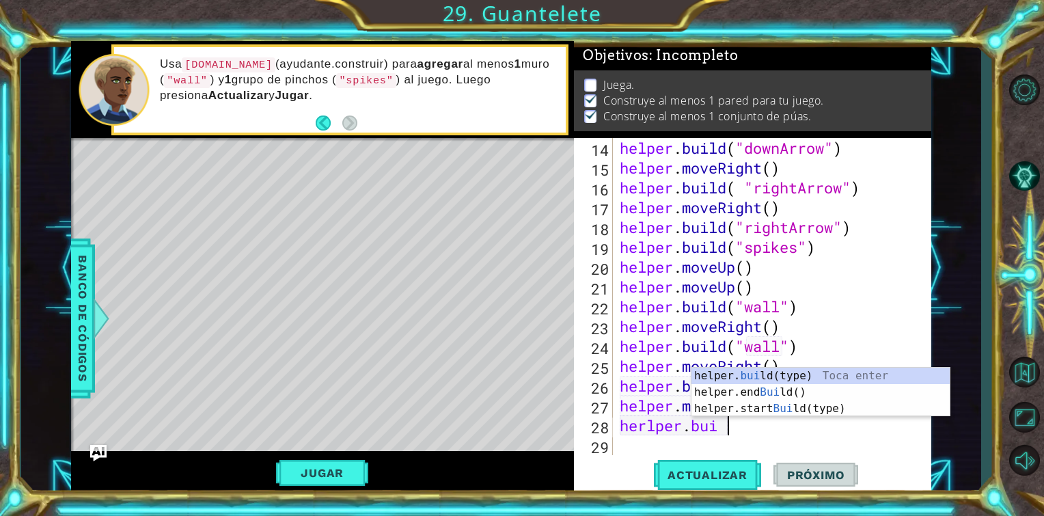
scroll to position [0, 4]
click at [725, 378] on div "helper. buil d(type) Toca enter helper.end Buil d() Toca enter helper.start Bui…" at bounding box center [820, 408] width 258 height 82
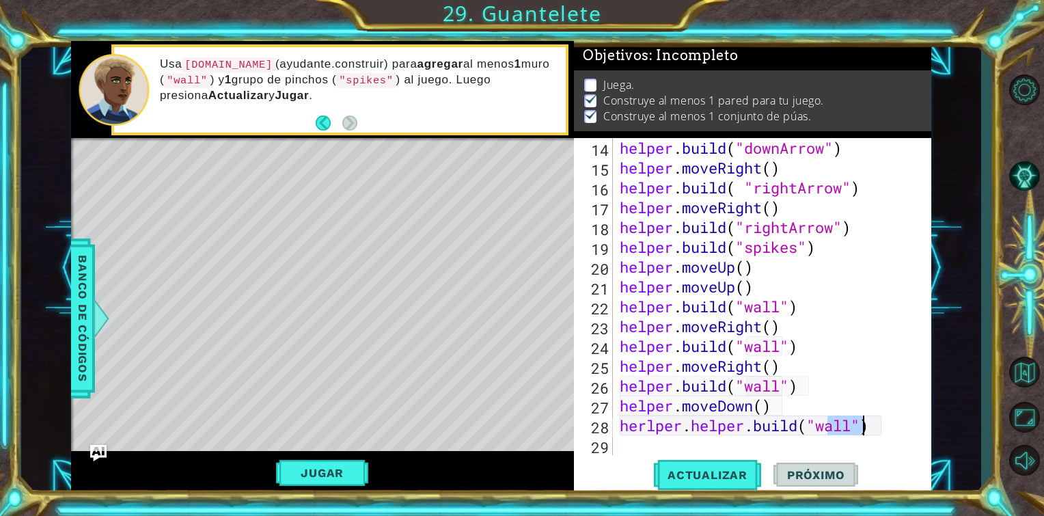
click at [702, 422] on div "helper . build ( "downArrow" ) helper . moveRight ( ) helper . build ( "rightAr…" at bounding box center [770, 316] width 307 height 357
type textarea "[DOMAIN_NAME]("wall")"
click at [781, 435] on div "helper . build ( "downArrow" ) helper . moveRight ( ) helper . build ( "rightAr…" at bounding box center [770, 316] width 307 height 357
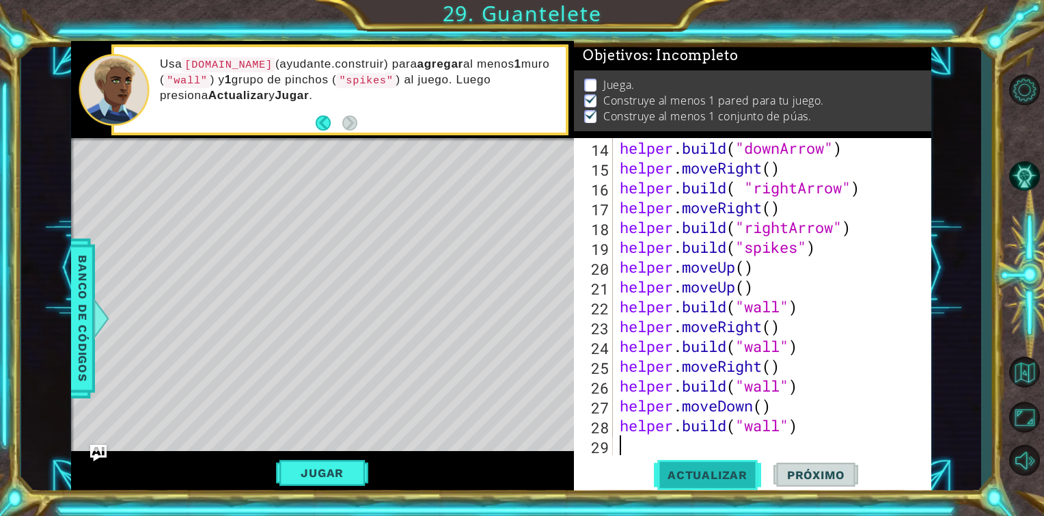
click at [716, 476] on span "Actualizar" at bounding box center [707, 475] width 107 height 14
click at [303, 473] on button "Jugar" at bounding box center [322, 473] width 92 height 26
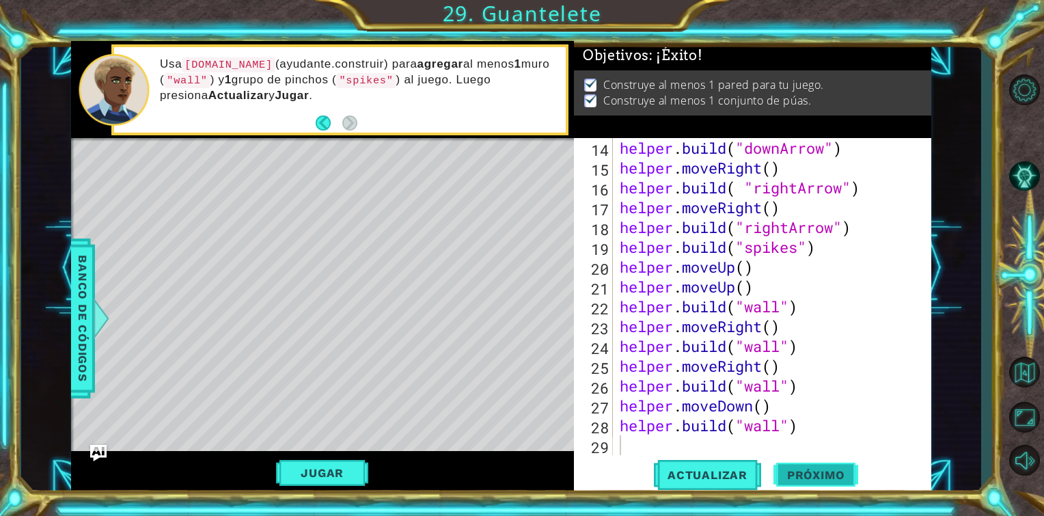
click at [798, 480] on span "Próximo" at bounding box center [815, 478] width 85 height 14
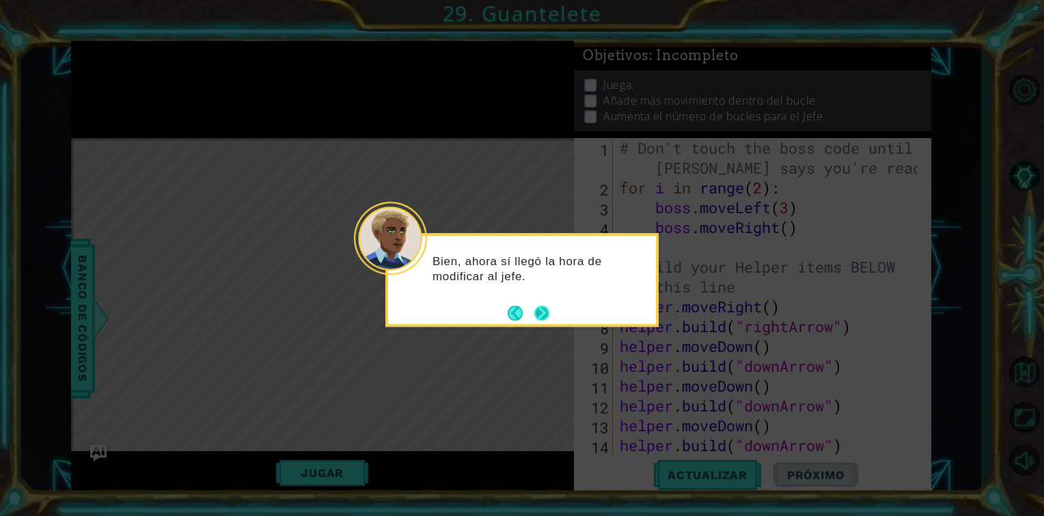
click at [542, 312] on button "Next" at bounding box center [542, 313] width 16 height 16
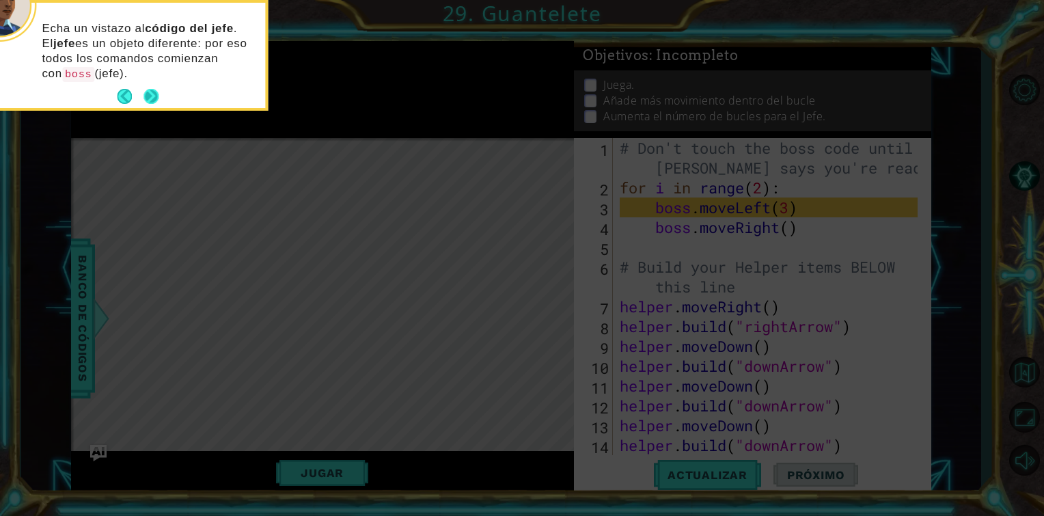
click at [152, 94] on button "Next" at bounding box center [151, 97] width 25 height 25
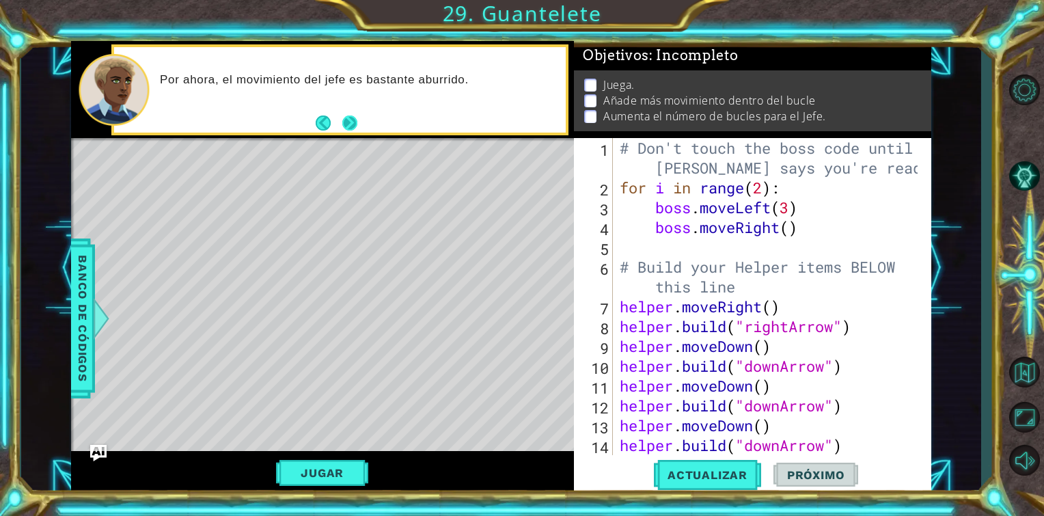
click at [355, 119] on button "Next" at bounding box center [349, 122] width 15 height 15
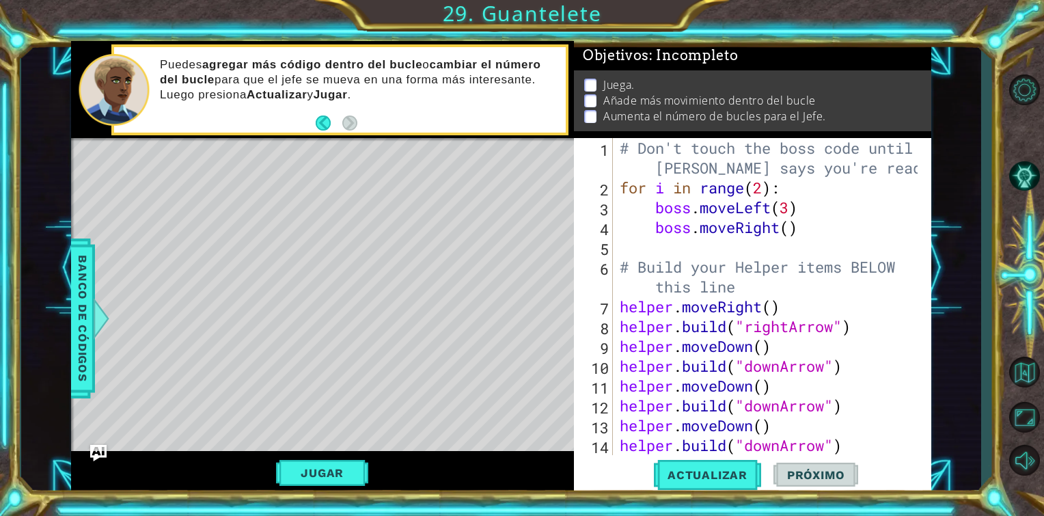
click at [794, 251] on div "# Don't touch the boss code until [PERSON_NAME] says you're ready! for i in ran…" at bounding box center [770, 326] width 307 height 376
click at [704, 251] on div "# Don't touch the boss code until [PERSON_NAME] says you're ready! for i in ran…" at bounding box center [770, 326] width 307 height 376
click at [665, 253] on div "# Don't touch the boss code until [PERSON_NAME] says you're ready! for i in ran…" at bounding box center [770, 326] width 307 height 376
type textarea "b"
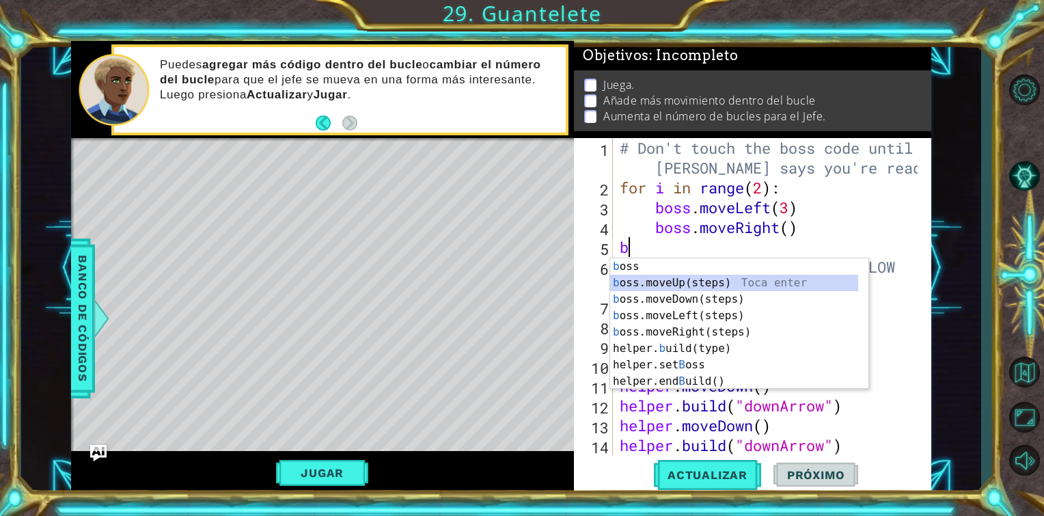
click at [683, 286] on div "b oss Toca enter b oss.moveUp(steps) Toca enter b oss.moveDown(steps) Toca ente…" at bounding box center [734, 340] width 248 height 164
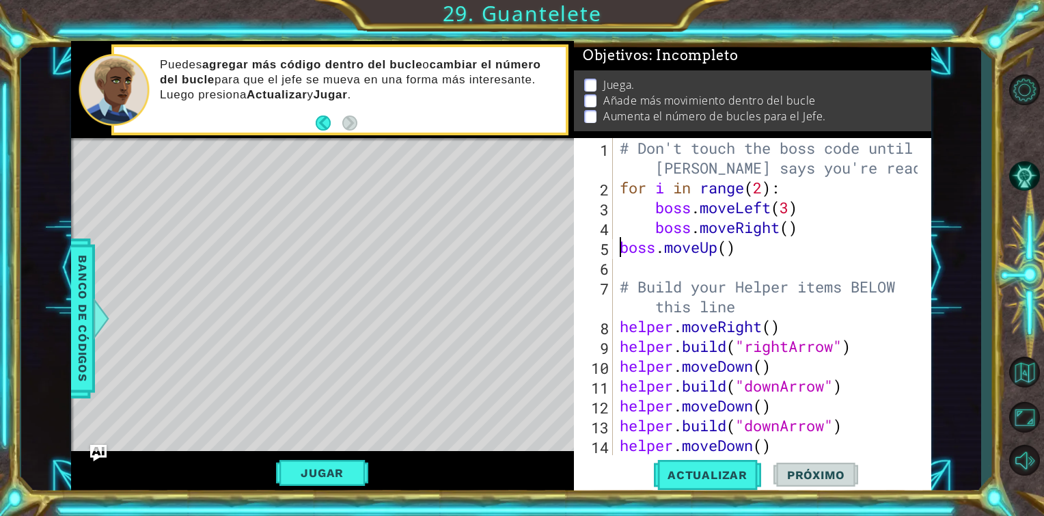
click at [617, 245] on div "# Don't touch the boss code until [PERSON_NAME] says you're ready! for i in ran…" at bounding box center [770, 326] width 307 height 376
click at [766, 189] on div "# Don't touch the boss code until [PERSON_NAME] says you're ready! for i in ran…" at bounding box center [770, 326] width 307 height 376
click at [781, 191] on div "# Don't touch the boss code until [PERSON_NAME] says you're ready! for i in ran…" at bounding box center [770, 326] width 307 height 376
click at [790, 231] on div "# Don't touch the boss code until [PERSON_NAME] says you're ready! for i in ran…" at bounding box center [770, 326] width 307 height 376
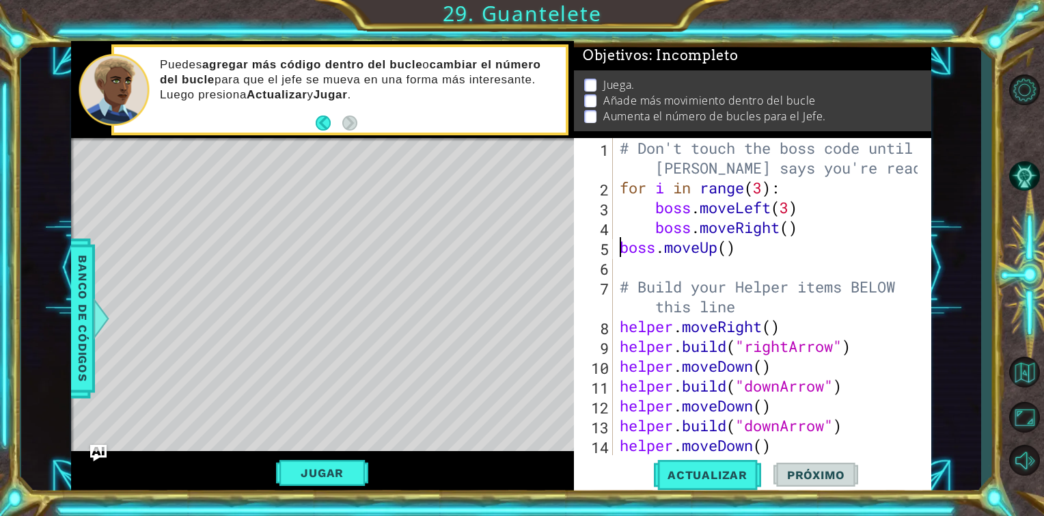
click at [622, 245] on div "# Don't touch the boss code until [PERSON_NAME] says you're ready! for i in ran…" at bounding box center [770, 326] width 307 height 376
click at [656, 282] on div "# Don't touch the boss code until [PERSON_NAME] says you're ready! for i in ran…" at bounding box center [770, 326] width 307 height 376
type textarea "# Build your Helper items BELOW this line"
click at [654, 268] on div "# Don't touch the boss code until [PERSON_NAME] says you're ready! for i in ran…" at bounding box center [770, 326] width 307 height 376
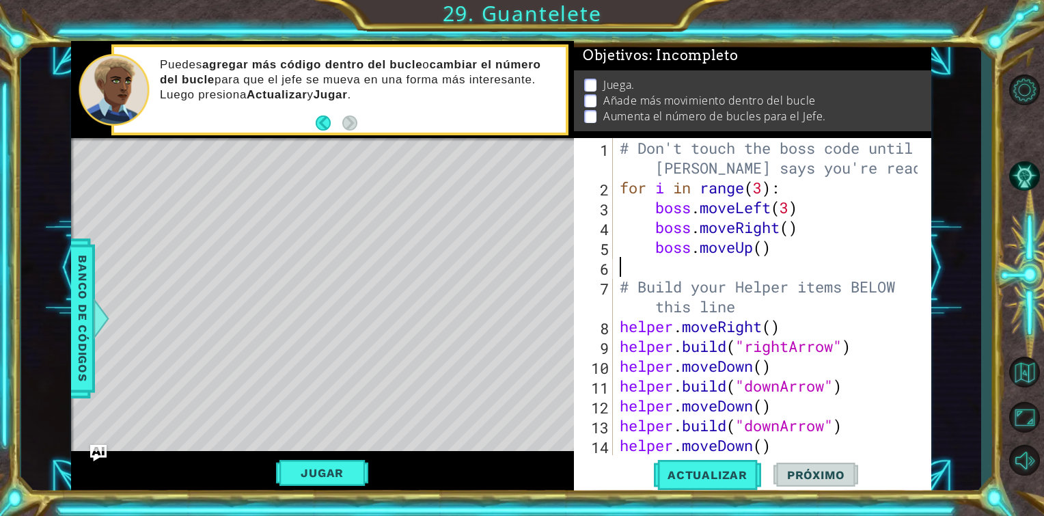
scroll to position [0, 0]
click at [702, 471] on span "Actualizar" at bounding box center [707, 475] width 107 height 14
click at [664, 257] on div "# Don't touch the boss code until [PERSON_NAME] says you're ready! for i in ran…" at bounding box center [770, 326] width 307 height 376
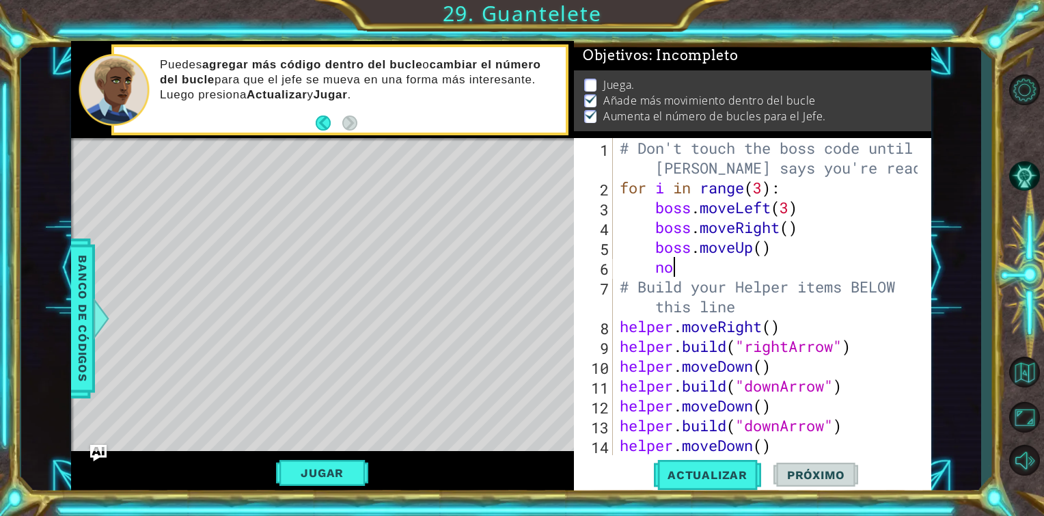
type textarea "n"
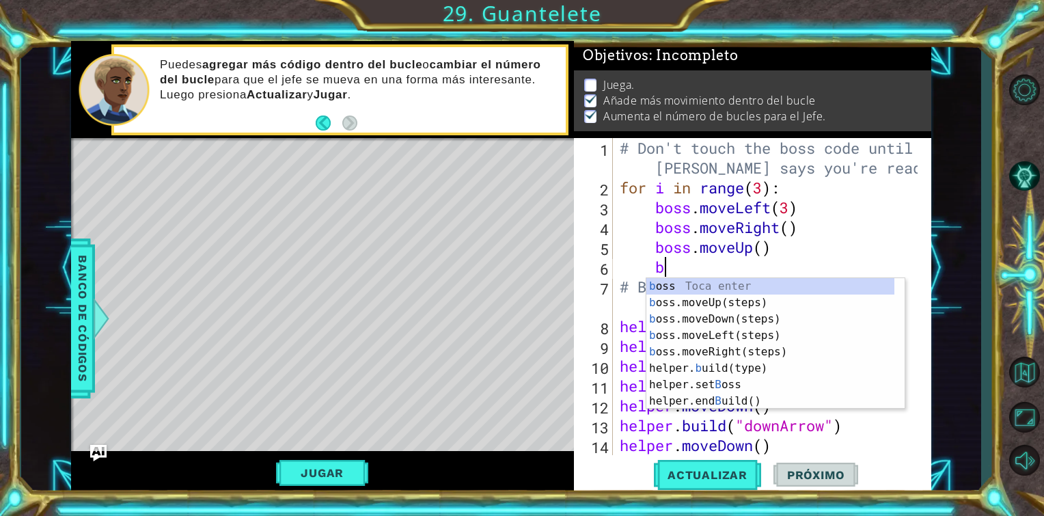
type textarea "bo"
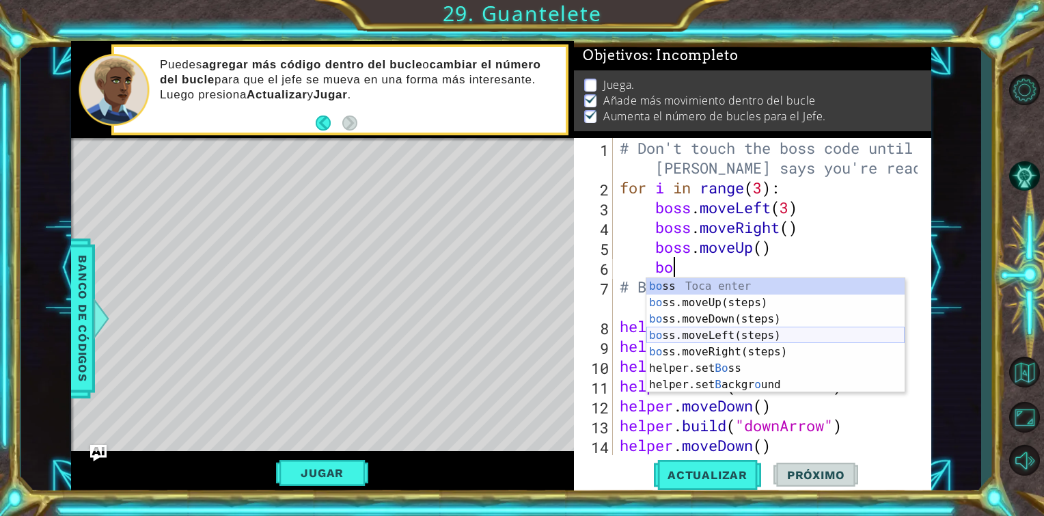
click at [696, 339] on div "bo ss Toca enter bo ss.moveUp(steps) Toca enter bo ss.moveDown(steps) Toca ente…" at bounding box center [775, 352] width 258 height 148
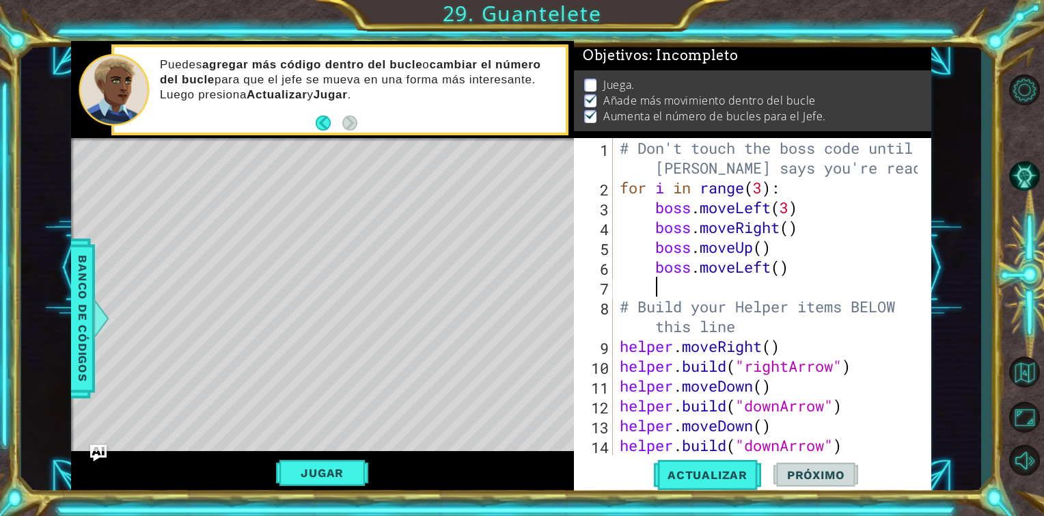
scroll to position [0, 0]
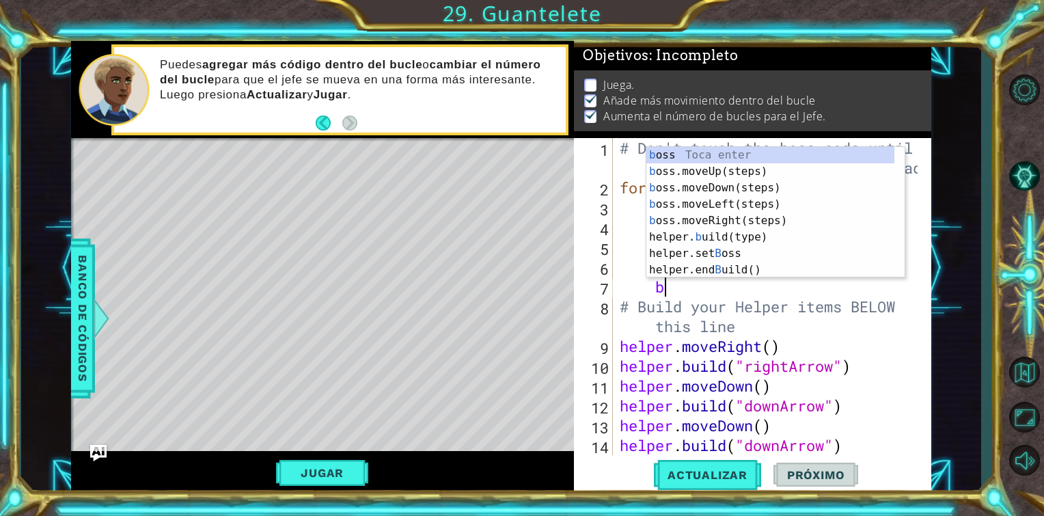
type textarea "bo"
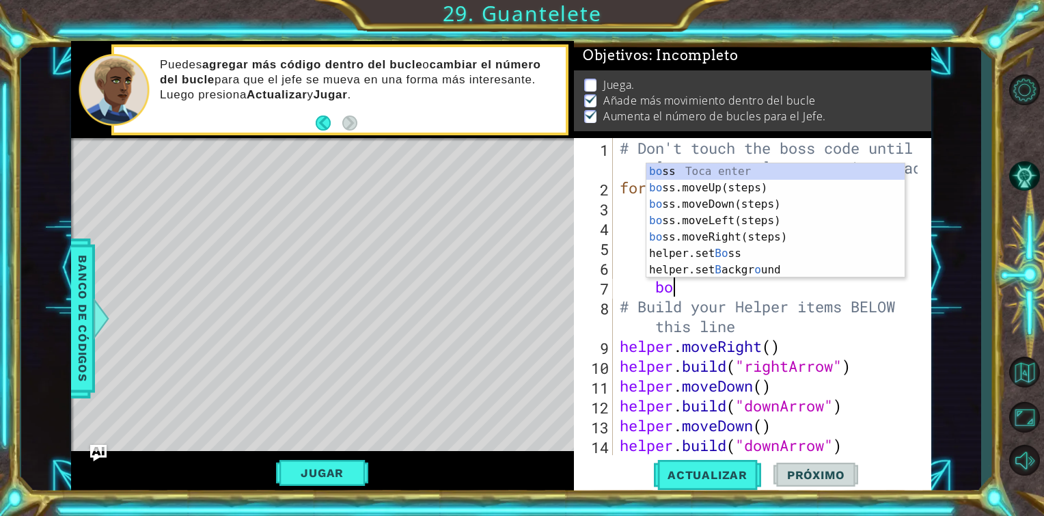
scroll to position [0, 1]
click at [721, 235] on div "bo ss Toca enter bo ss.moveUp(steps) Toca enter bo ss.moveDown(steps) Toca ente…" at bounding box center [775, 237] width 258 height 148
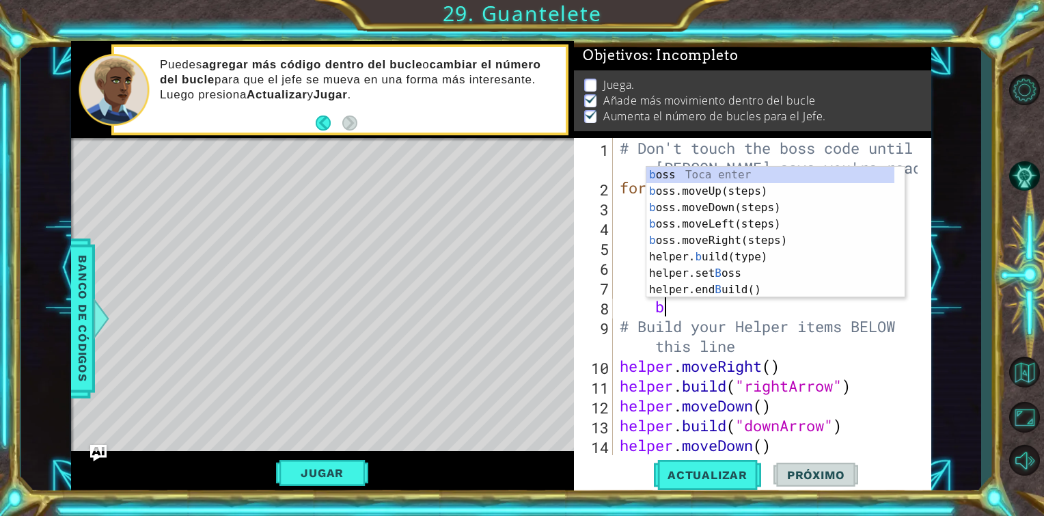
type textarea "bo"
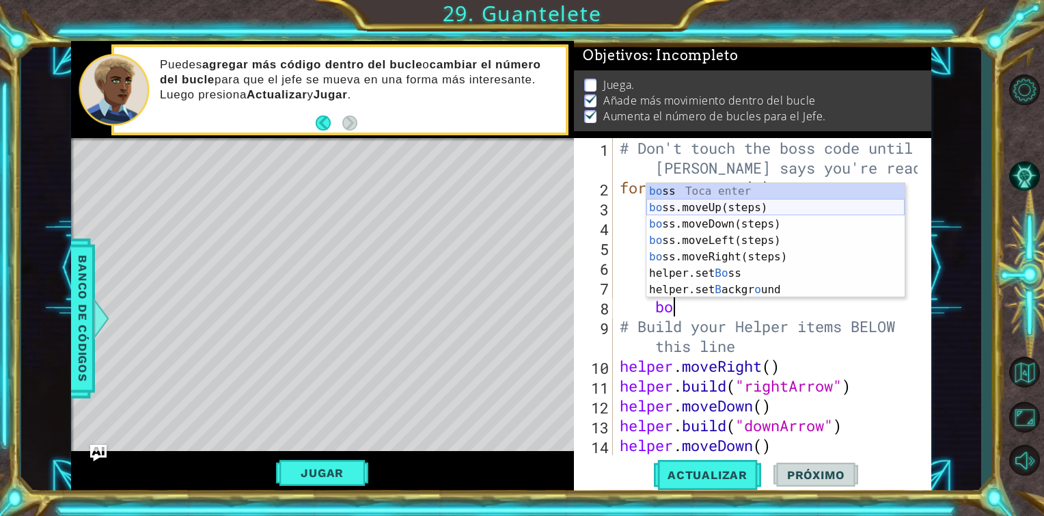
click at [712, 208] on div "bo ss Toca enter bo ss.moveUp(steps) Toca enter bo ss.moveDown(steps) Toca ente…" at bounding box center [775, 257] width 258 height 148
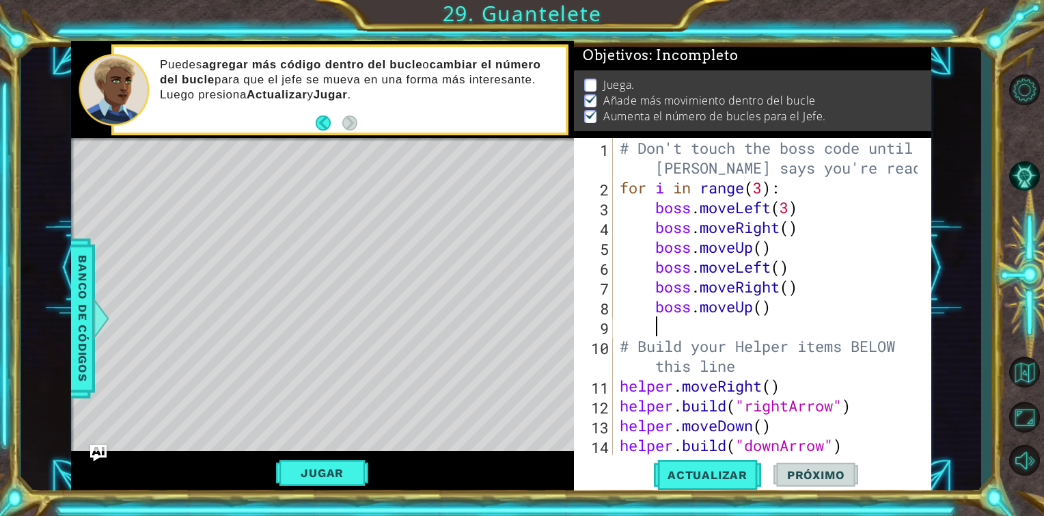
scroll to position [0, 0]
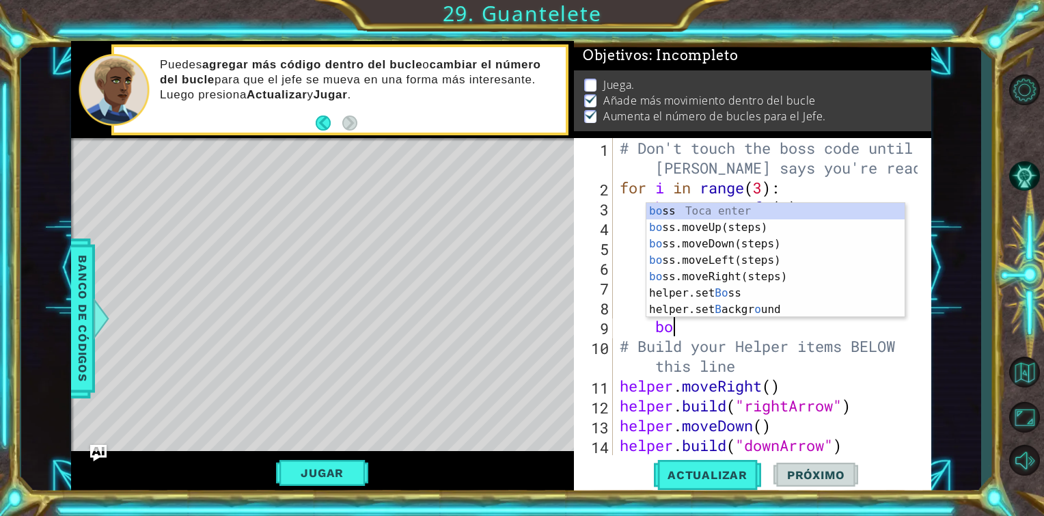
type textarea "bos"
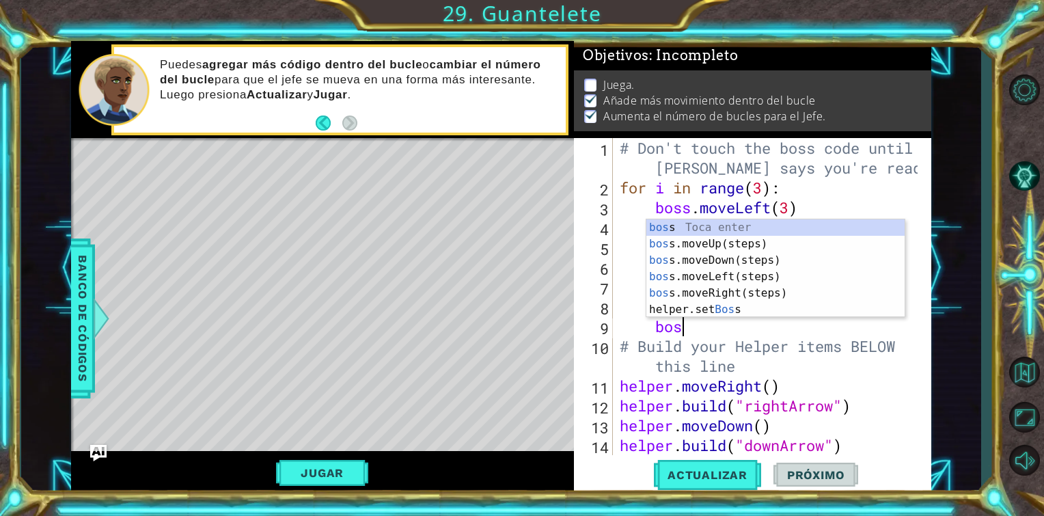
scroll to position [0, 2]
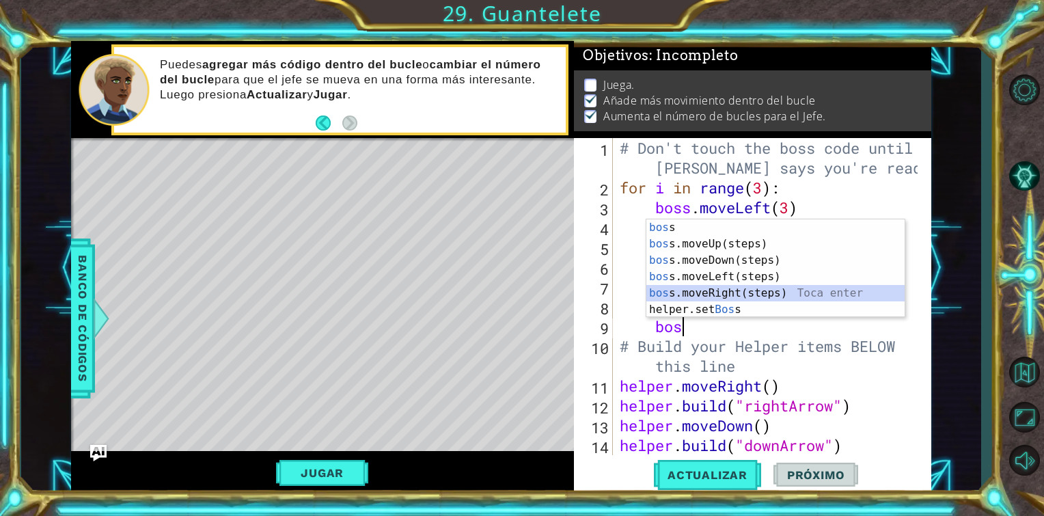
click at [734, 287] on div "bos s Toca enter bos s.moveUp(steps) Toca enter bos s.moveDown(steps) Toca ente…" at bounding box center [775, 284] width 258 height 131
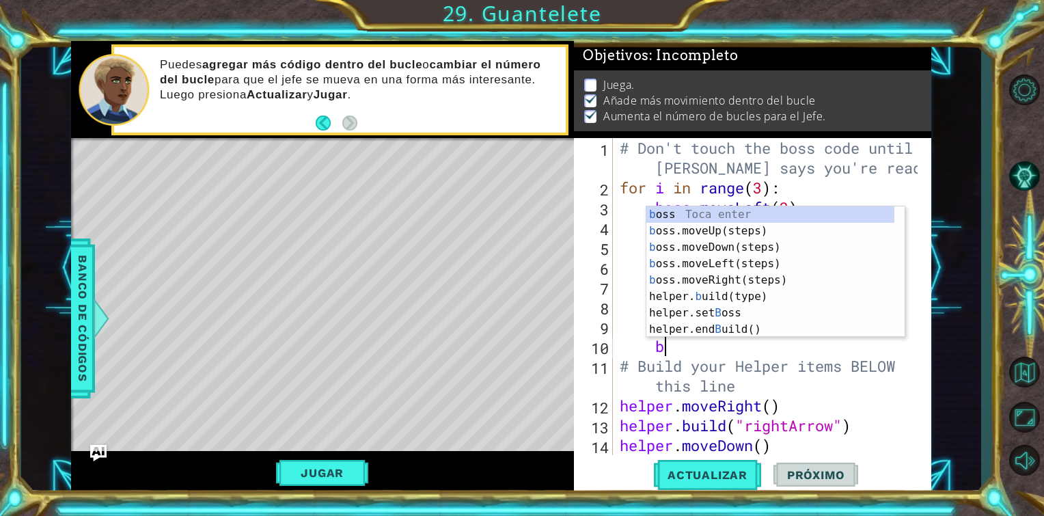
type textarea "bo"
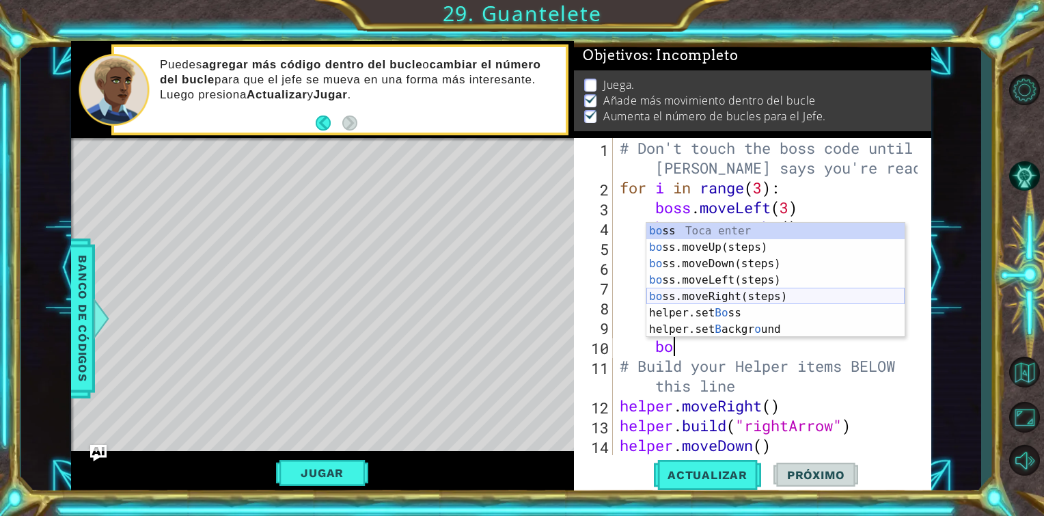
click at [724, 296] on div "bo ss Toca enter bo ss.moveUp(steps) Toca enter bo ss.moveDown(steps) Toca ente…" at bounding box center [775, 297] width 258 height 148
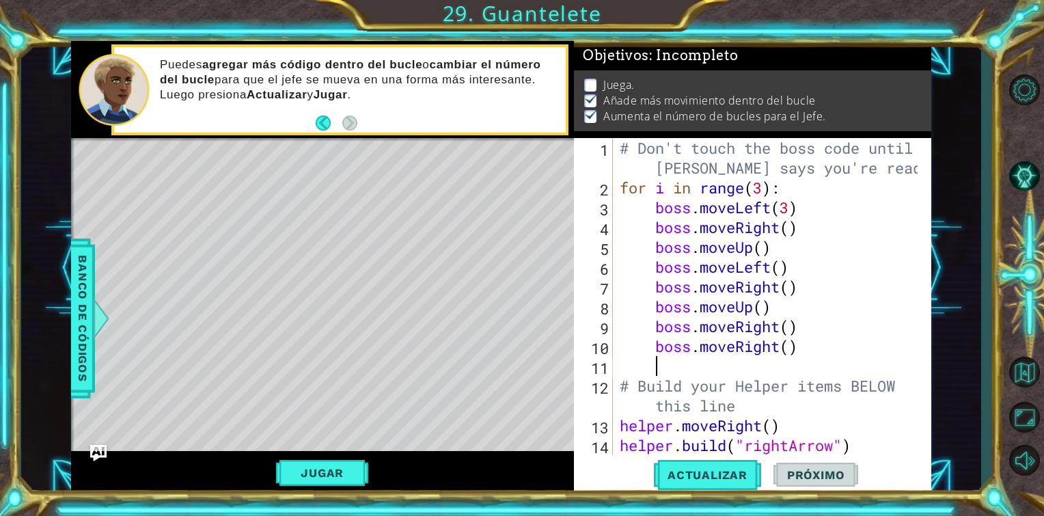
scroll to position [0, 0]
click at [688, 477] on span "Actualizar" at bounding box center [707, 475] width 107 height 14
click at [313, 479] on button "Jugar" at bounding box center [322, 473] width 92 height 26
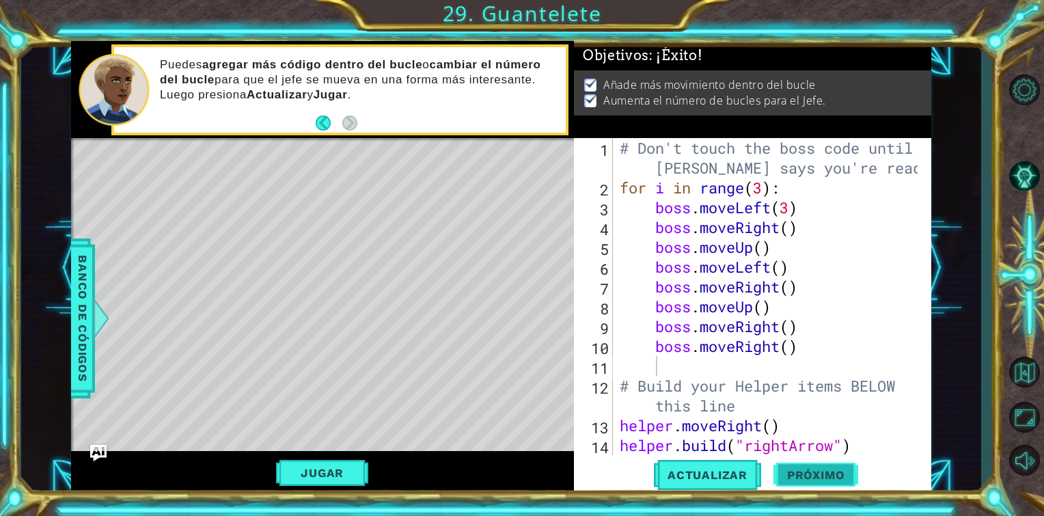
click at [832, 475] on span "Próximo" at bounding box center [815, 475] width 85 height 14
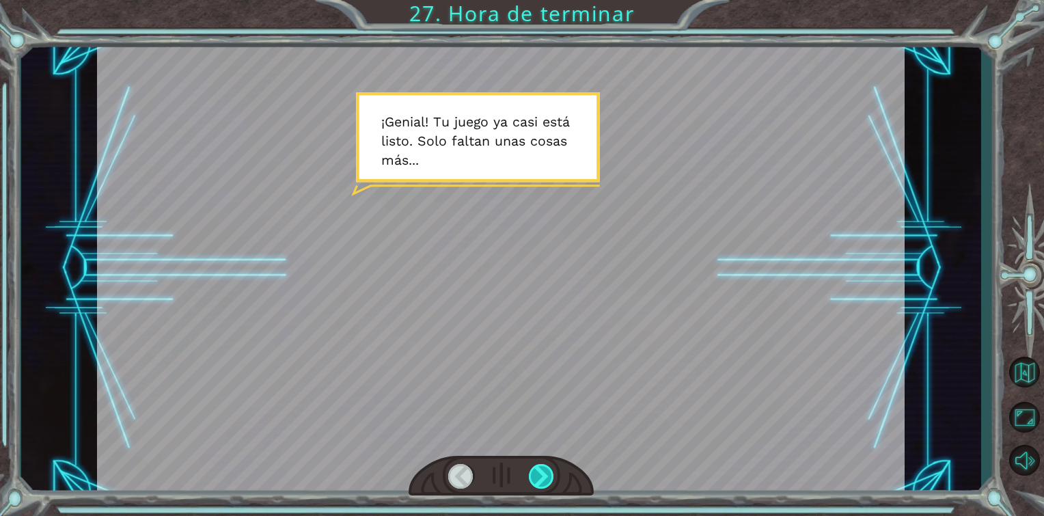
click at [546, 467] on div at bounding box center [542, 476] width 26 height 25
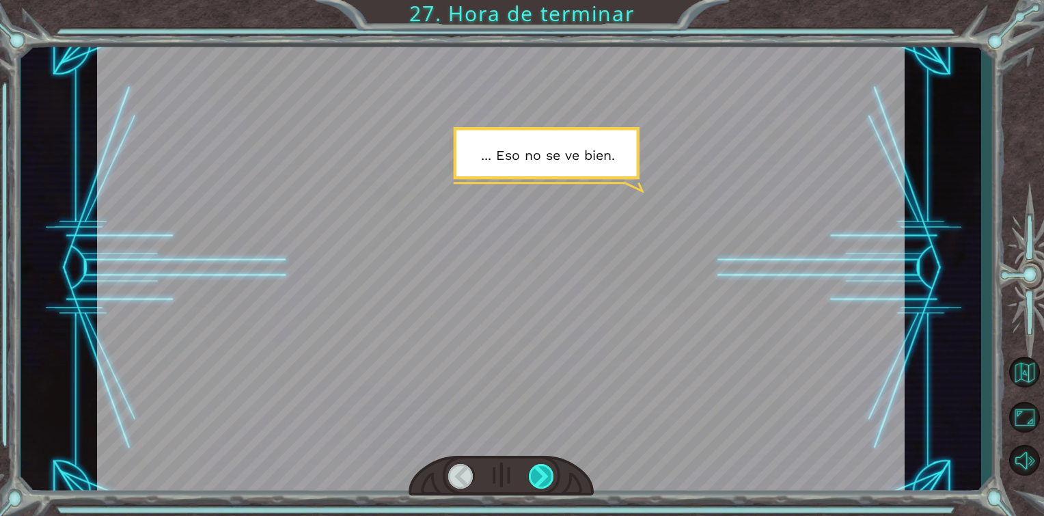
click at [546, 467] on div at bounding box center [542, 476] width 26 height 25
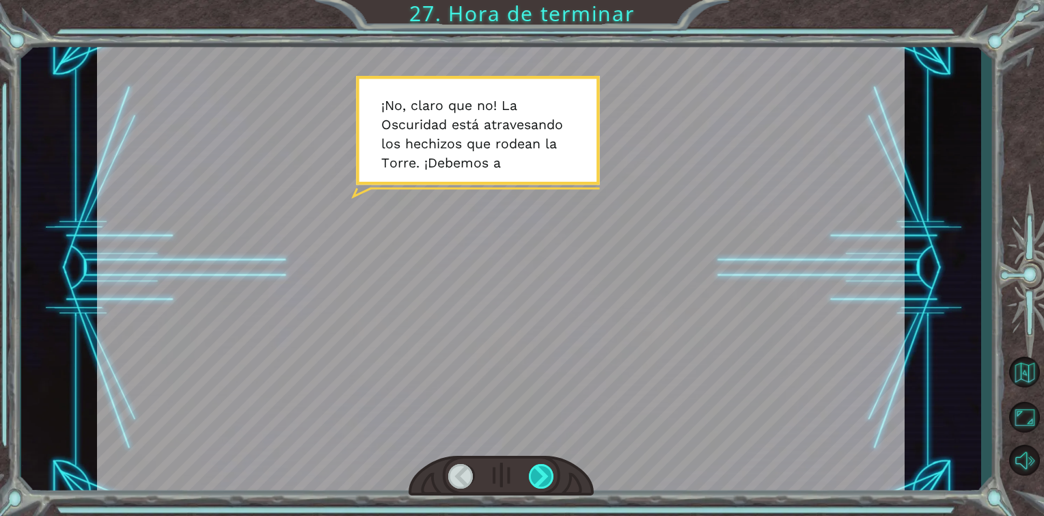
click at [546, 467] on div at bounding box center [542, 476] width 26 height 25
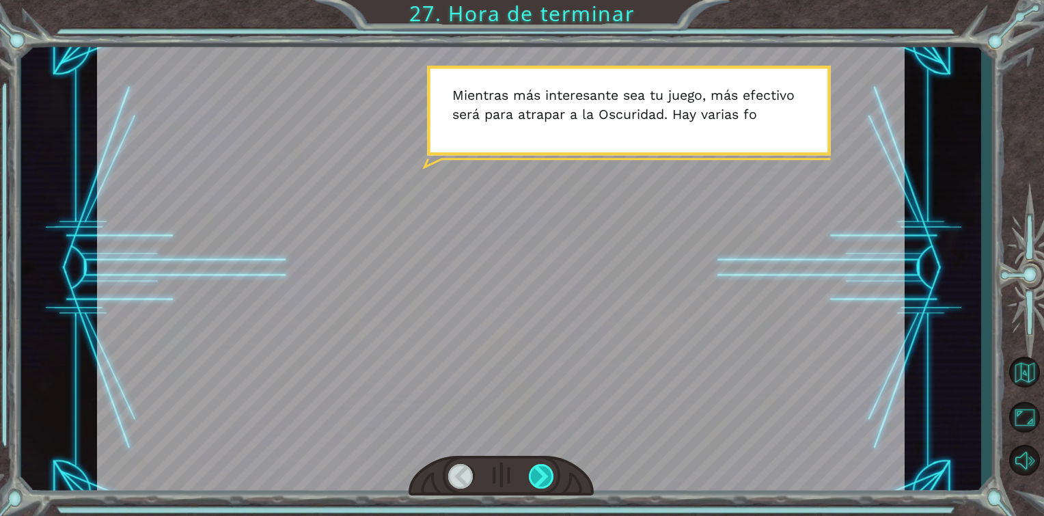
click at [546, 467] on div at bounding box center [542, 476] width 26 height 25
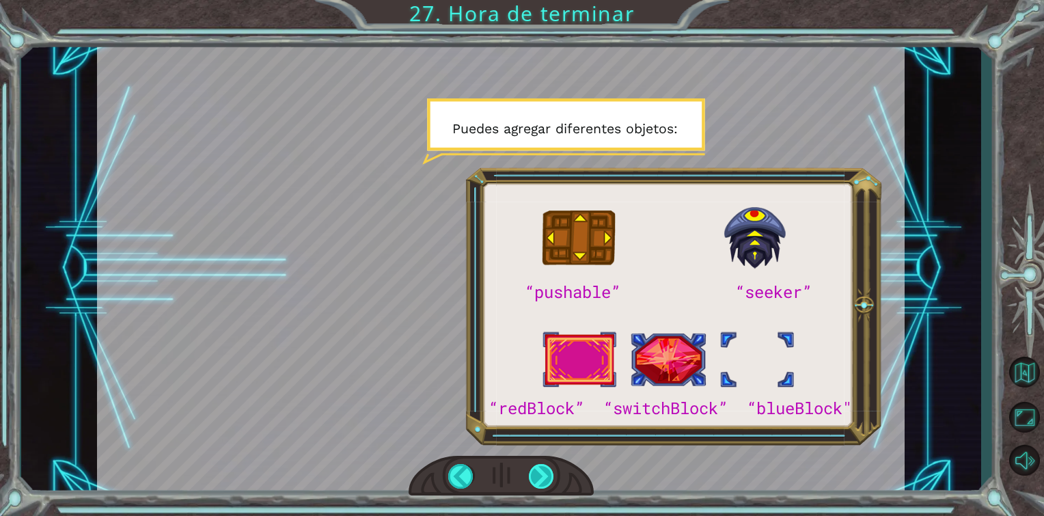
click at [546, 467] on div at bounding box center [542, 476] width 26 height 25
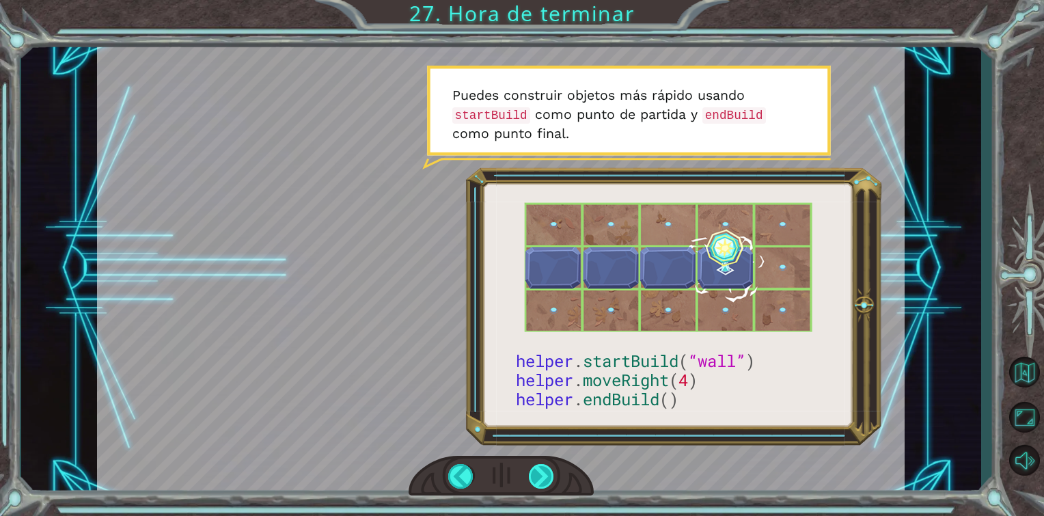
click at [537, 480] on div at bounding box center [542, 476] width 26 height 25
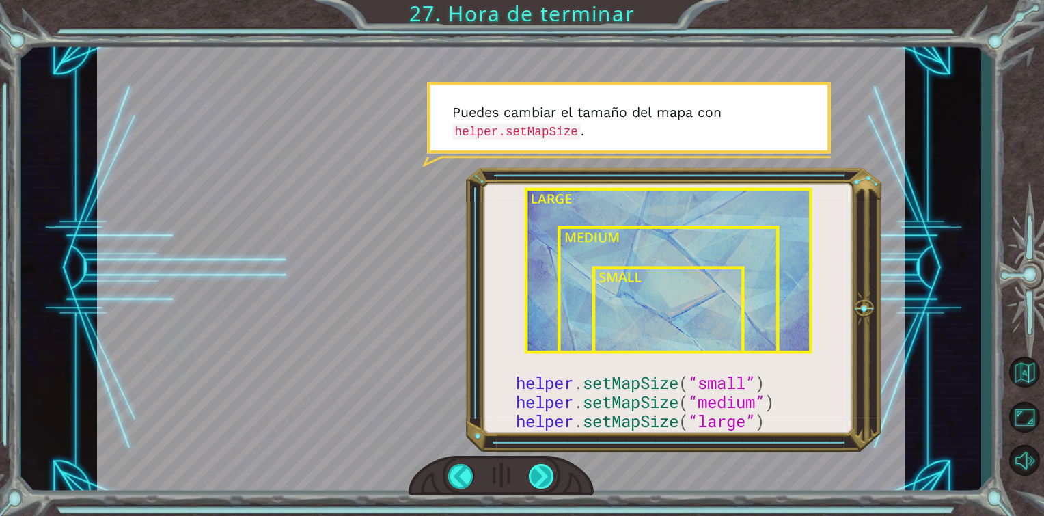
click at [537, 480] on div at bounding box center [542, 476] width 26 height 25
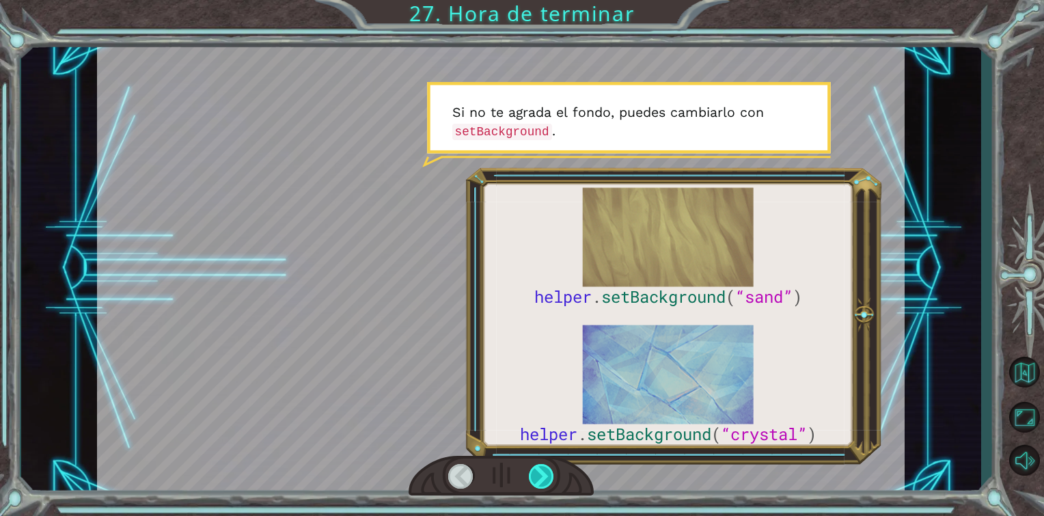
click at [537, 480] on div at bounding box center [542, 476] width 26 height 25
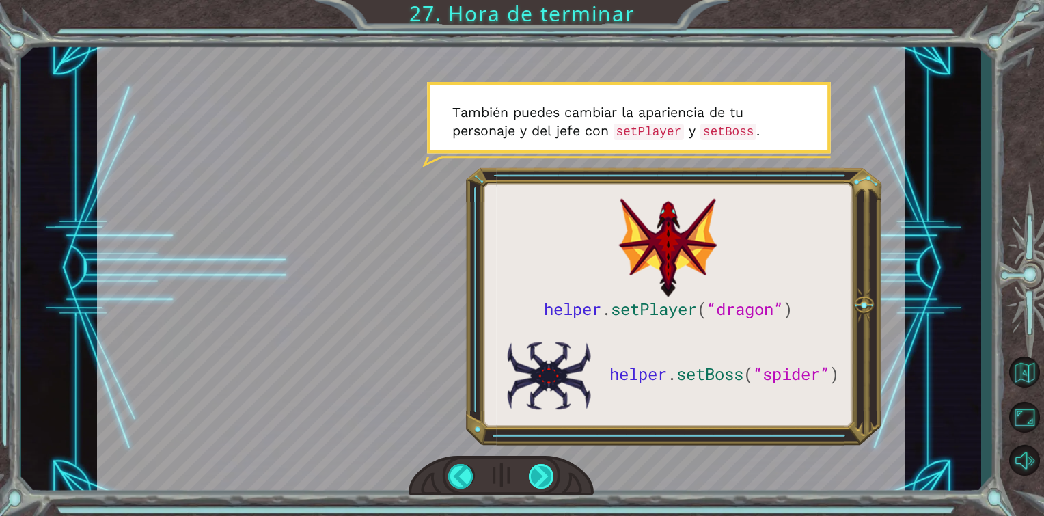
click at [537, 480] on div at bounding box center [542, 476] width 26 height 25
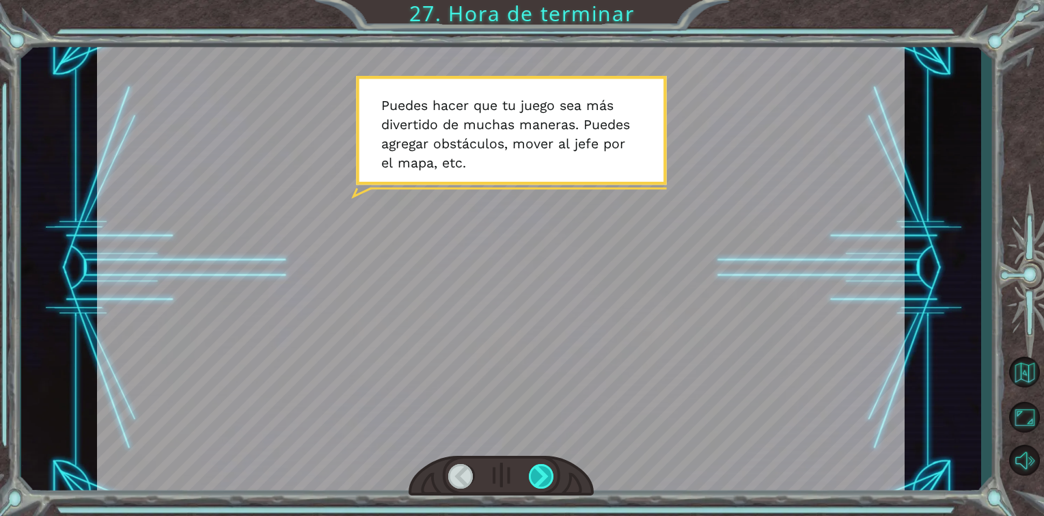
click at [537, 480] on div at bounding box center [542, 476] width 26 height 25
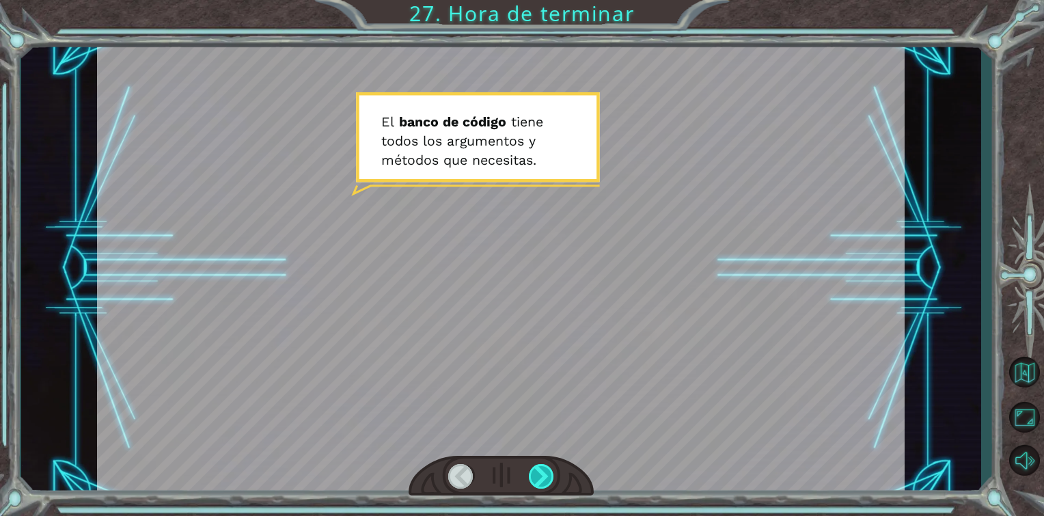
click at [537, 480] on div at bounding box center [542, 476] width 26 height 25
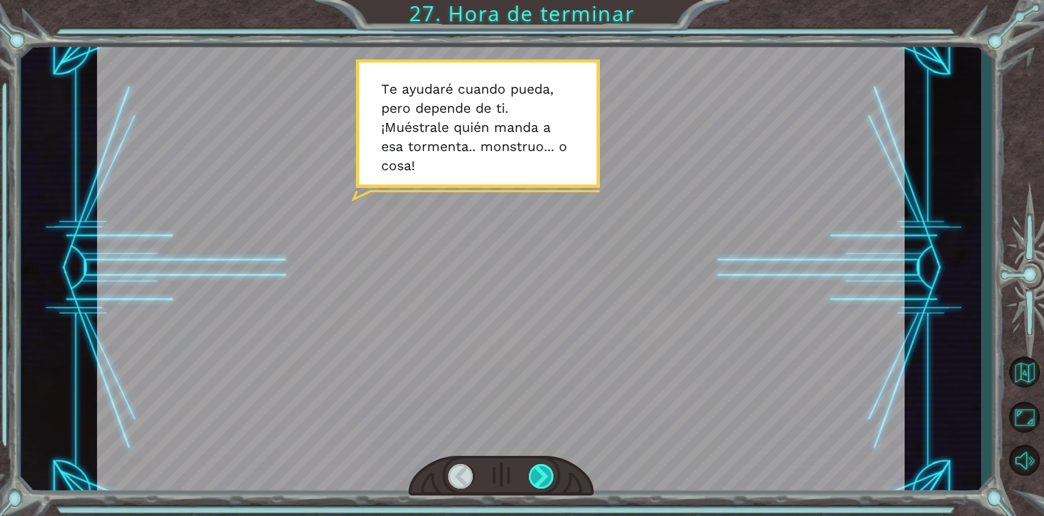
click at [537, 480] on div at bounding box center [542, 476] width 26 height 25
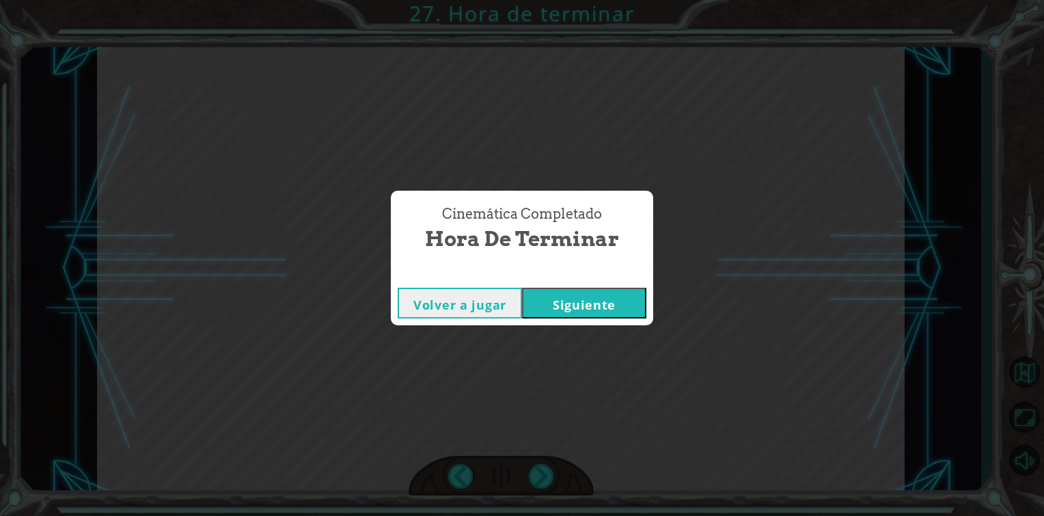
click at [566, 316] on button "Siguiente" at bounding box center [584, 303] width 124 height 31
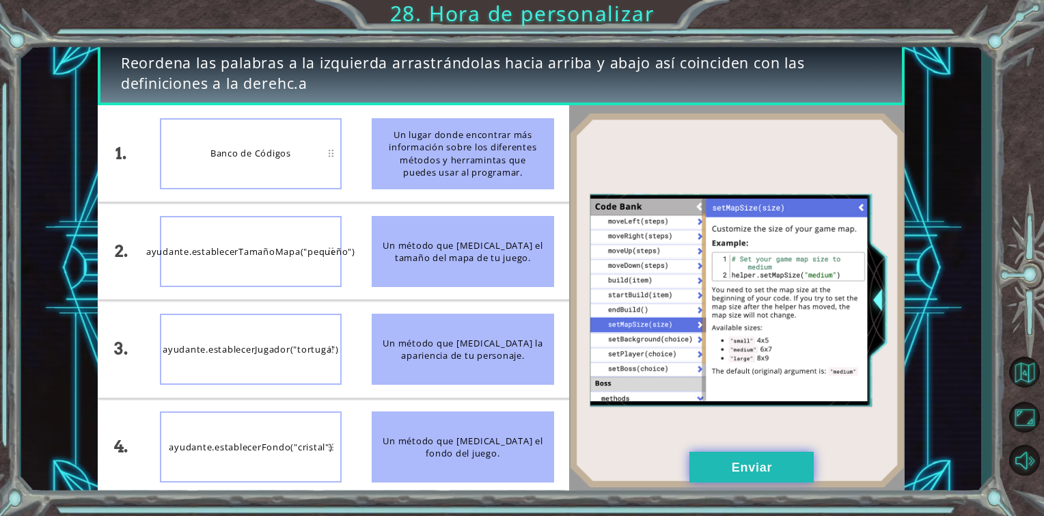
click at [719, 463] on button "Enviar" at bounding box center [751, 467] width 124 height 31
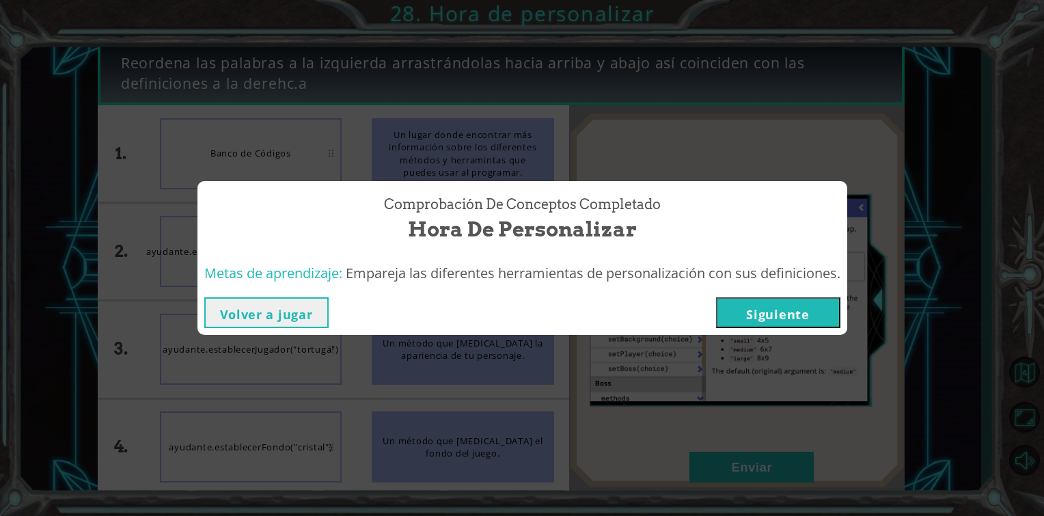
click at [781, 314] on button "Siguiente" at bounding box center [778, 312] width 124 height 31
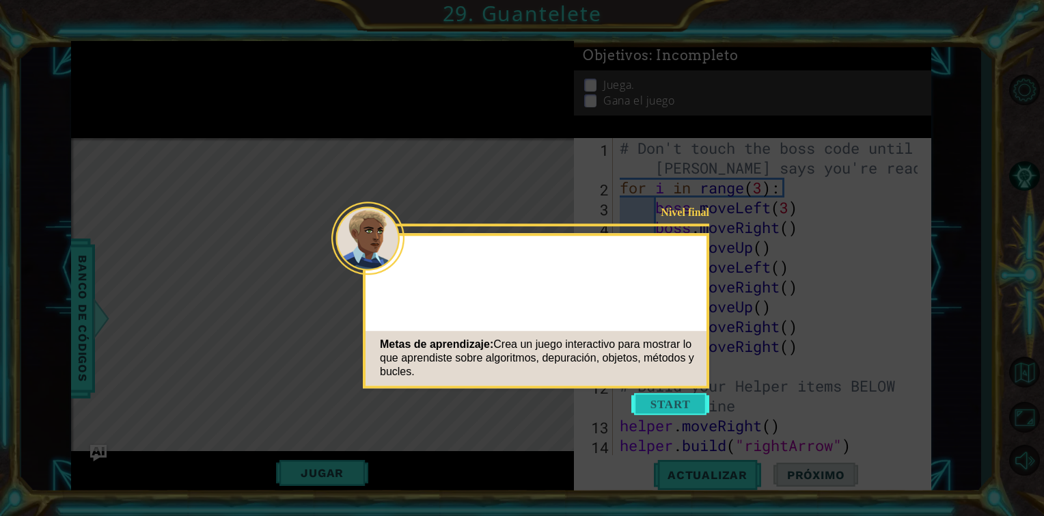
click at [694, 407] on button "Start" at bounding box center [670, 404] width 78 height 22
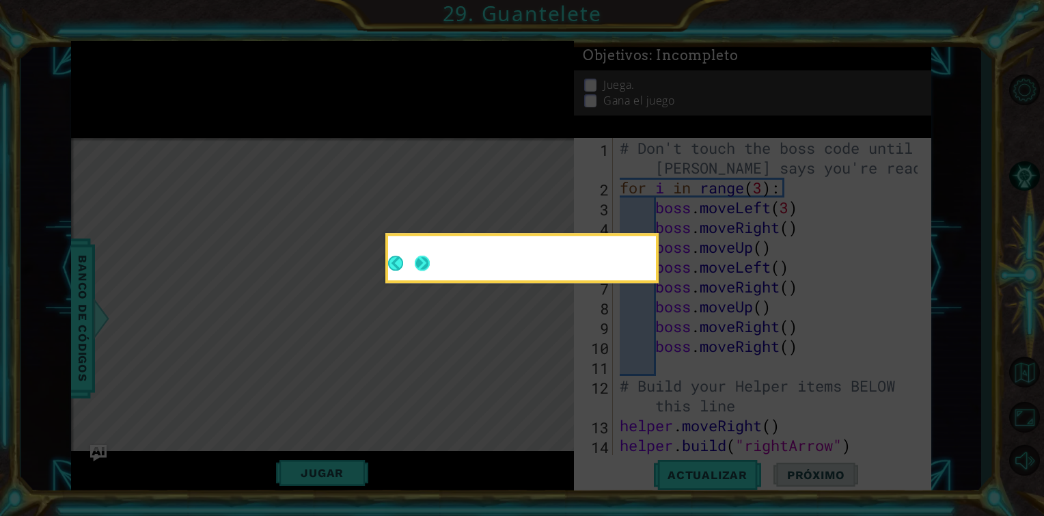
click at [420, 255] on button "Next" at bounding box center [422, 263] width 25 height 25
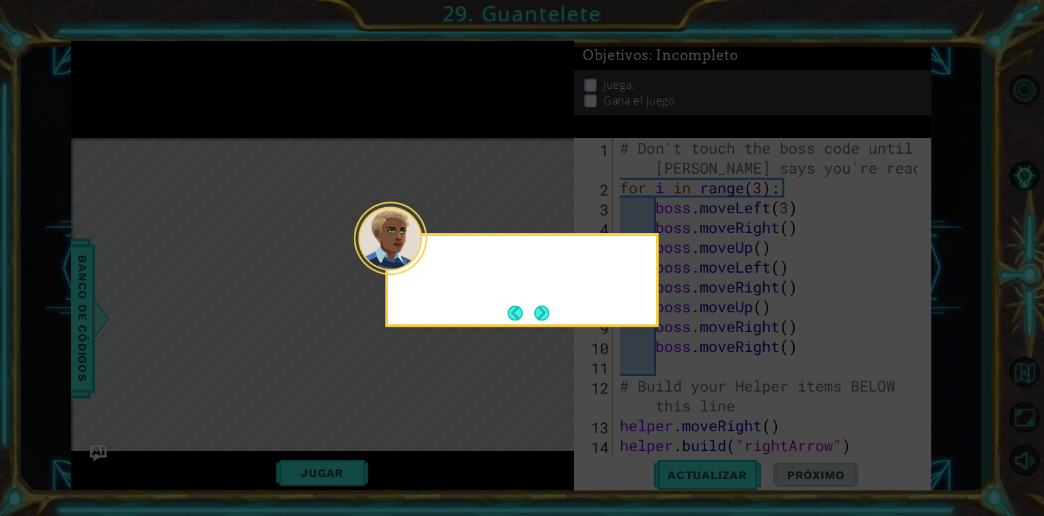
click at [420, 255] on div at bounding box center [390, 238] width 73 height 73
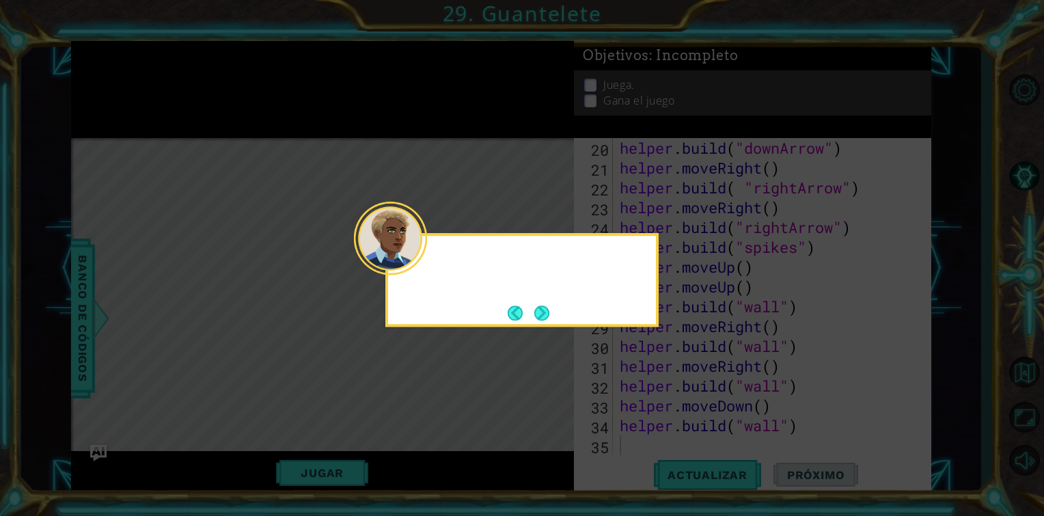
scroll to position [415, 0]
click at [536, 316] on button "Next" at bounding box center [541, 312] width 15 height 15
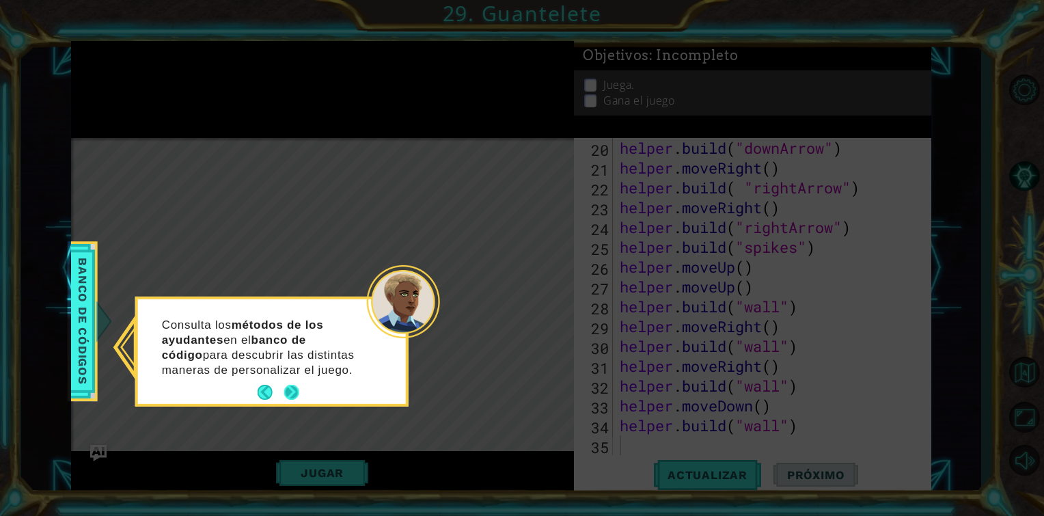
click at [293, 389] on button "Next" at bounding box center [291, 392] width 23 height 23
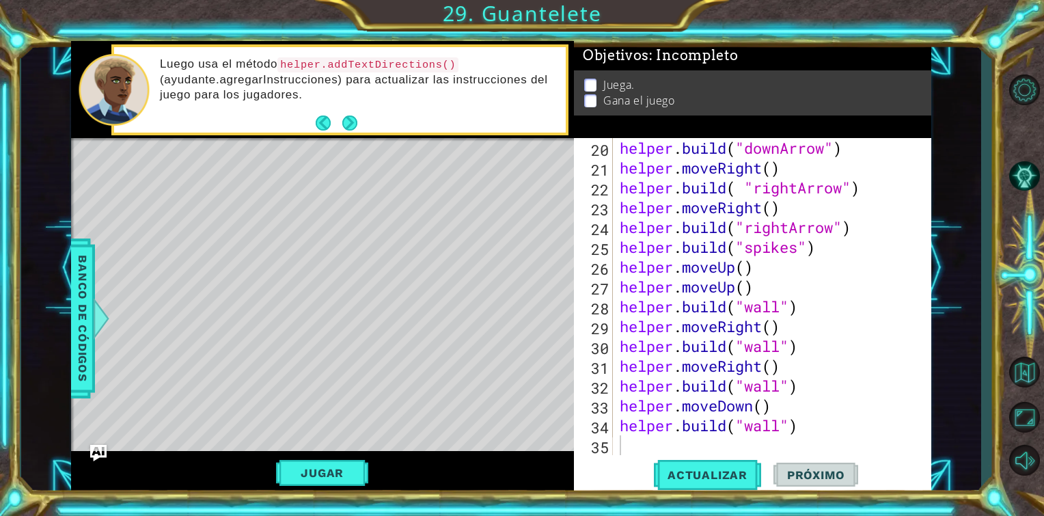
click at [352, 135] on div "Luego usa el método helper.addTextDirections() (ayudante.agregarInstrucciones) …" at bounding box center [340, 89] width 458 height 91
click at [1027, 383] on button "Volver al mapa" at bounding box center [1024, 372] width 40 height 40
